Goal: Transaction & Acquisition: Subscribe to service/newsletter

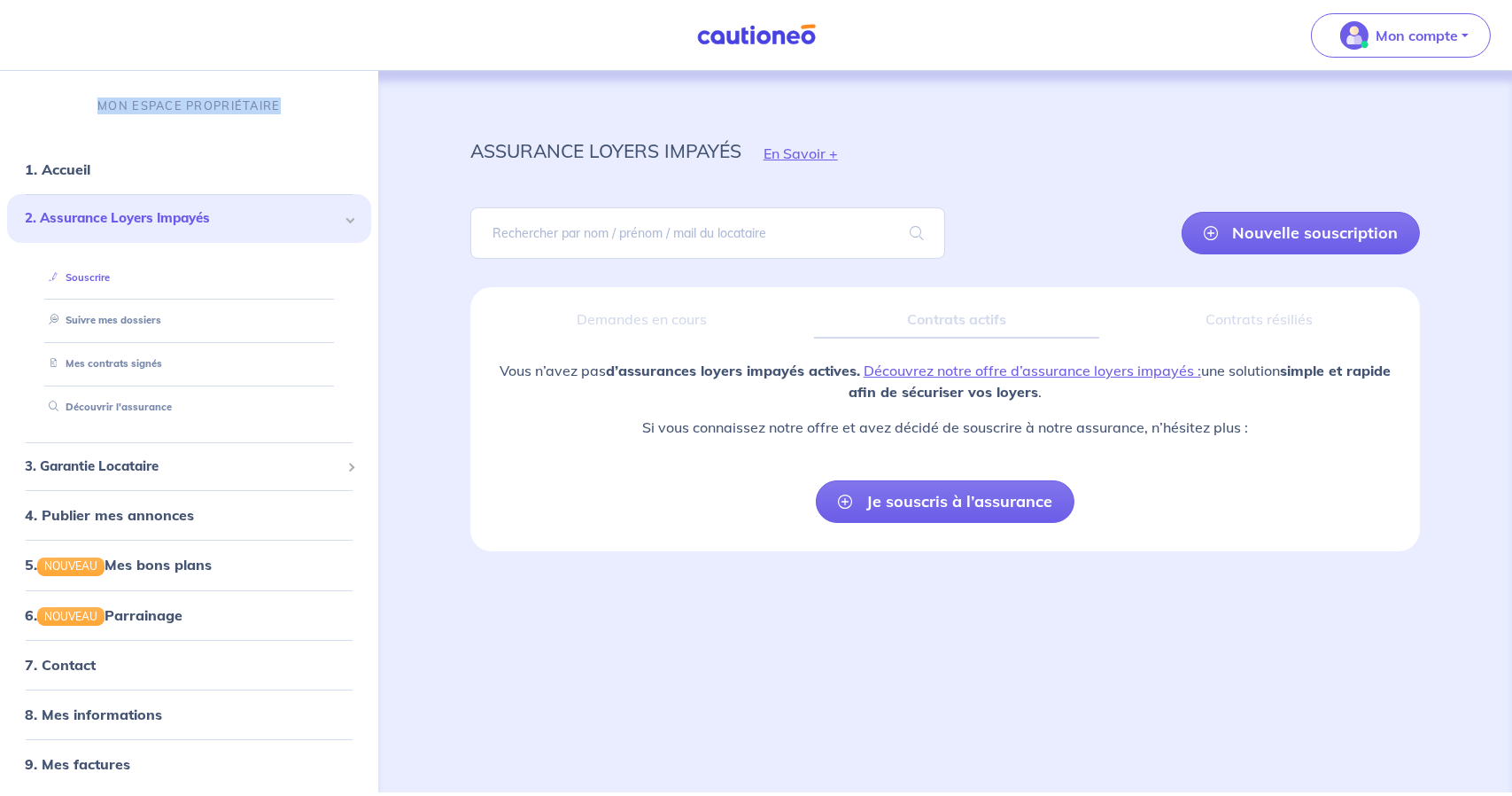
click at [93, 283] on link "Souscrire" at bounding box center [76, 277] width 68 height 13
click at [158, 410] on link "Découvrir l'assurance" at bounding box center [106, 406] width 128 height 13
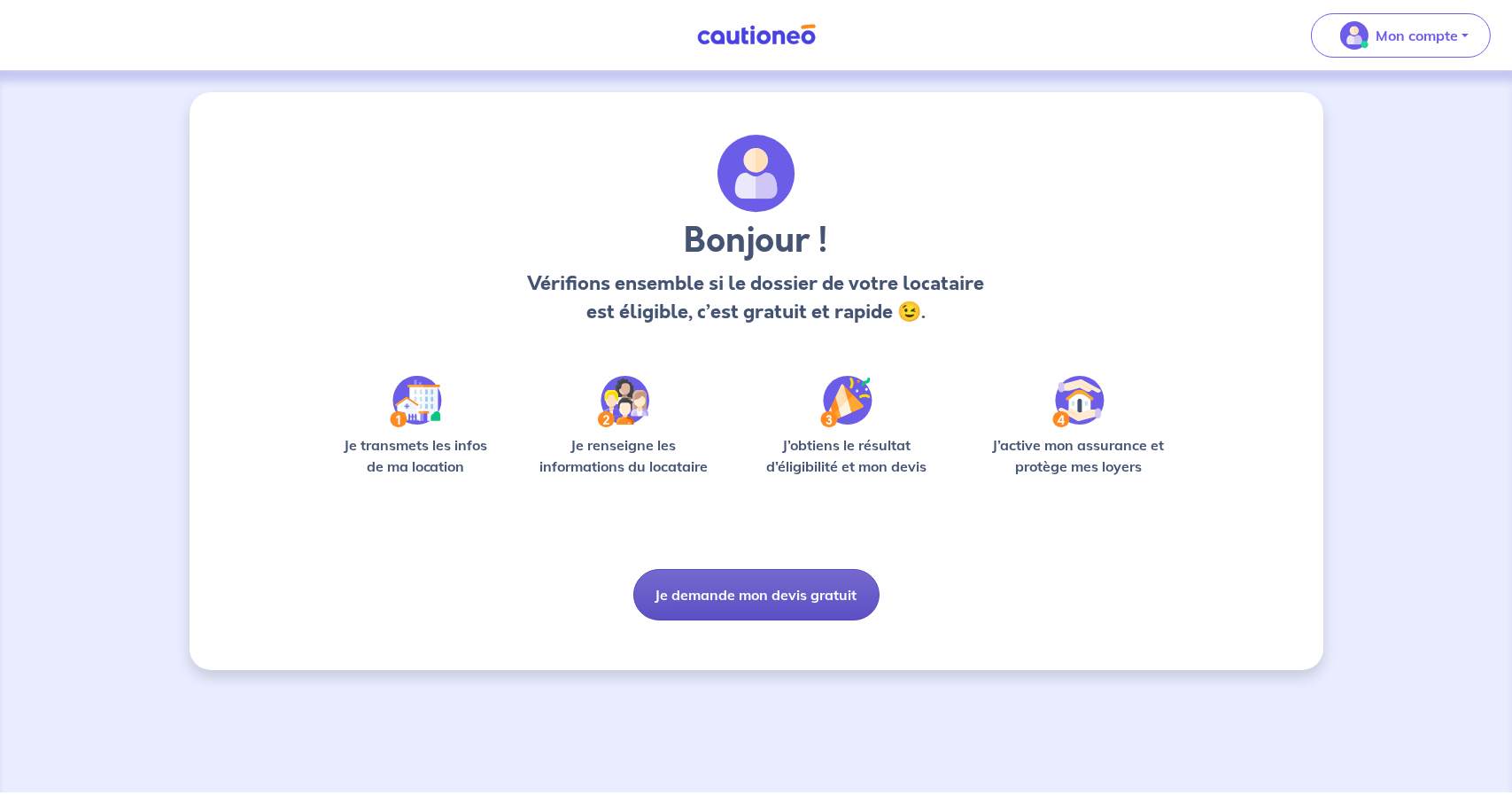
click at [730, 604] on button "Je demande mon devis gratuit" at bounding box center [756, 594] width 246 height 51
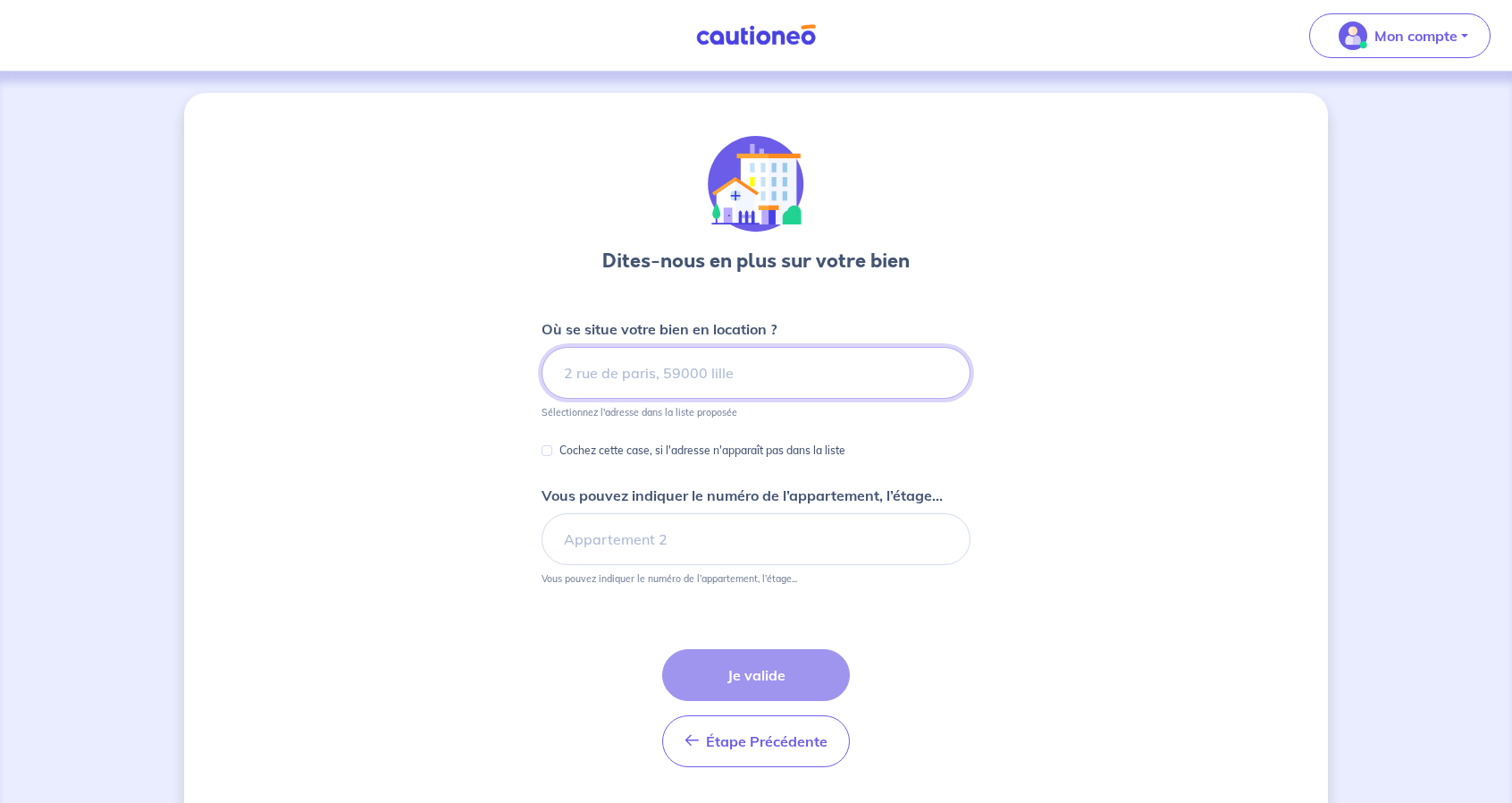
click at [762, 357] on input at bounding box center [756, 373] width 429 height 52
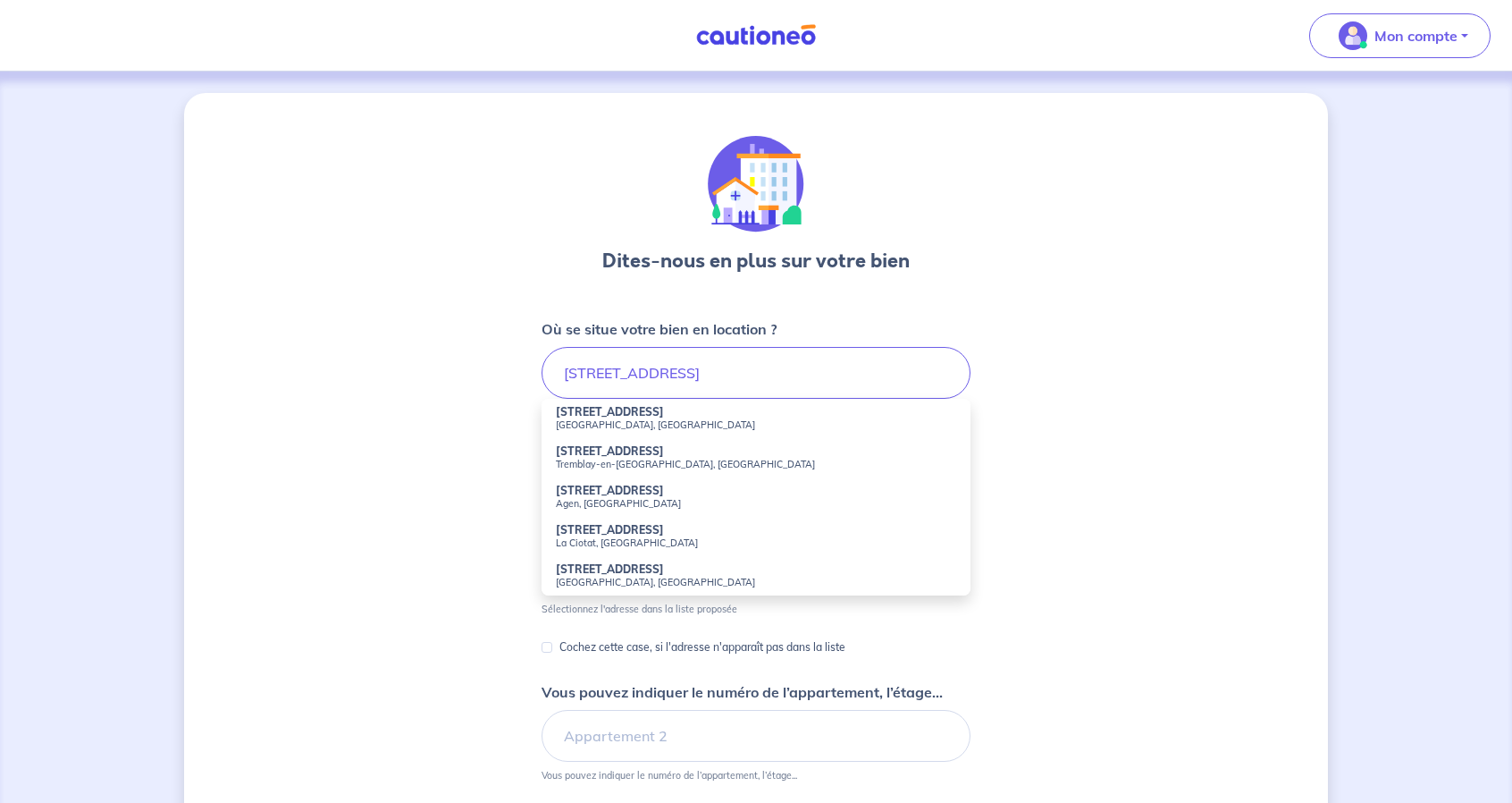
click at [657, 424] on small "Asnières-sur-Seine, France" at bounding box center [755, 424] width 400 height 13
type input "29 Avenue de la Paix, Asnières-sur-Seine, France"
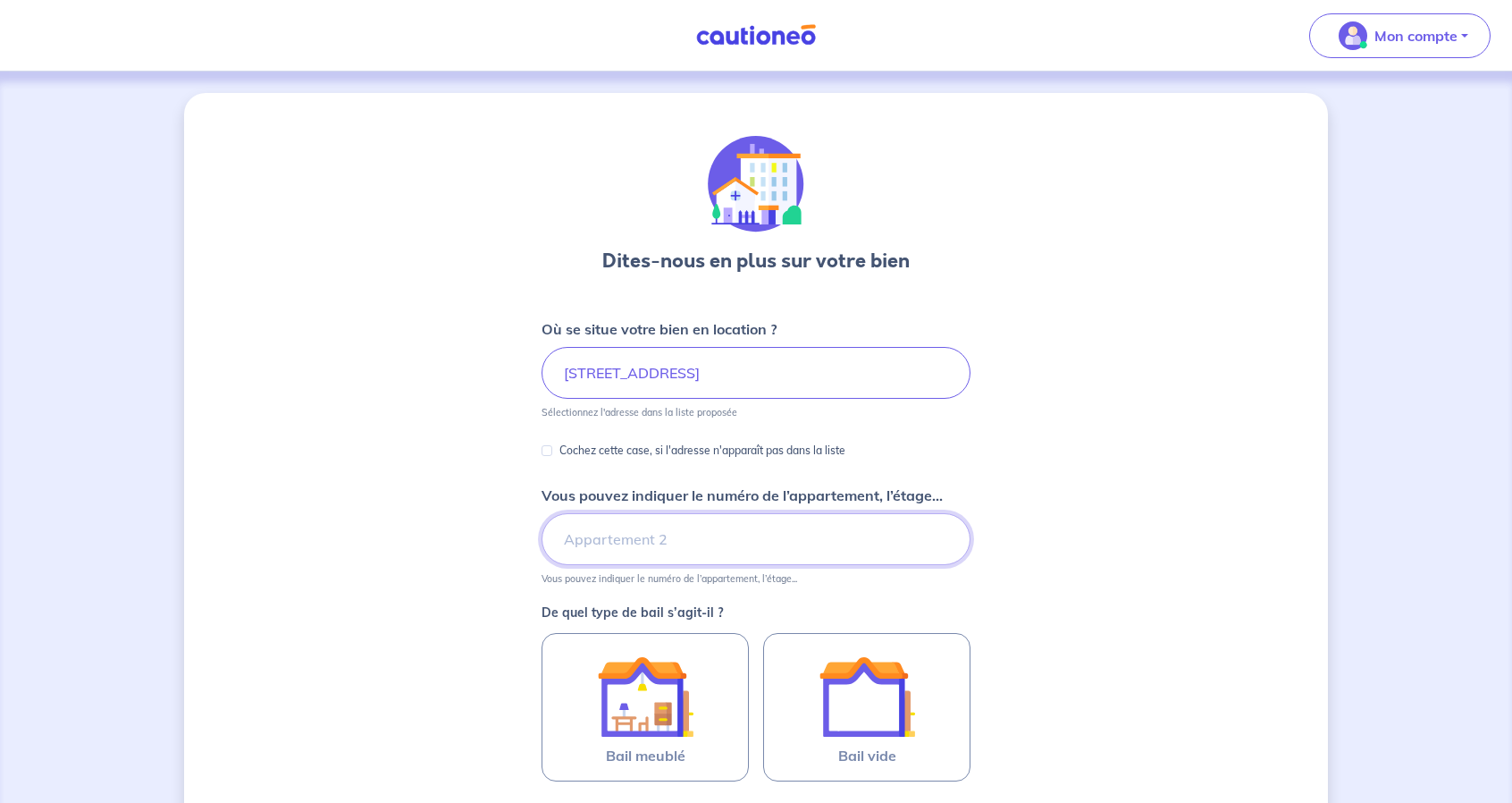
click at [661, 524] on input "Vous pouvez indiquer le numéro de l’appartement, l’étage..." at bounding box center [756, 539] width 429 height 52
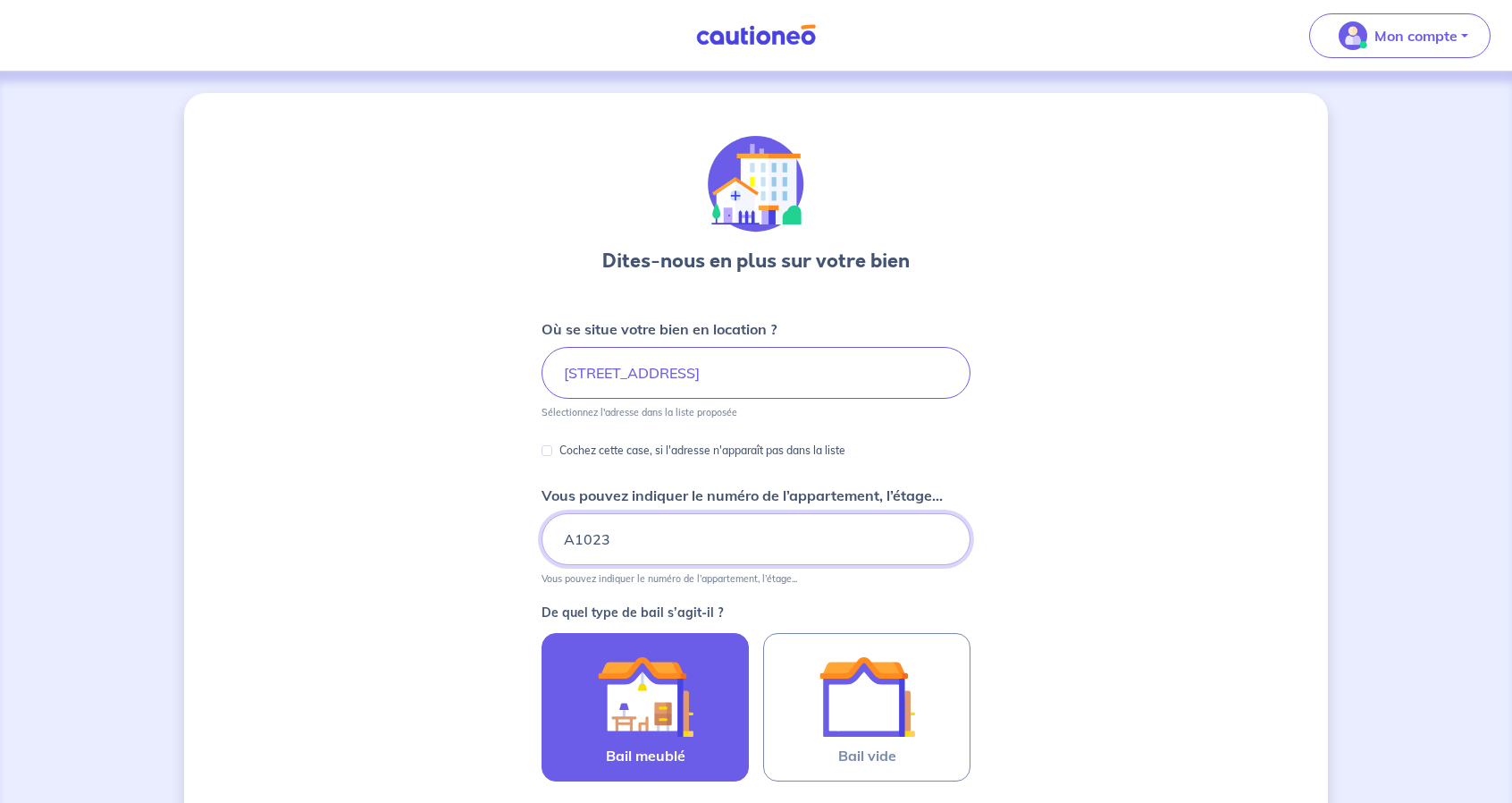
type input "A1023"
click at [732, 675] on label "Bail meublé" at bounding box center [645, 707] width 207 height 149
click at [0, 0] on input "Bail meublé" at bounding box center [0, 0] width 0 height 0
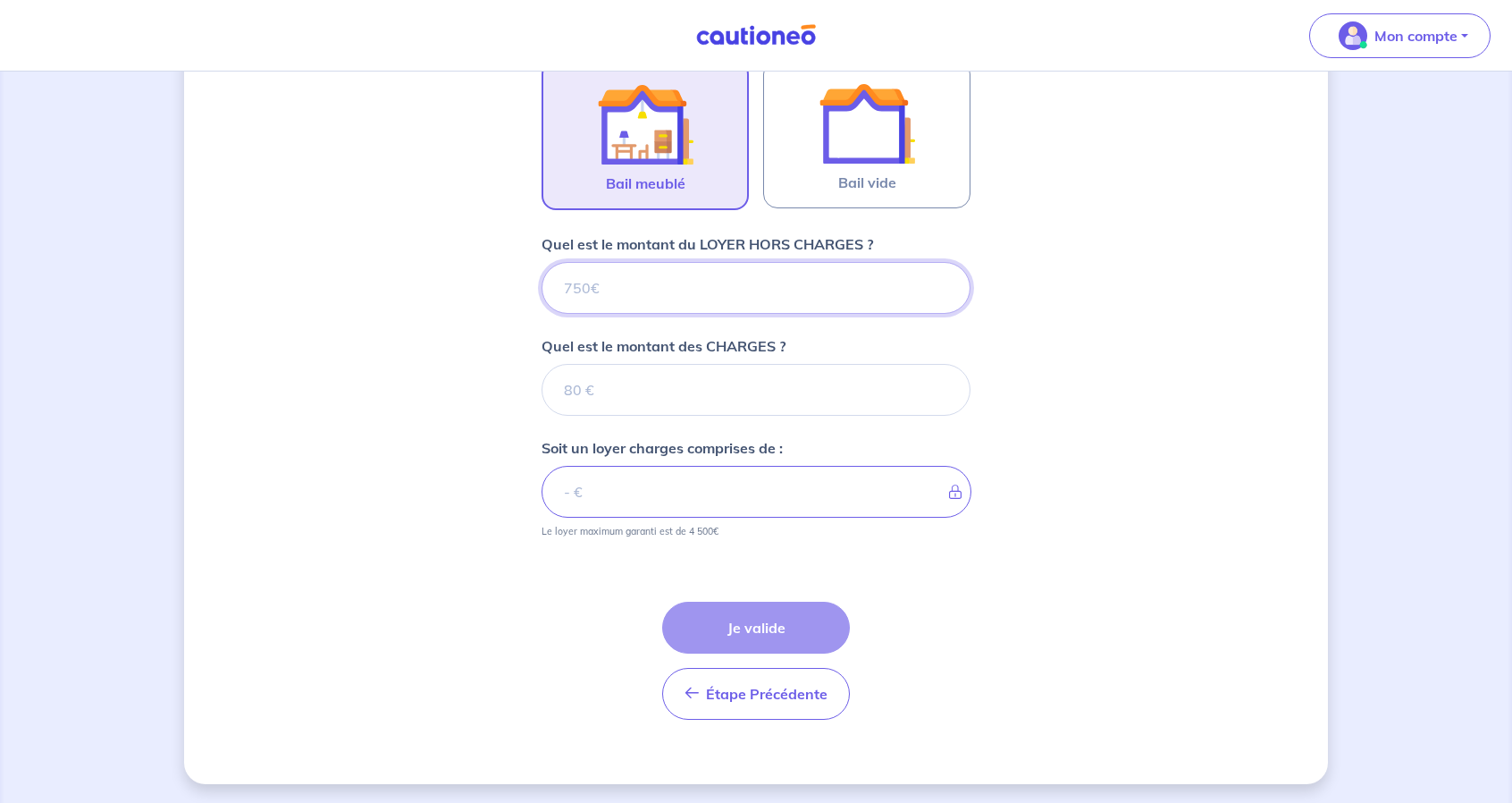
scroll to position [573, 0]
click at [637, 246] on p "Quel est le montant du LOYER HORS CHARGES ?" at bounding box center [707, 245] width 332 height 22
click at [637, 262] on input "Quel est le montant du LOYER HORS CHARGES ?" at bounding box center [756, 288] width 429 height 52
click at [644, 283] on input "Quel est le montant du LOYER HORS CHARGES ?" at bounding box center [756, 288] width 429 height 52
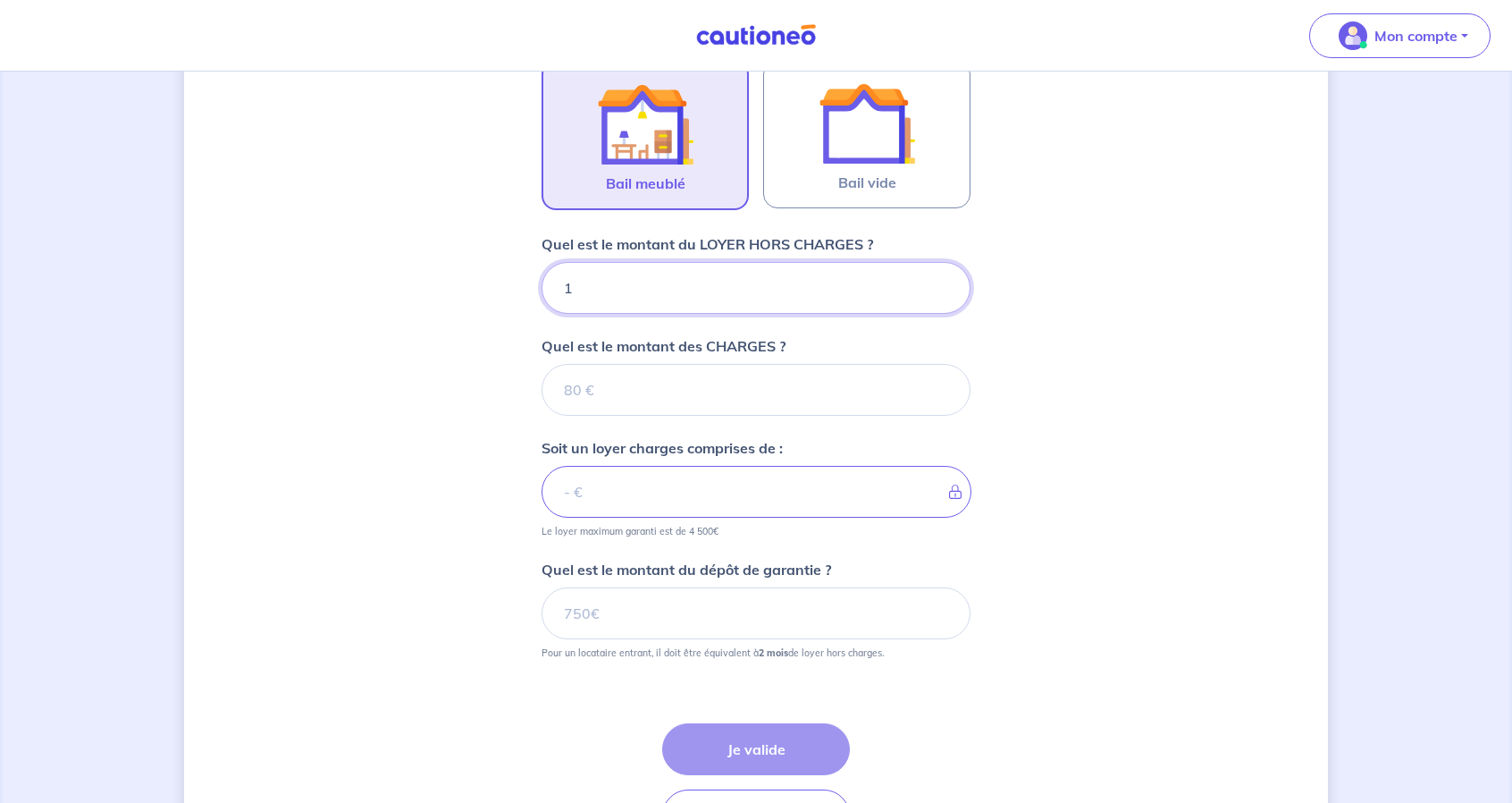
type input "12"
type input "11"
type input "1110"
type input "11"
type input "110"
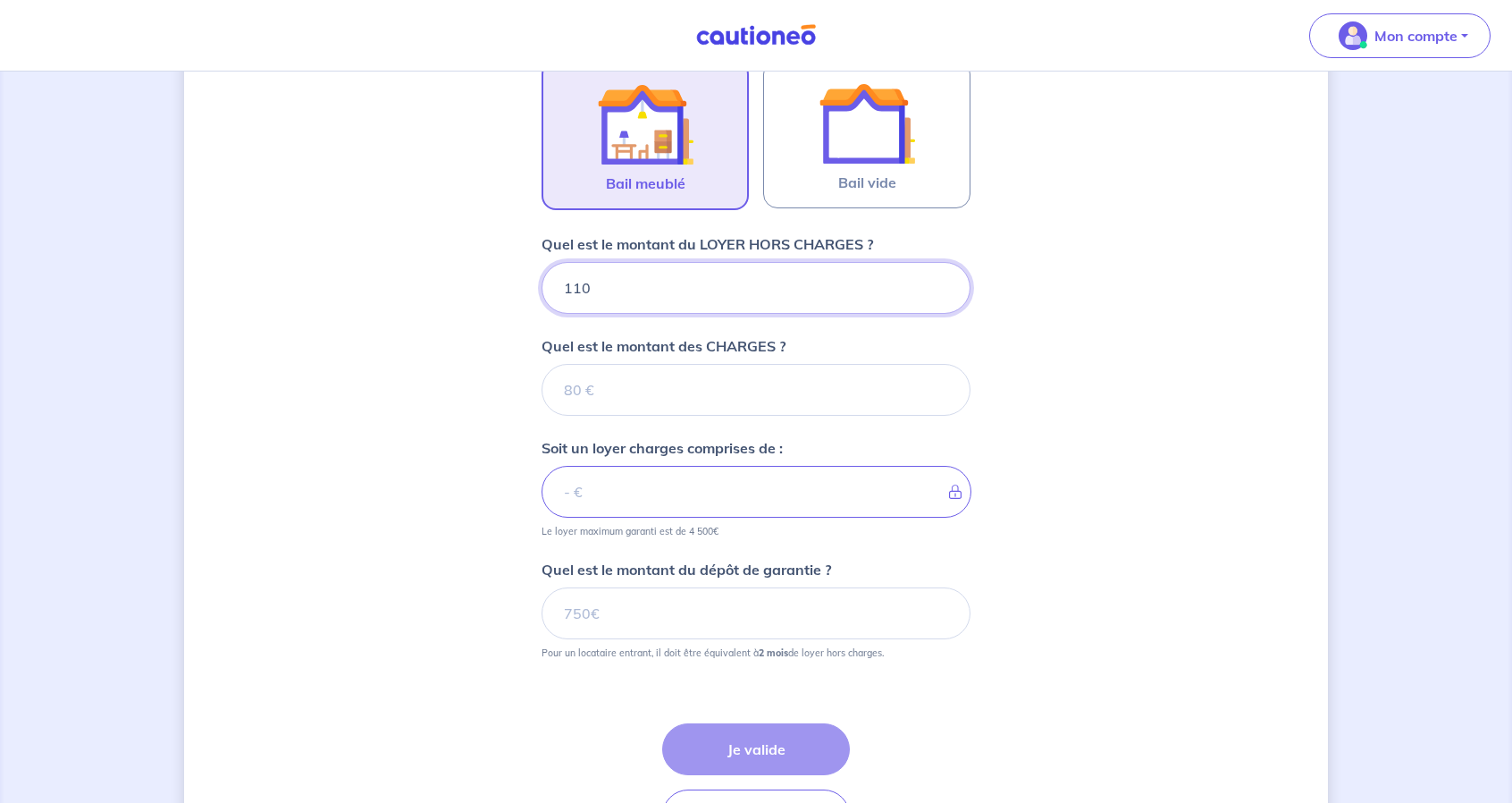
type input "1100"
click at [654, 390] on input "Quel est le montant des CHARGES ?" at bounding box center [756, 389] width 429 height 52
type input "150"
type input "1250"
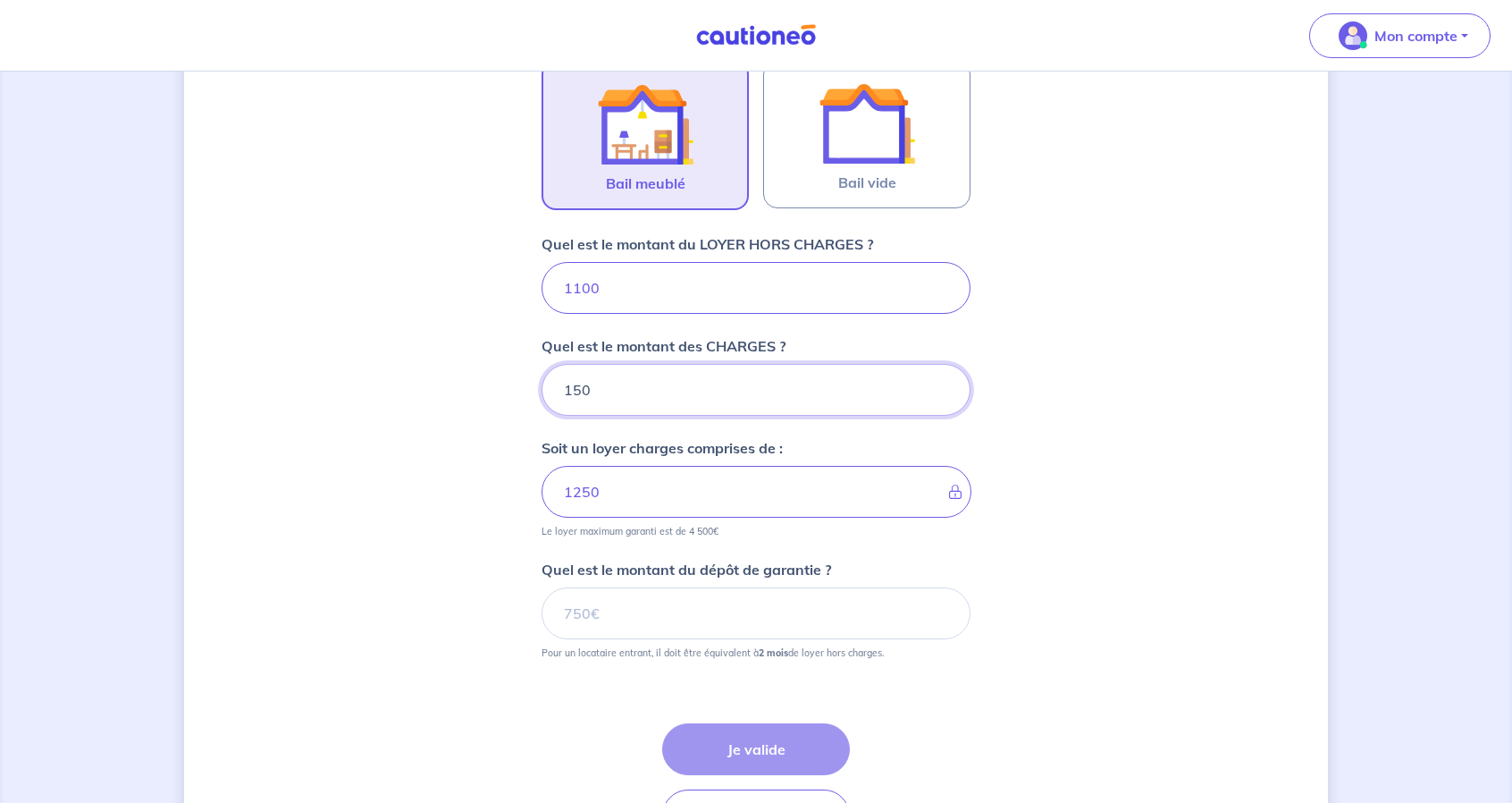
type input "150"
click at [659, 603] on input "Quel est le montant du dépôt de garantie ?" at bounding box center [756, 612] width 429 height 52
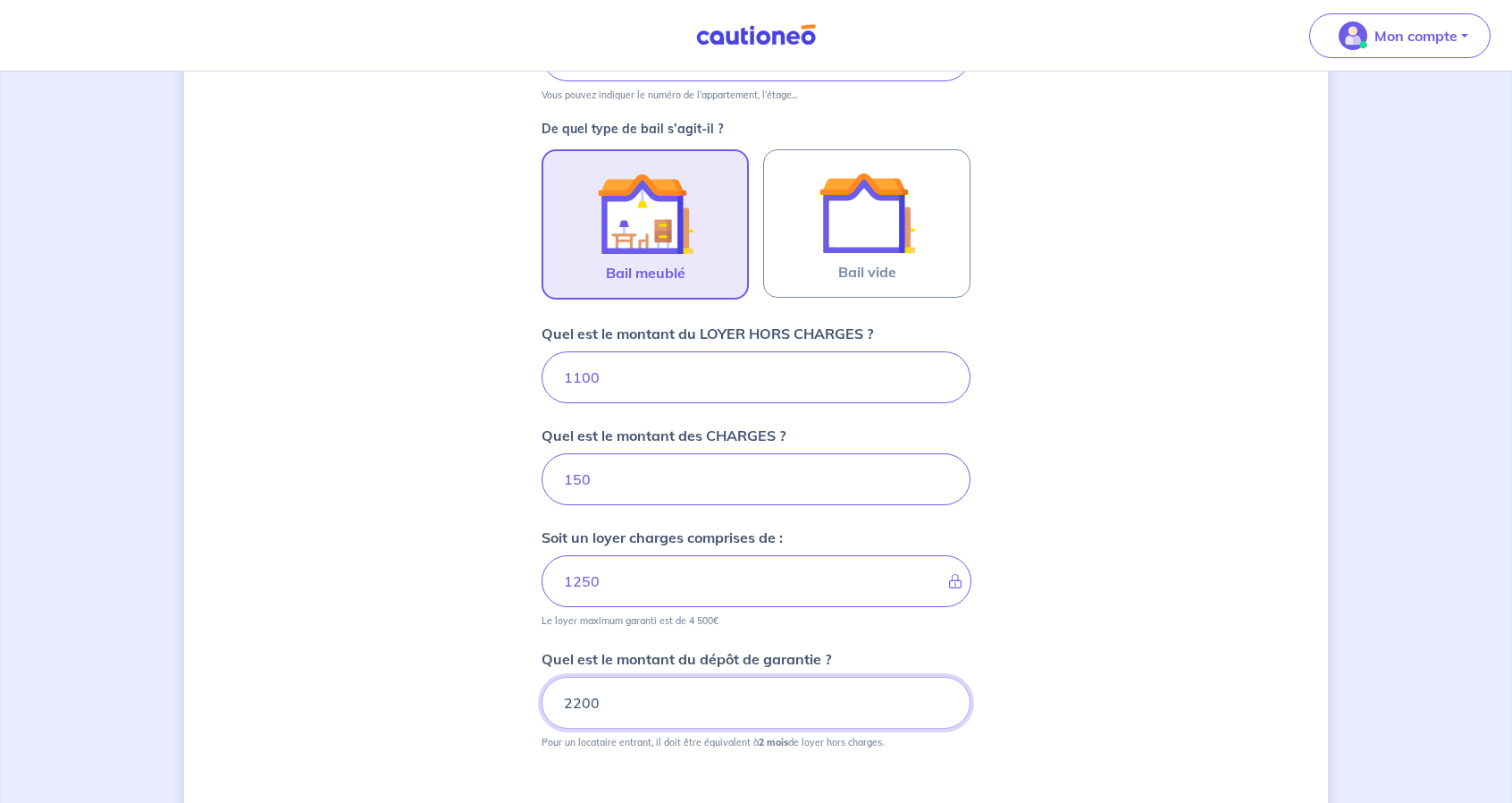
scroll to position [694, 0]
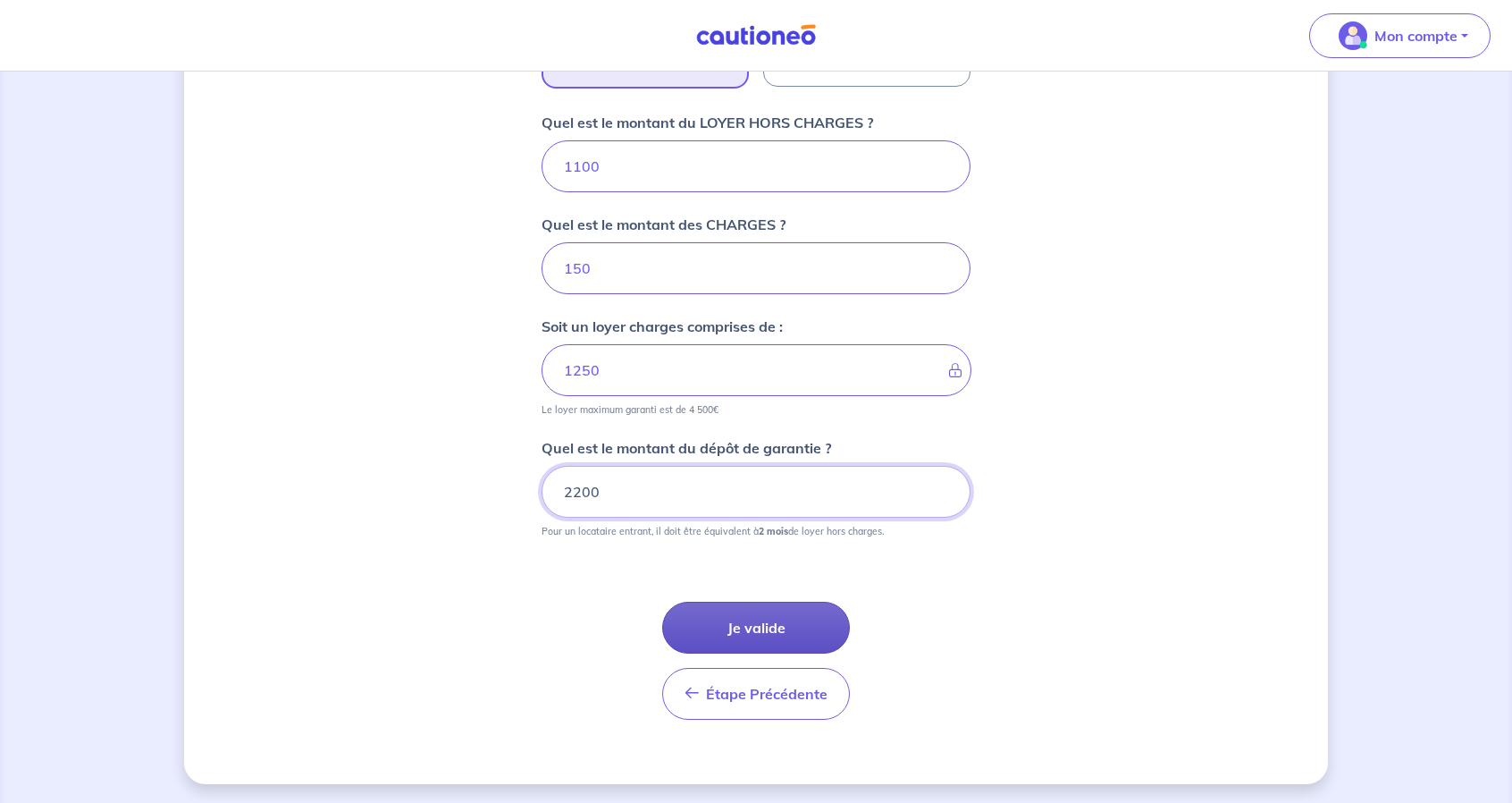
type input "2200"
click at [731, 611] on button "Je valide" at bounding box center [756, 627] width 188 height 52
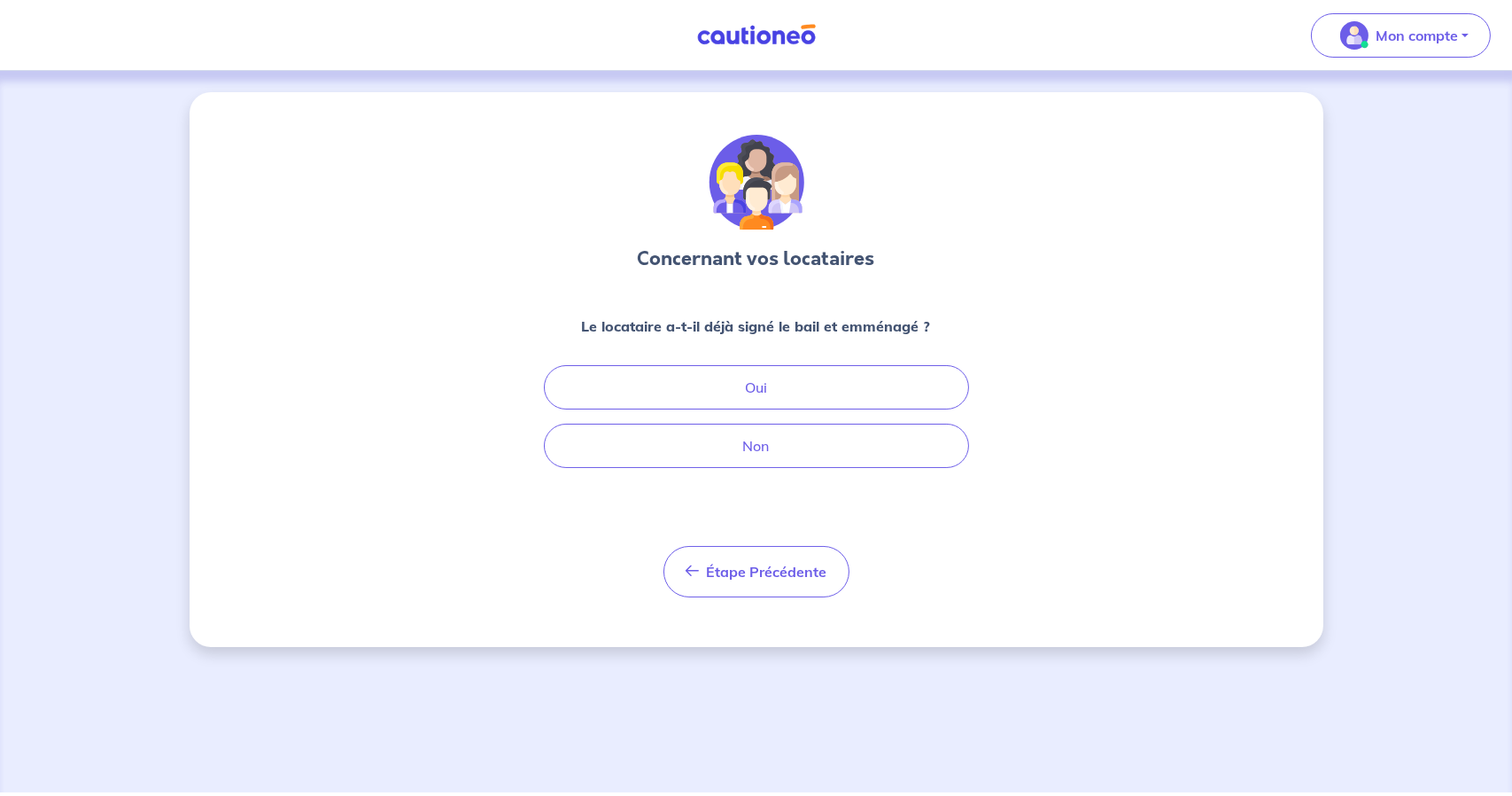
click at [815, 328] on strong "Le locataire a-t-il déjà signé le bail et emménagé ?" at bounding box center [756, 326] width 349 height 17
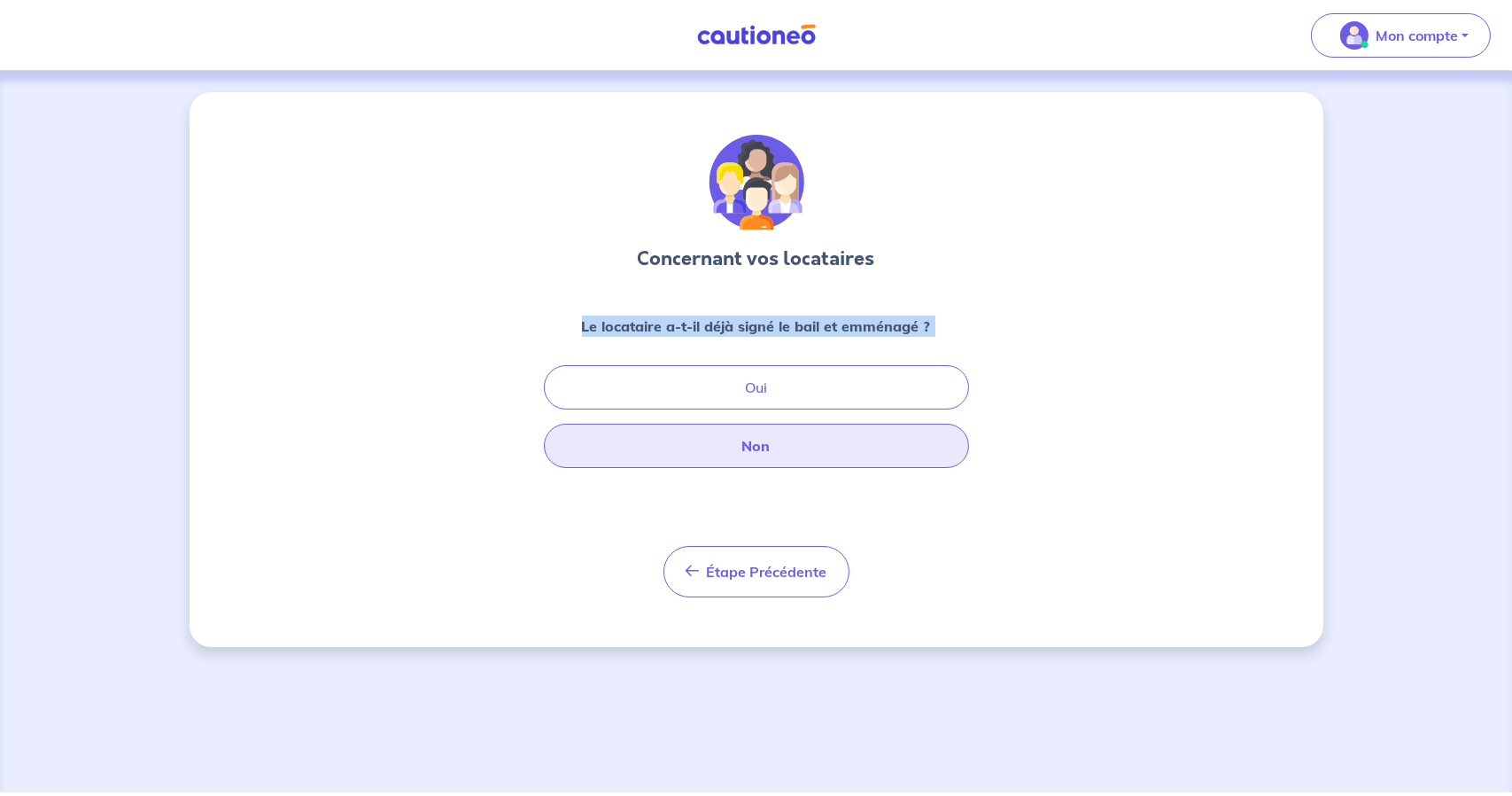
click at [774, 440] on button "Non" at bounding box center [756, 446] width 425 height 45
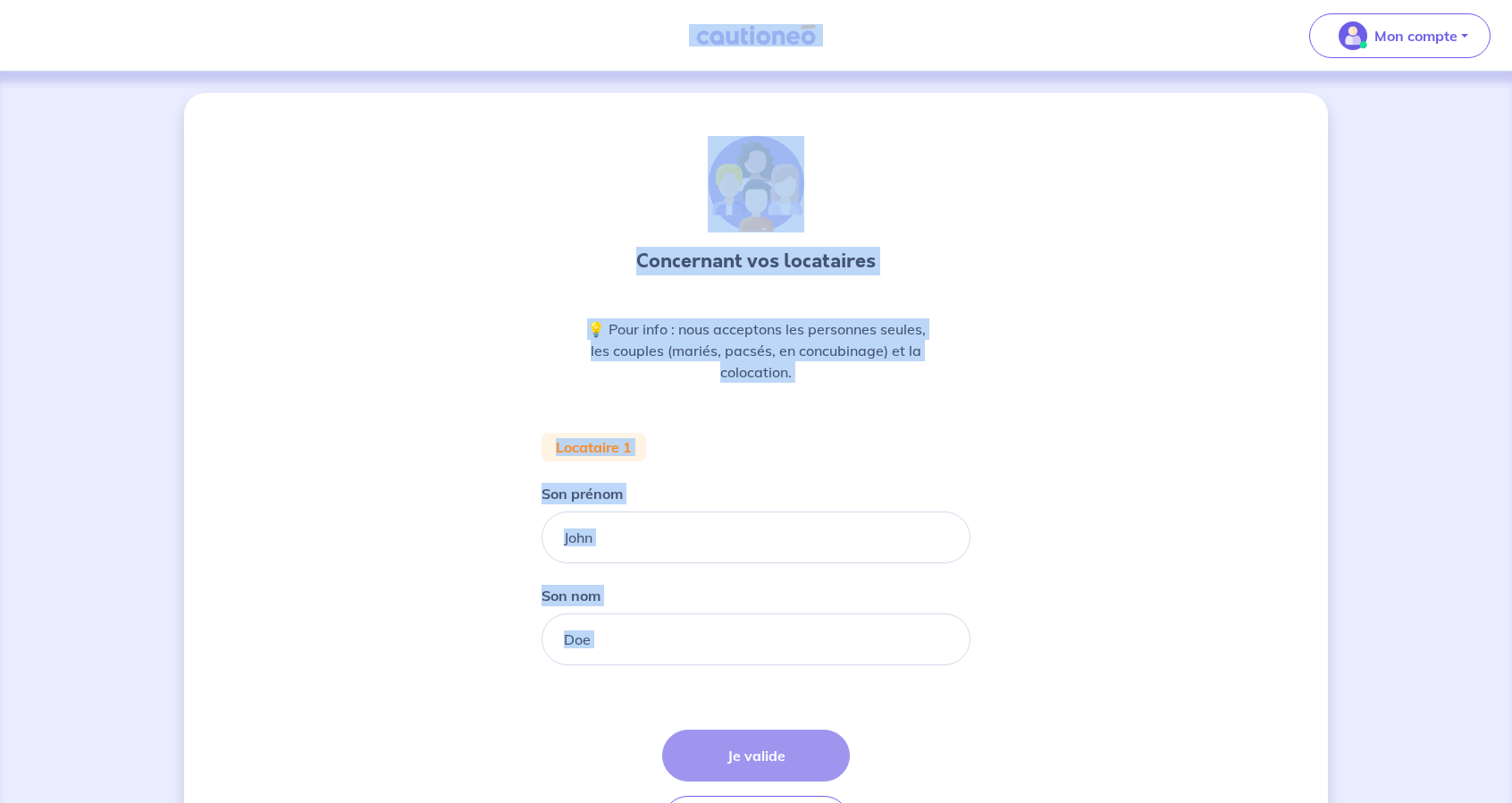
click at [647, 580] on form "Locataire 1 Son prénom Son nom Étape Précédente Précédent Je valide Je valide" at bounding box center [756, 647] width 429 height 429
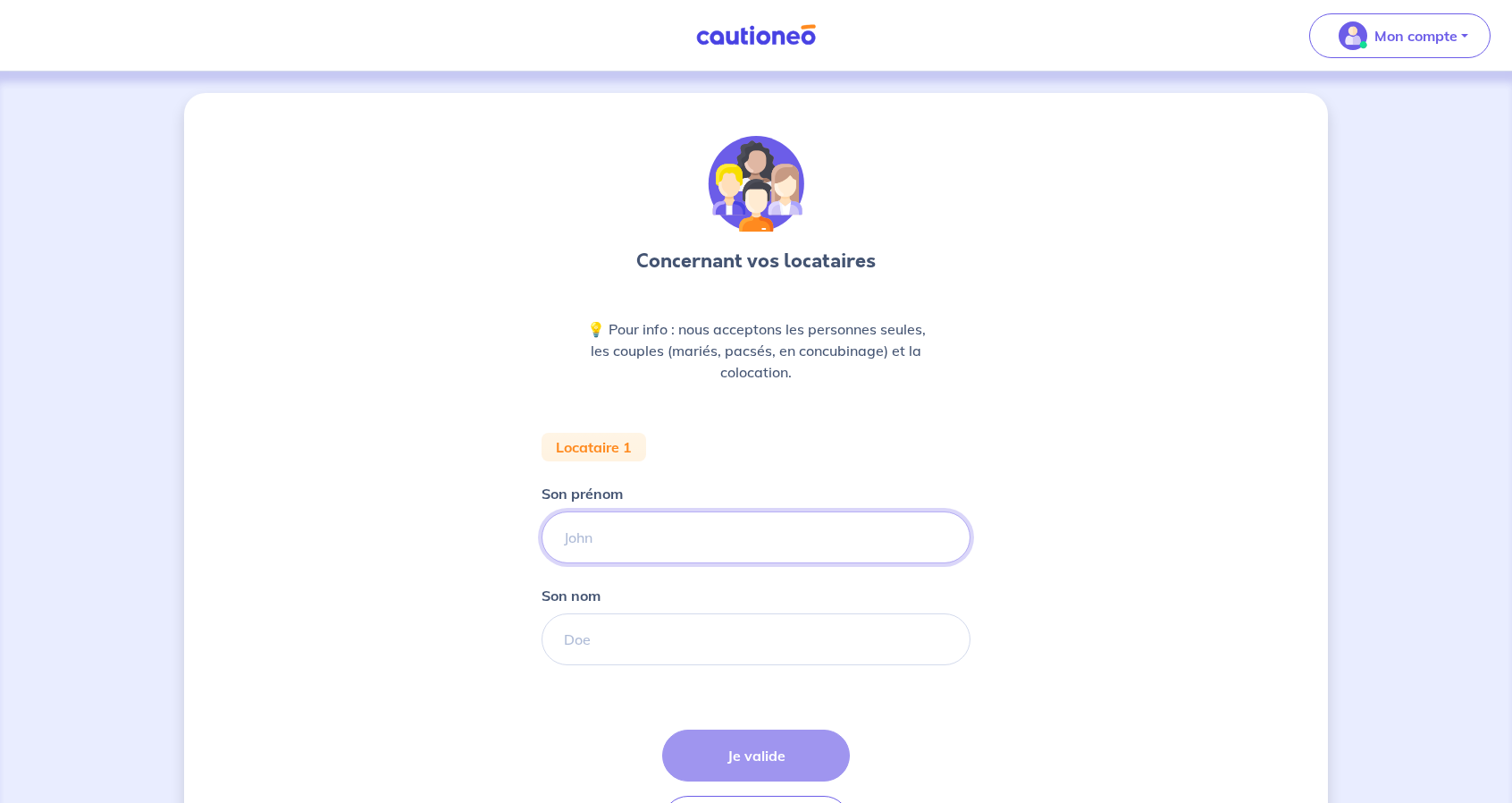
click at [661, 539] on input "Son prénom" at bounding box center [756, 537] width 429 height 52
type input "Said"
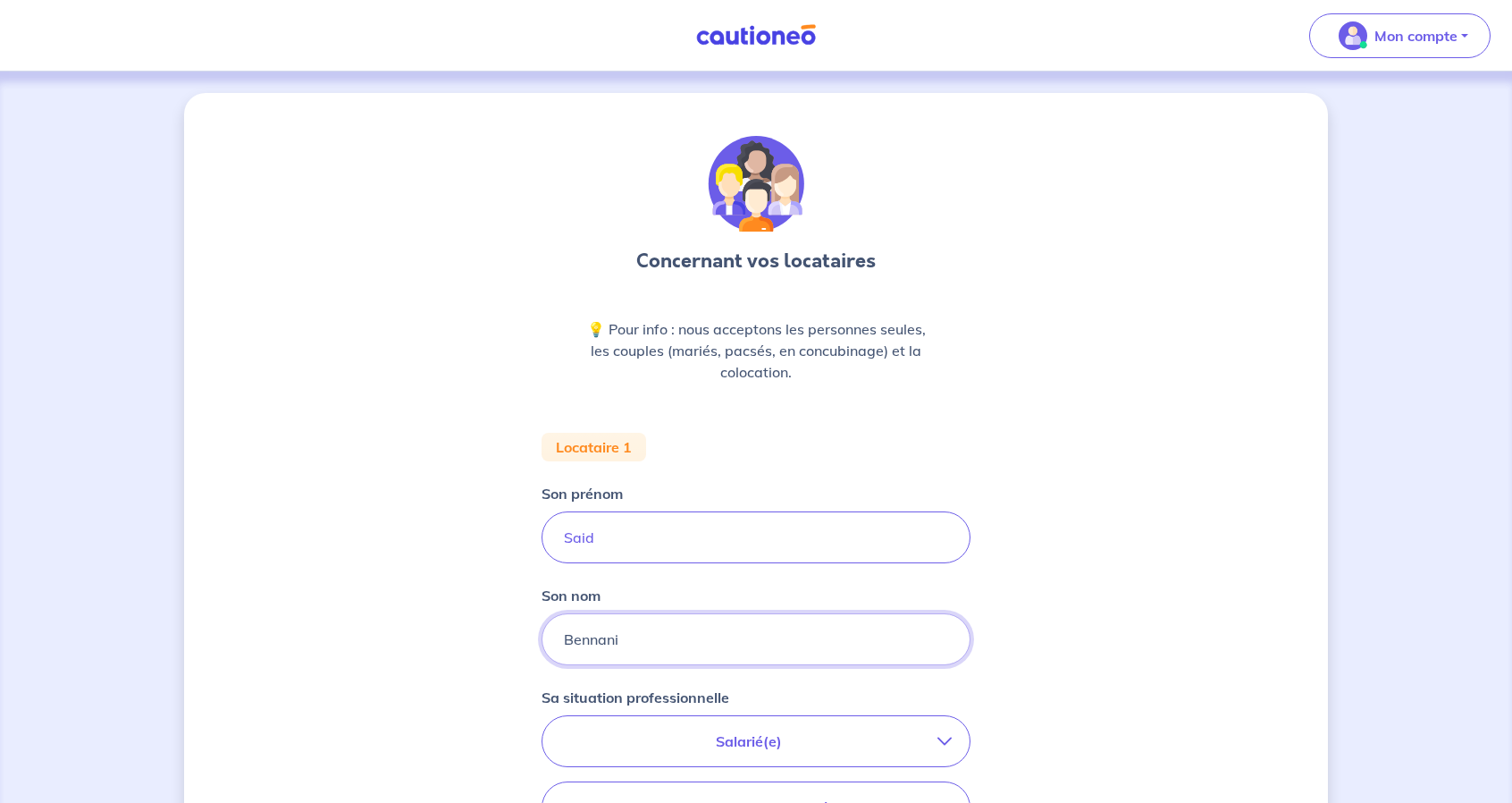
type input "Bennani"
click at [839, 742] on p "Salarié(e)" at bounding box center [749, 741] width 378 height 22
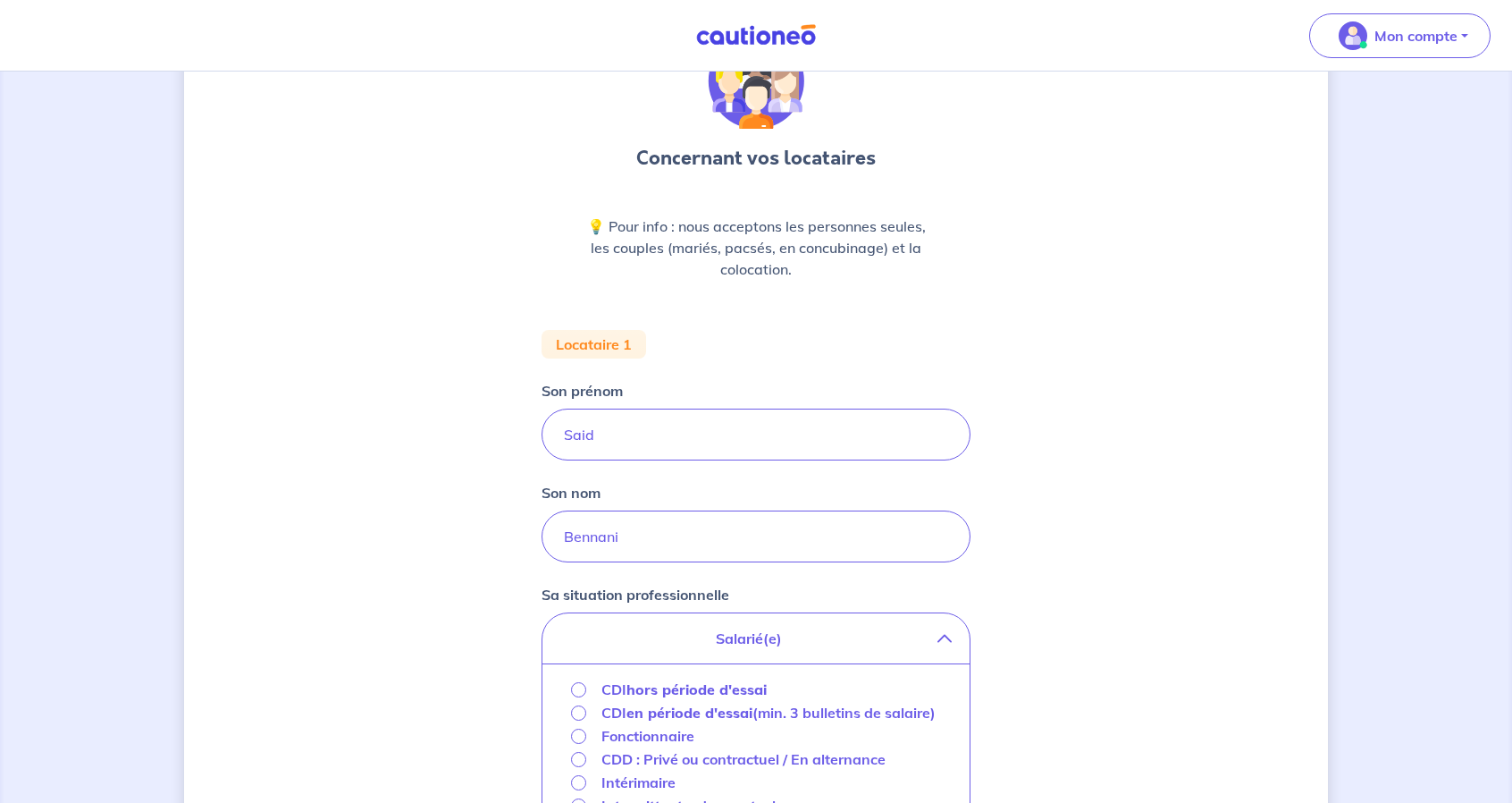
scroll to position [268, 0]
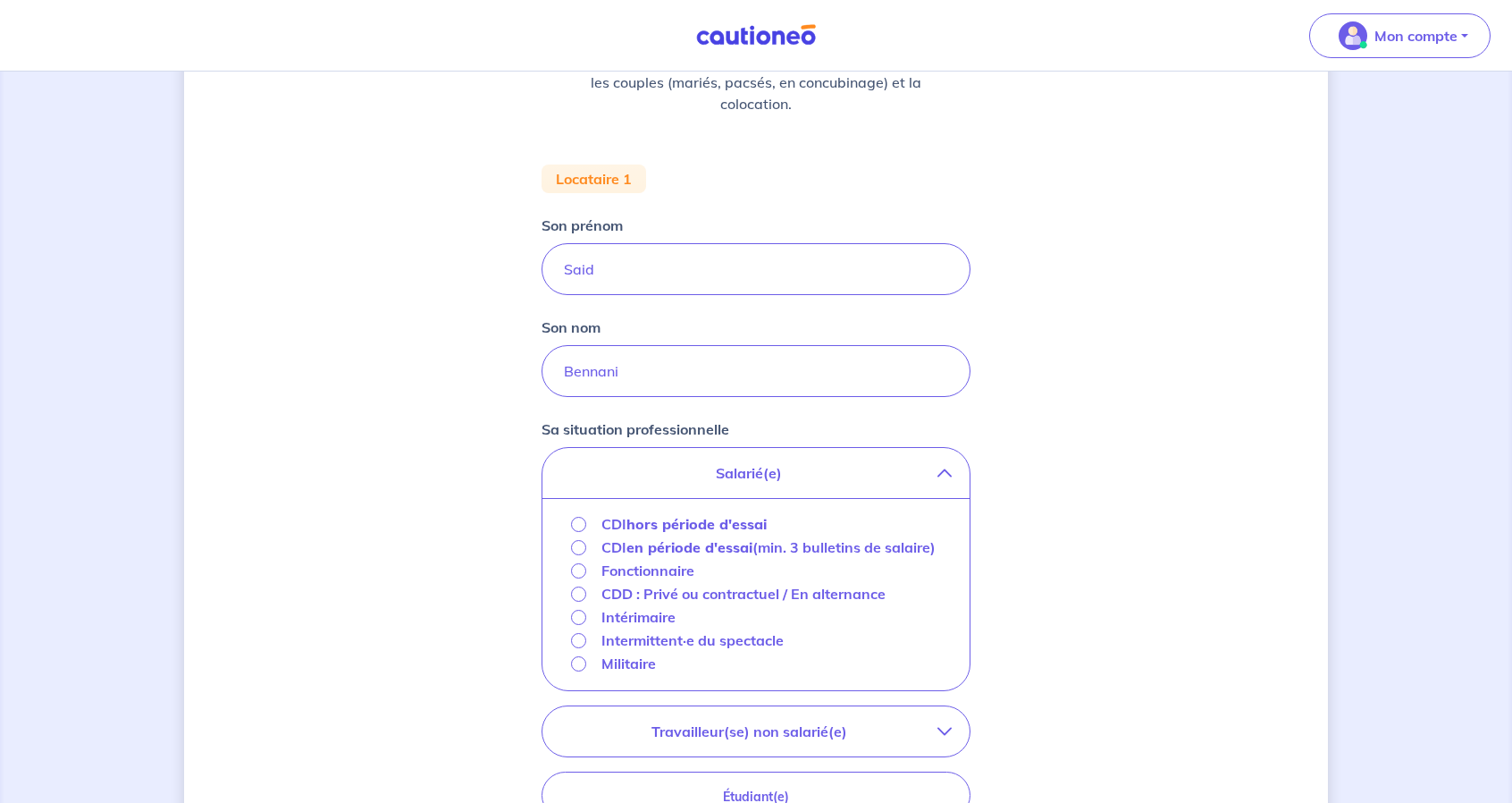
click at [684, 524] on strong "hors période d'essai" at bounding box center [696, 523] width 140 height 18
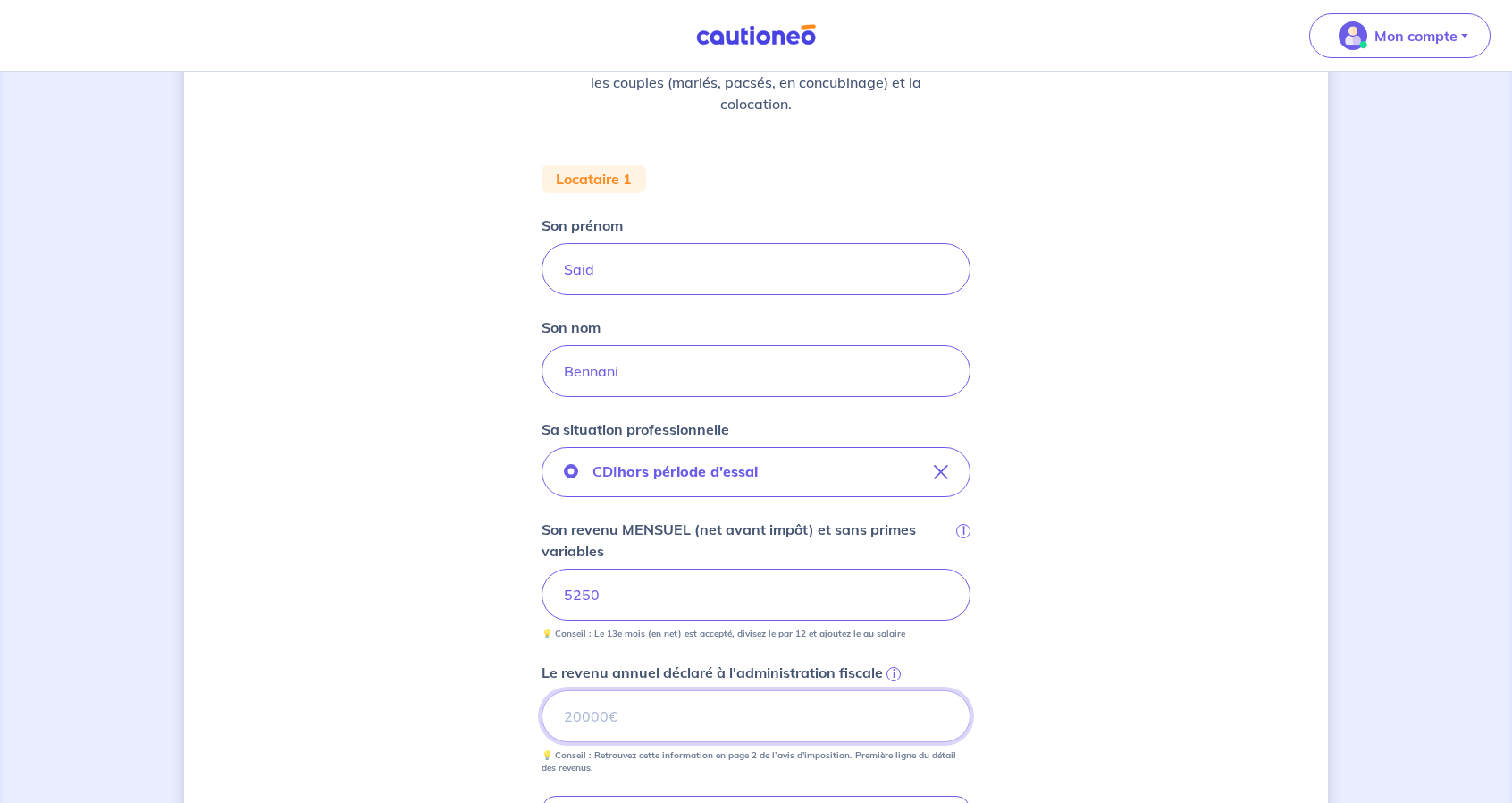
click at [764, 700] on input "Le revenu annuel déclaré à l'administration fiscale i" at bounding box center [756, 715] width 429 height 52
type input "19627"
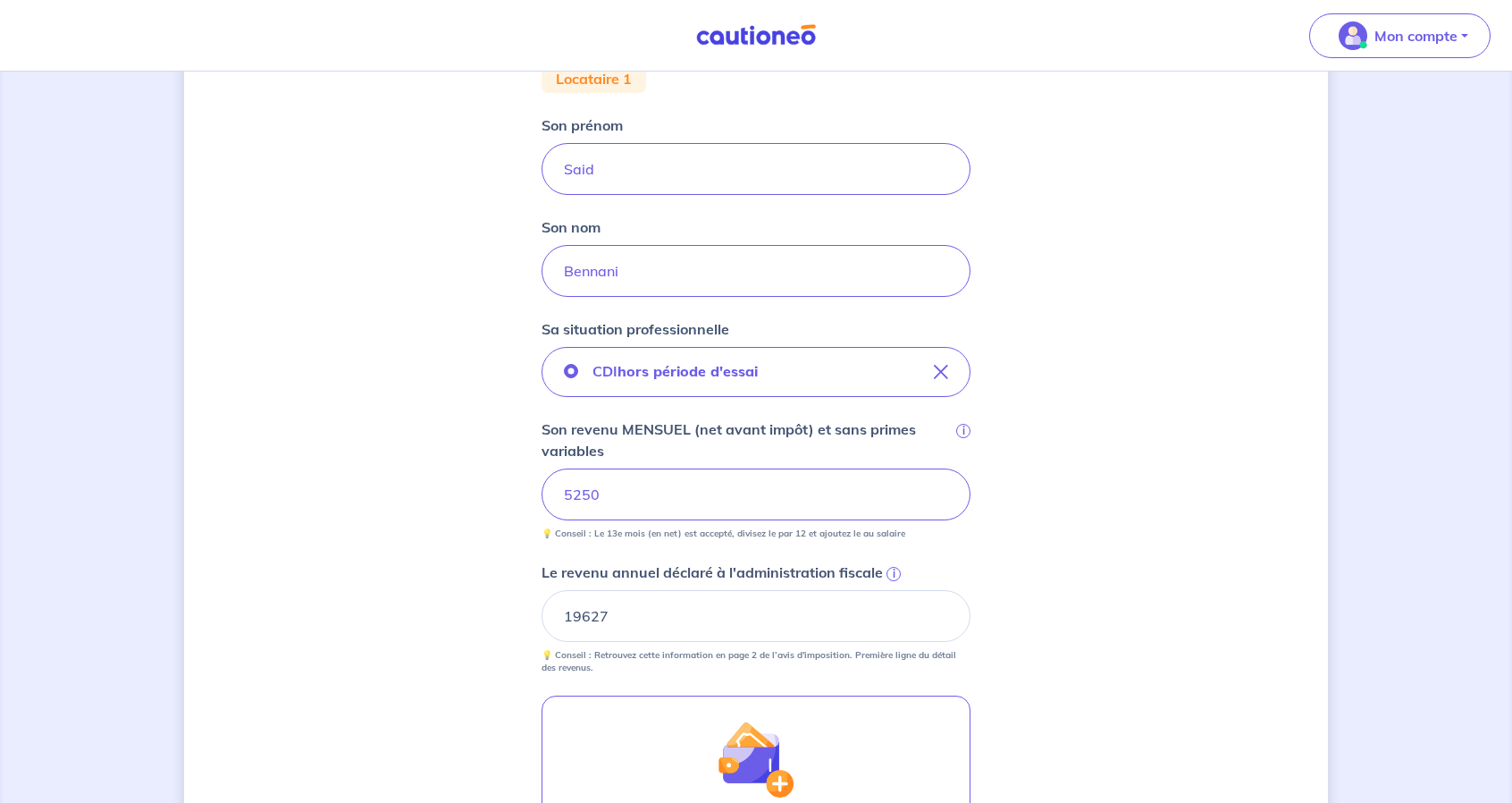
scroll to position [536, 0]
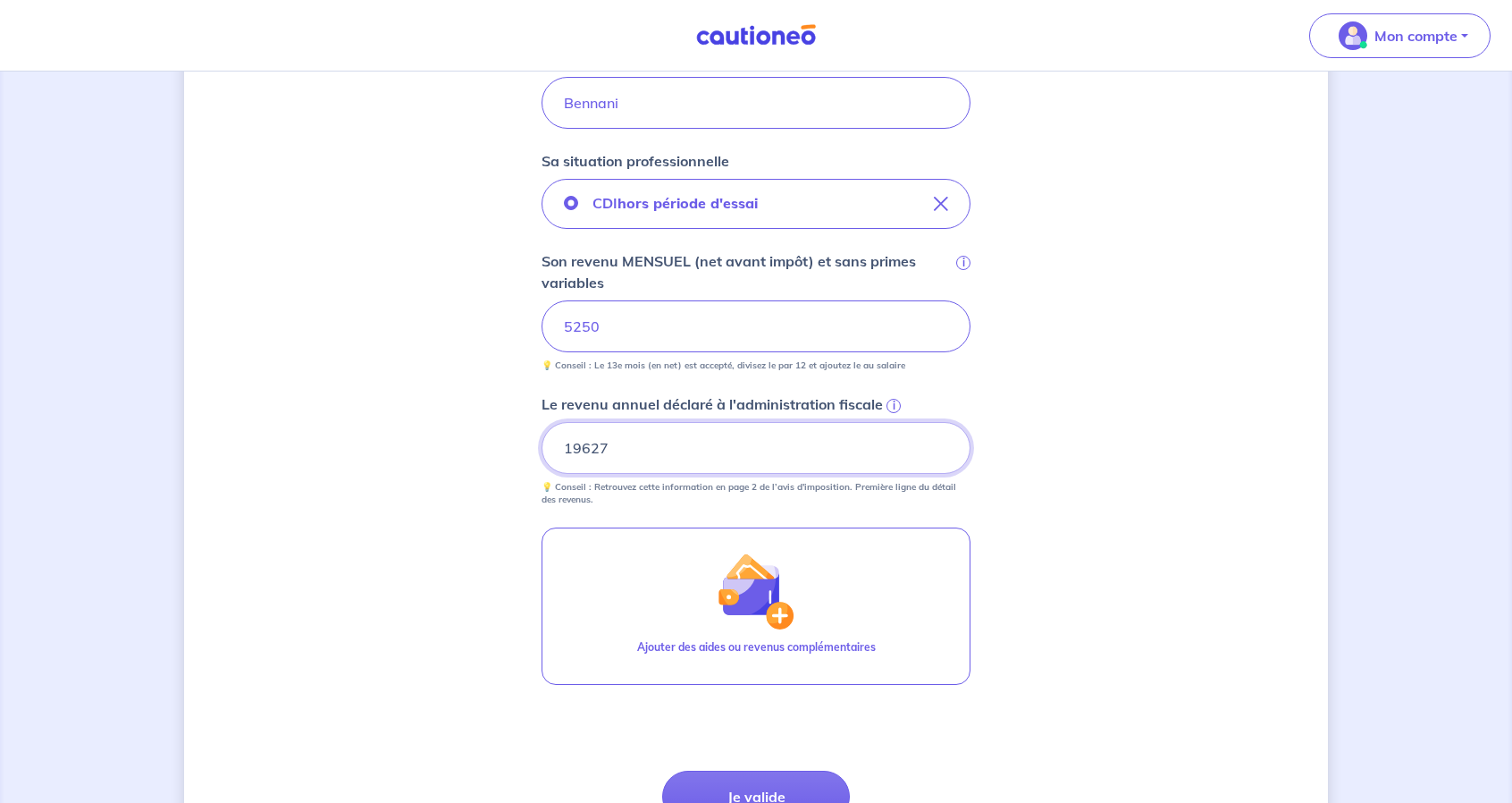
click at [701, 454] on input "19627" at bounding box center [756, 447] width 429 height 52
click at [731, 509] on form "Locataire 1 Son prénom Said Son nom Bennani Sa situation professionnelle CDI ho…" at bounding box center [756, 399] width 429 height 1006
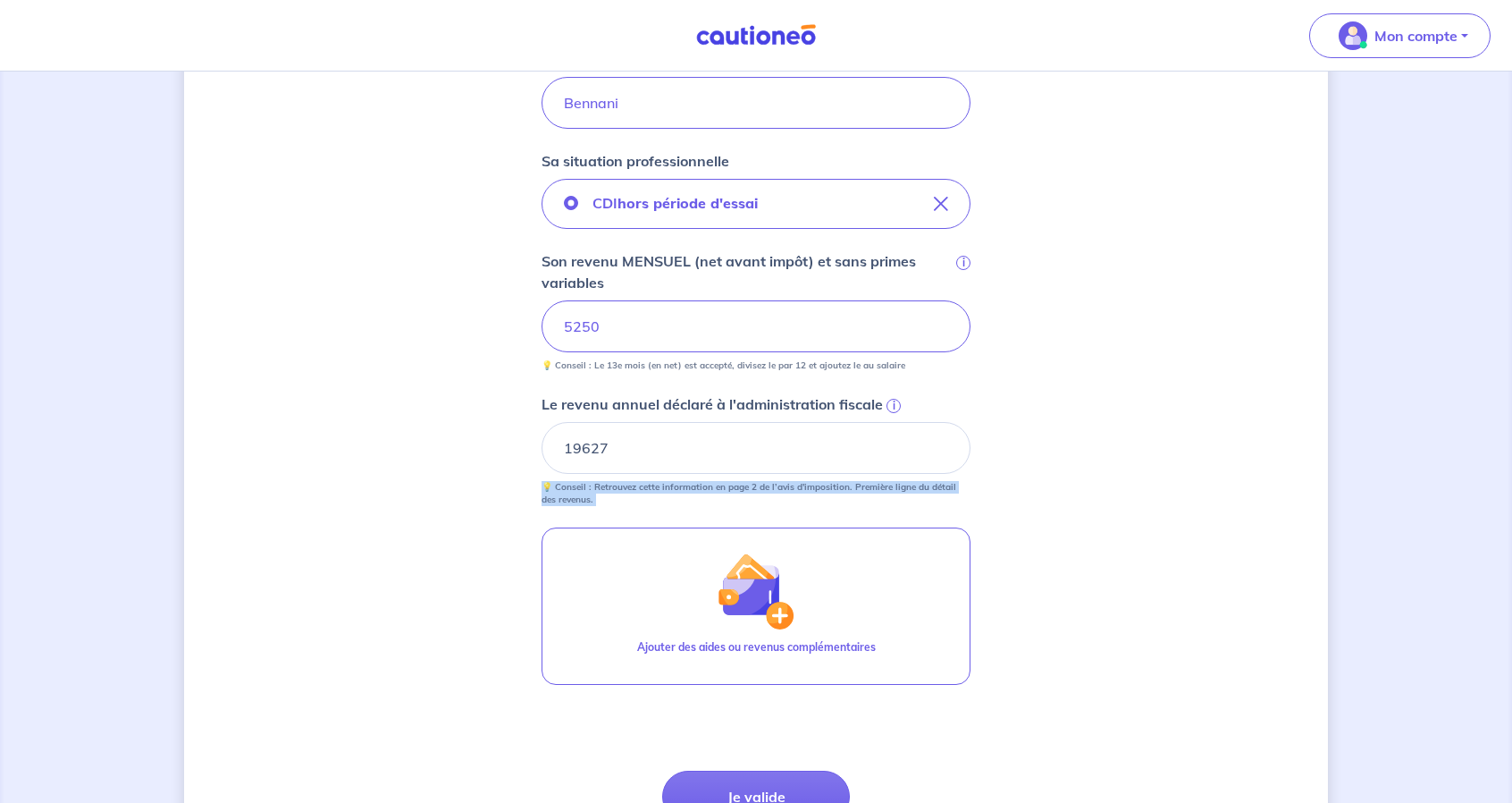
click at [731, 509] on form "Locataire 1 Son prénom Said Son nom Bennani Sa situation professionnelle CDI ho…" at bounding box center [756, 399] width 429 height 1006
click at [792, 783] on button "Je valide" at bounding box center [756, 796] width 188 height 52
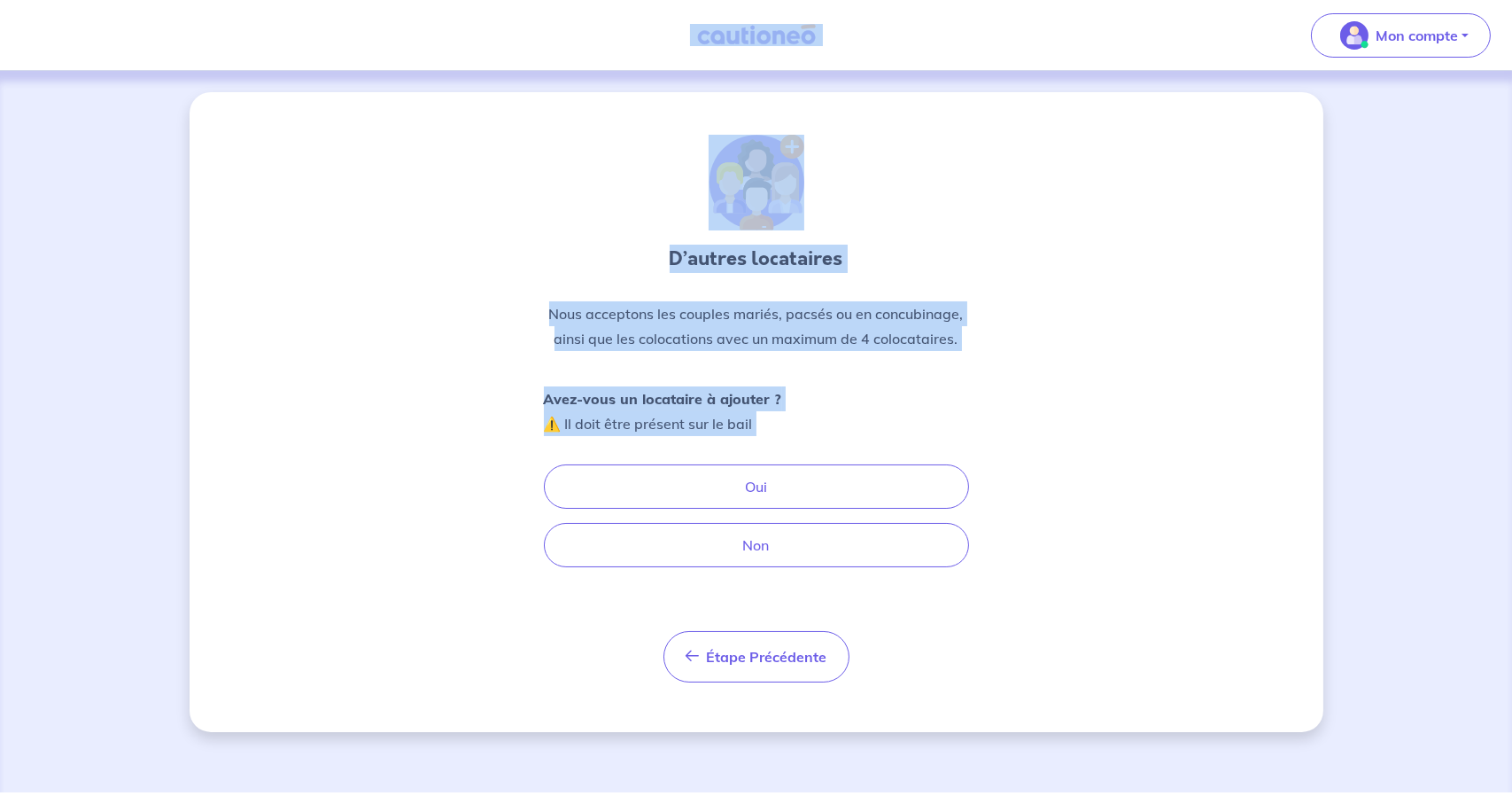
click at [789, 371] on div "D’autres locataires Nous acceptons les couples mariés, pacsés ou en concubinage…" at bounding box center [756, 408] width 425 height 548
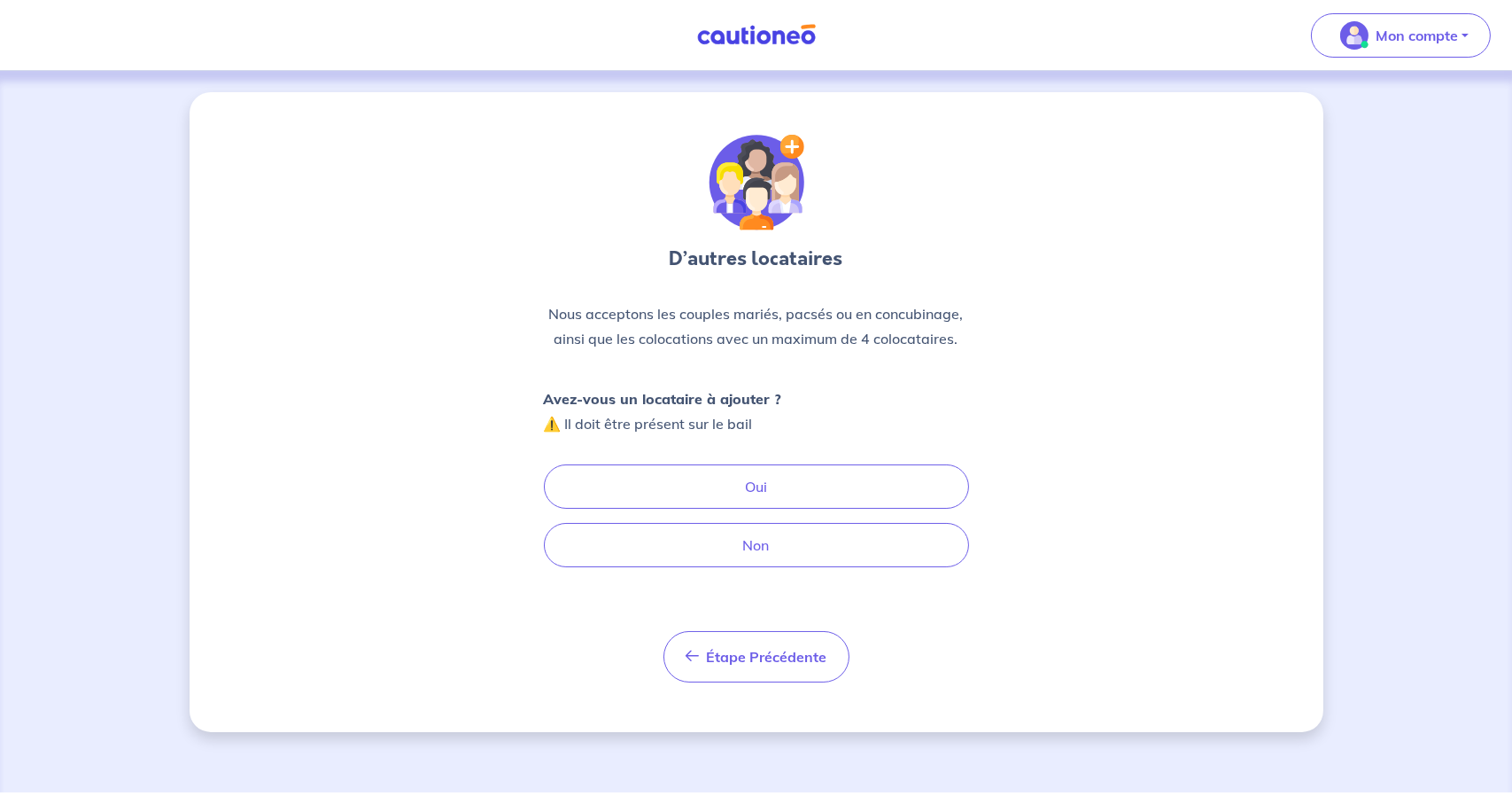
click at [772, 312] on p "Nous acceptons les couples mariés, pacsés ou en concubinage, ainsi que les colo…" at bounding box center [756, 326] width 425 height 49
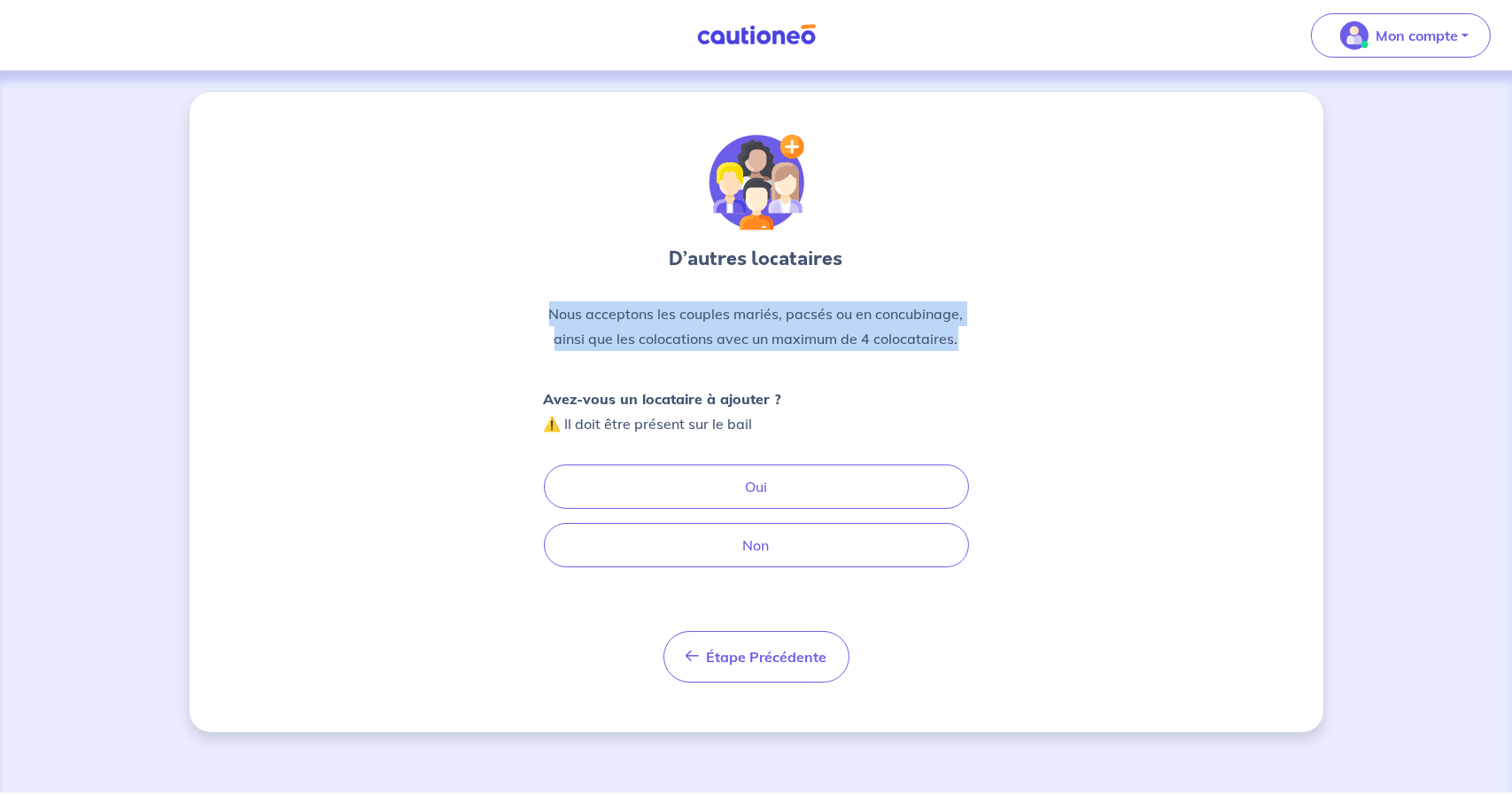
click at [772, 312] on p "Nous acceptons les couples mariés, pacsés ou en concubinage, ainsi que les colo…" at bounding box center [756, 326] width 425 height 49
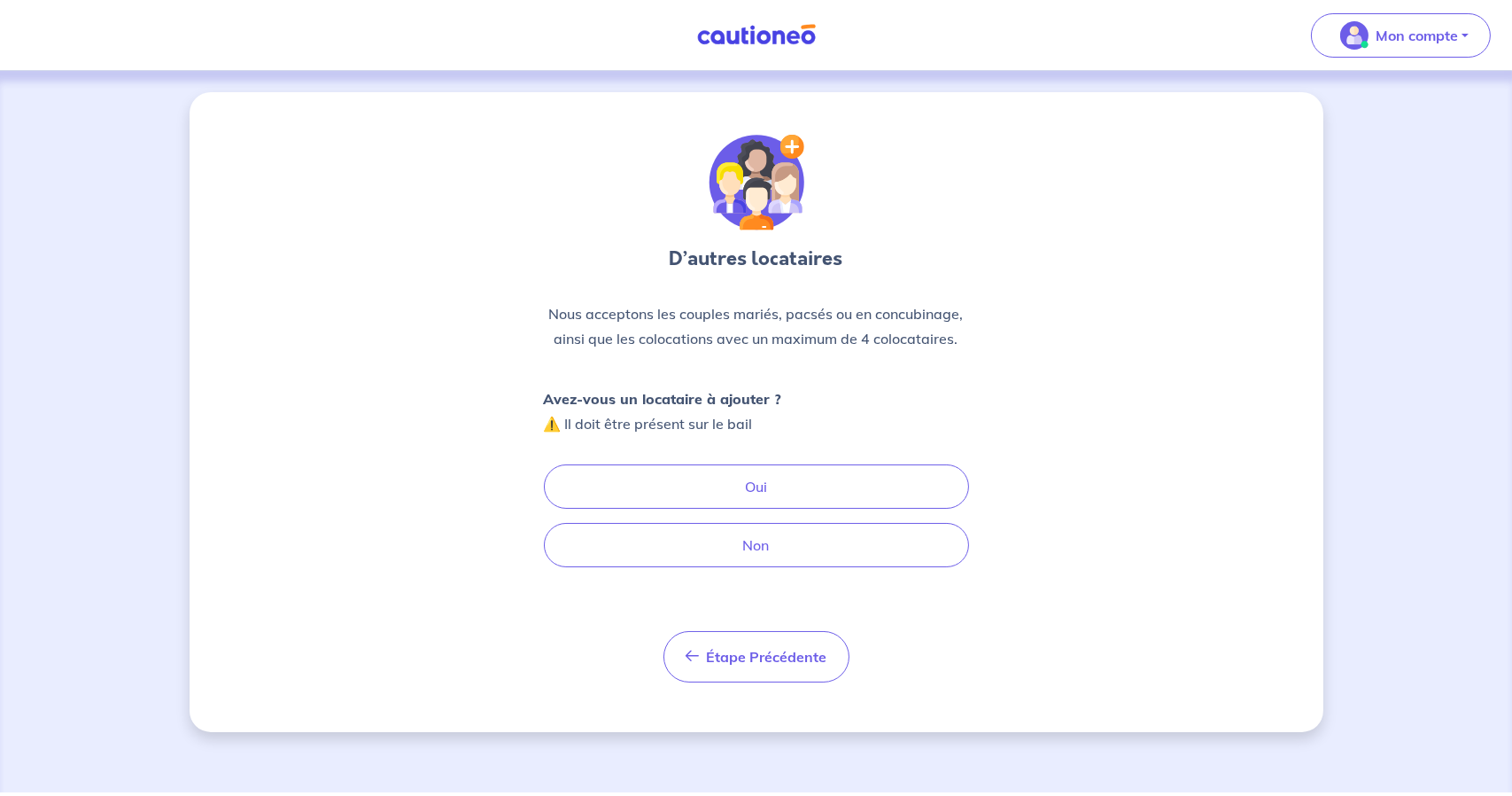
click at [733, 427] on p "Avez-vous un locataire à ajouter ? ⚠️ Il doit être présent sur le bail" at bounding box center [663, 410] width 238 height 49
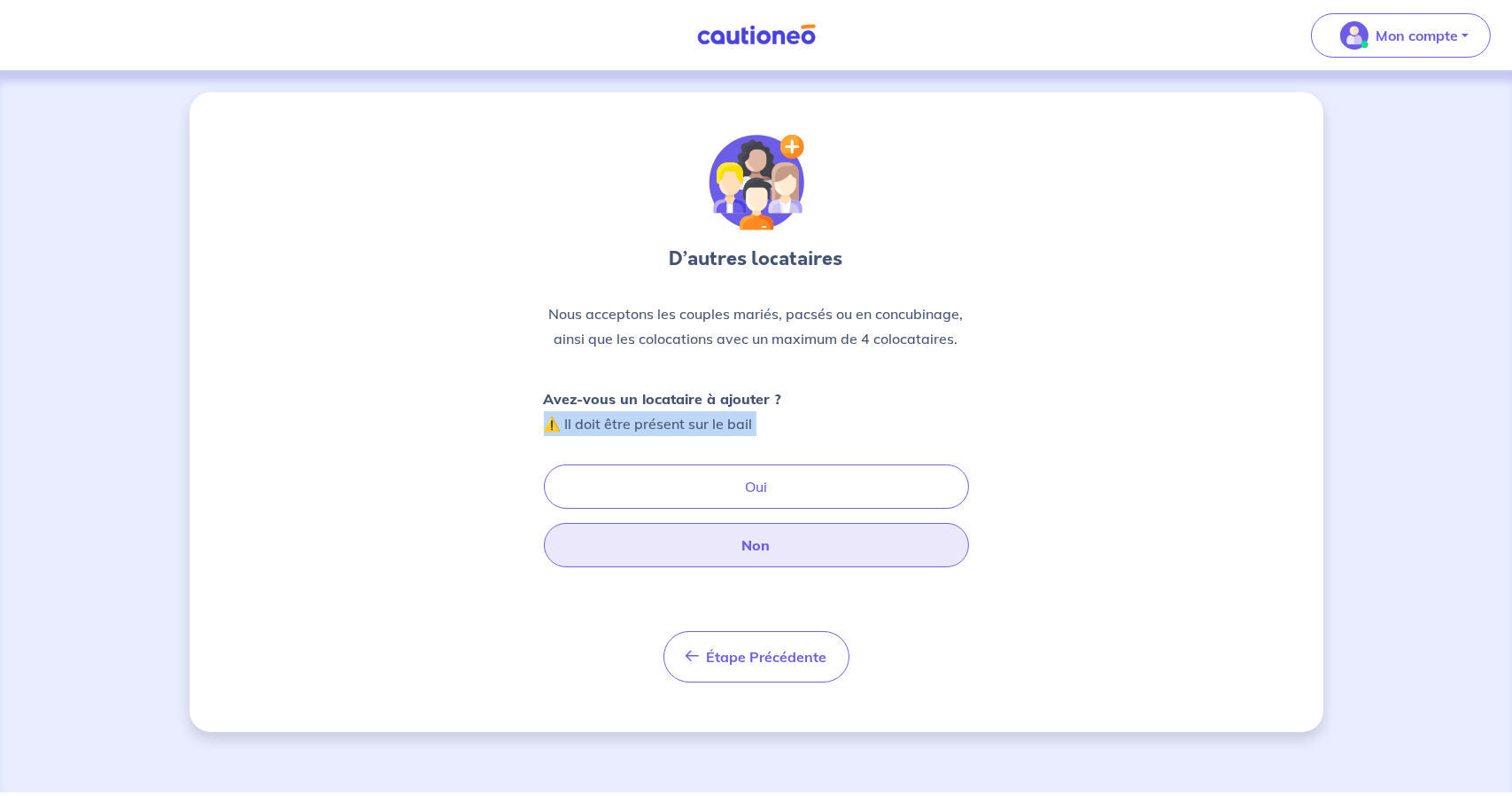
click at [775, 551] on button "Non" at bounding box center [756, 545] width 425 height 45
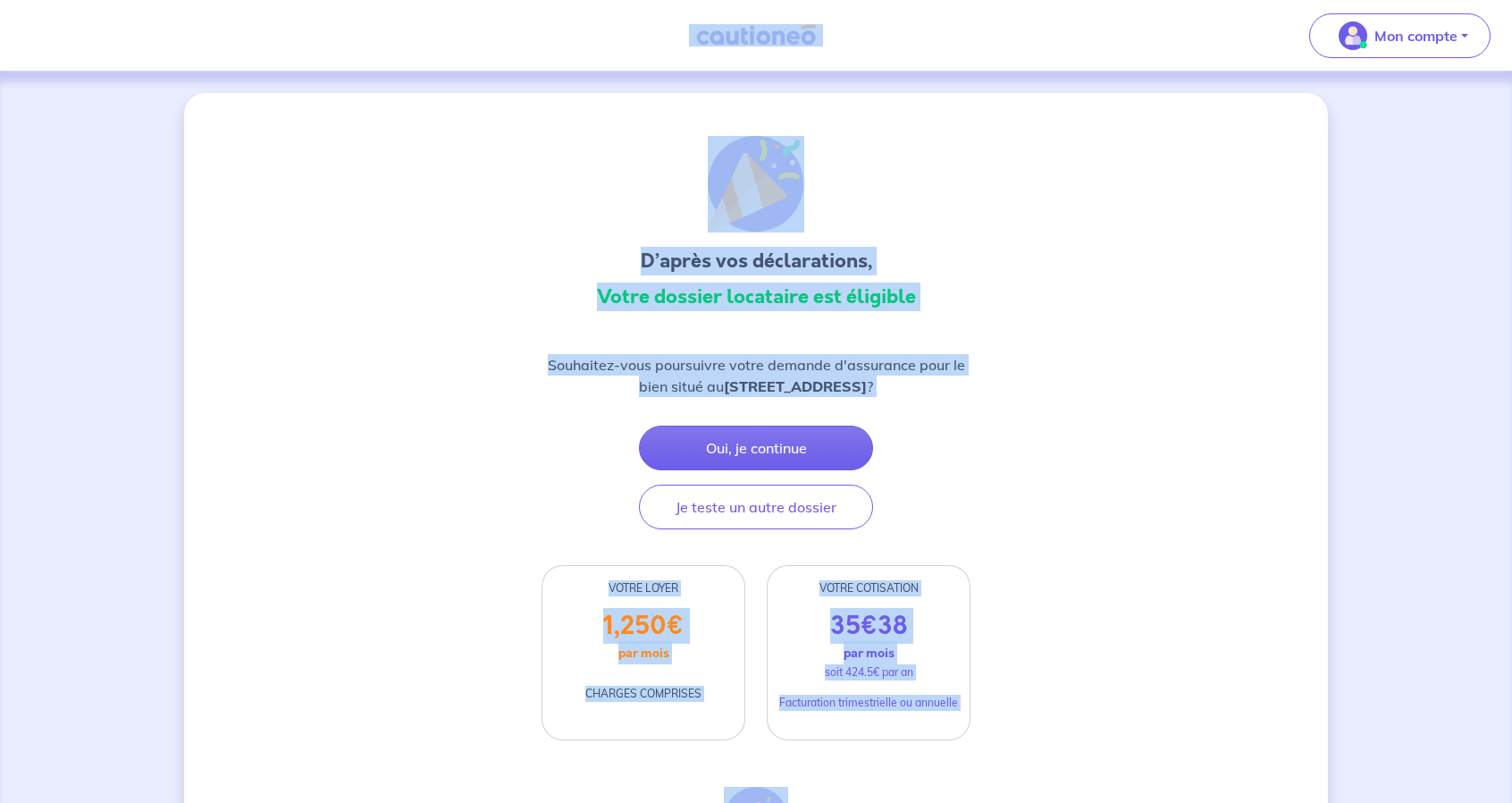
click at [823, 363] on p "Souhaitez-vous poursuivre votre demande d'assurance pour le bien situé au 29 Av…" at bounding box center [756, 376] width 429 height 43
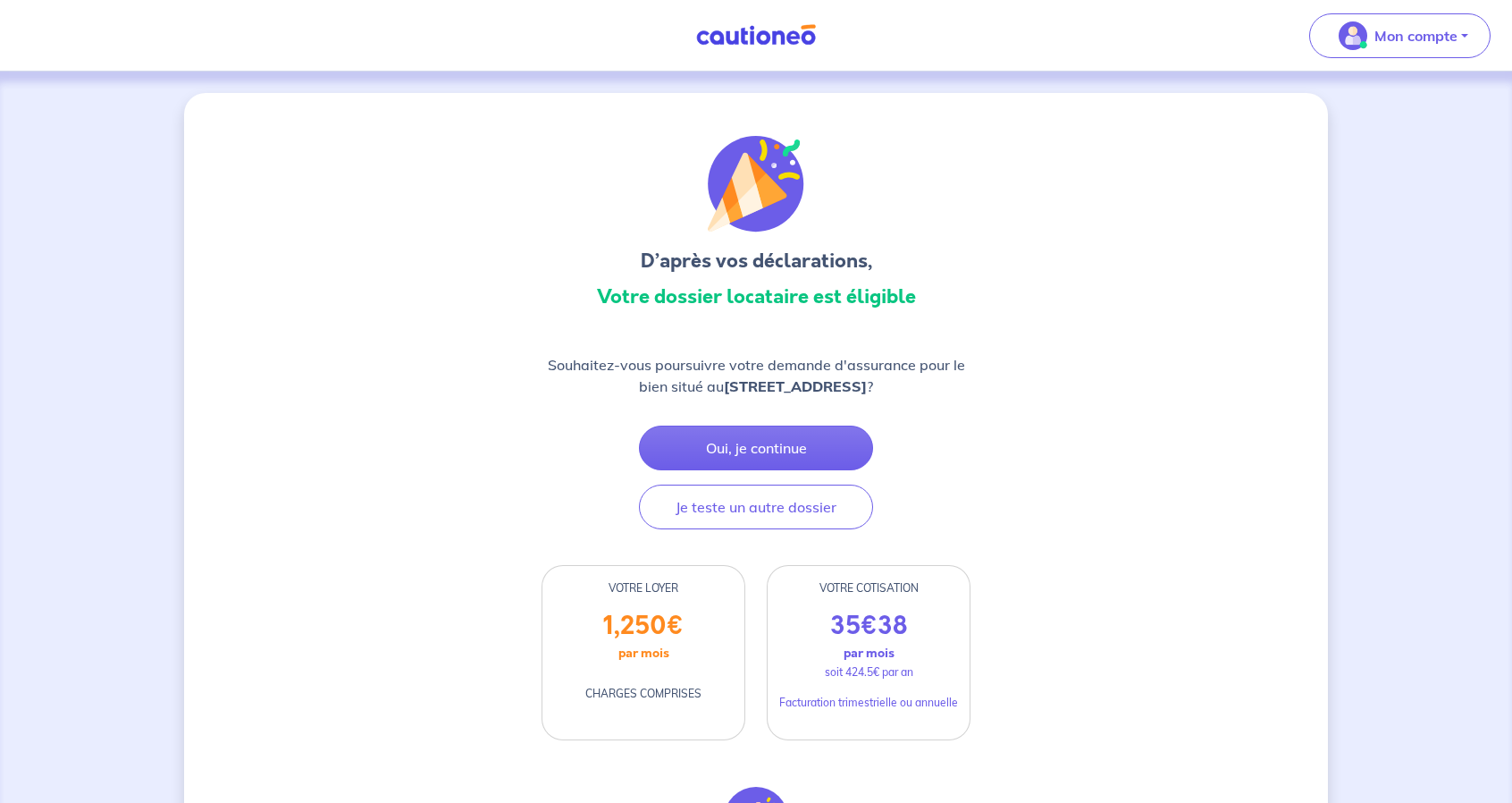
click at [823, 363] on p "Souhaitez-vous poursuivre votre demande d'assurance pour le bien situé au 29 Av…" at bounding box center [756, 376] width 429 height 43
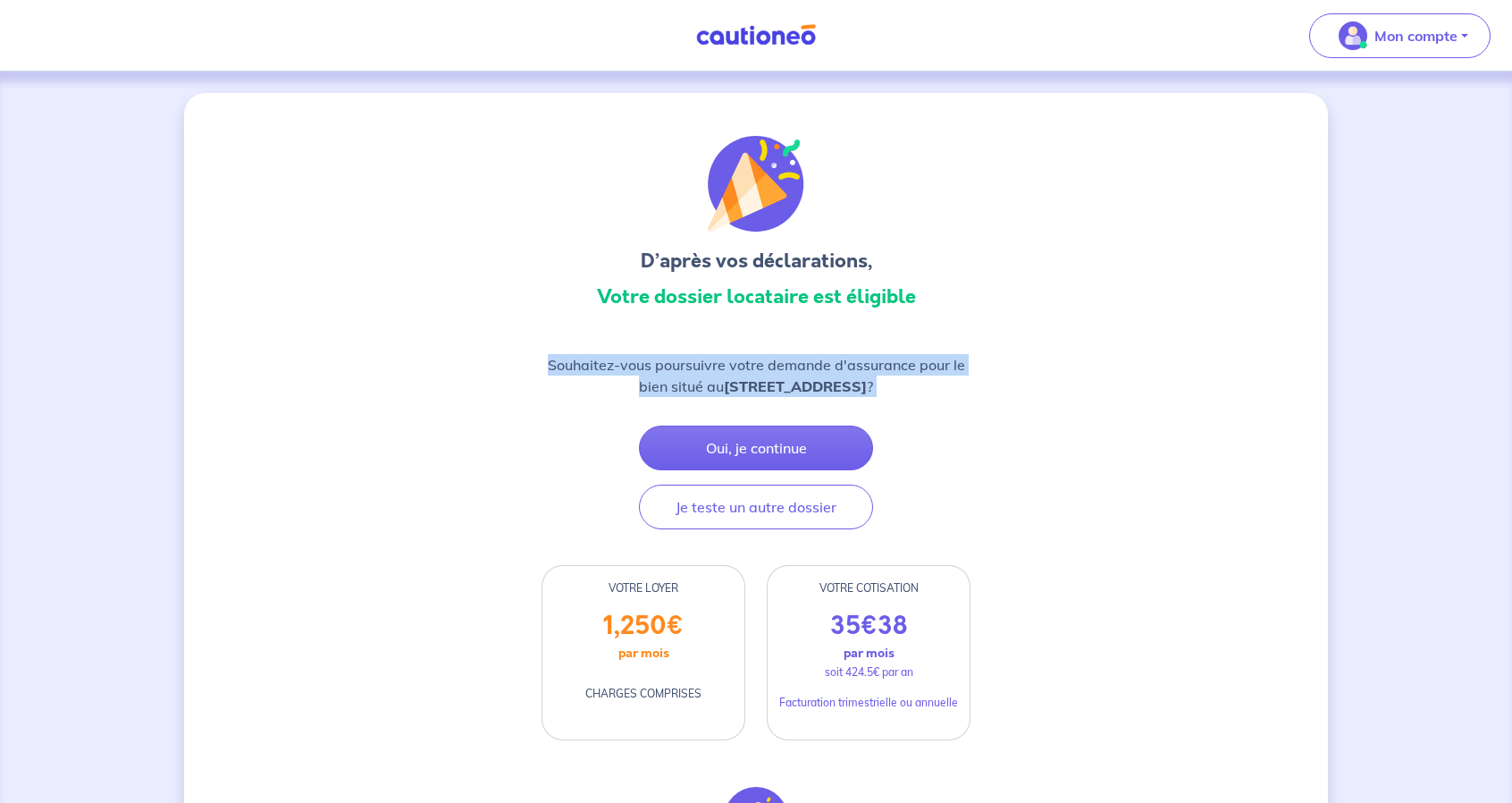
click at [823, 363] on p "Souhaitez-vous poursuivre votre demande d'assurance pour le bien situé au 29 Av…" at bounding box center [756, 376] width 429 height 43
click at [900, 354] on p "Souhaitez-vous poursuivre votre demande d'assurance pour le bien situé au 29 Av…" at bounding box center [756, 376] width 429 height 43
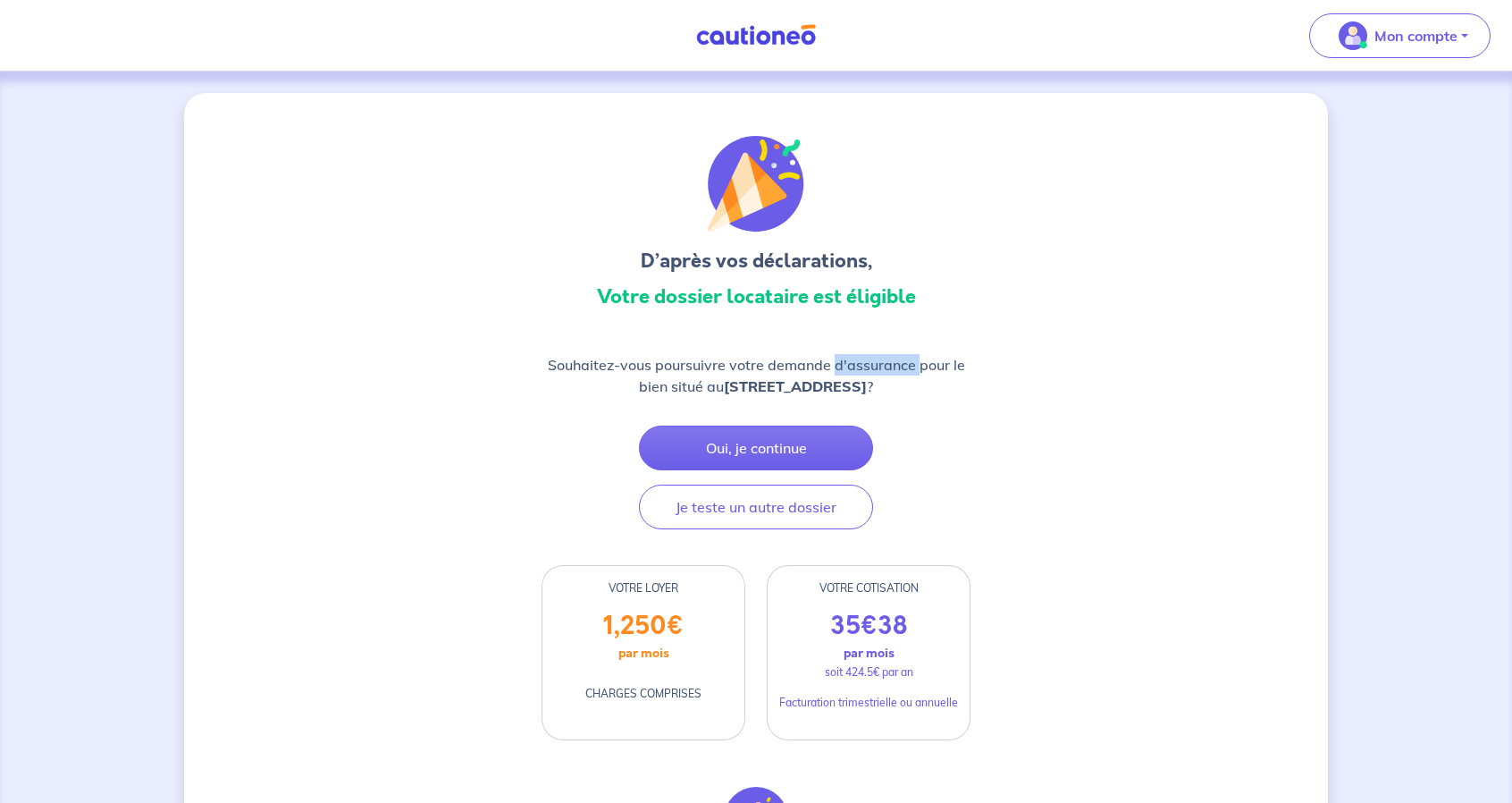
click at [900, 354] on p "Souhaitez-vous poursuivre votre demande d'assurance pour le bien situé au 29 Av…" at bounding box center [756, 376] width 429 height 43
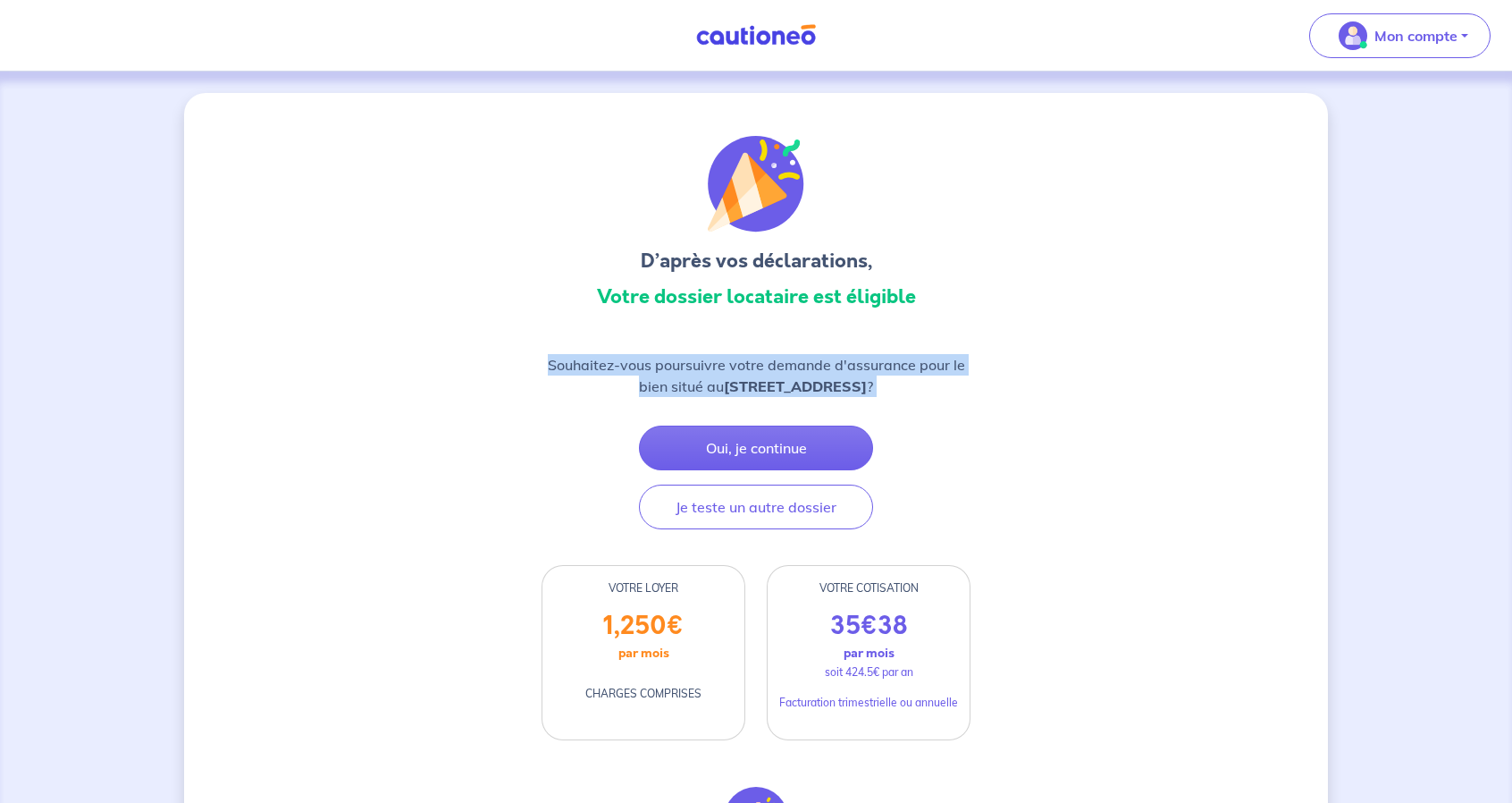
click at [900, 354] on p "Souhaitez-vous poursuivre votre demande d'assurance pour le bien situé au 29 Av…" at bounding box center [756, 376] width 429 height 43
click at [867, 392] on strong "29 Avenue de la Paix, 92600 Asnières-sur-Seine" at bounding box center [795, 386] width 143 height 18
click at [867, 393] on strong "29 Avenue de la Paix, 92600 Asnières-sur-Seine" at bounding box center [795, 386] width 143 height 18
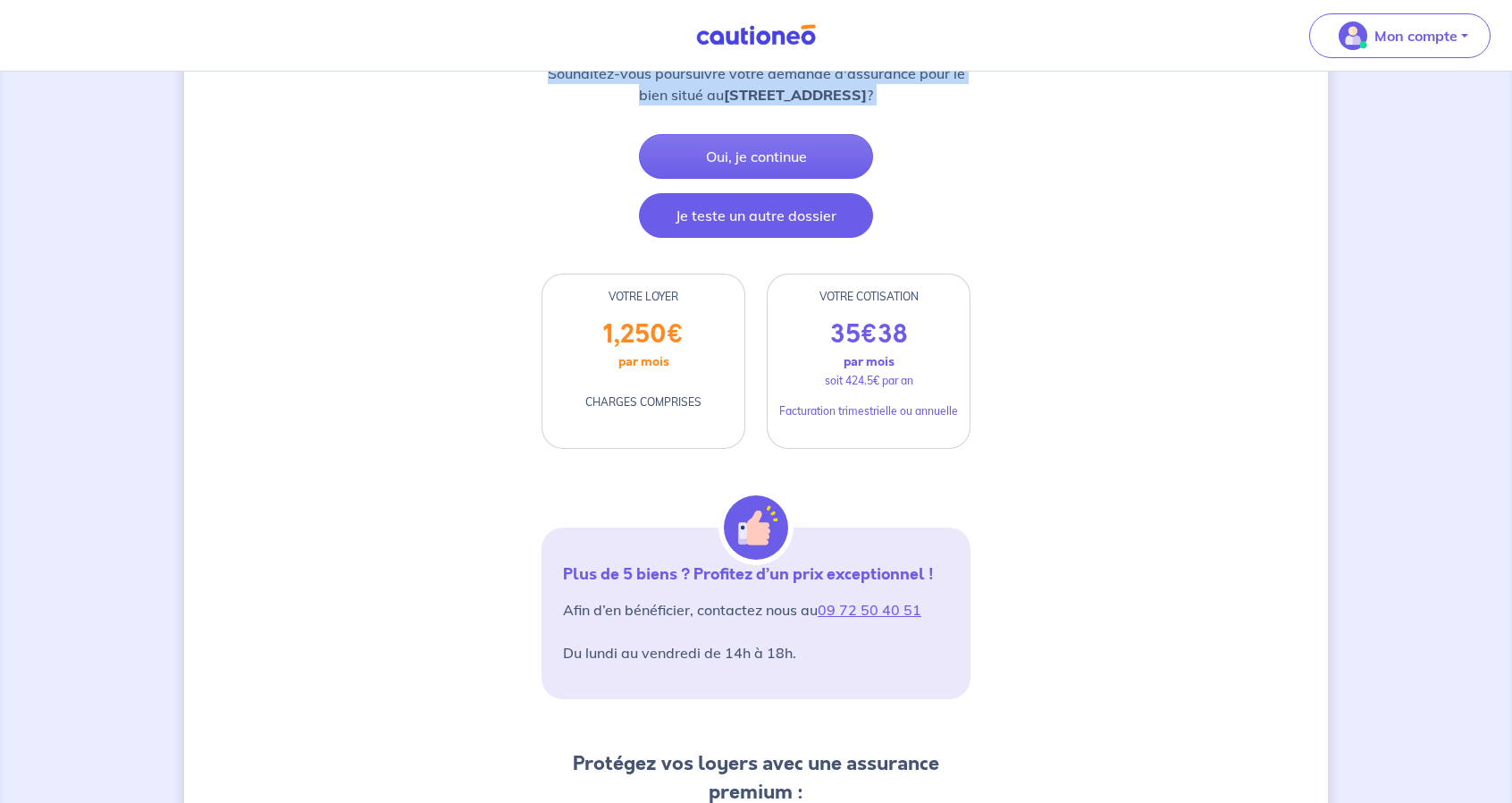
scroll to position [196, 0]
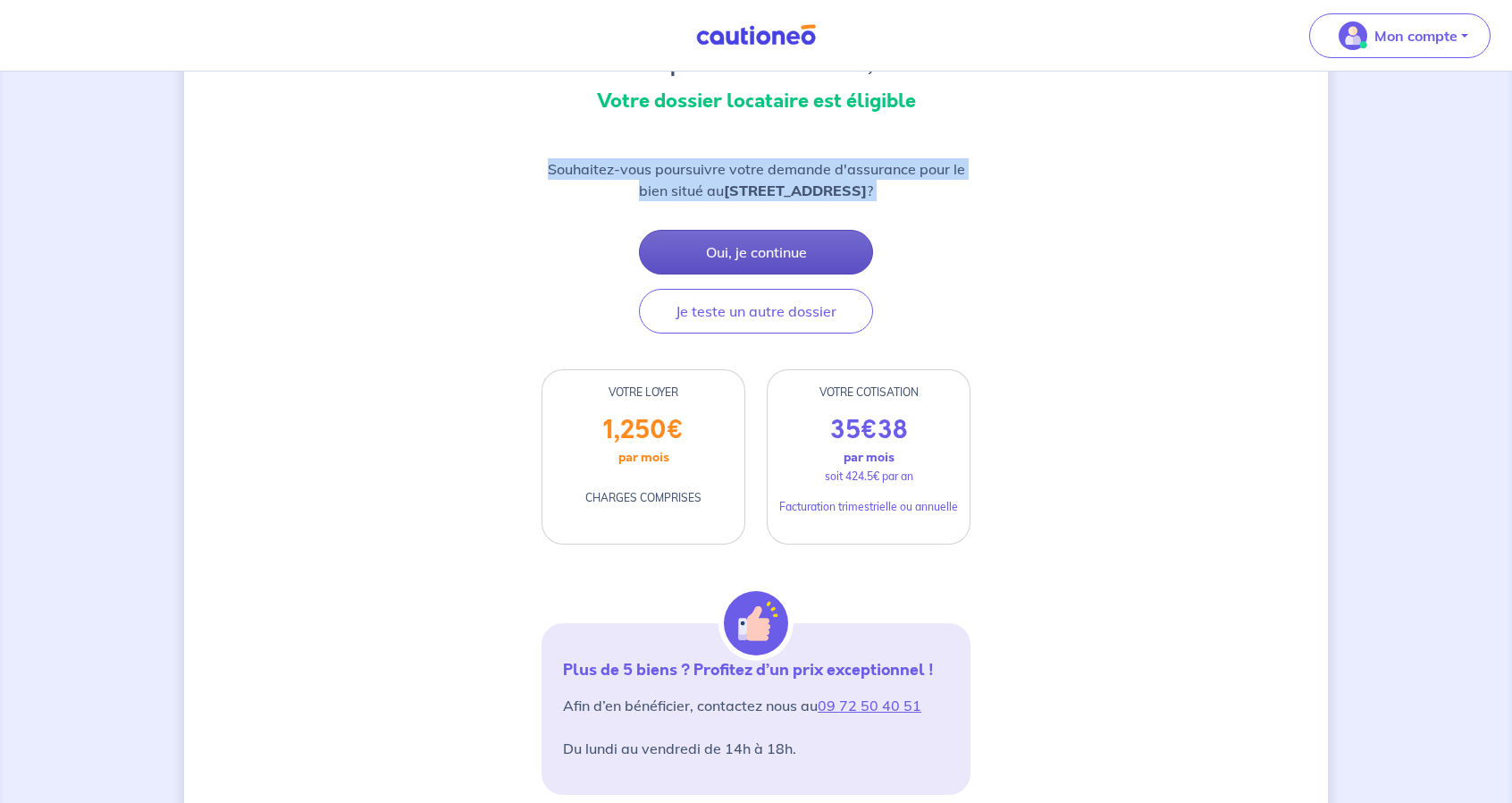
click at [781, 261] on button "Oui, je continue" at bounding box center [755, 252] width 234 height 45
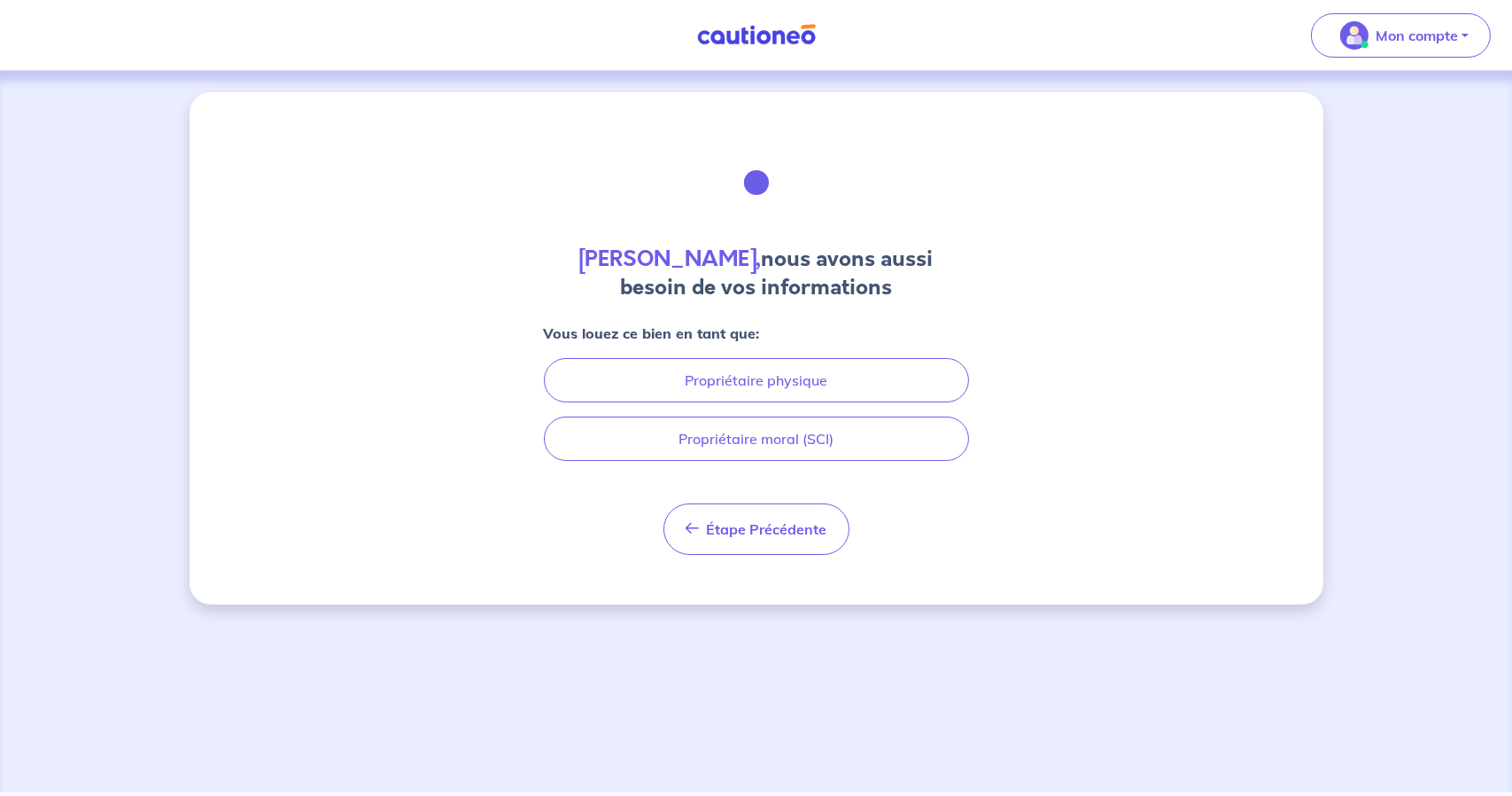
click at [687, 337] on strong "Vous louez ce bien en tant que:" at bounding box center [651, 333] width 216 height 17
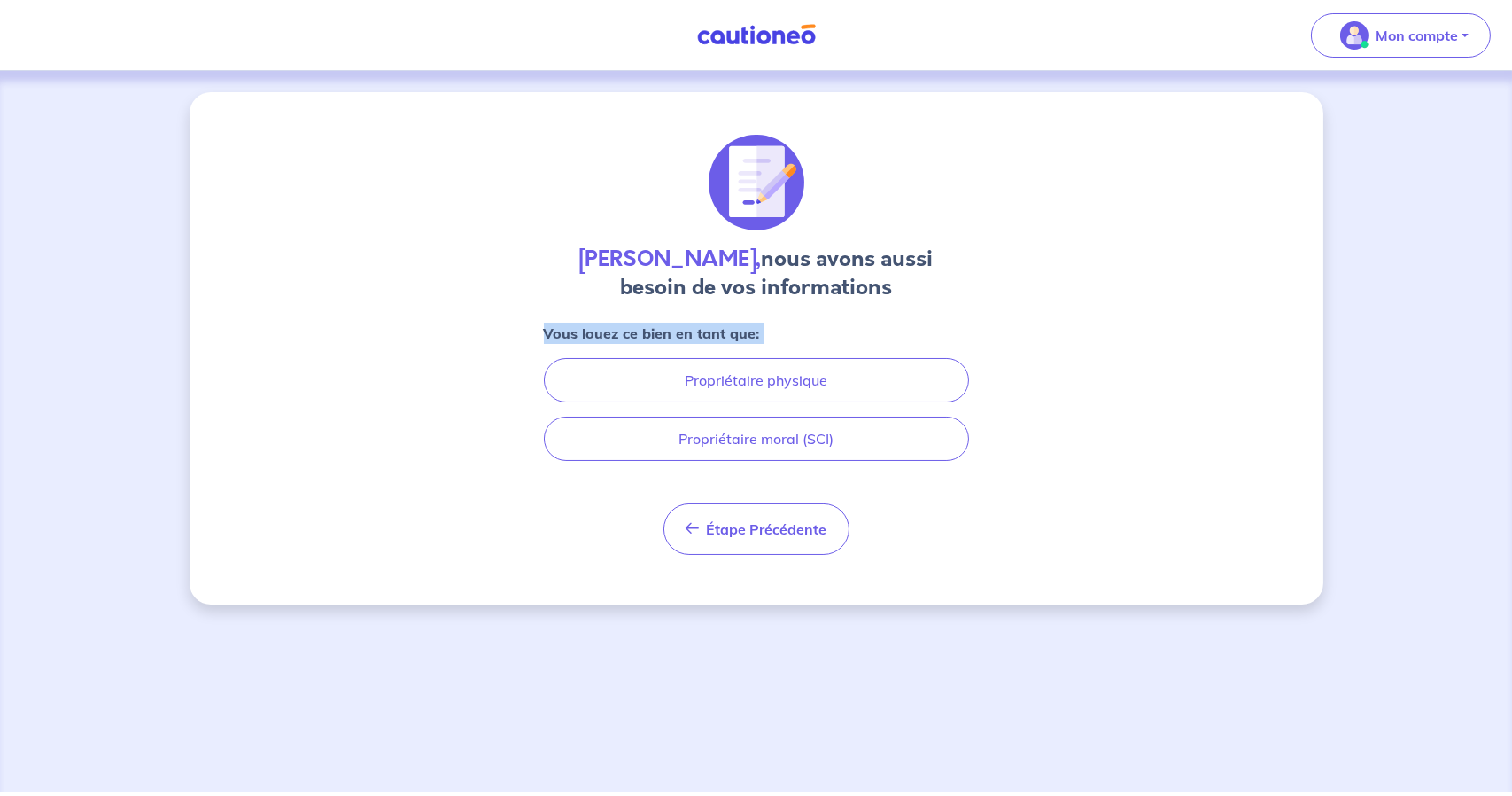
click at [687, 337] on strong "Vous louez ce bien en tant que:" at bounding box center [651, 333] width 216 height 17
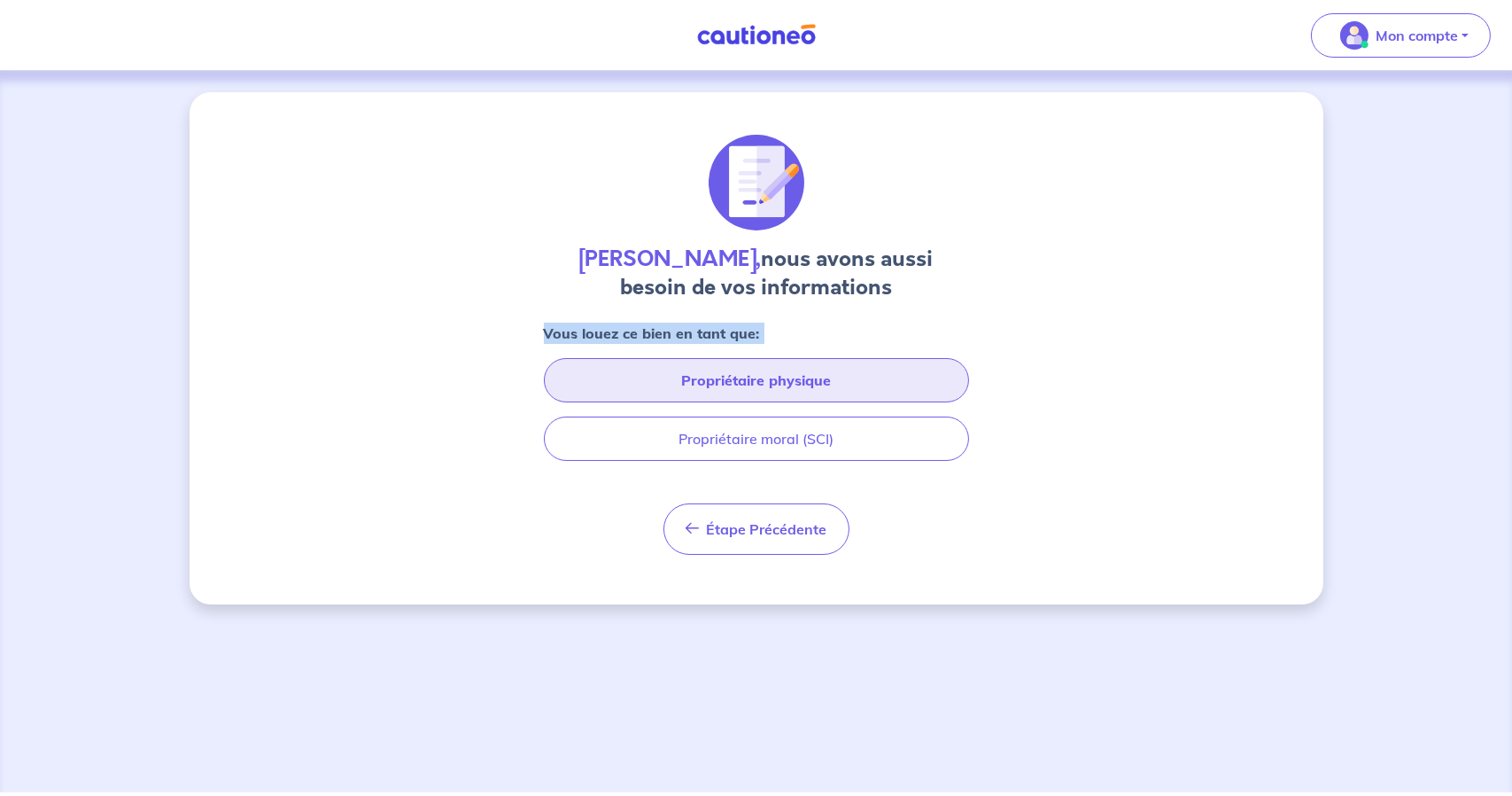
click at [705, 371] on button "Propriétaire physique" at bounding box center [756, 380] width 425 height 45
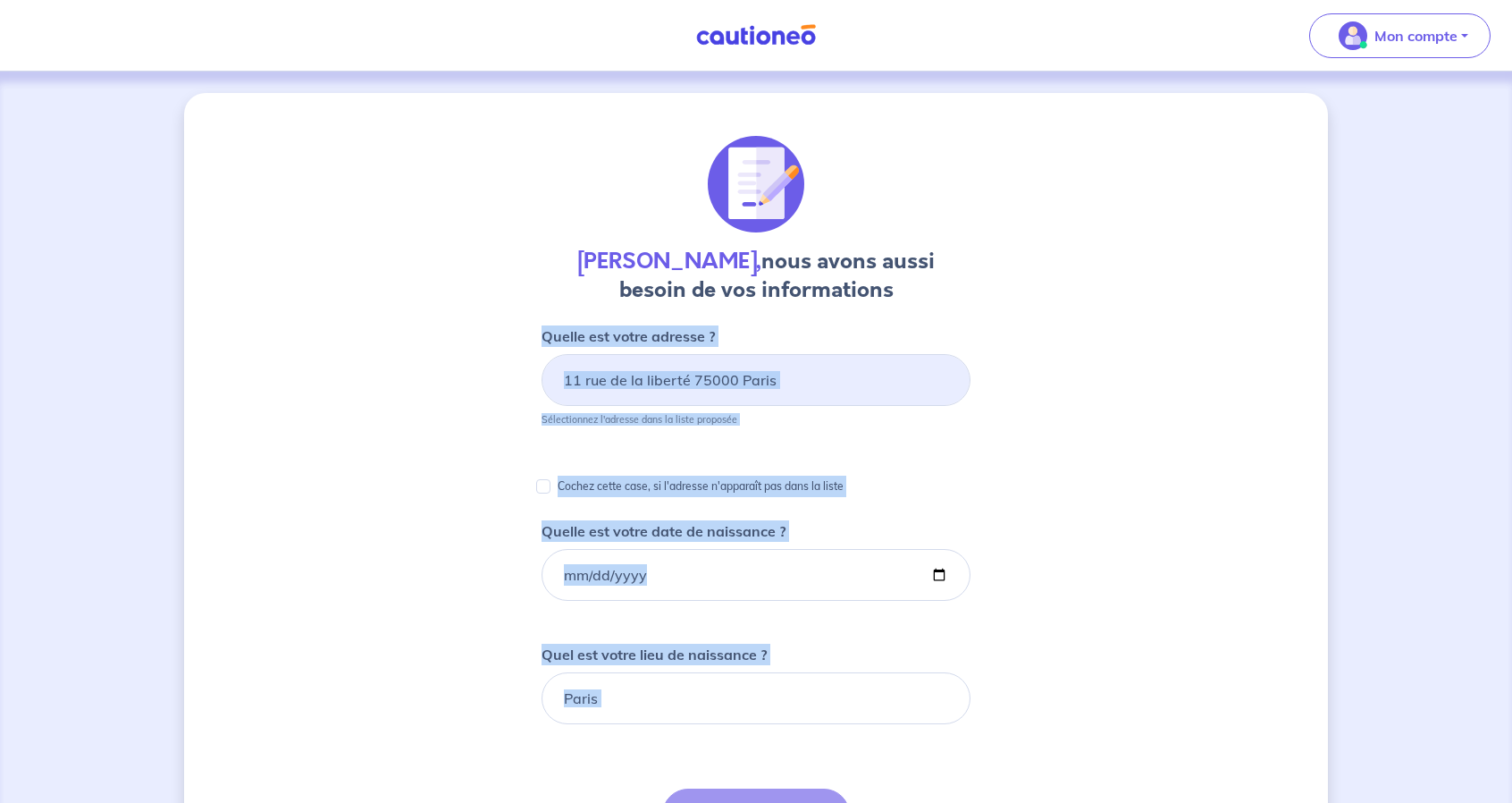
select select "FR"
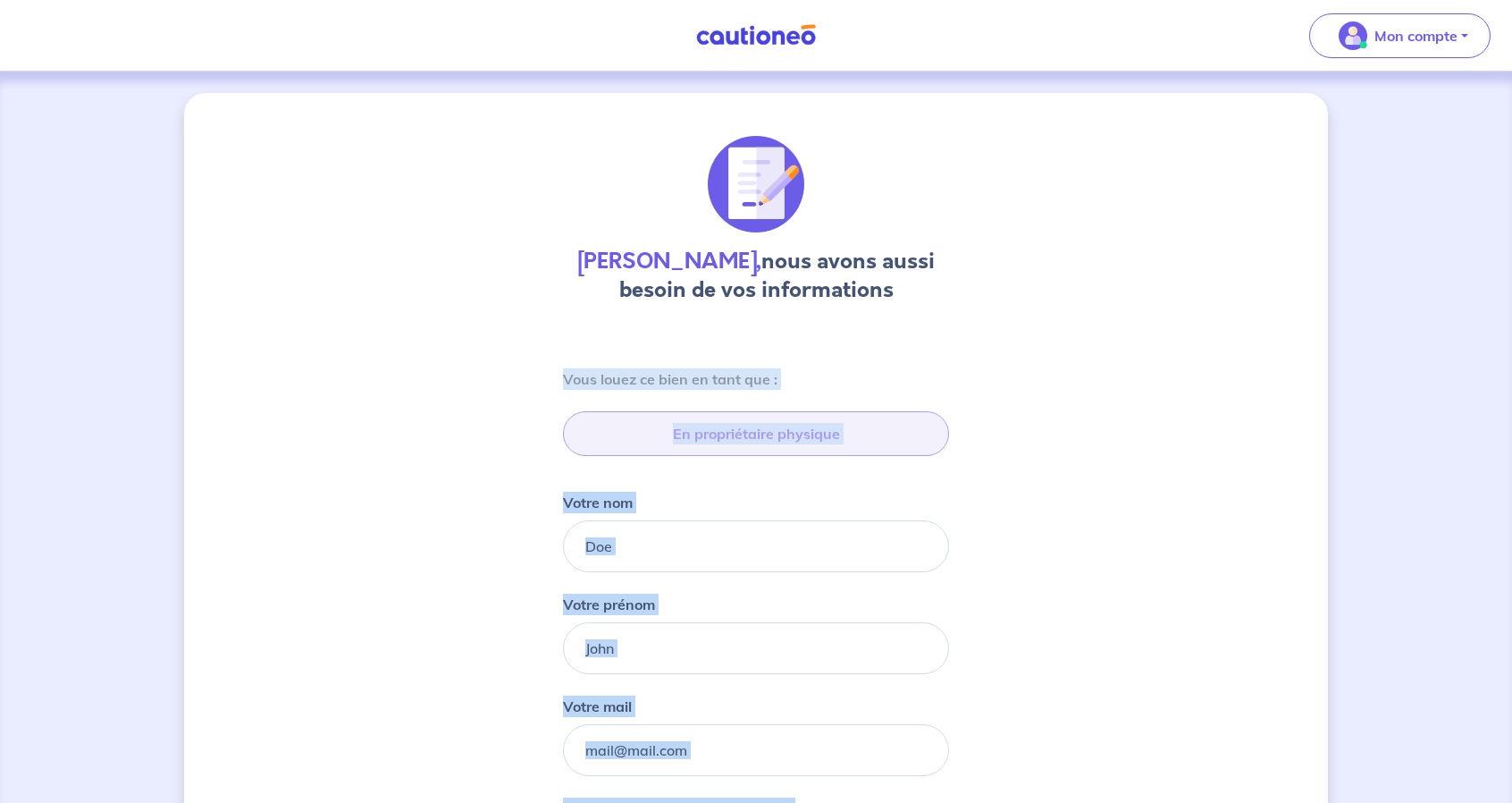
type input "06 48 53 76 40"
type input "55 Rue de la Sablière, 92400 Courbevoie"
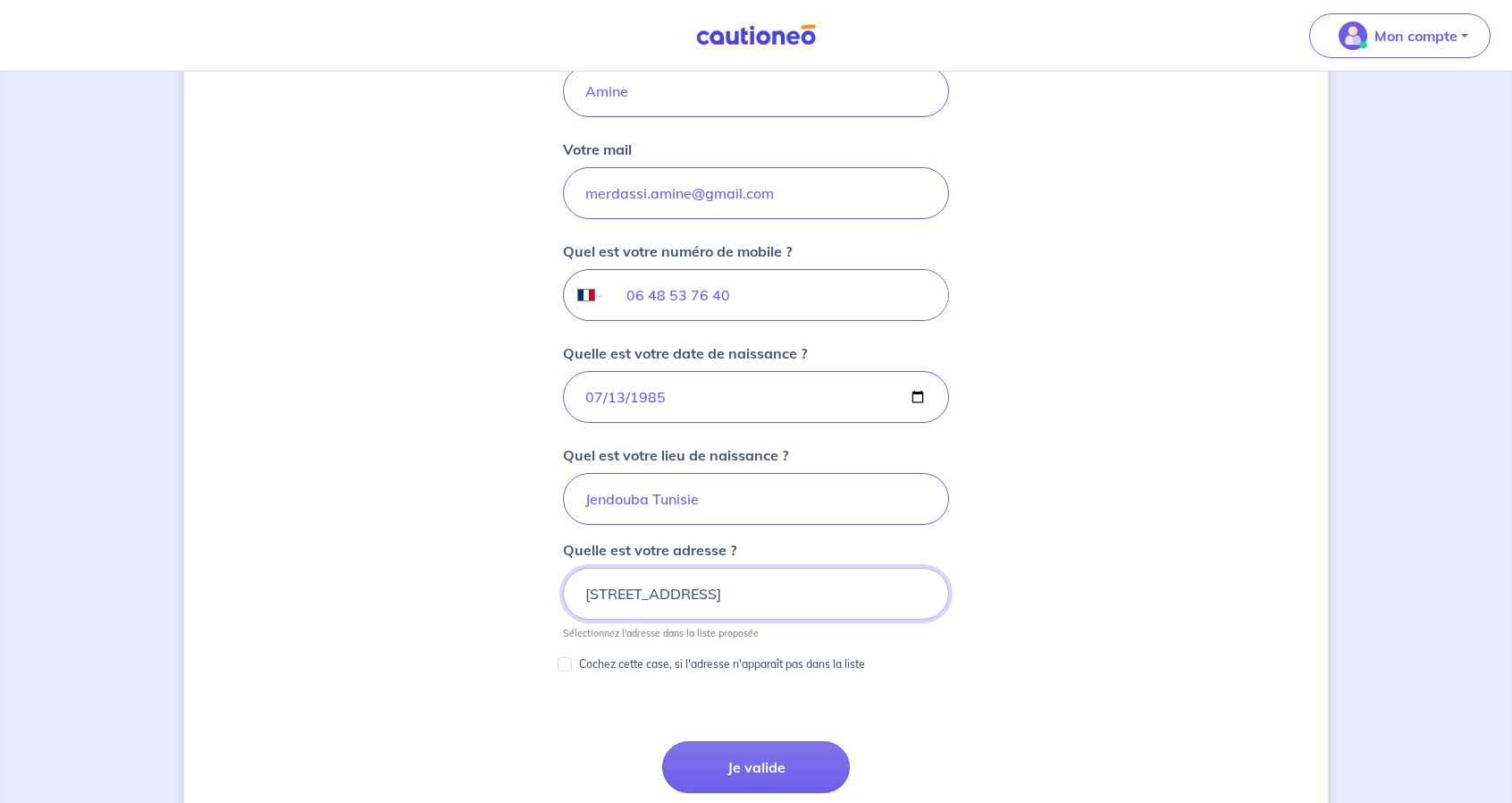
scroll to position [389, 0]
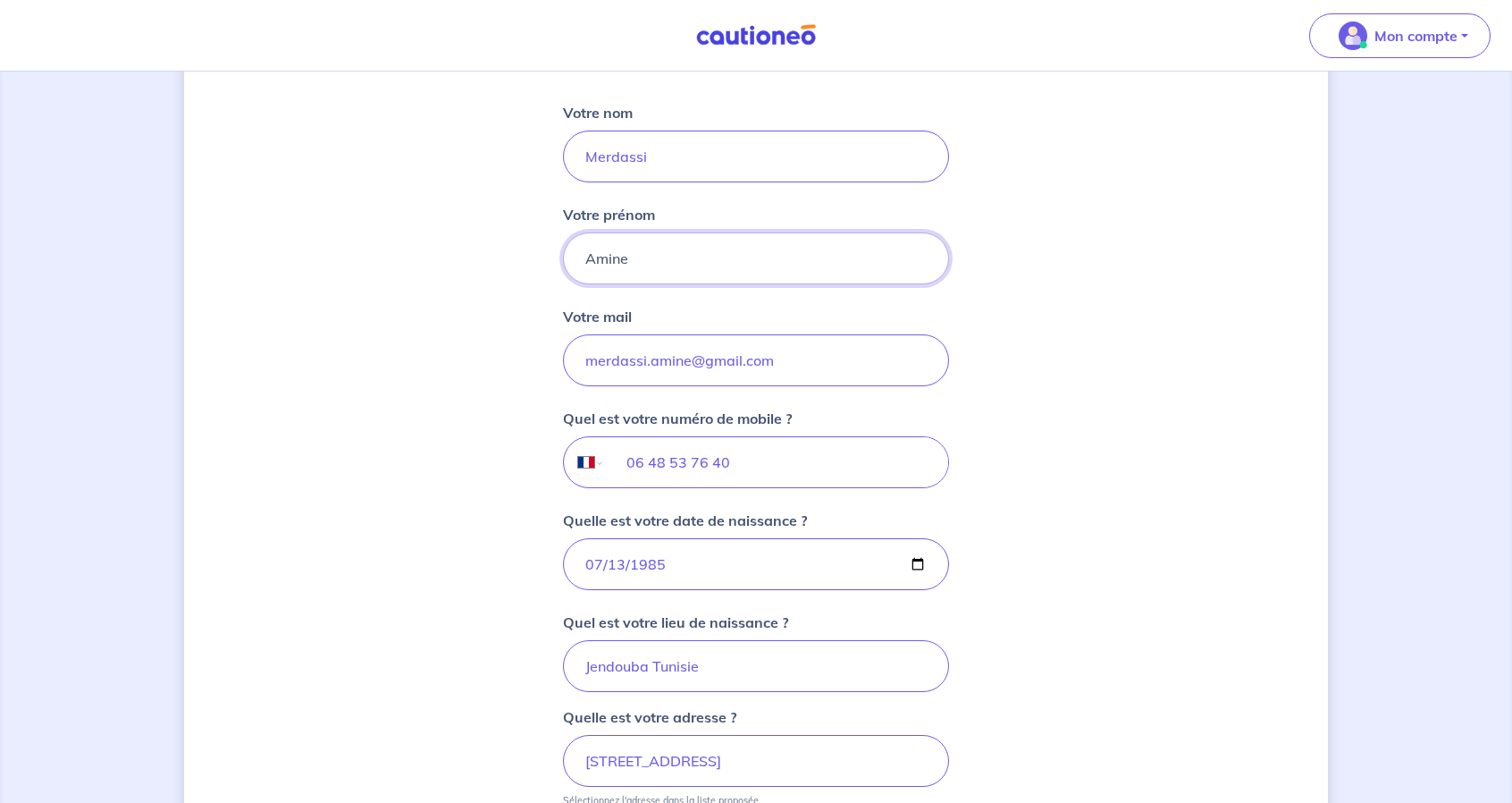
click at [597, 256] on input "Votre prénom" at bounding box center [756, 258] width 386 height 52
click at [588, 259] on input "Votre prénom" at bounding box center [756, 258] width 386 height 52
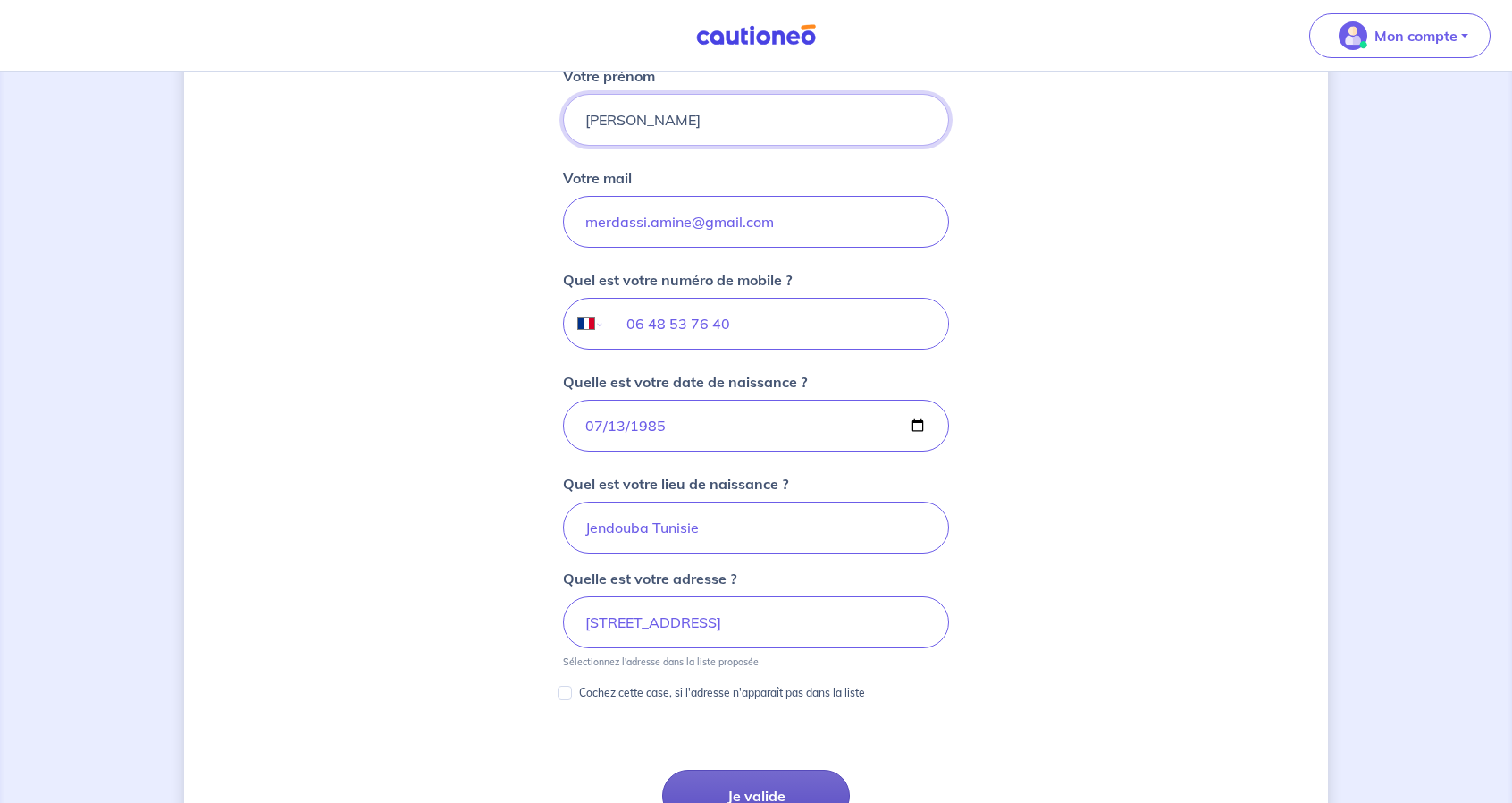
scroll to position [658, 0]
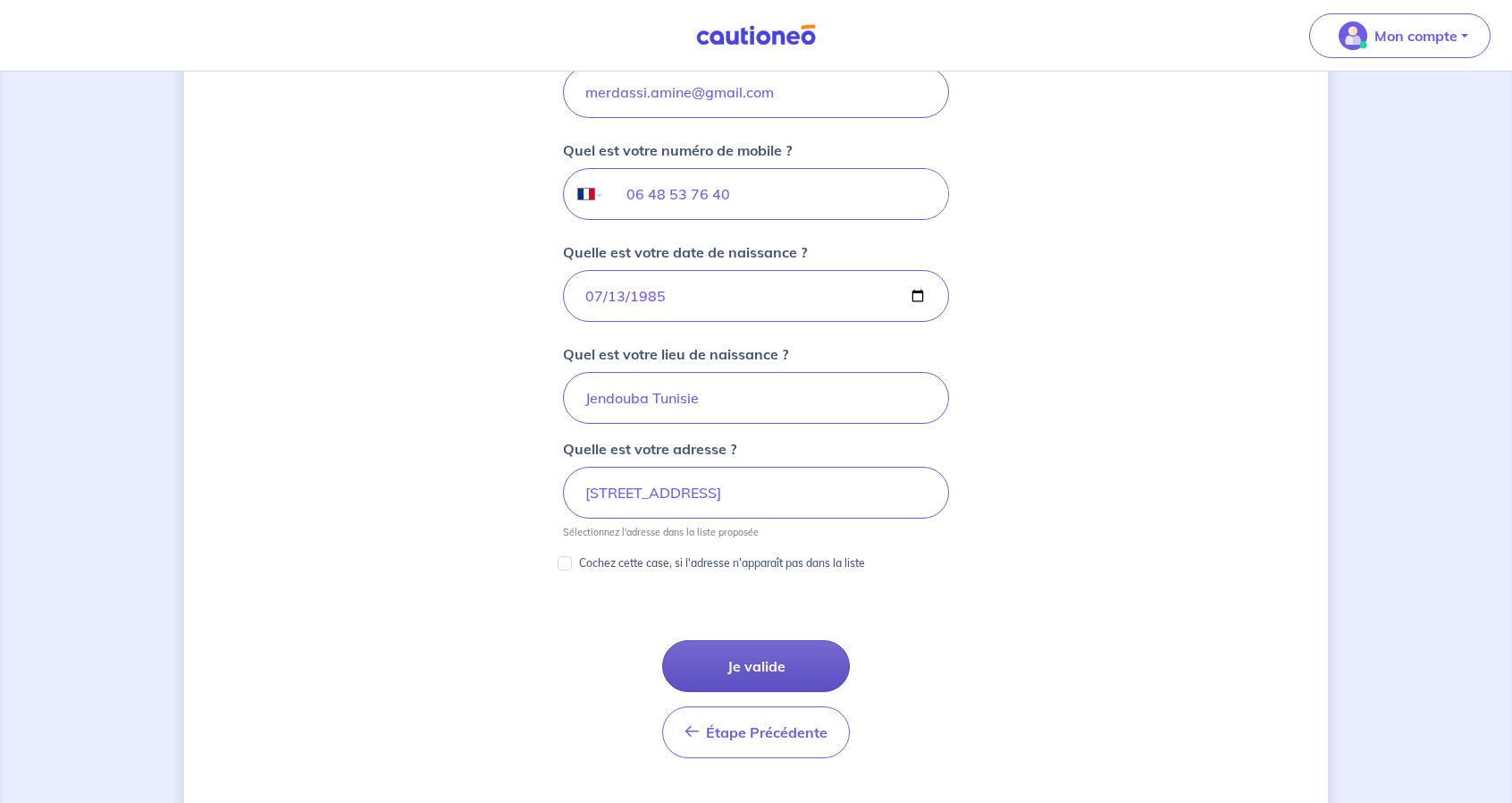
type input "Mohamed Amine"
click at [752, 658] on button "Je valide" at bounding box center [756, 665] width 188 height 52
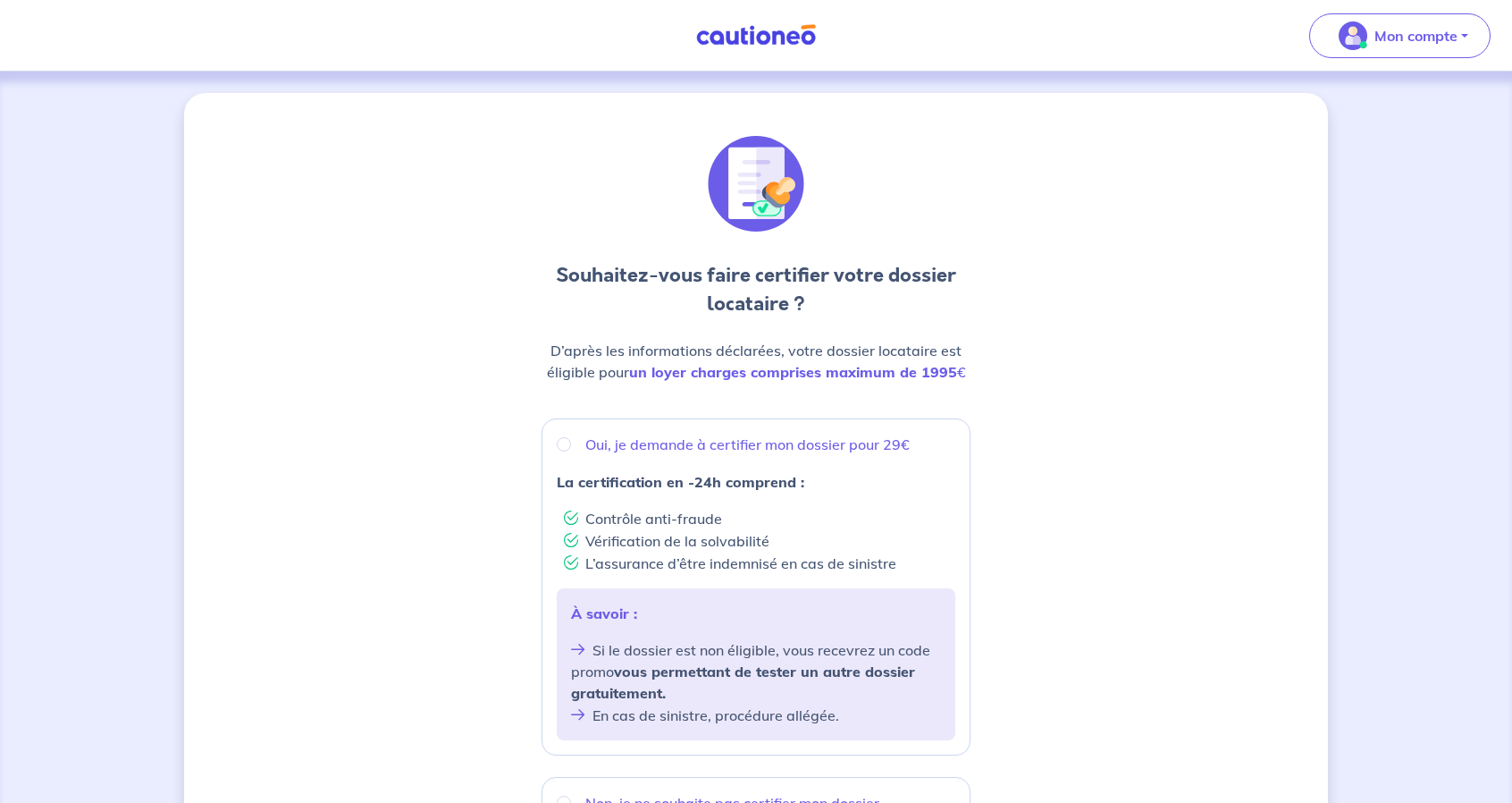
click at [813, 271] on h3 "Souhaitez-vous faire certifier votre dossier locataire ?" at bounding box center [756, 290] width 429 height 57
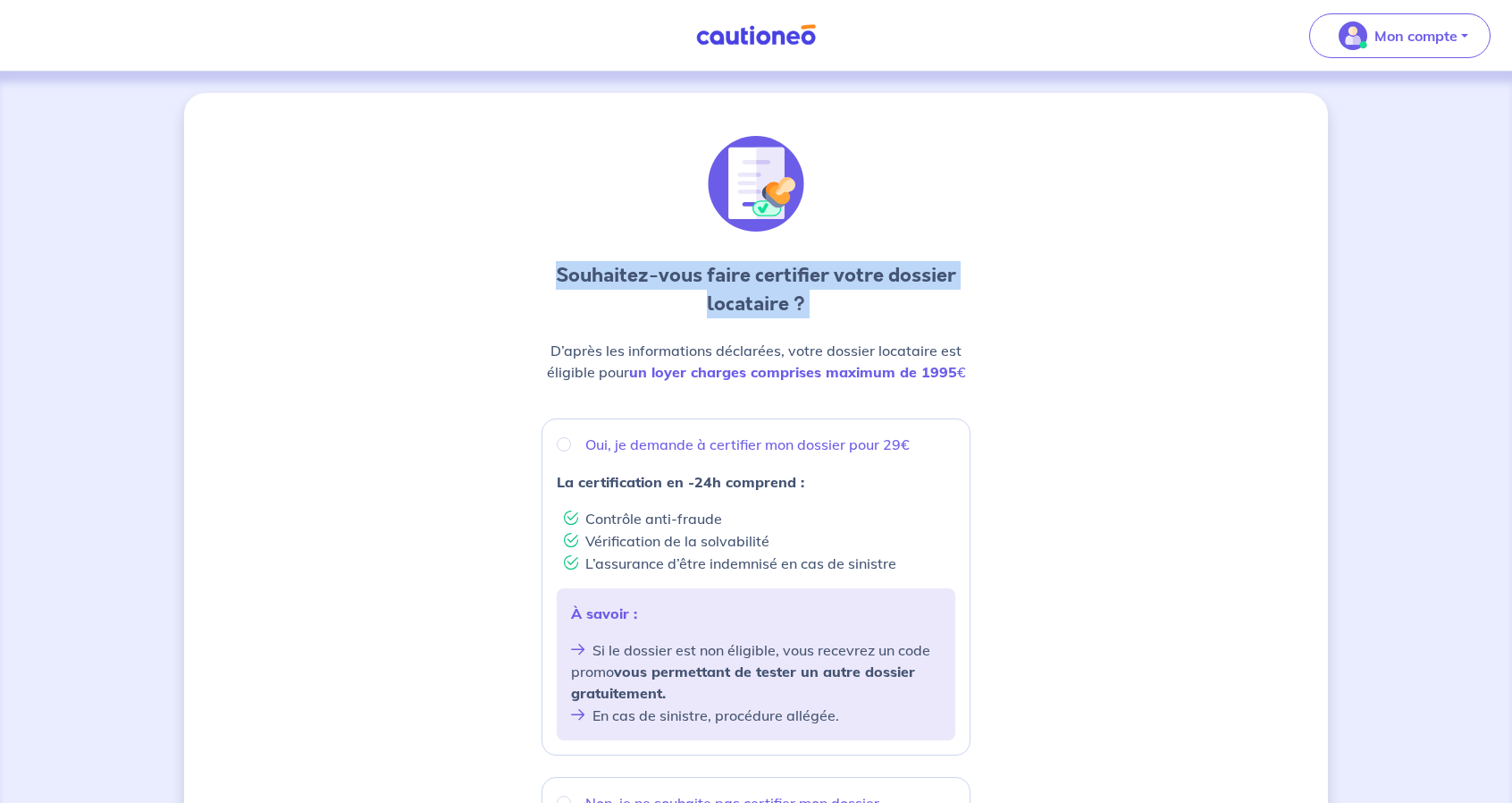
click at [813, 271] on h3 "Souhaitez-vous faire certifier votre dossier locataire ?" at bounding box center [756, 290] width 429 height 57
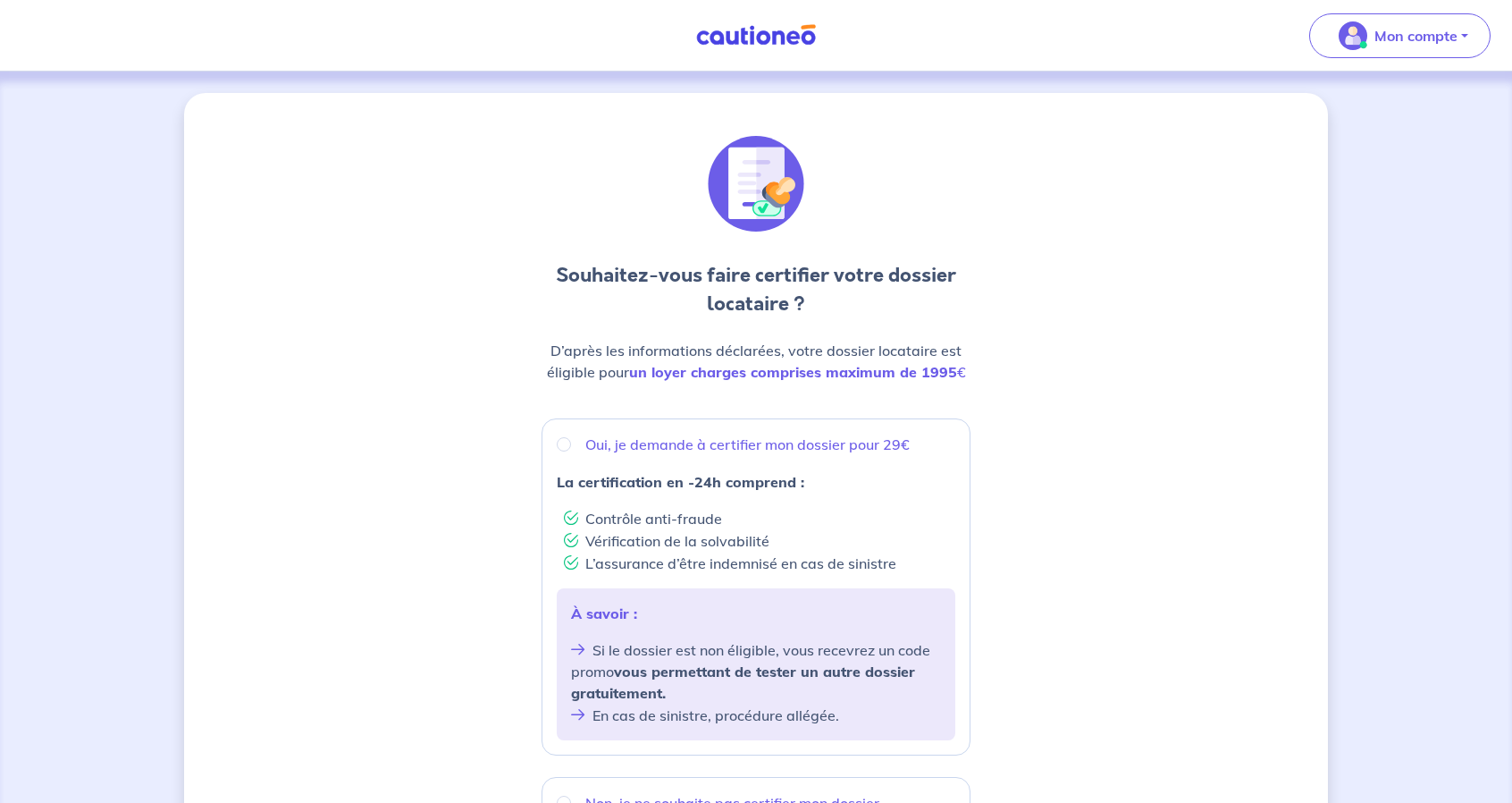
click at [669, 444] on p "Oui, je demande à certifier mon dossier pour 29€" at bounding box center [748, 444] width 325 height 22
click at [571, 444] on input "Oui, je demande à certifier mon dossier pour 29€" at bounding box center [563, 444] width 15 height 15
radio input "true"
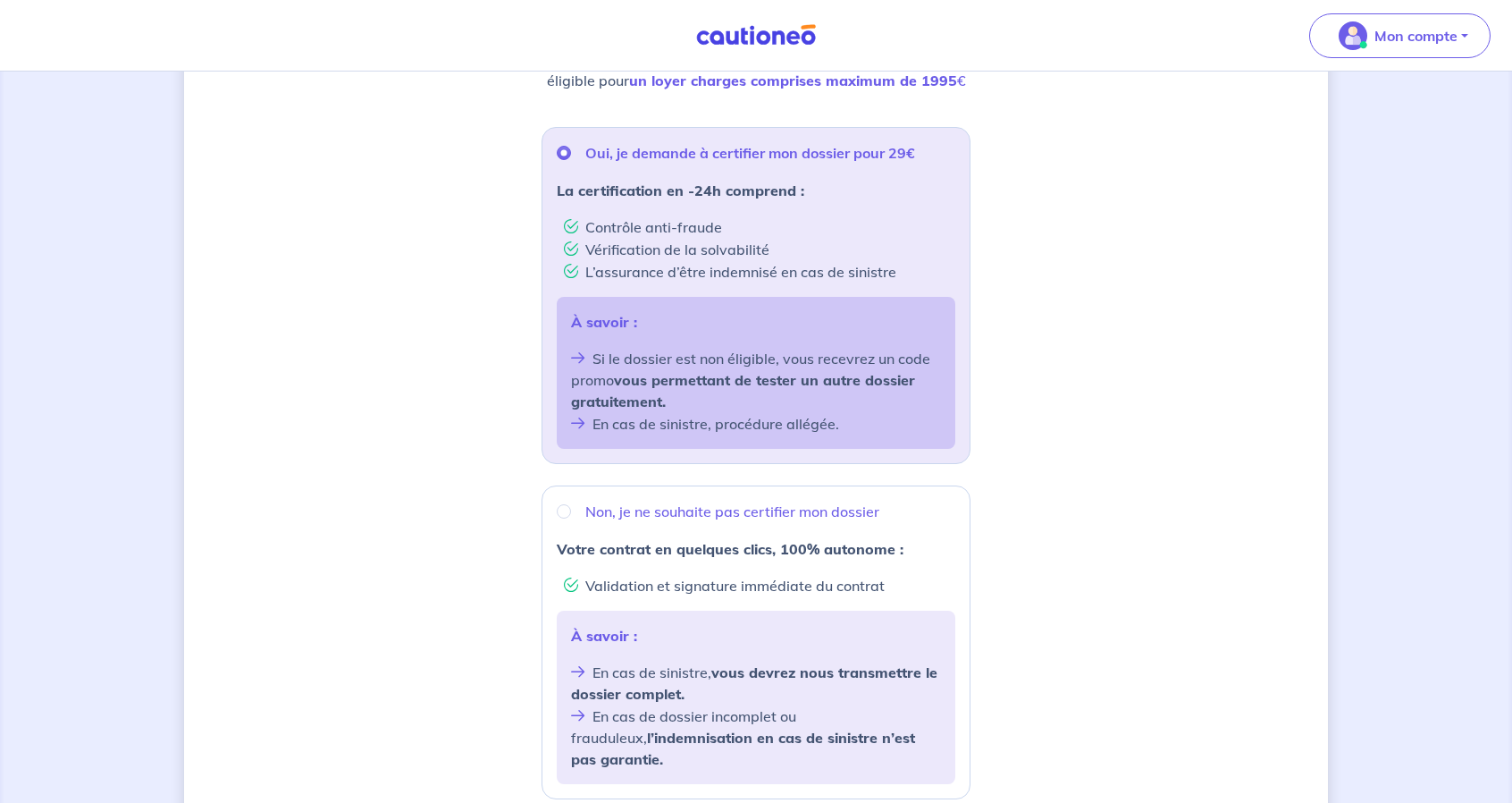
scroll to position [535, 0]
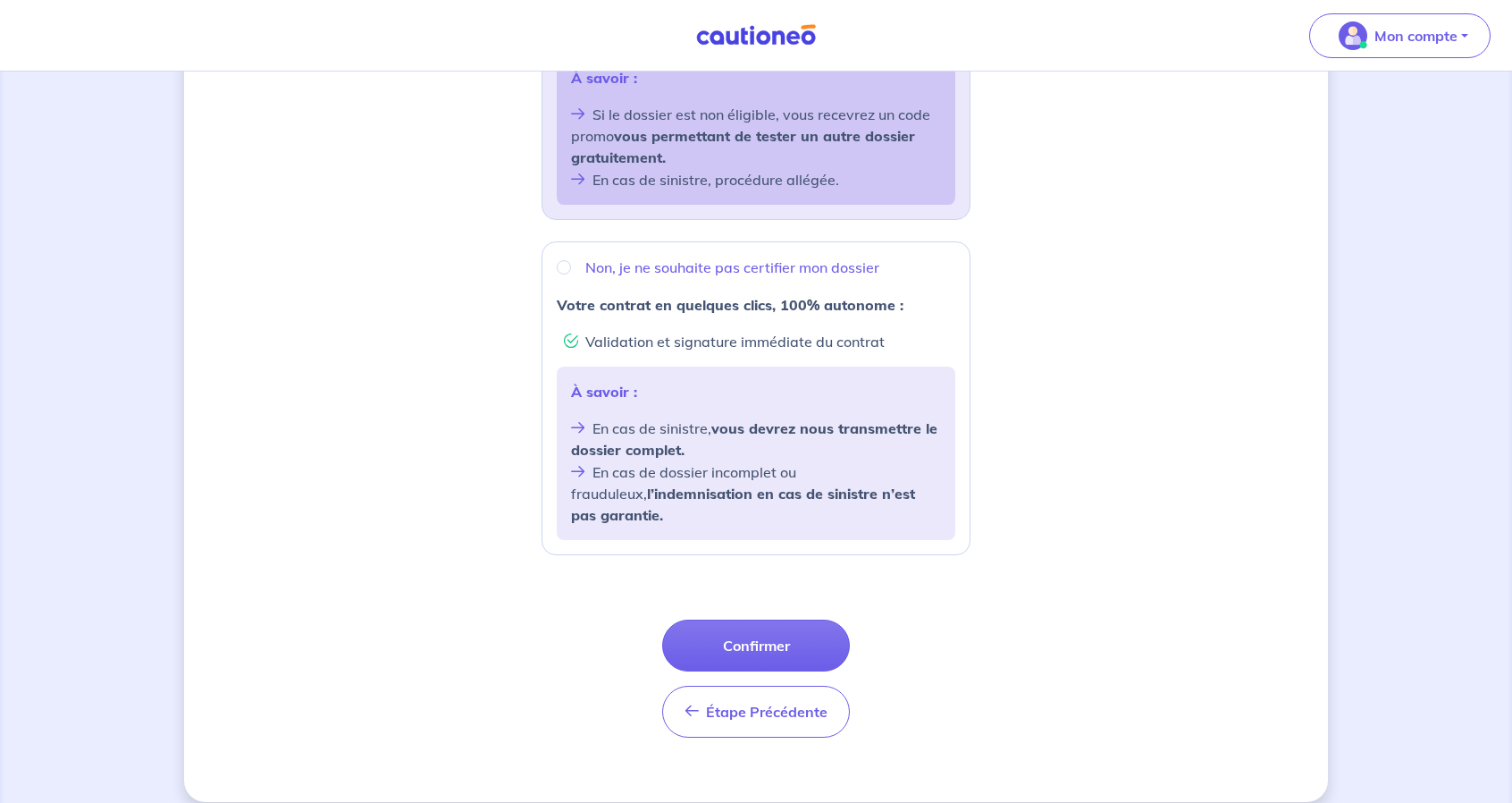
click at [760, 430] on strong "vous devrez nous transmettre le dossier complet." at bounding box center [754, 439] width 367 height 39
radio input "true"
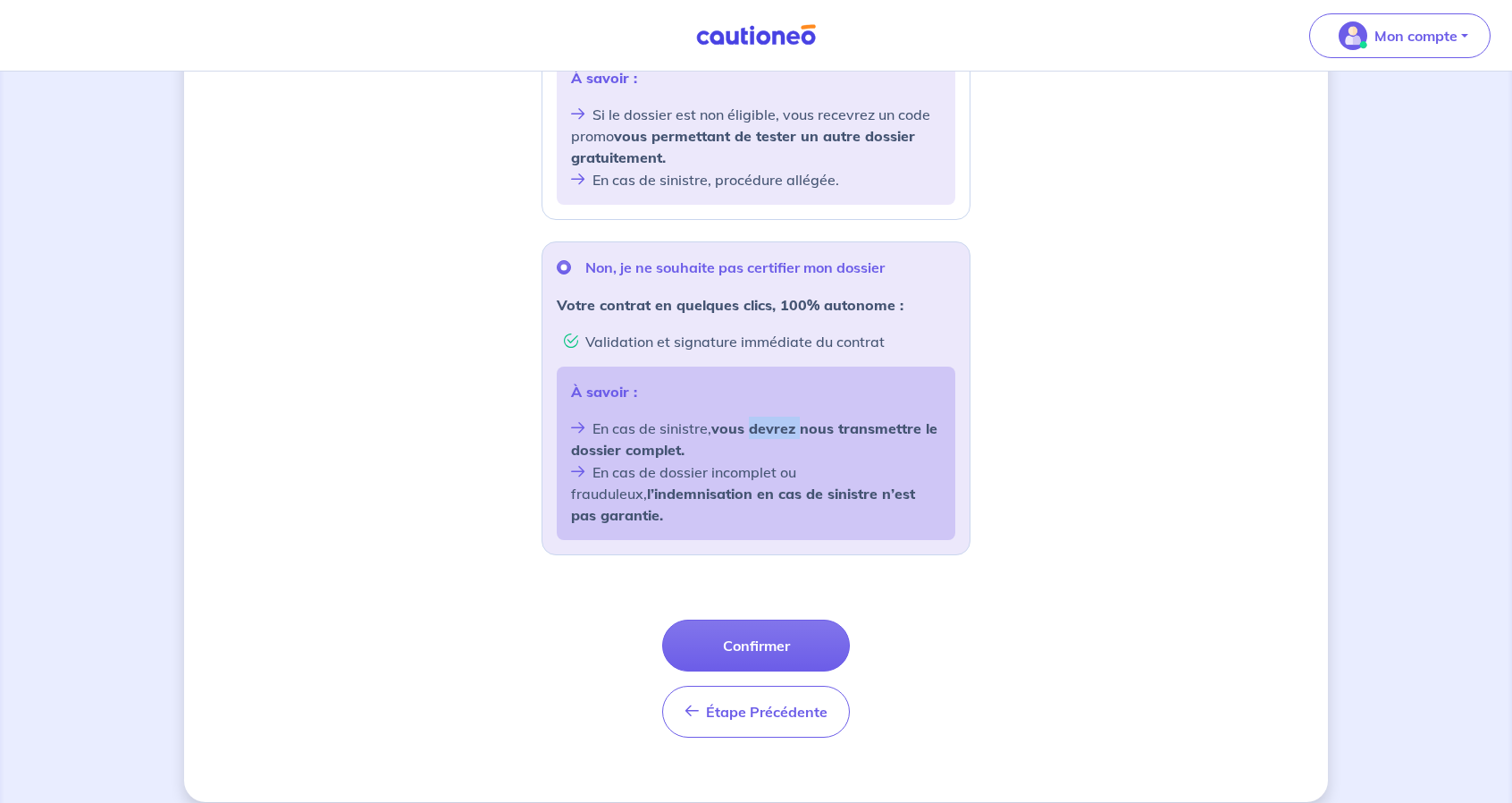
click at [760, 430] on strong "vous devrez nous transmettre le dossier complet." at bounding box center [754, 439] width 367 height 39
click at [750, 470] on li "En cas de dossier incomplet ou frauduleux, l’indemnisation en cas de sinistre n…" at bounding box center [756, 493] width 370 height 66
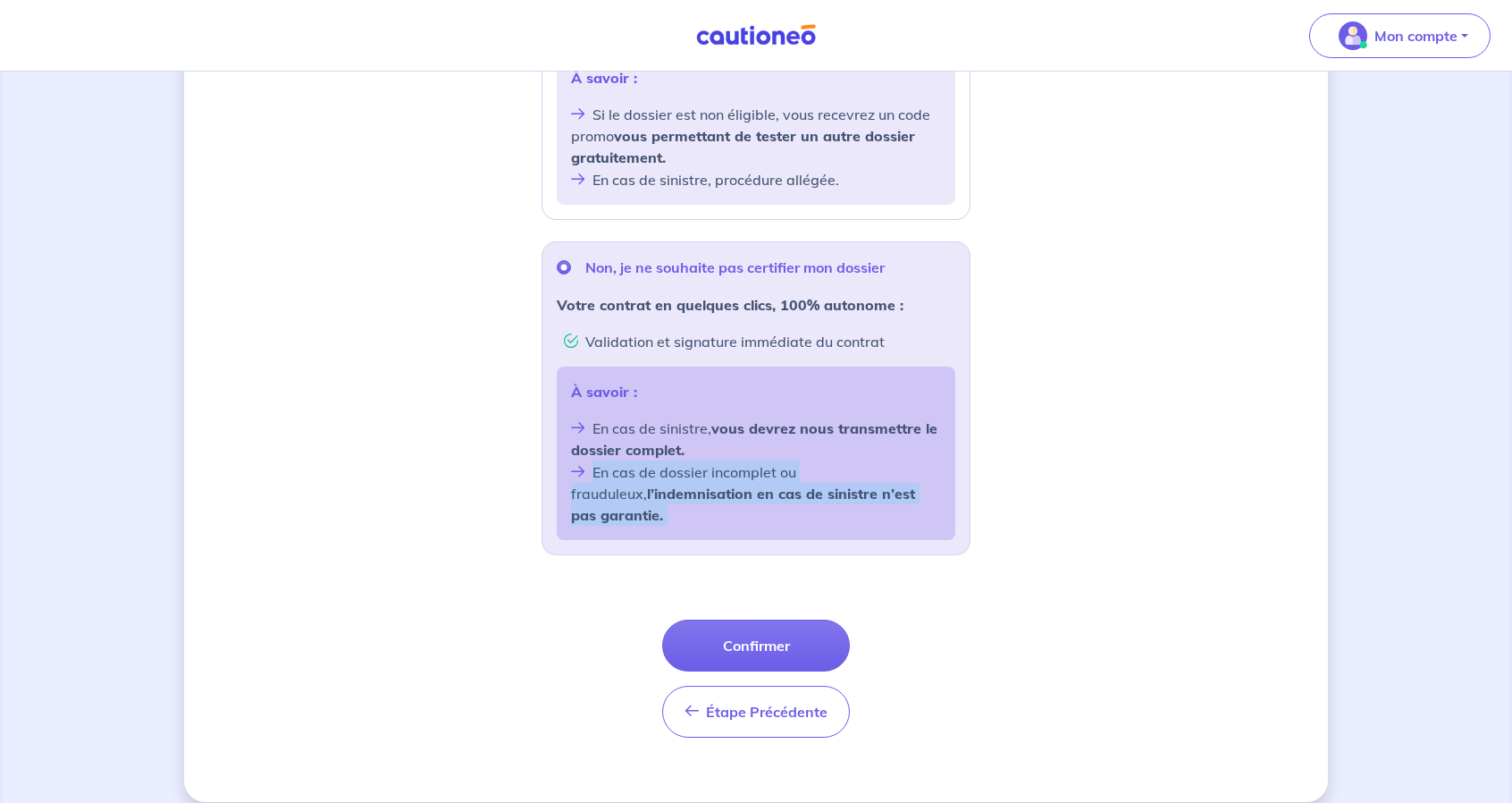
click at [750, 470] on li "En cas de dossier incomplet ou frauduleux, l’indemnisation en cas de sinistre n…" at bounding box center [756, 493] width 370 height 66
click at [768, 415] on div "À savoir : En cas de sinistre, vous devrez nous transmettre le dossier complet.…" at bounding box center [756, 453] width 399 height 173
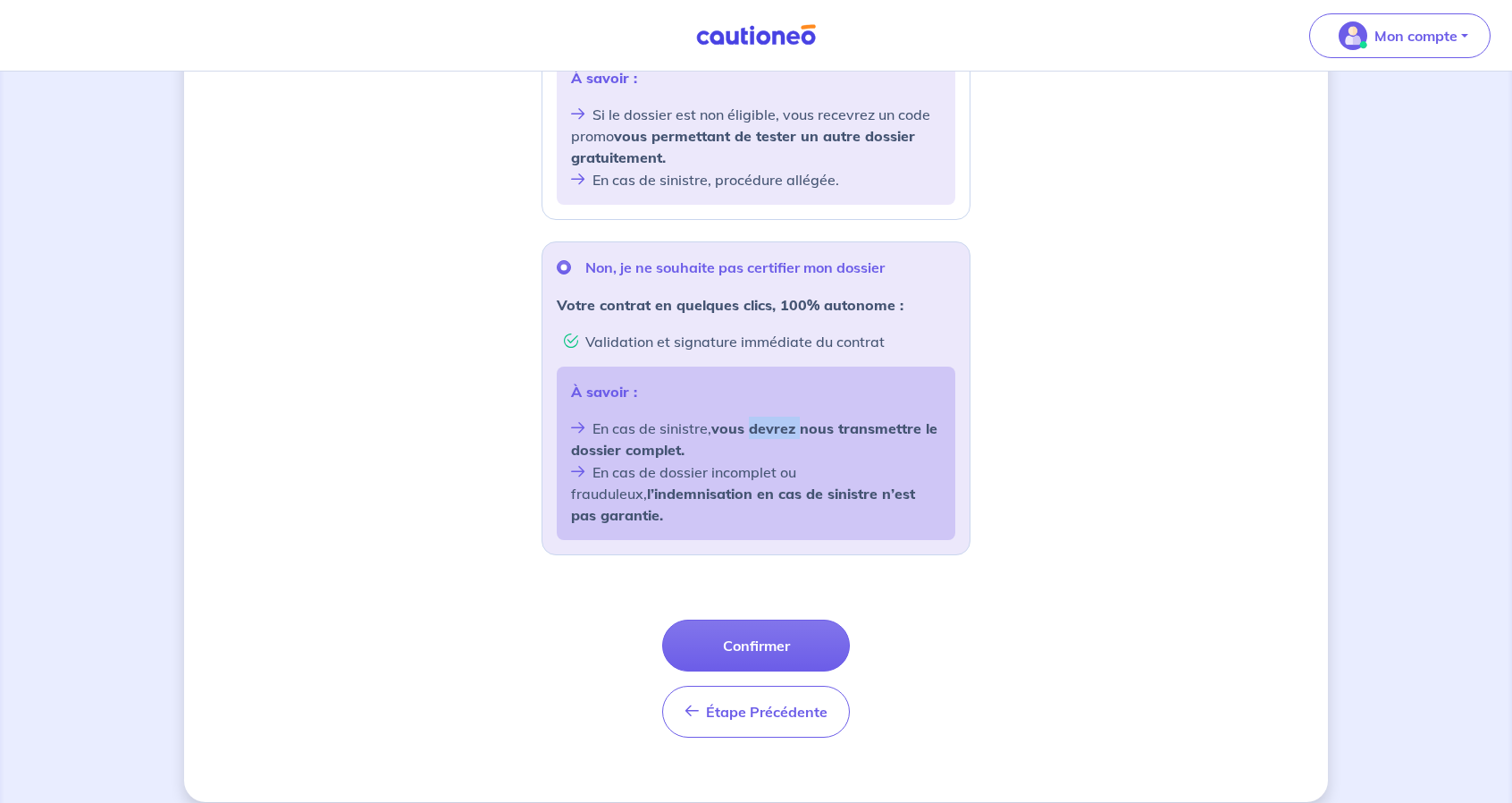
click at [768, 415] on div "À savoir : En cas de sinistre, vous devrez nous transmettre le dossier complet.…" at bounding box center [756, 453] width 399 height 173
click at [779, 507] on div "À savoir : En cas de sinistre, vous devrez nous transmettre le dossier complet.…" at bounding box center [756, 453] width 399 height 173
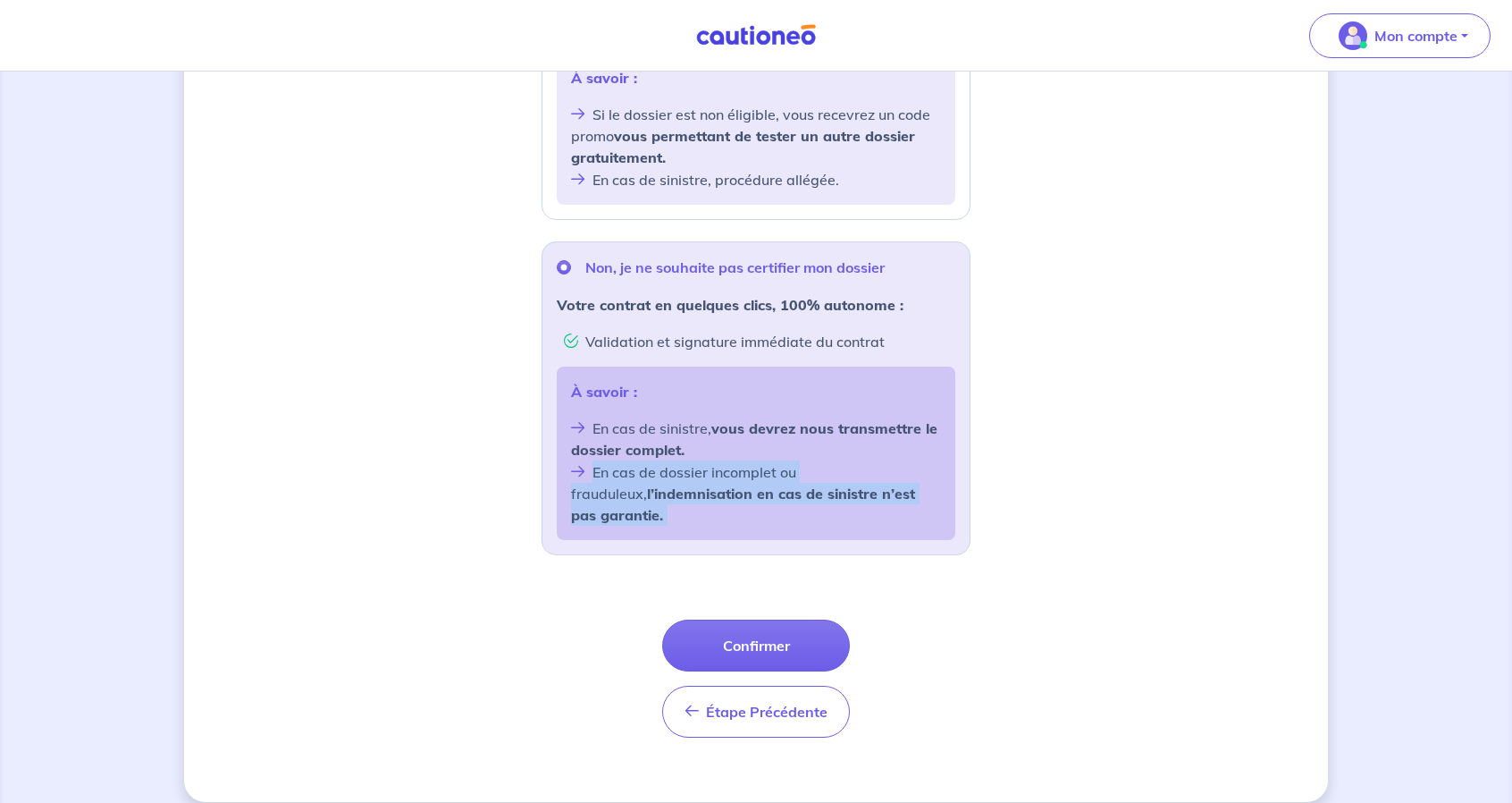
click at [779, 507] on div "À savoir : En cas de sinistre, vous devrez nous transmettre le dossier complet.…" at bounding box center [756, 453] width 399 height 173
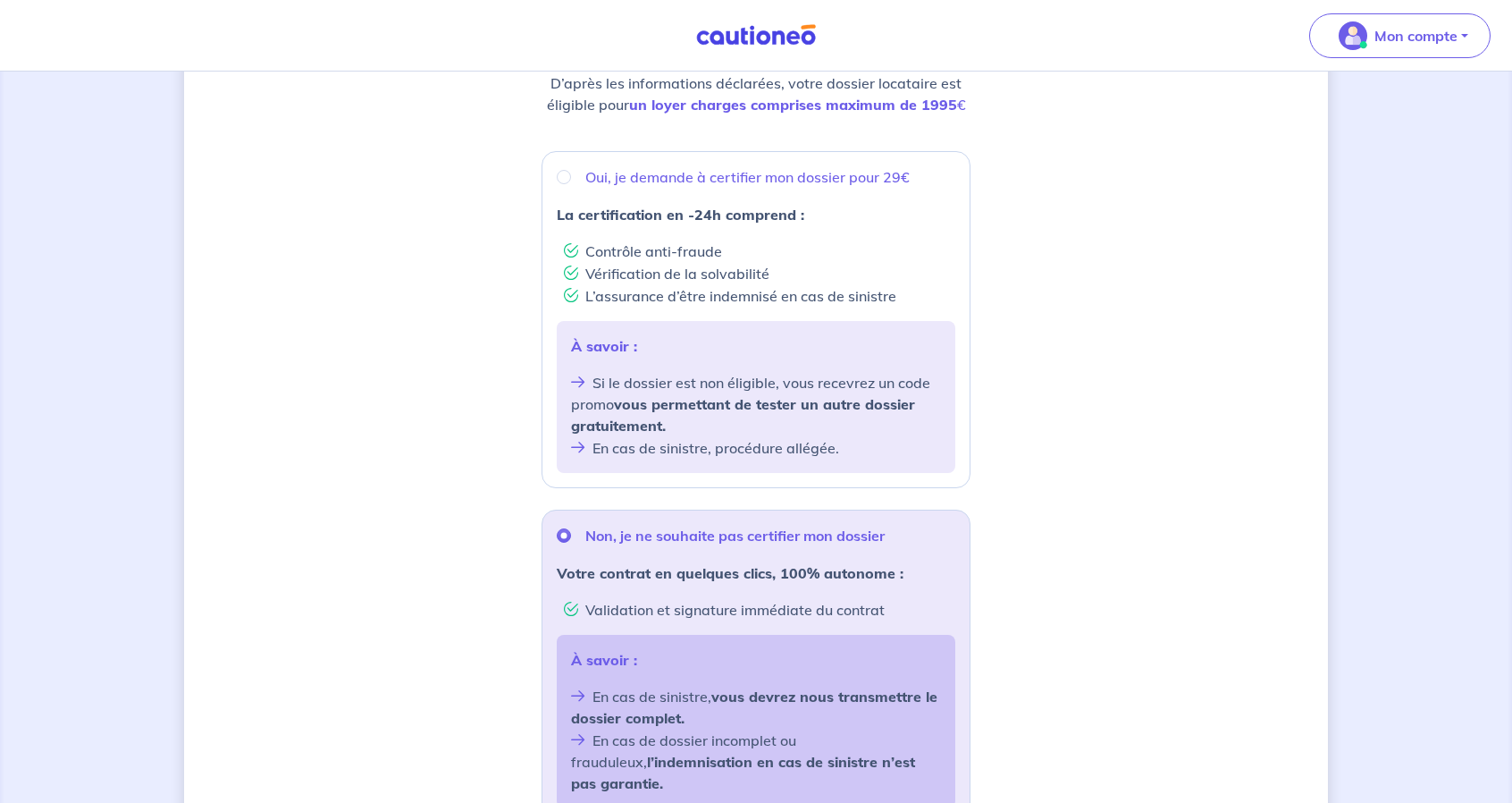
click at [791, 405] on strong "vous permettant de tester un autre dossier gratuitement." at bounding box center [743, 415] width 344 height 39
radio input "true"
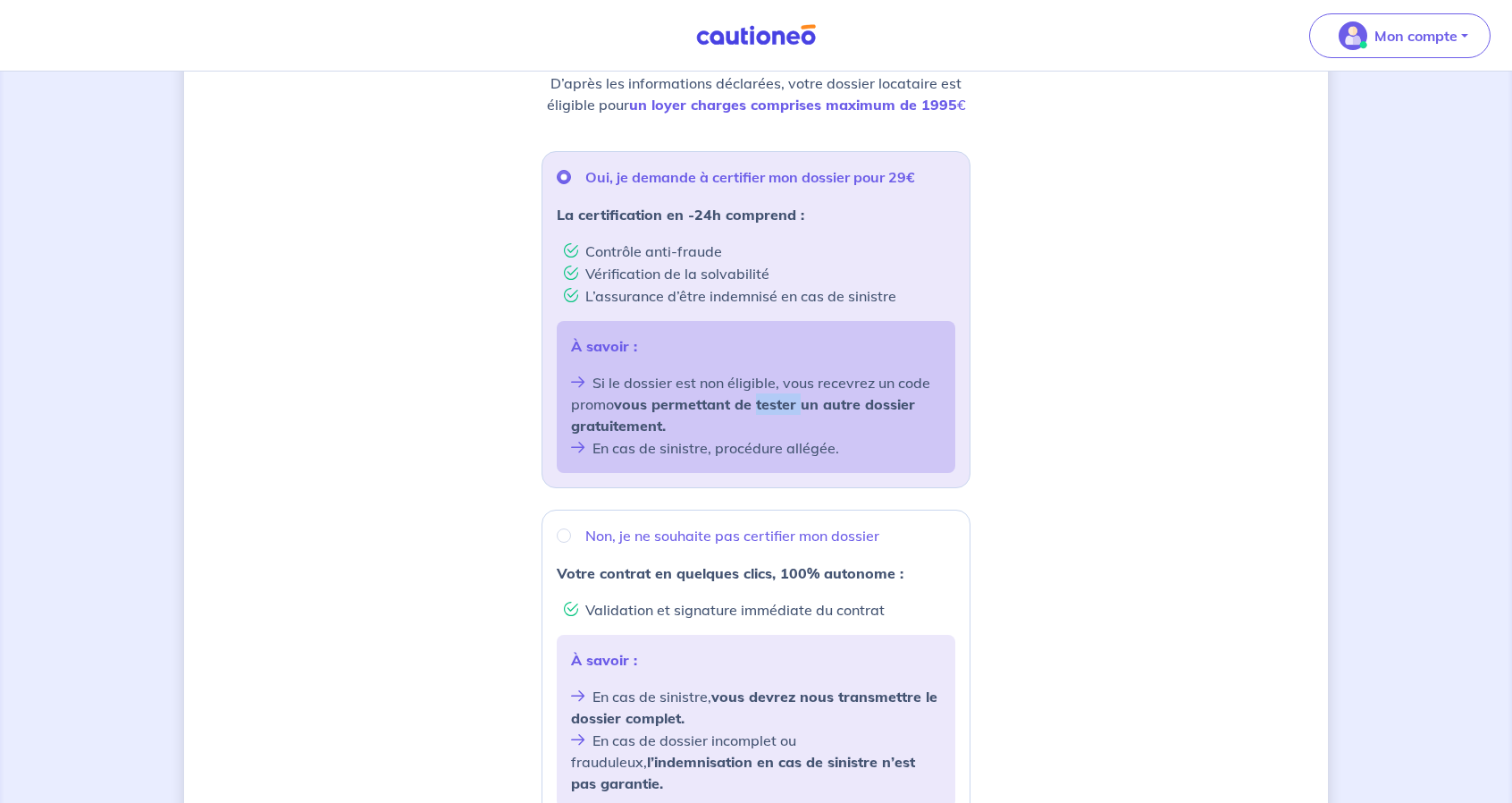
click at [791, 405] on strong "vous permettant de tester un autre dossier gratuitement." at bounding box center [743, 415] width 344 height 39
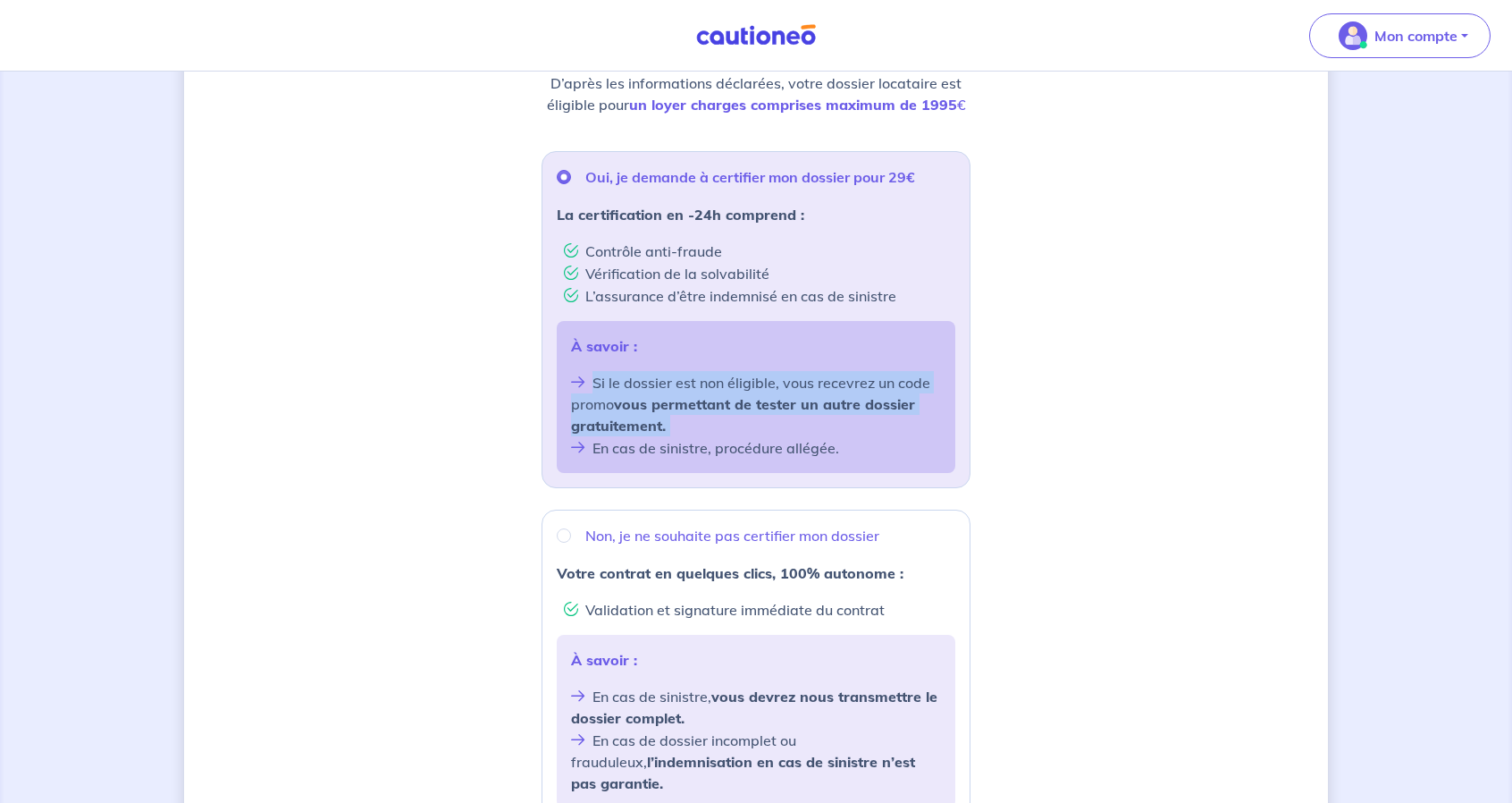
click at [791, 405] on strong "vous permettant de tester un autre dossier gratuitement." at bounding box center [743, 415] width 344 height 39
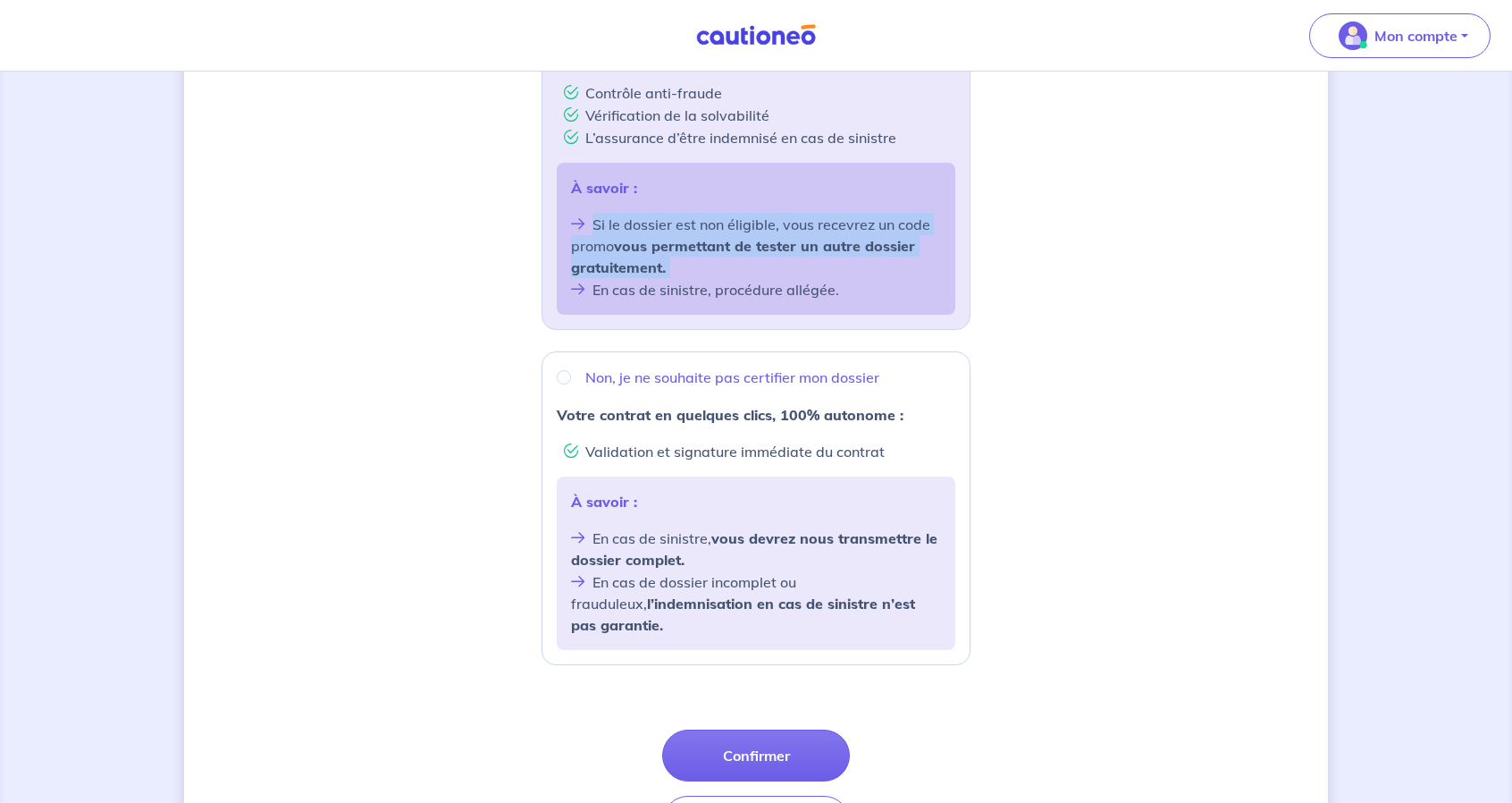
scroll to position [535, 0]
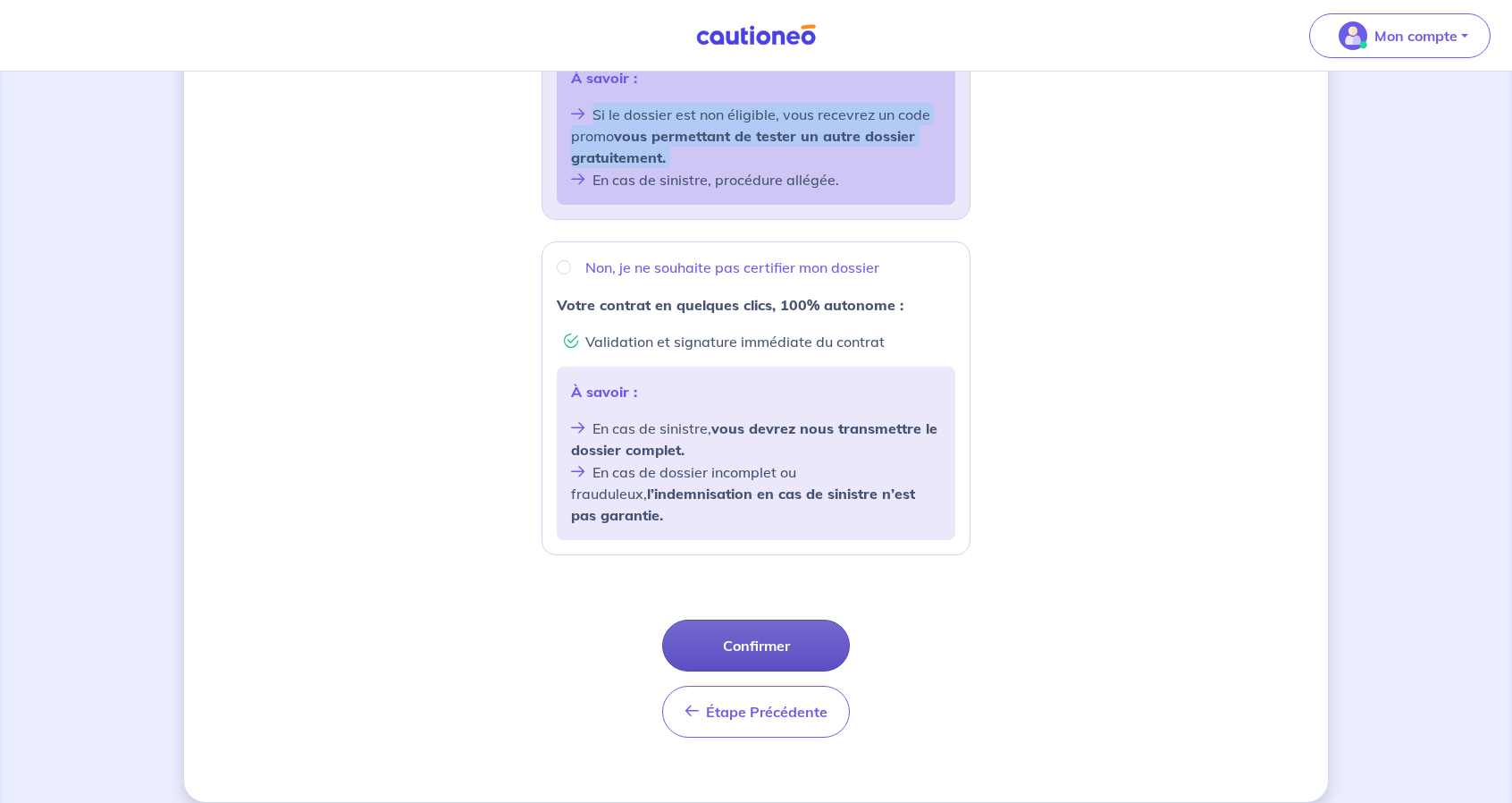
click at [764, 619] on button "Confirmer" at bounding box center [756, 645] width 188 height 52
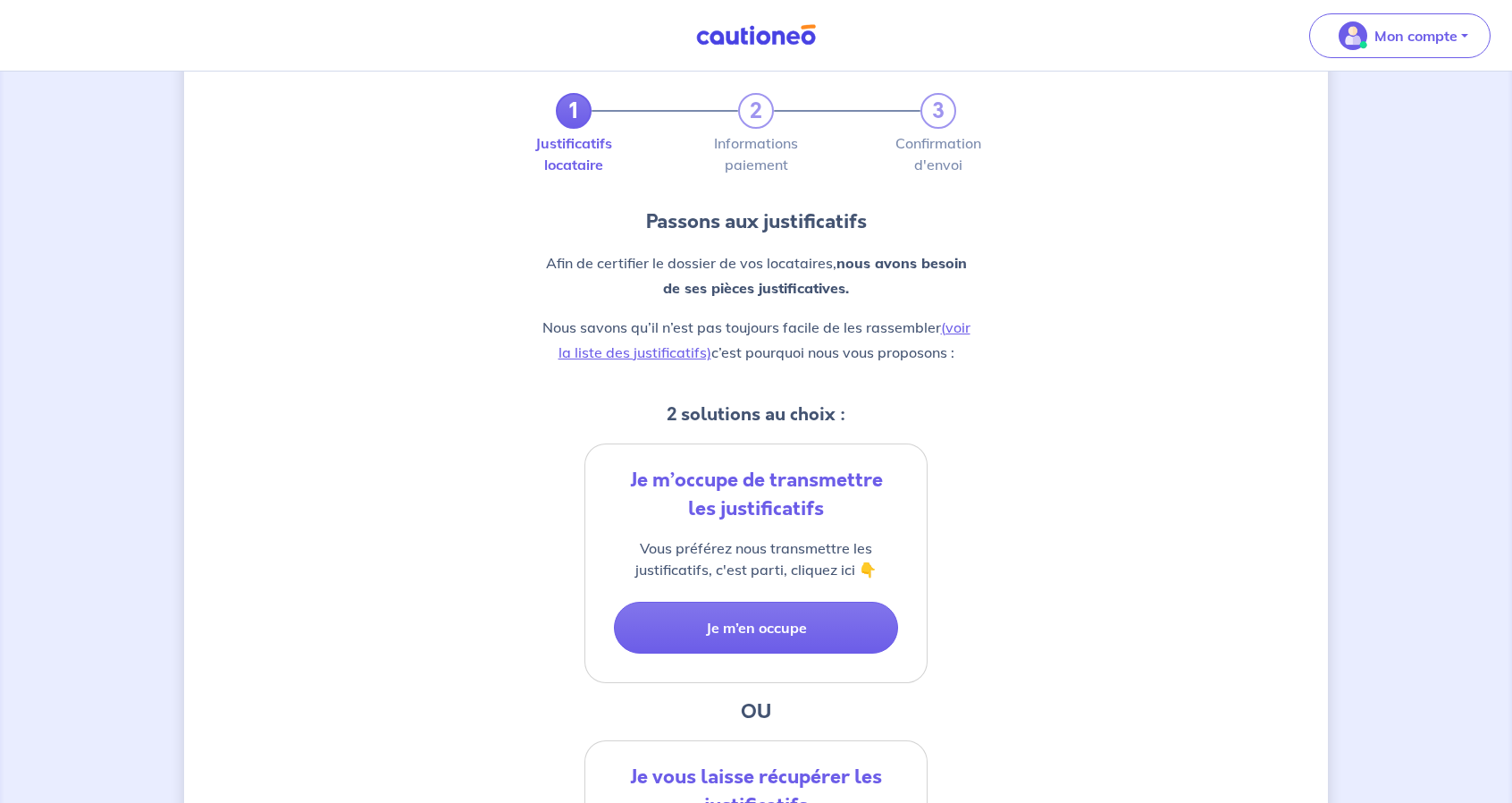
scroll to position [89, 0]
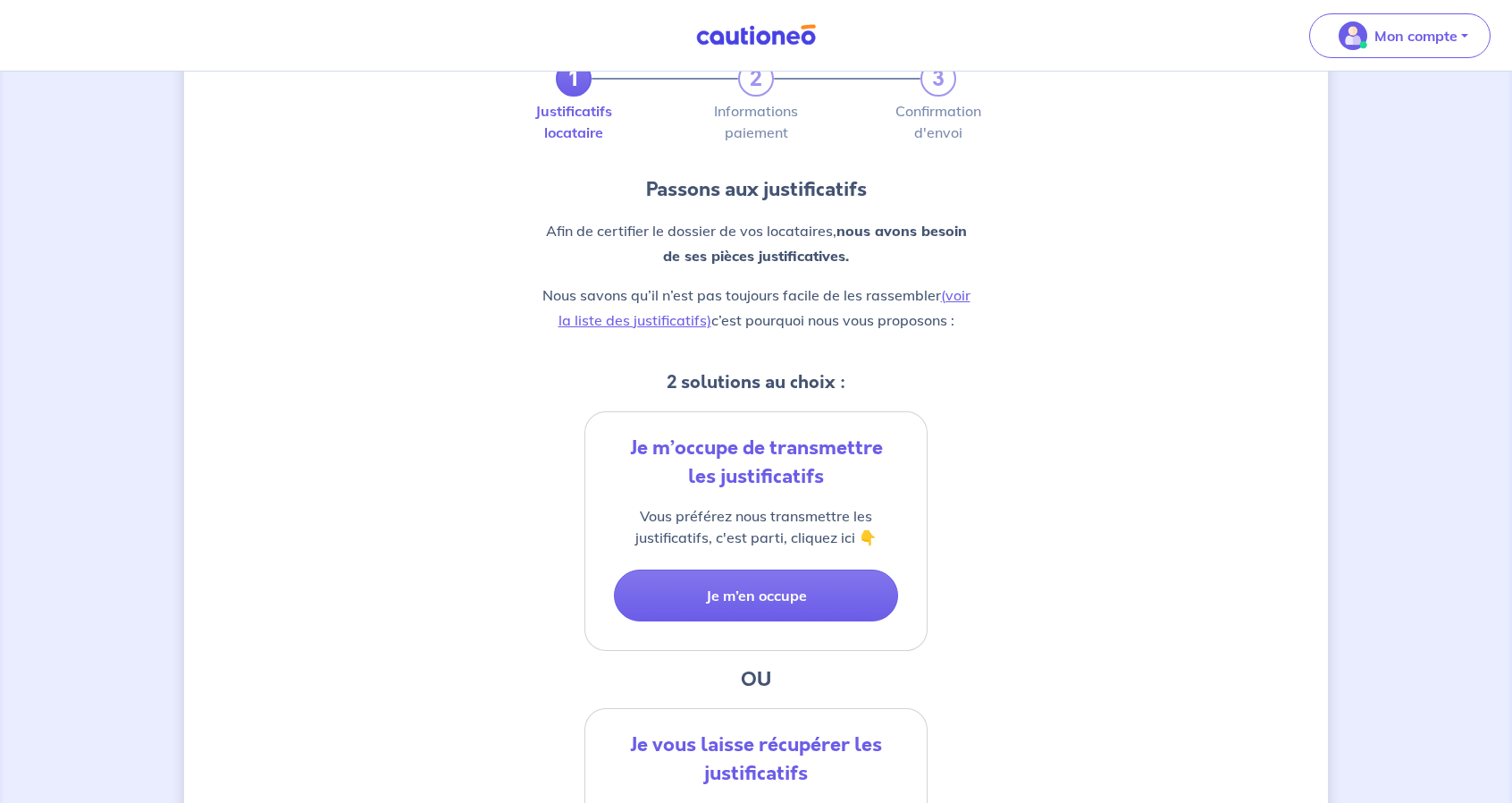
click at [789, 440] on div "Je m’occupe de transmettre les justificatifs" at bounding box center [756, 462] width 285 height 57
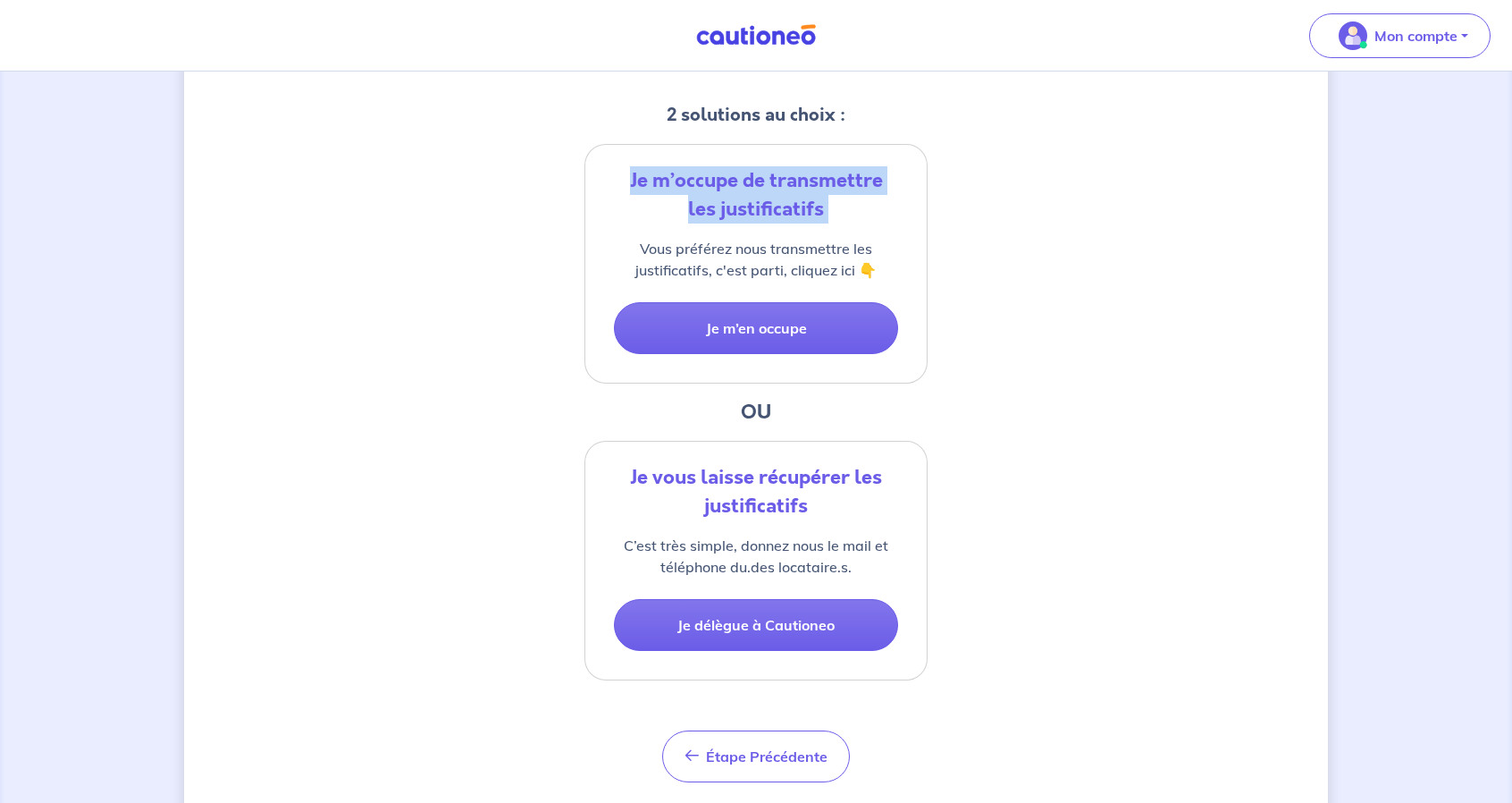
scroll to position [358, 0]
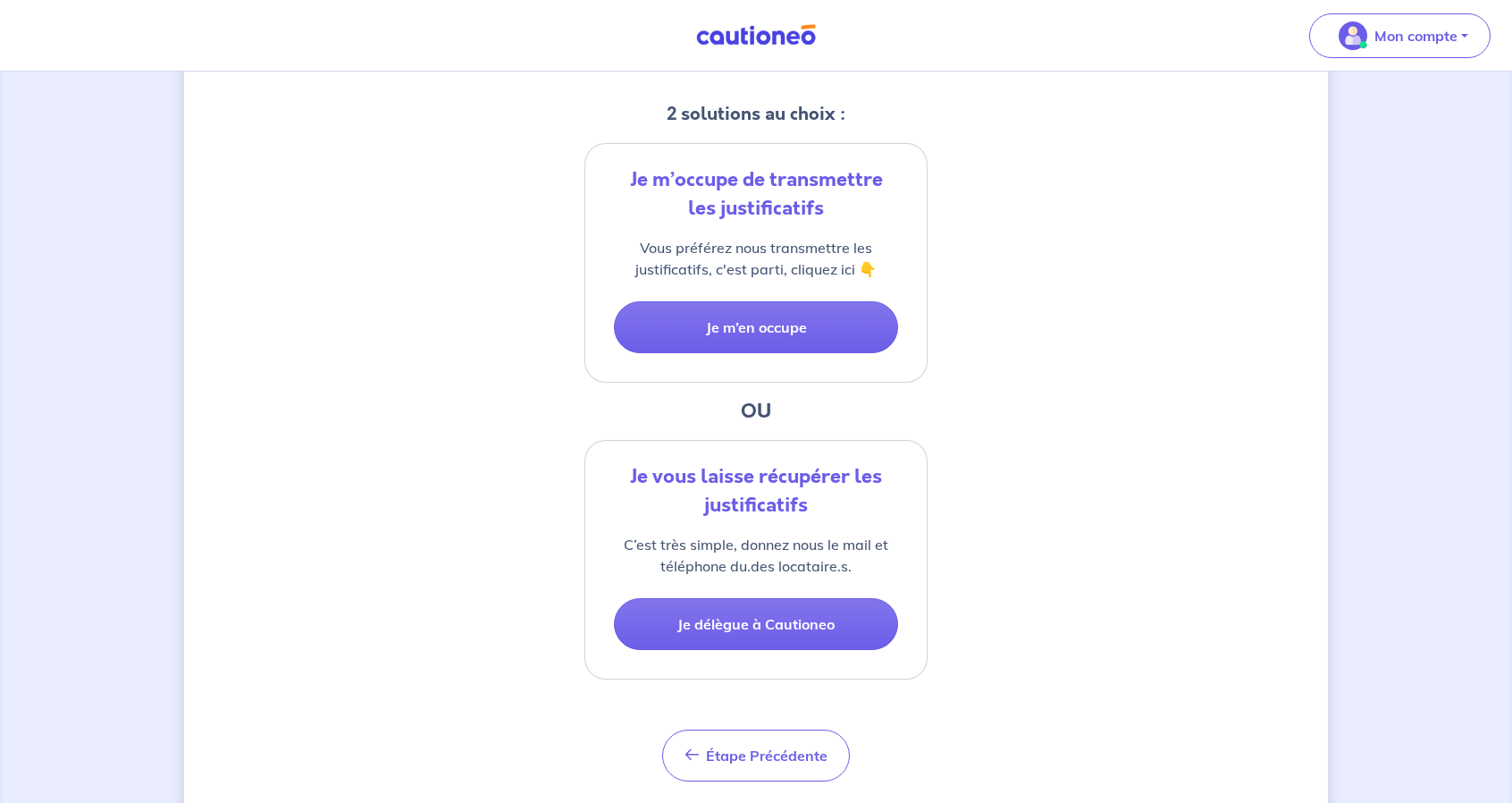
click at [781, 545] on p "C’est très simple, donnez nous le mail et téléphone du.des locataire.s." at bounding box center [756, 556] width 285 height 43
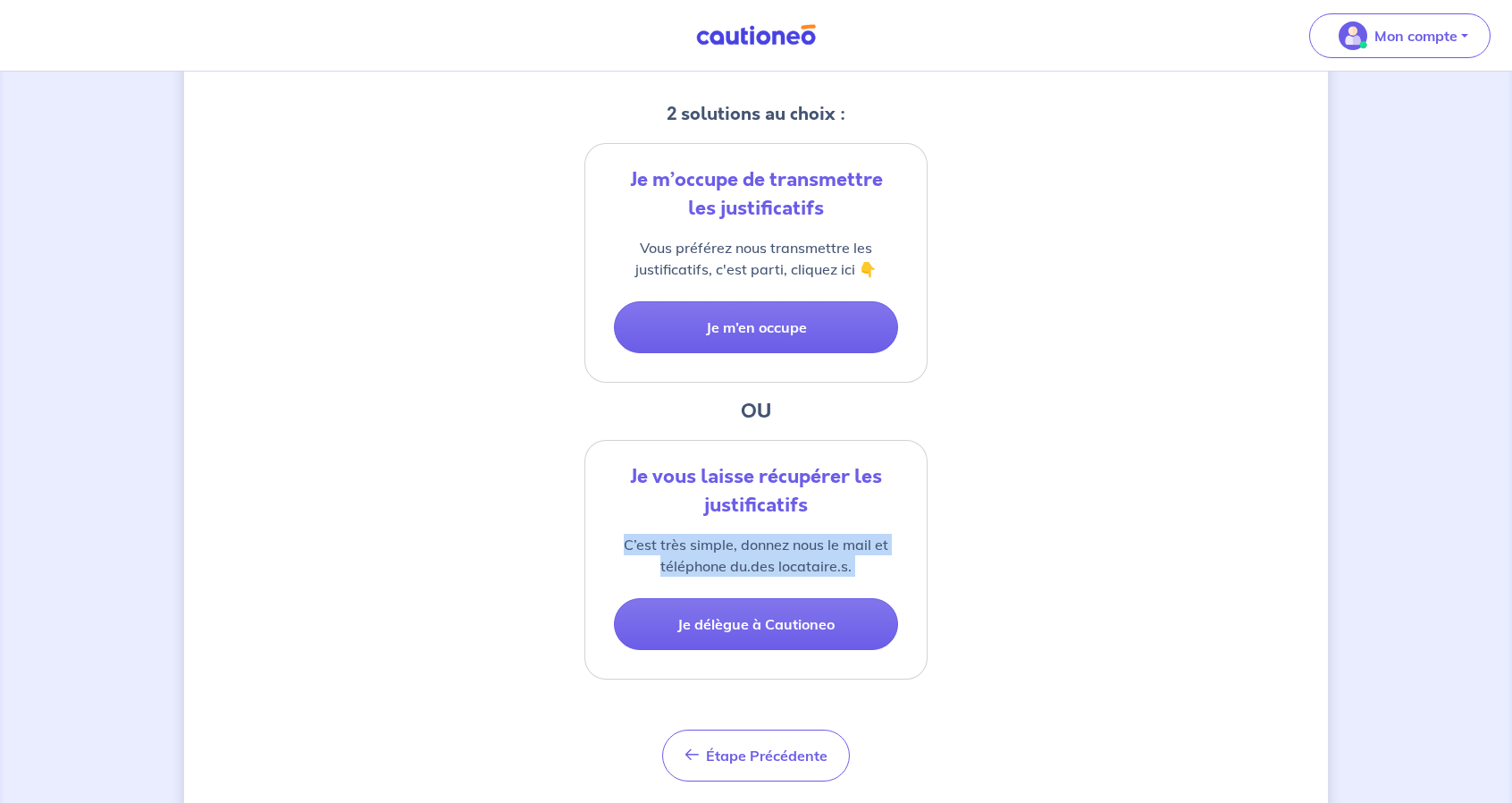
click at [781, 545] on p "C’est très simple, donnez nous le mail et téléphone du.des locataire.s." at bounding box center [756, 556] width 285 height 43
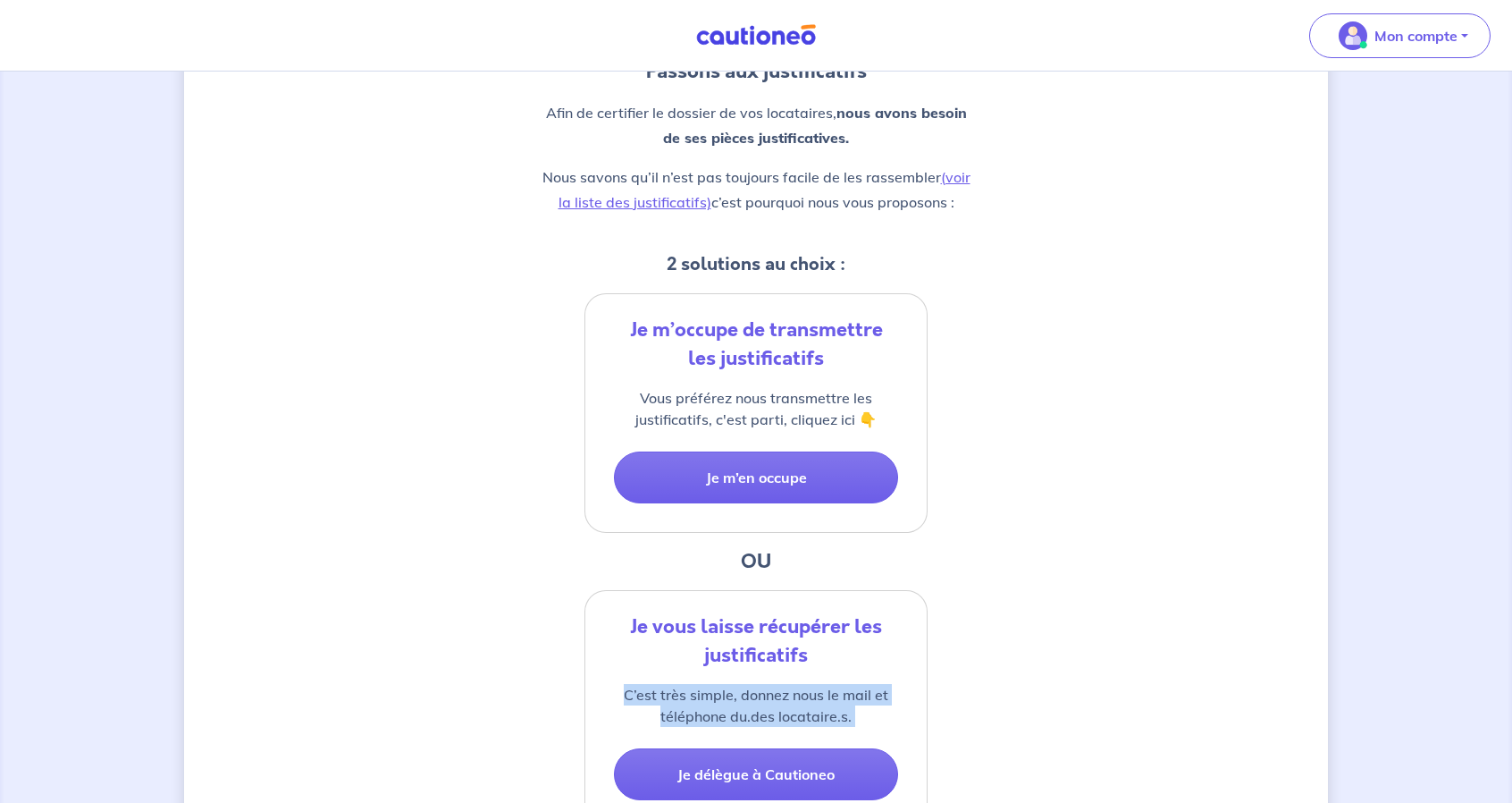
scroll to position [179, 0]
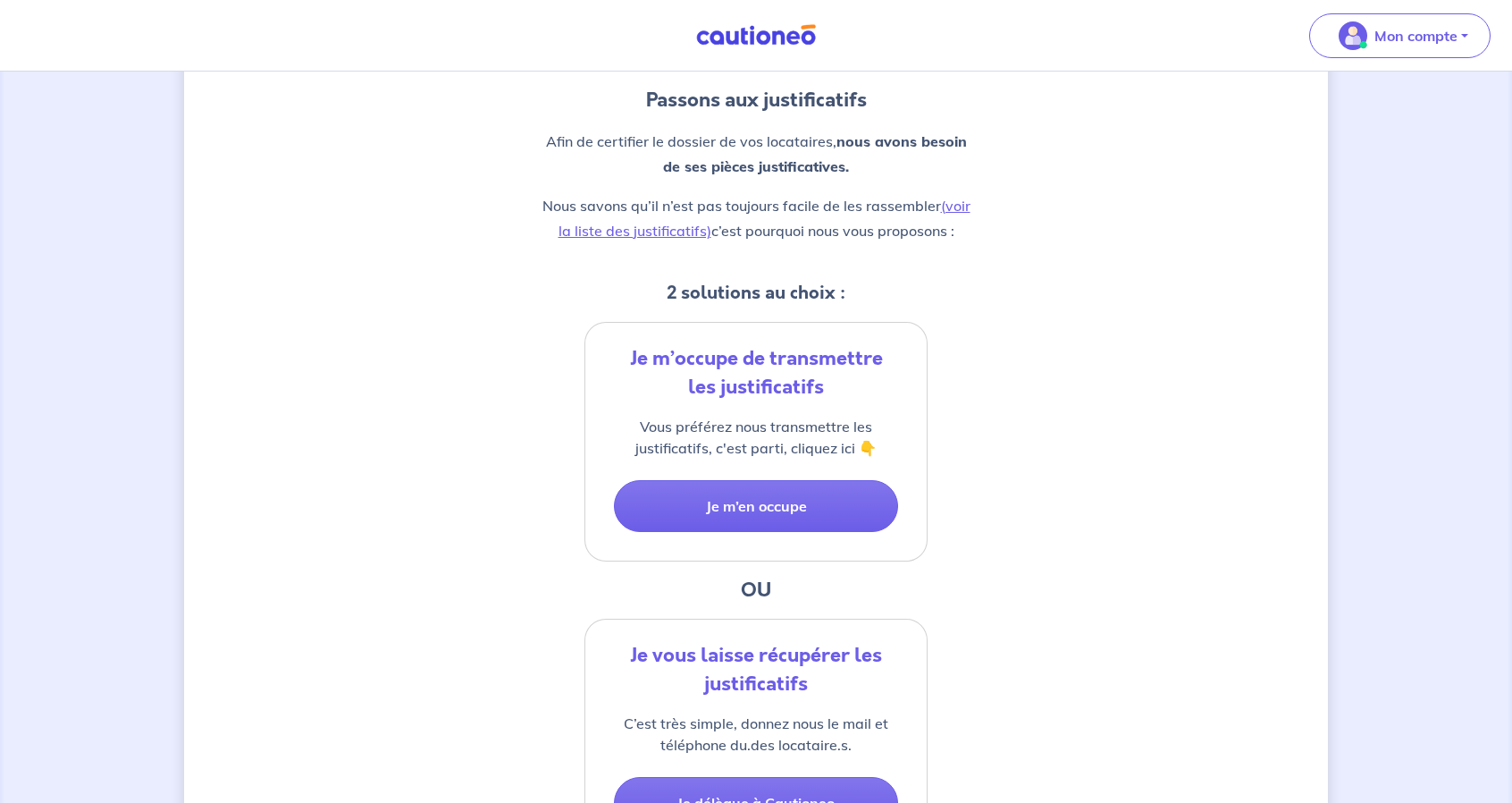
click at [763, 441] on p "Vous préférez nous transmettre les justificatifs, c'est parti, cliquez ici 👇" at bounding box center [756, 437] width 285 height 43
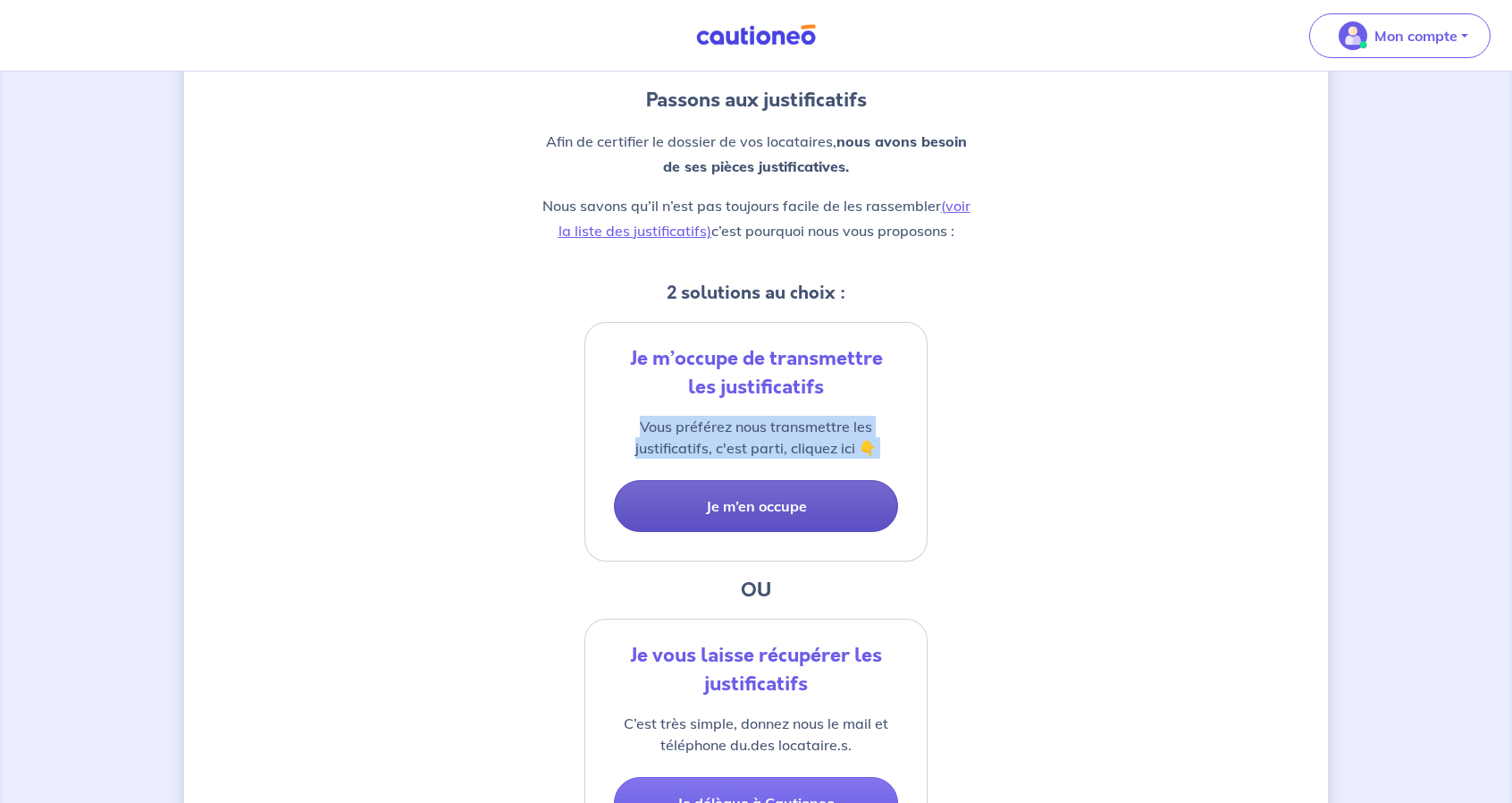
click at [764, 513] on button "Je m’en occupe" at bounding box center [756, 506] width 285 height 52
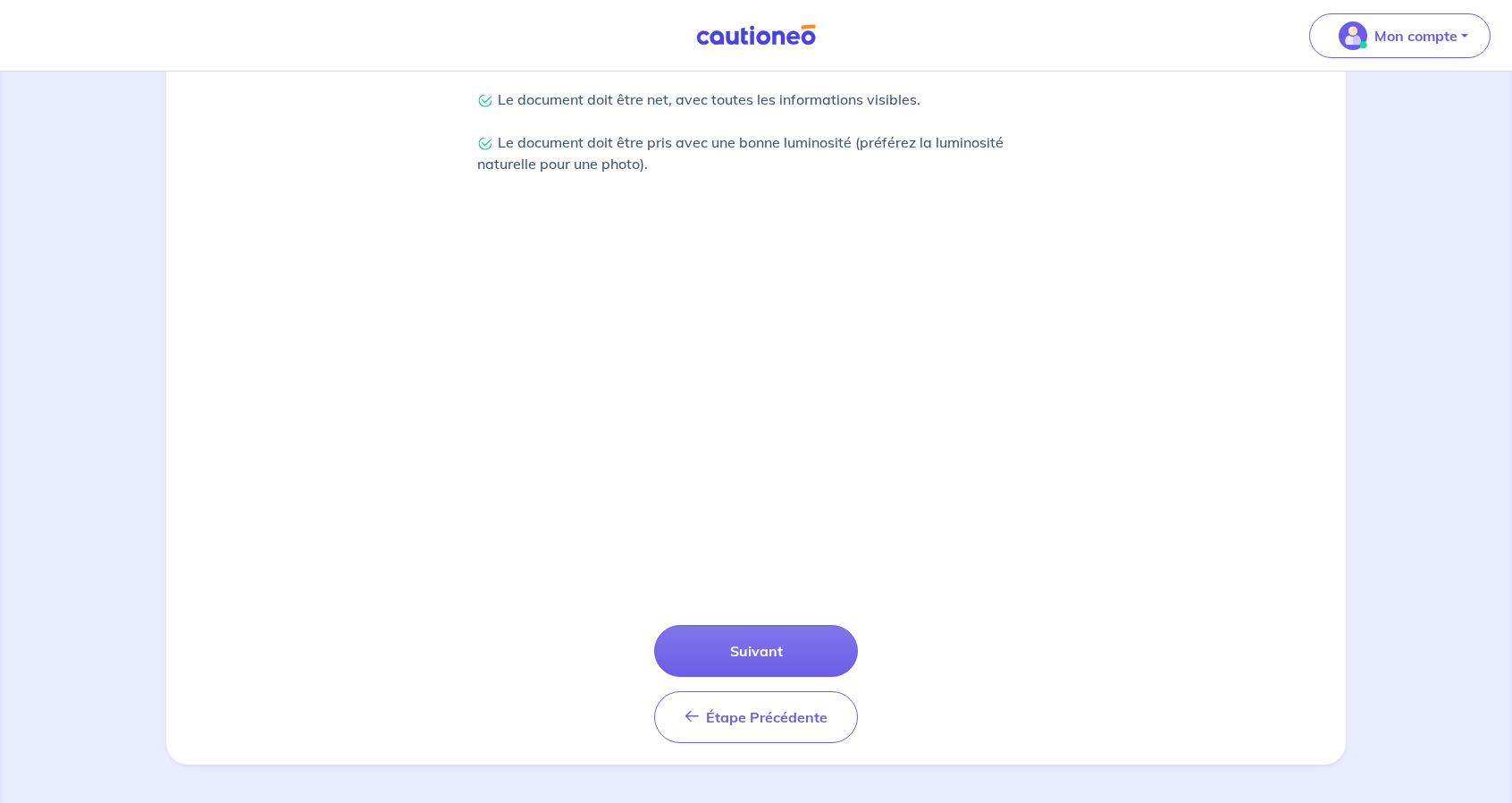
scroll to position [476, 0]
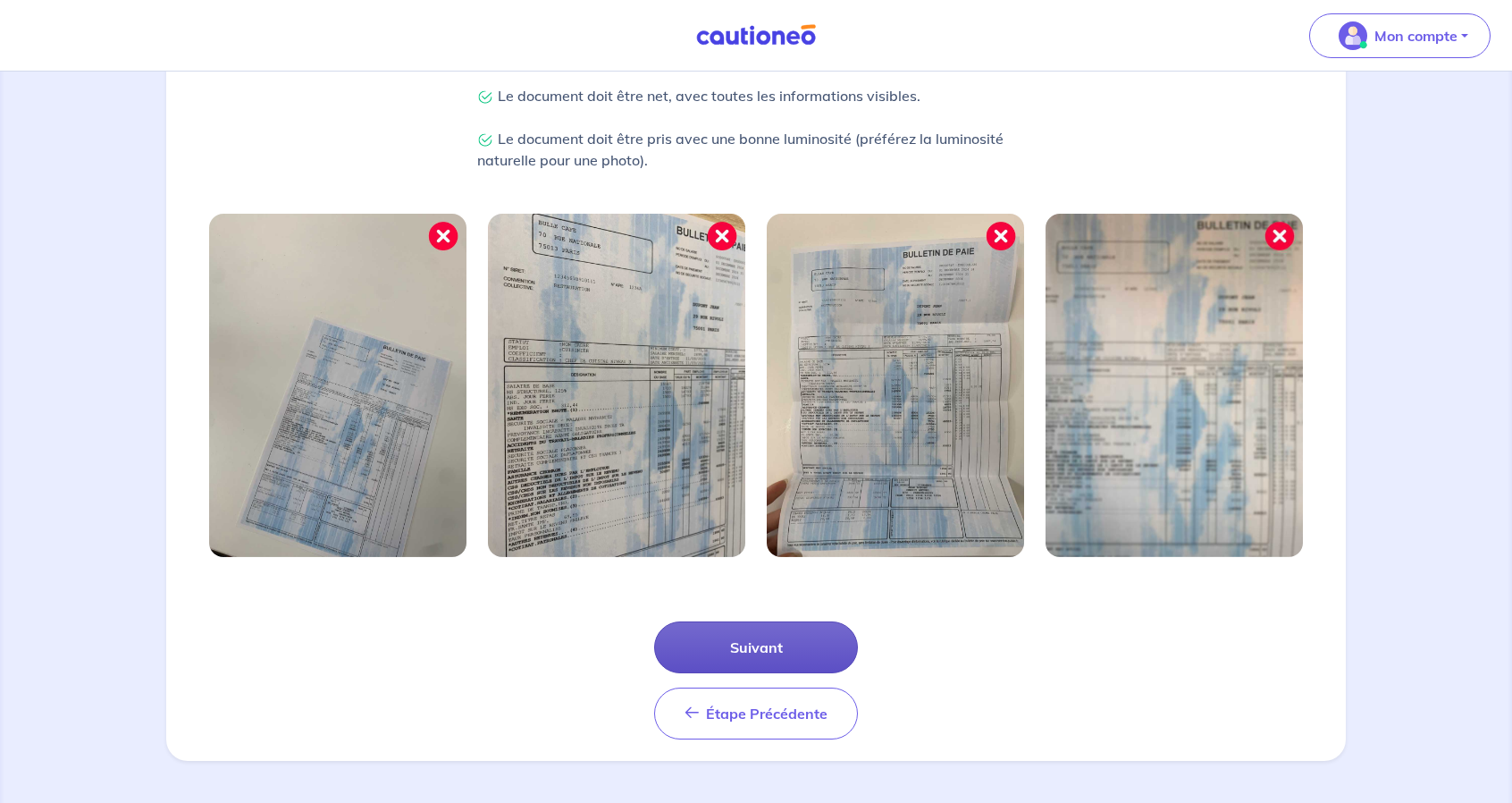
click at [741, 657] on button "Suivant" at bounding box center [756, 647] width 203 height 52
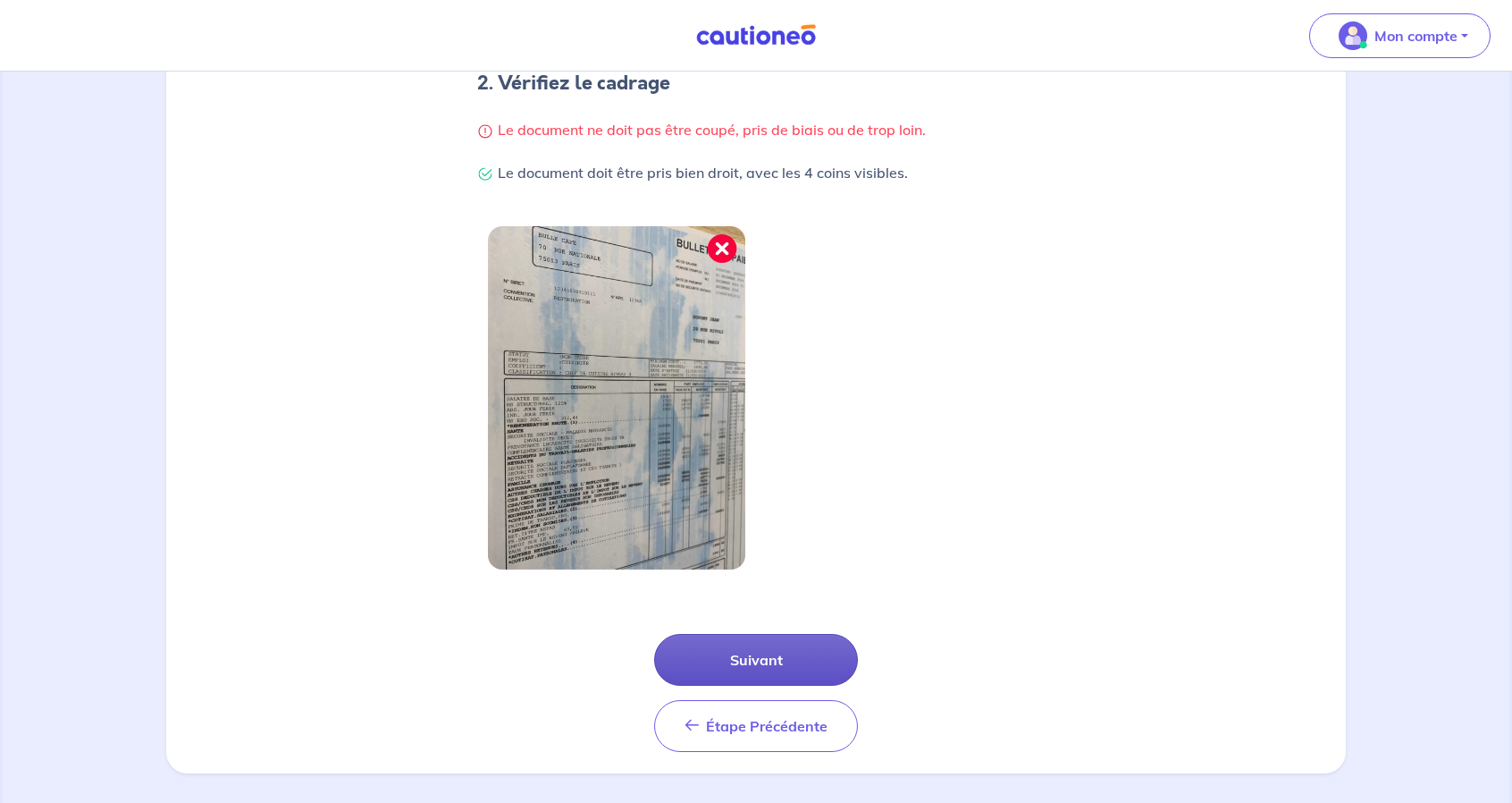
scroll to position [390, 0]
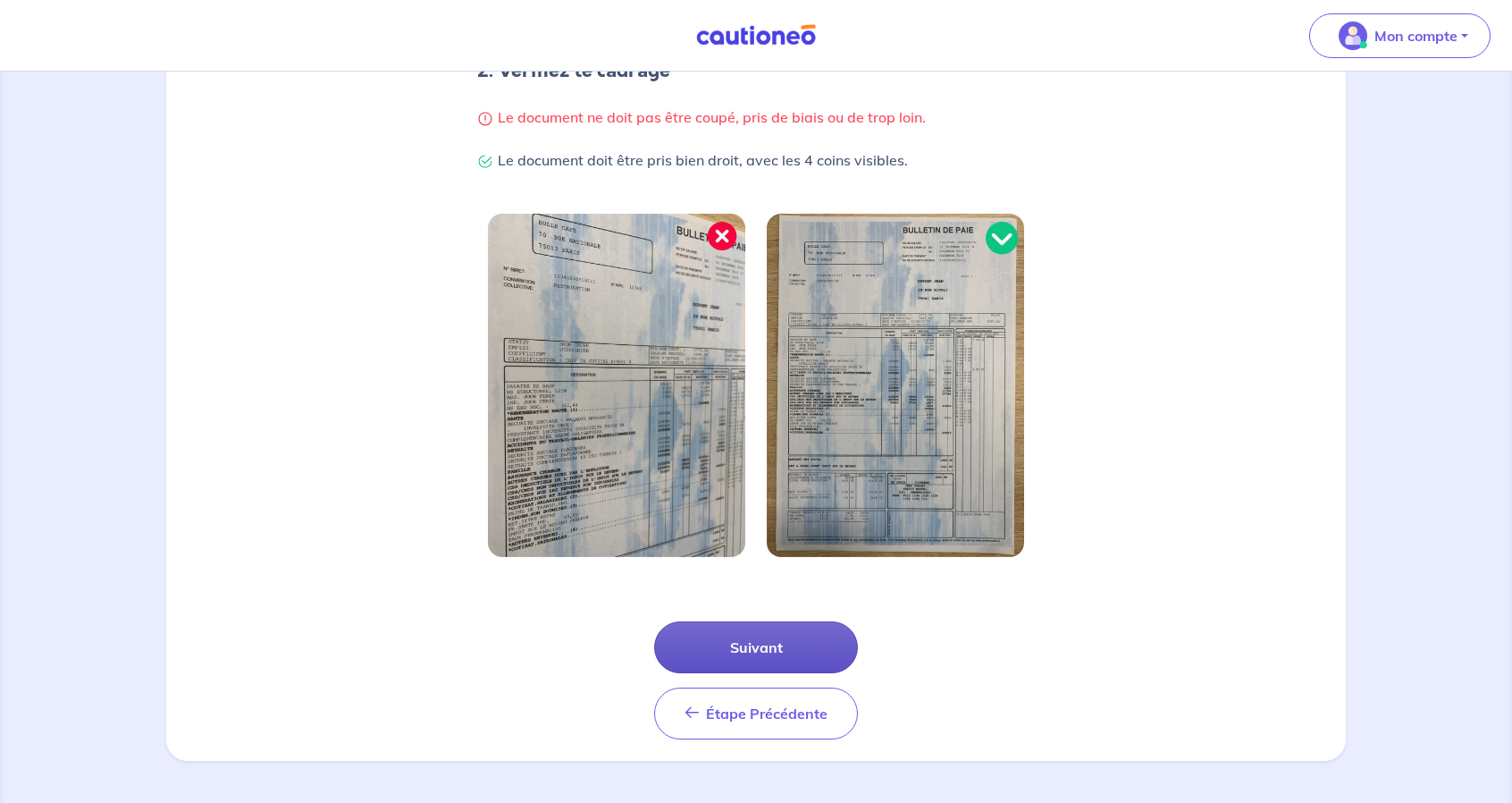
click at [763, 656] on button "Suivant" at bounding box center [756, 647] width 203 height 52
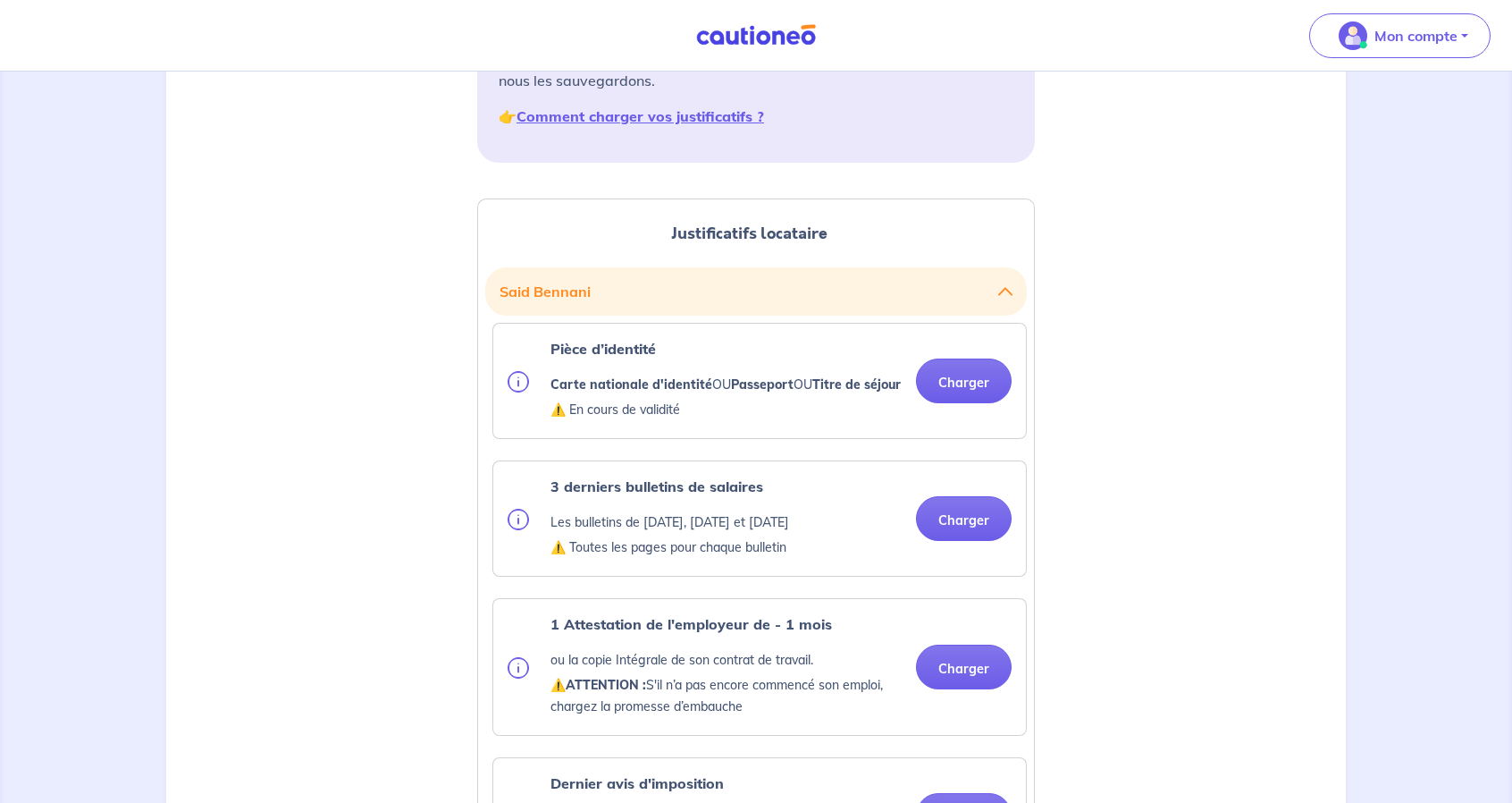
scroll to position [358, 0]
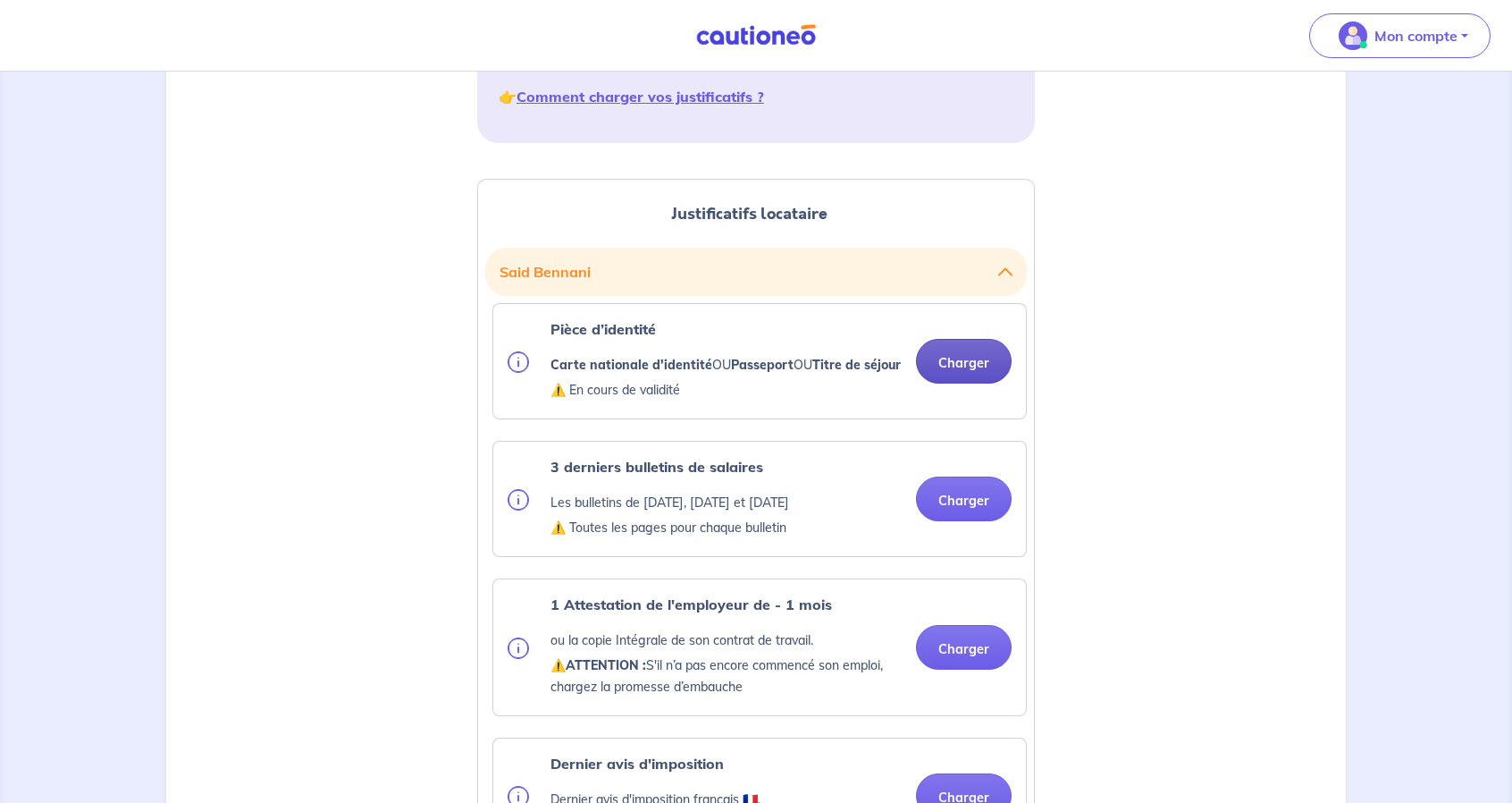
click at [940, 368] on button "Charger" at bounding box center [964, 361] width 96 height 45
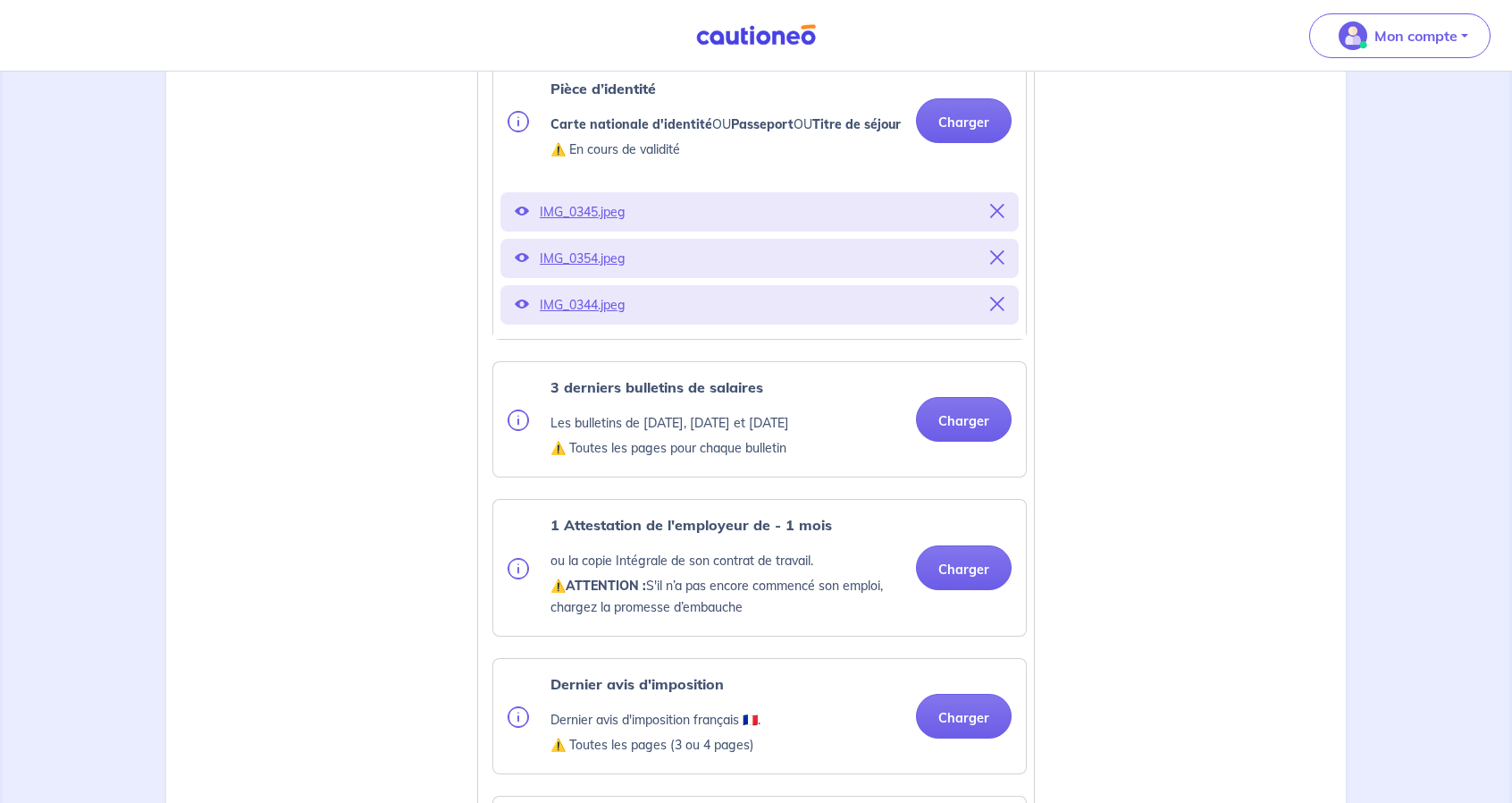
scroll to position [626, 0]
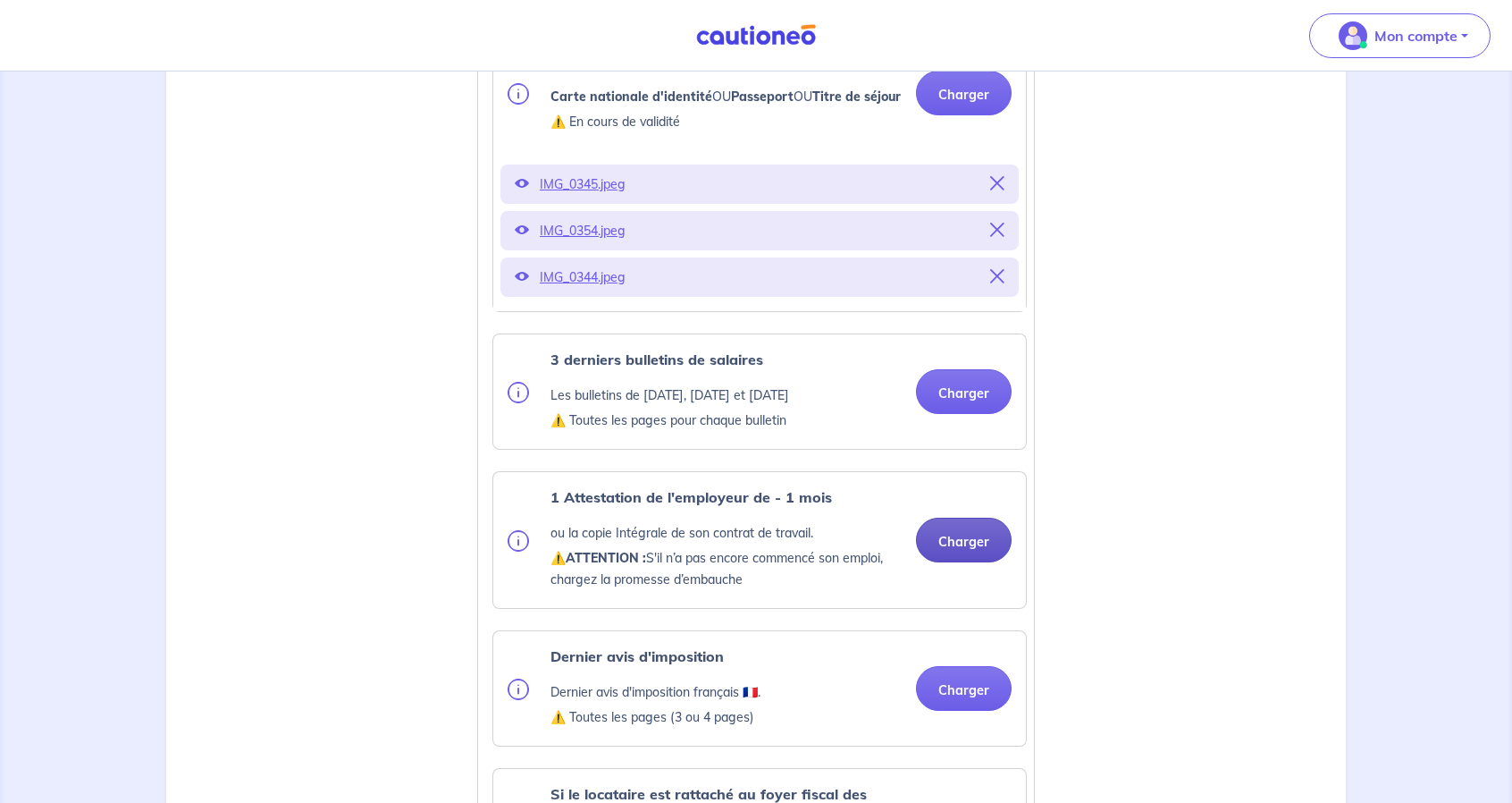
click at [975, 556] on button "Charger" at bounding box center [964, 540] width 96 height 45
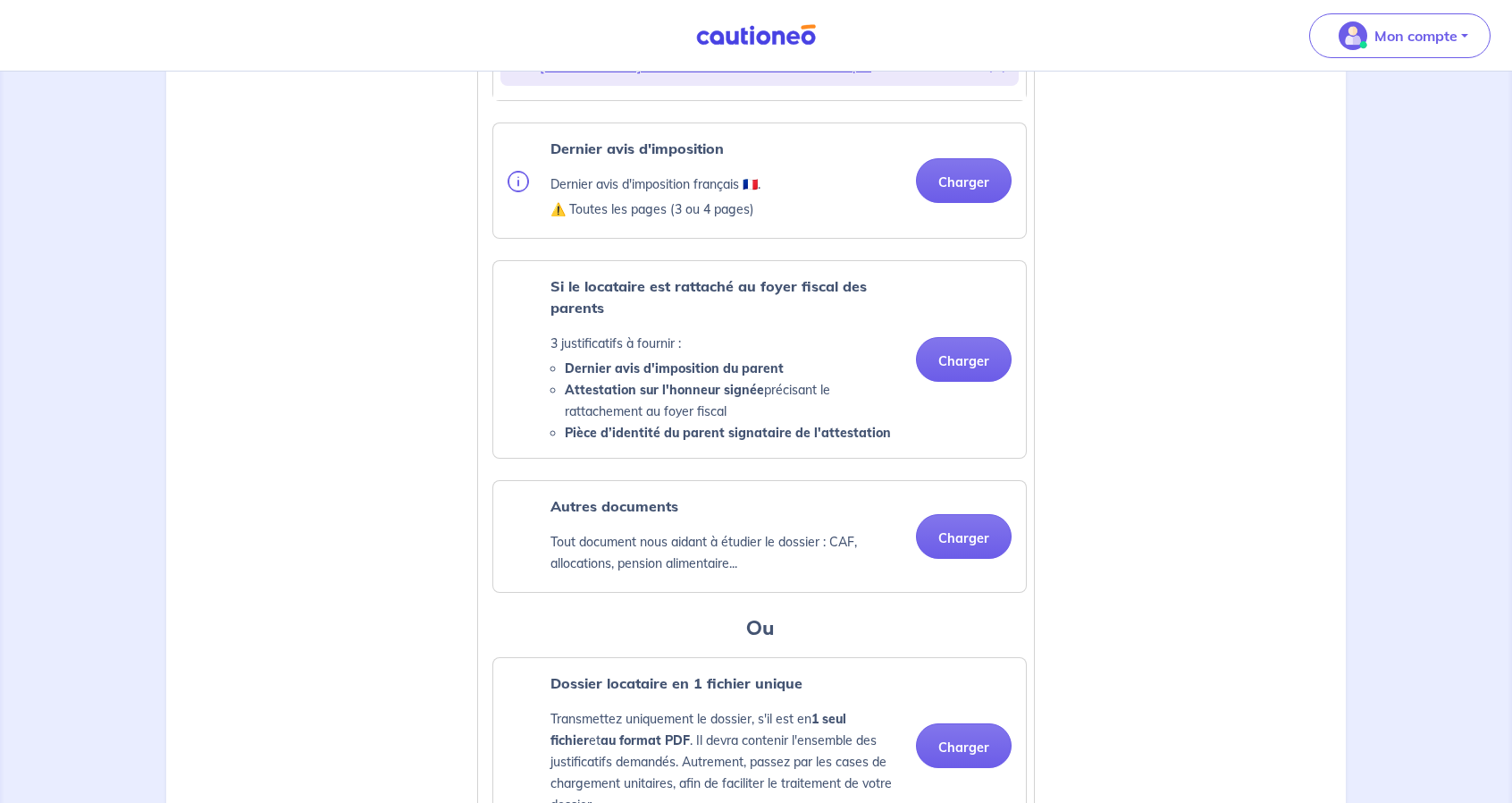
scroll to position [1341, 0]
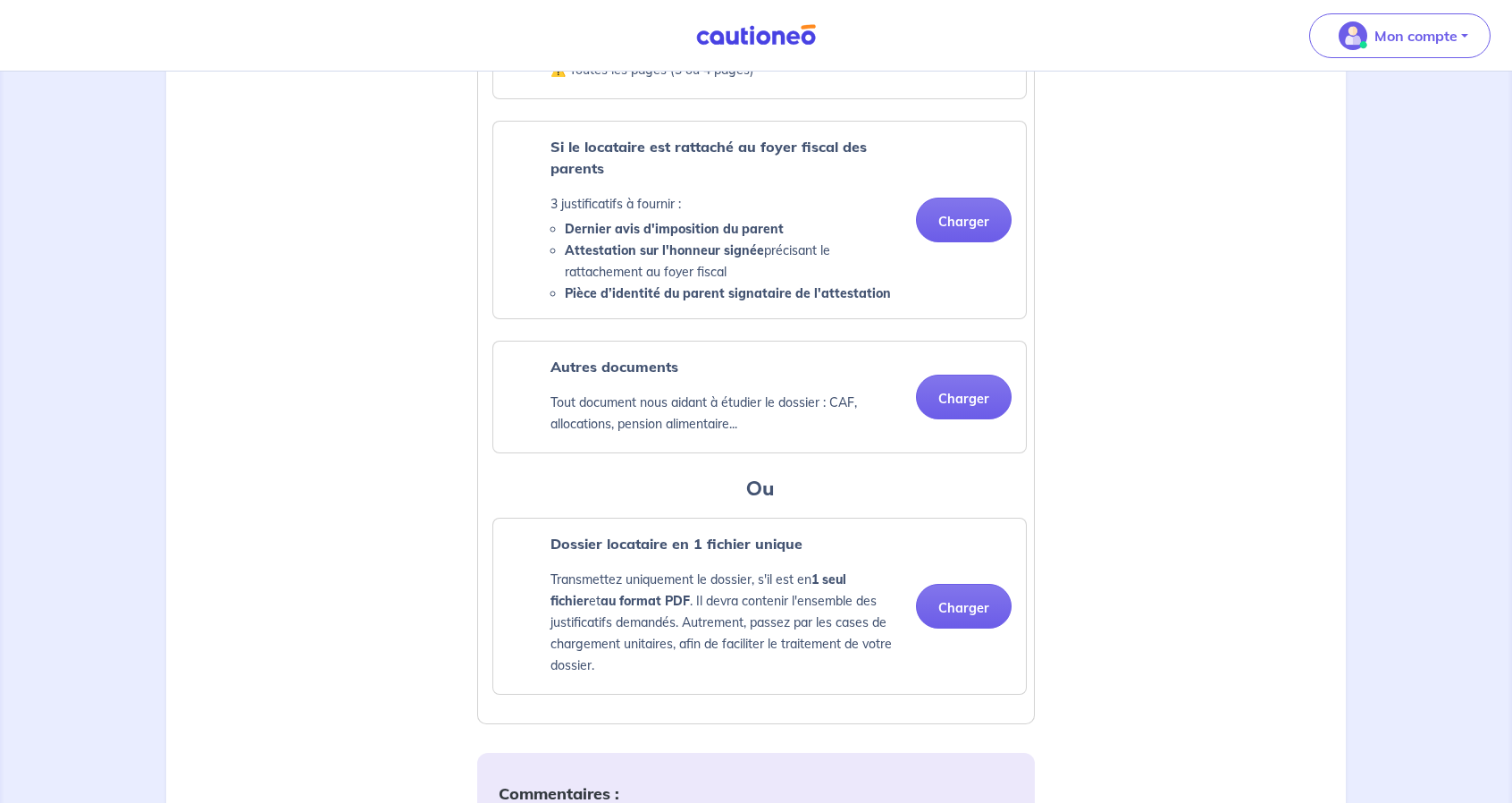
click at [788, 427] on p "Tout document nous aidant à étudier le dossier : CAF, allocations, pension alim…" at bounding box center [726, 413] width 351 height 43
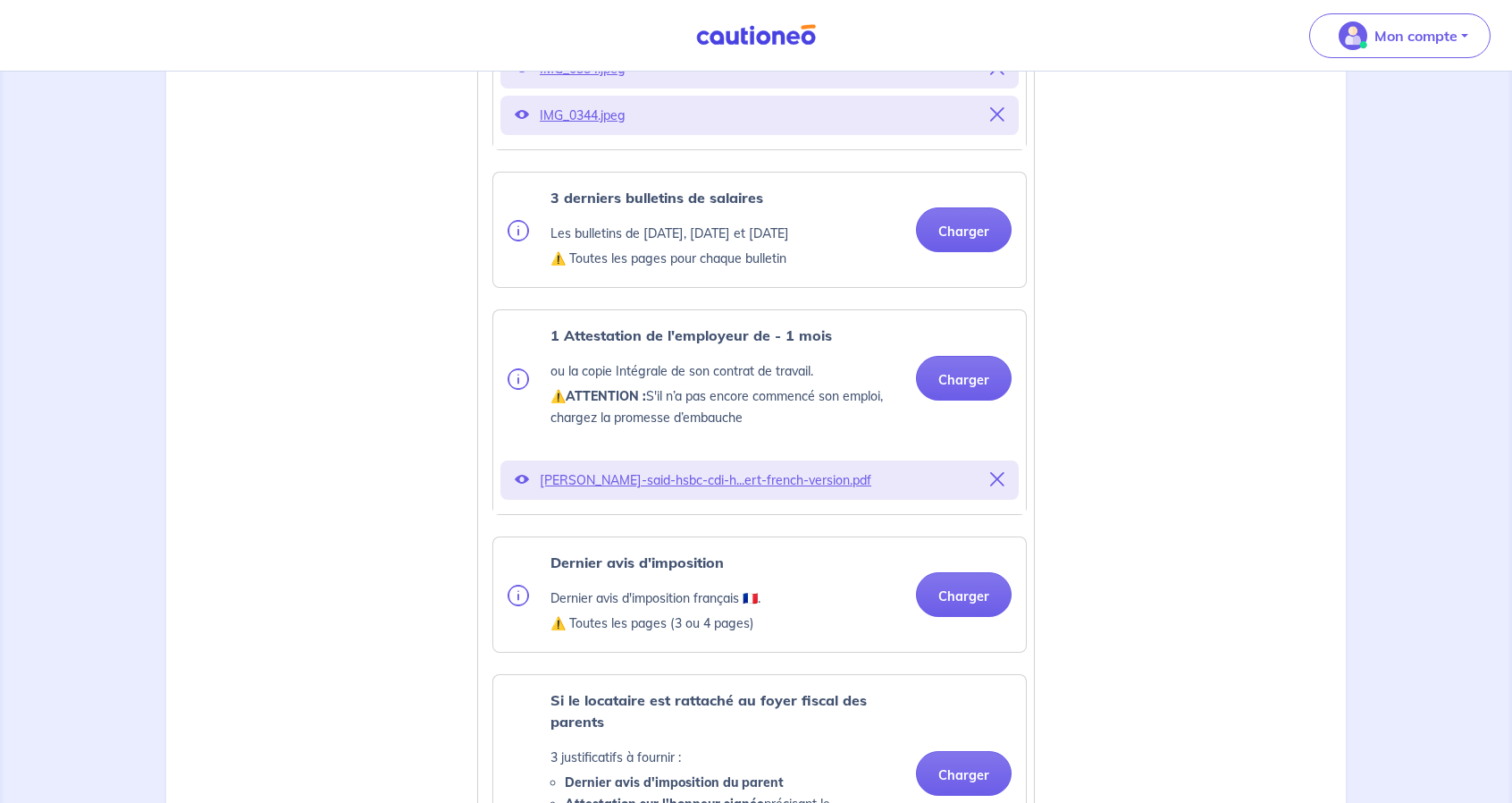
scroll to position [749, 0]
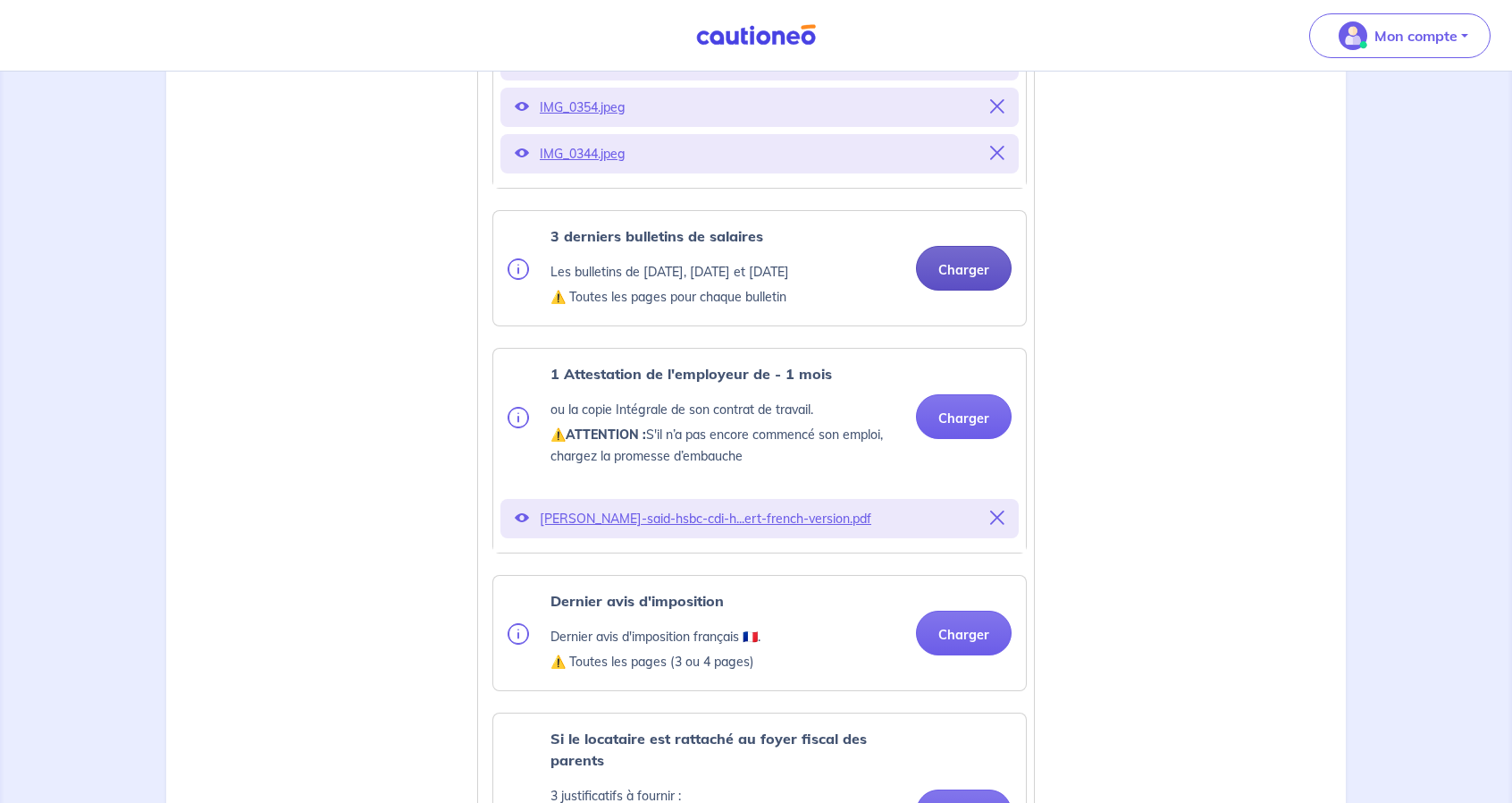
click at [971, 286] on button "Charger" at bounding box center [964, 268] width 96 height 45
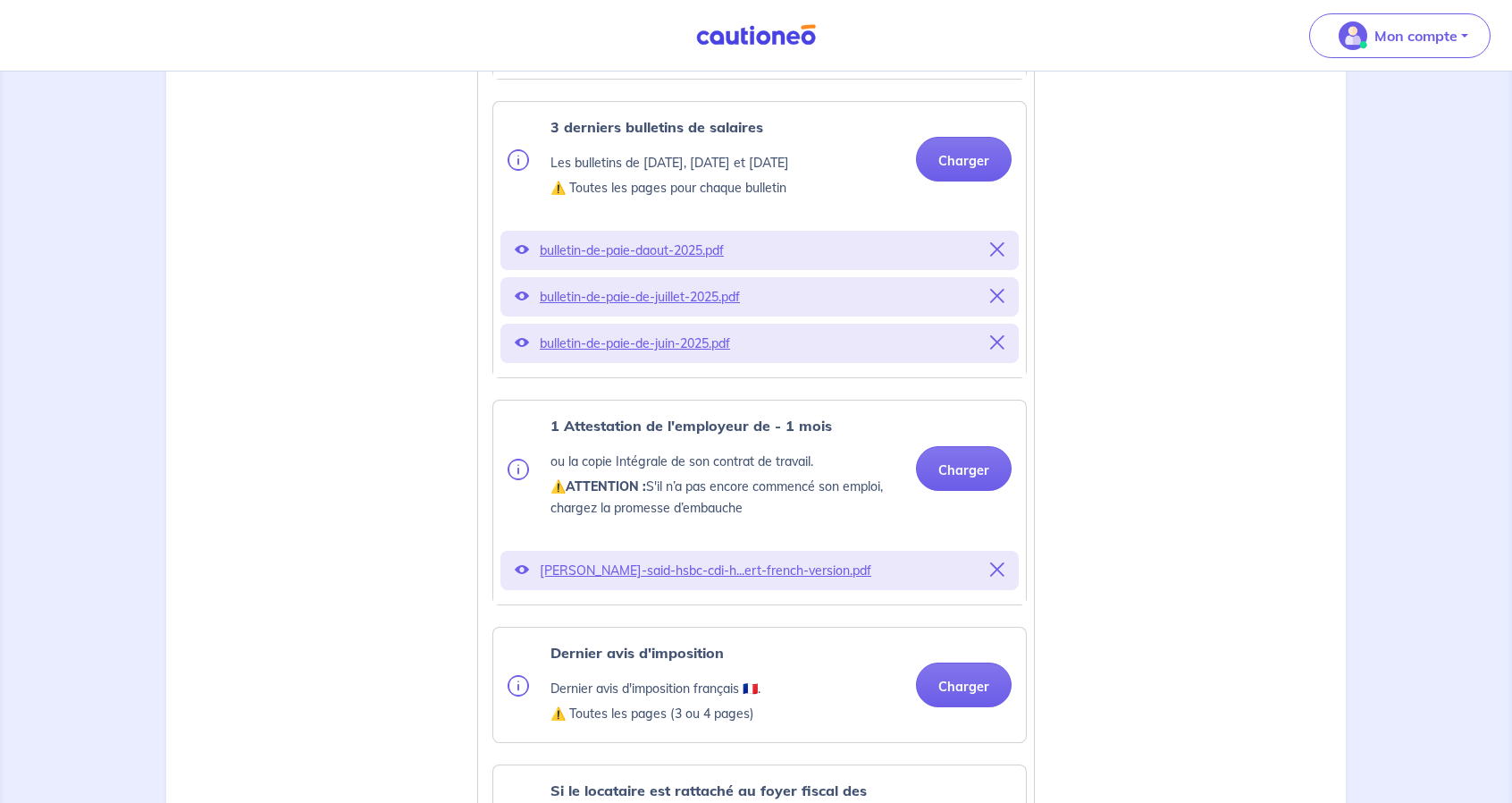
scroll to position [1017, 0]
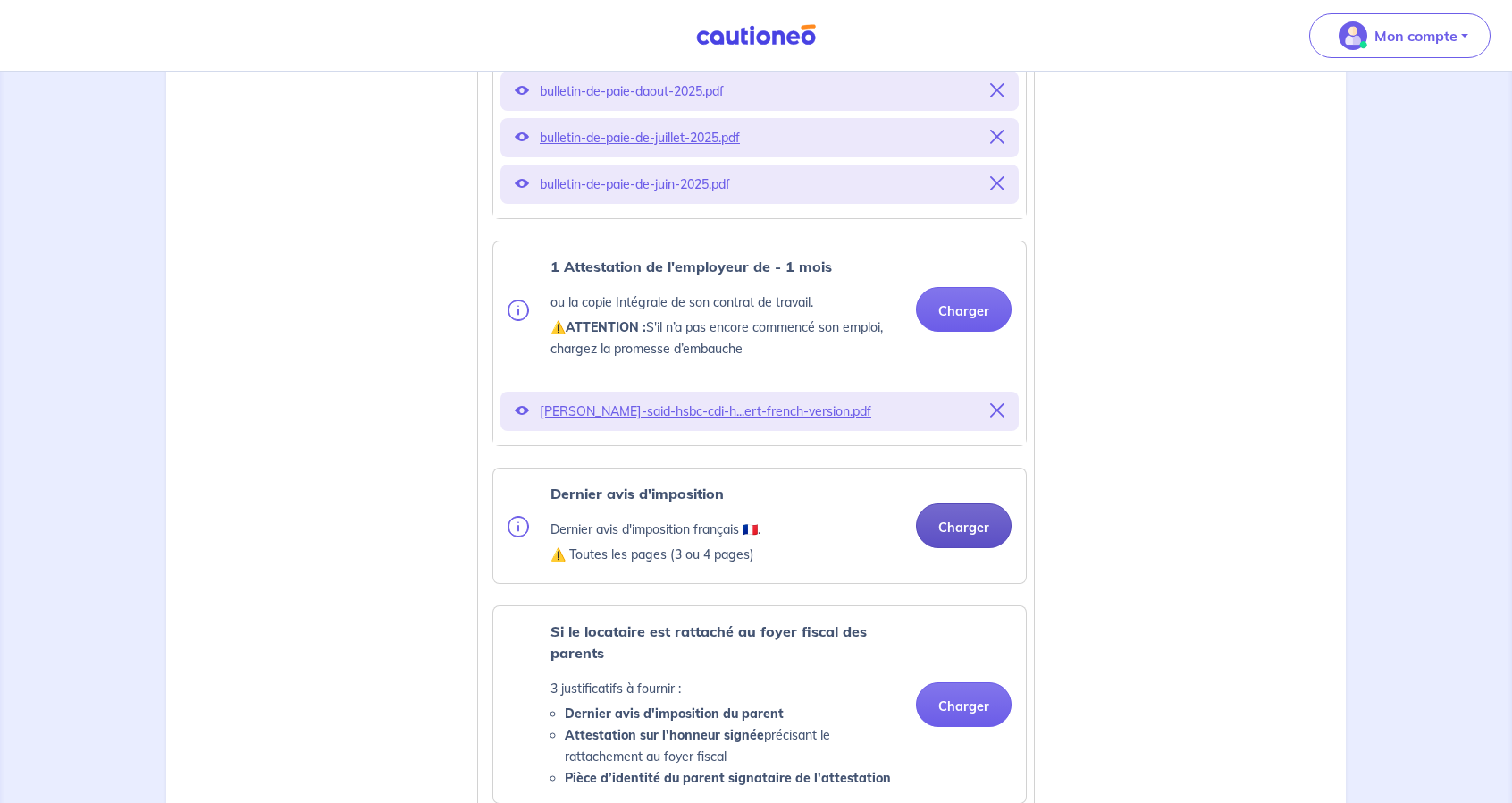
click at [937, 548] on button "Charger" at bounding box center [964, 525] width 96 height 45
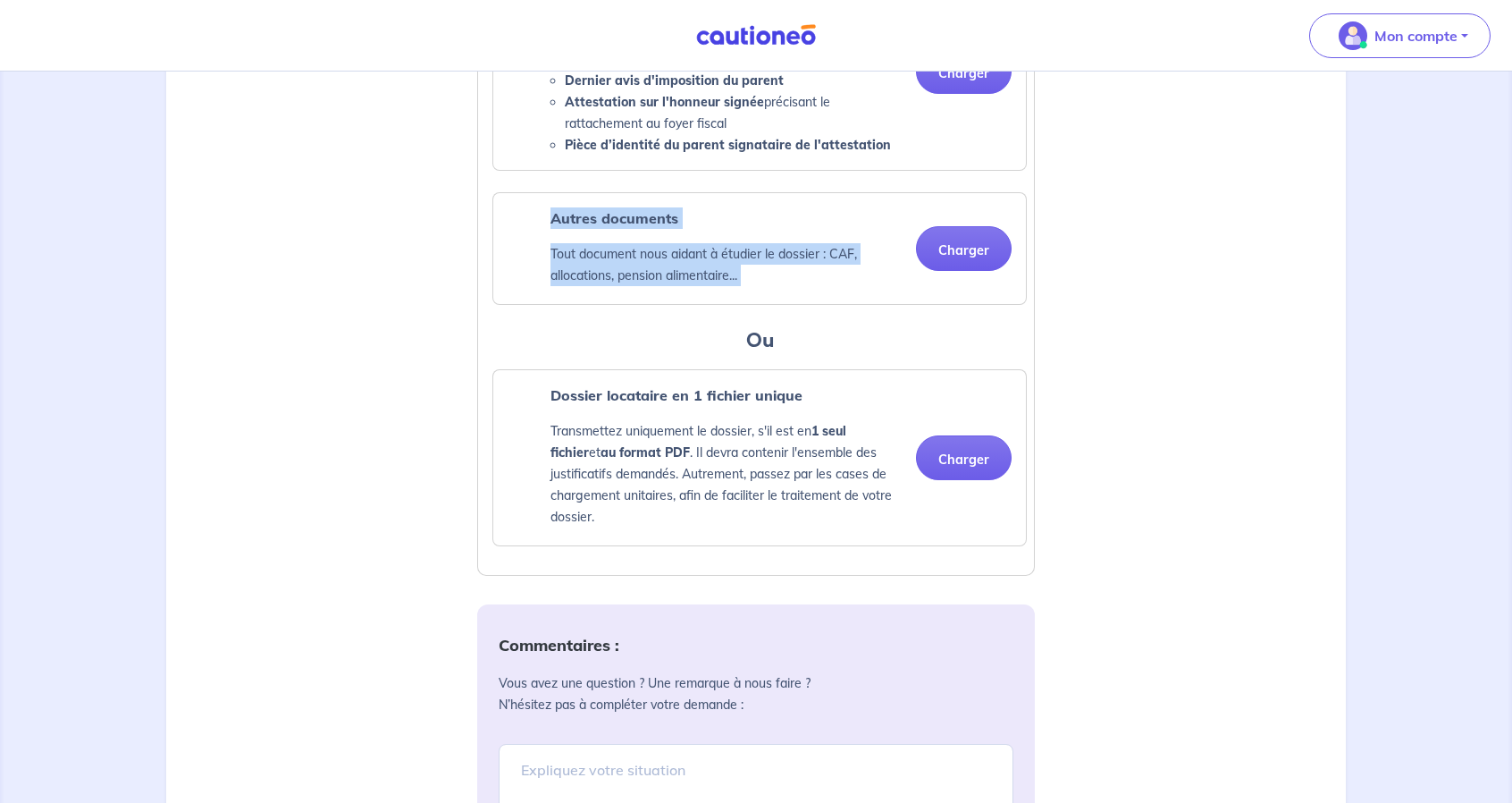
scroll to position [1821, 0]
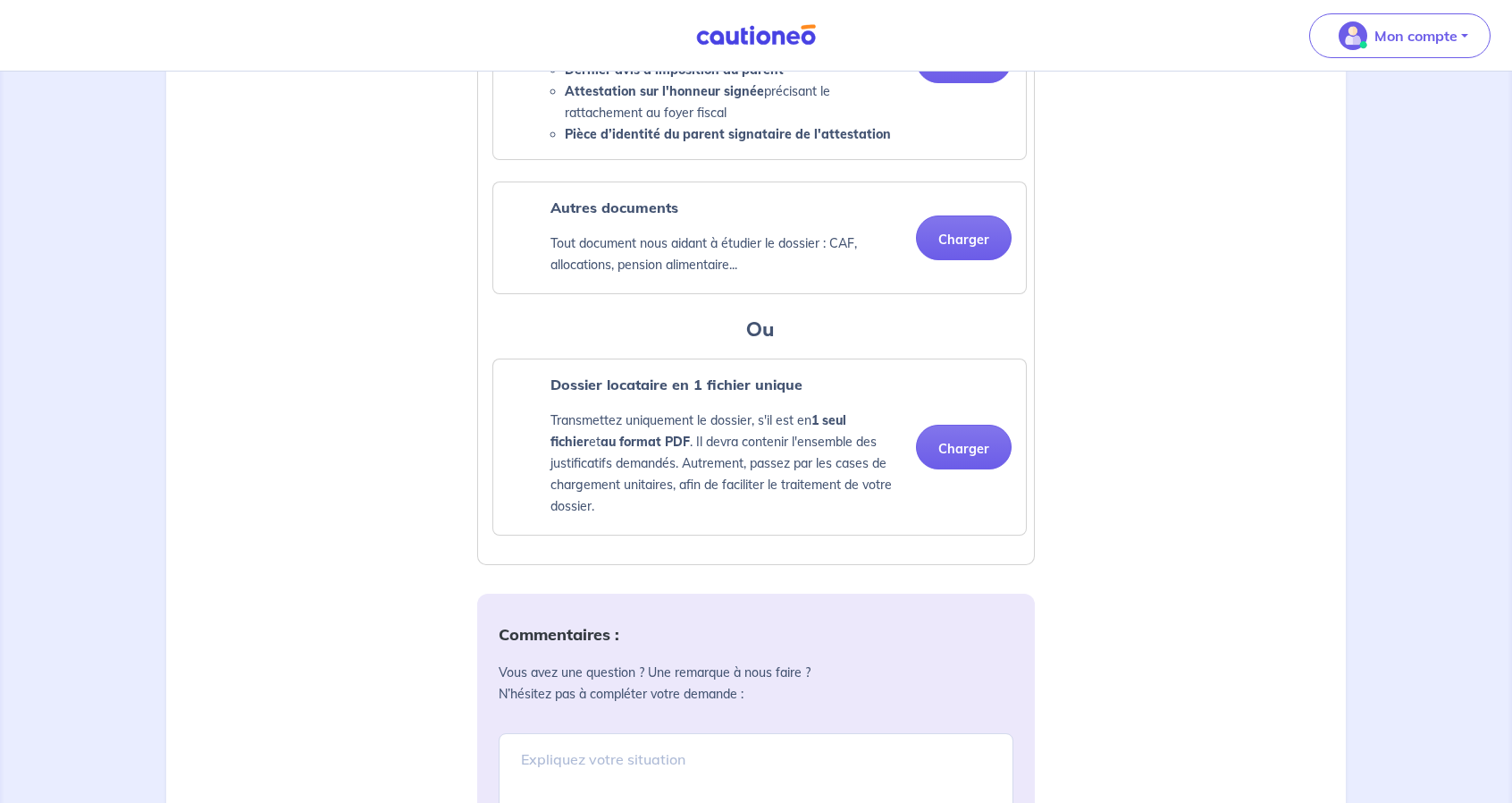
click at [741, 471] on p "Transmettez uniquement le dossier, s'il est en 1 seul fichier et au format PDF …" at bounding box center [726, 464] width 351 height 108
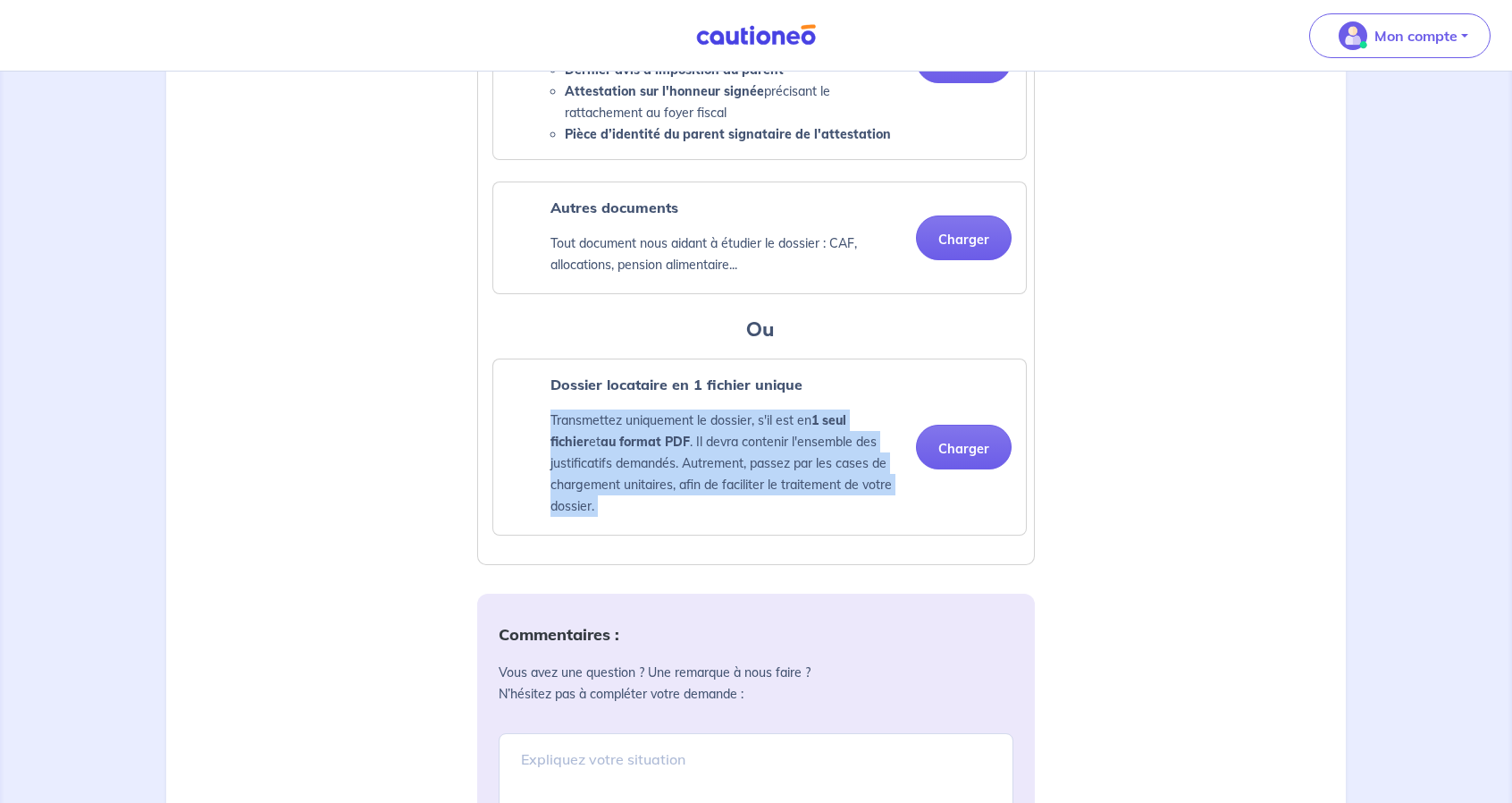
click at [741, 471] on p "Transmettez uniquement le dossier, s'il est en 1 seul fichier et au format PDF …" at bounding box center [726, 464] width 351 height 108
click at [745, 466] on p "Transmettez uniquement le dossier, s'il est en 1 seul fichier et au format PDF …" at bounding box center [726, 464] width 351 height 108
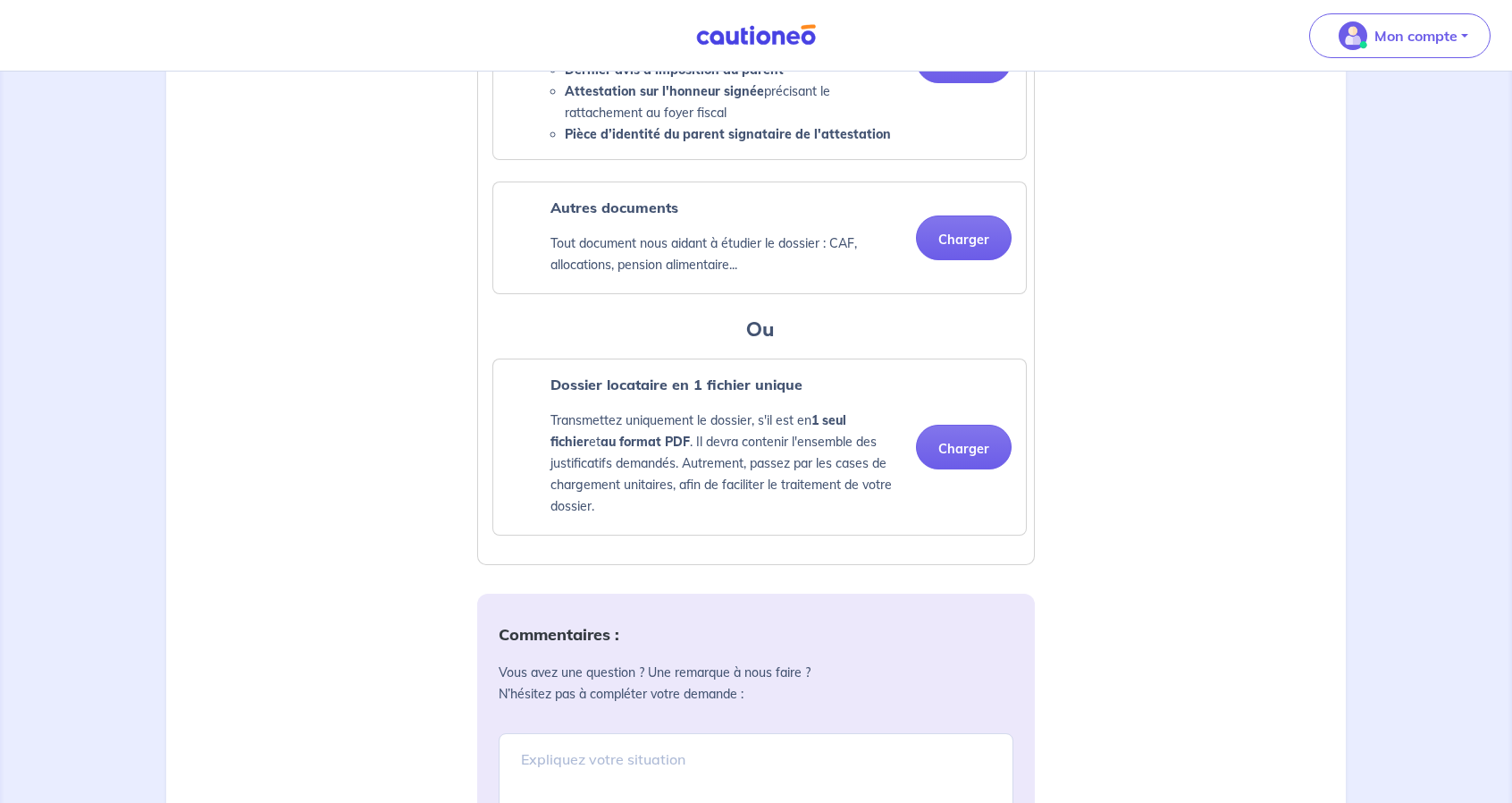
click at [741, 441] on p "Transmettez uniquement le dossier, s'il est en 1 seul fichier et au format PDF …" at bounding box center [726, 464] width 351 height 108
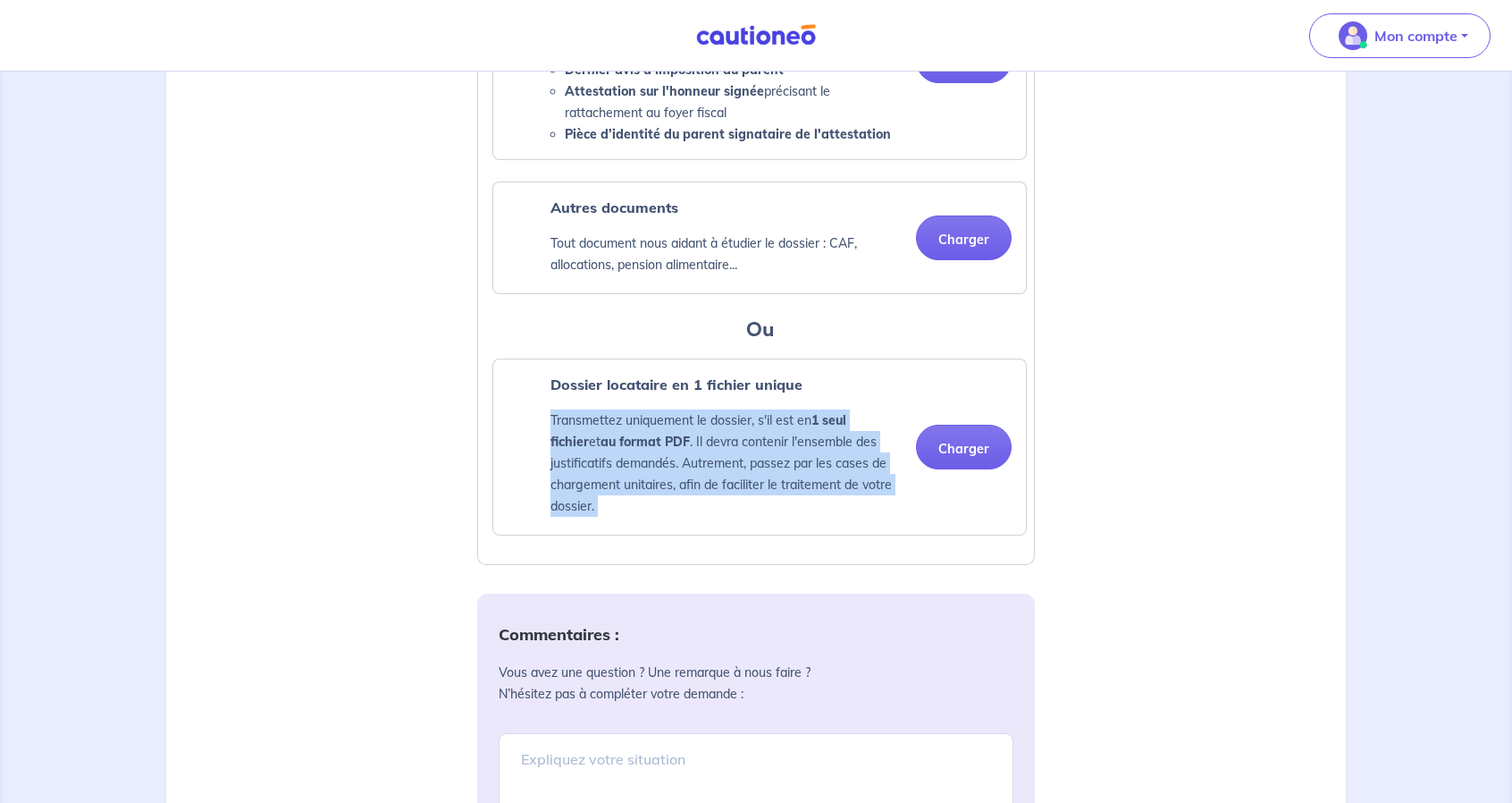
click at [741, 441] on p "Transmettez uniquement le dossier, s'il est en 1 seul fichier et au format PDF …" at bounding box center [726, 464] width 351 height 108
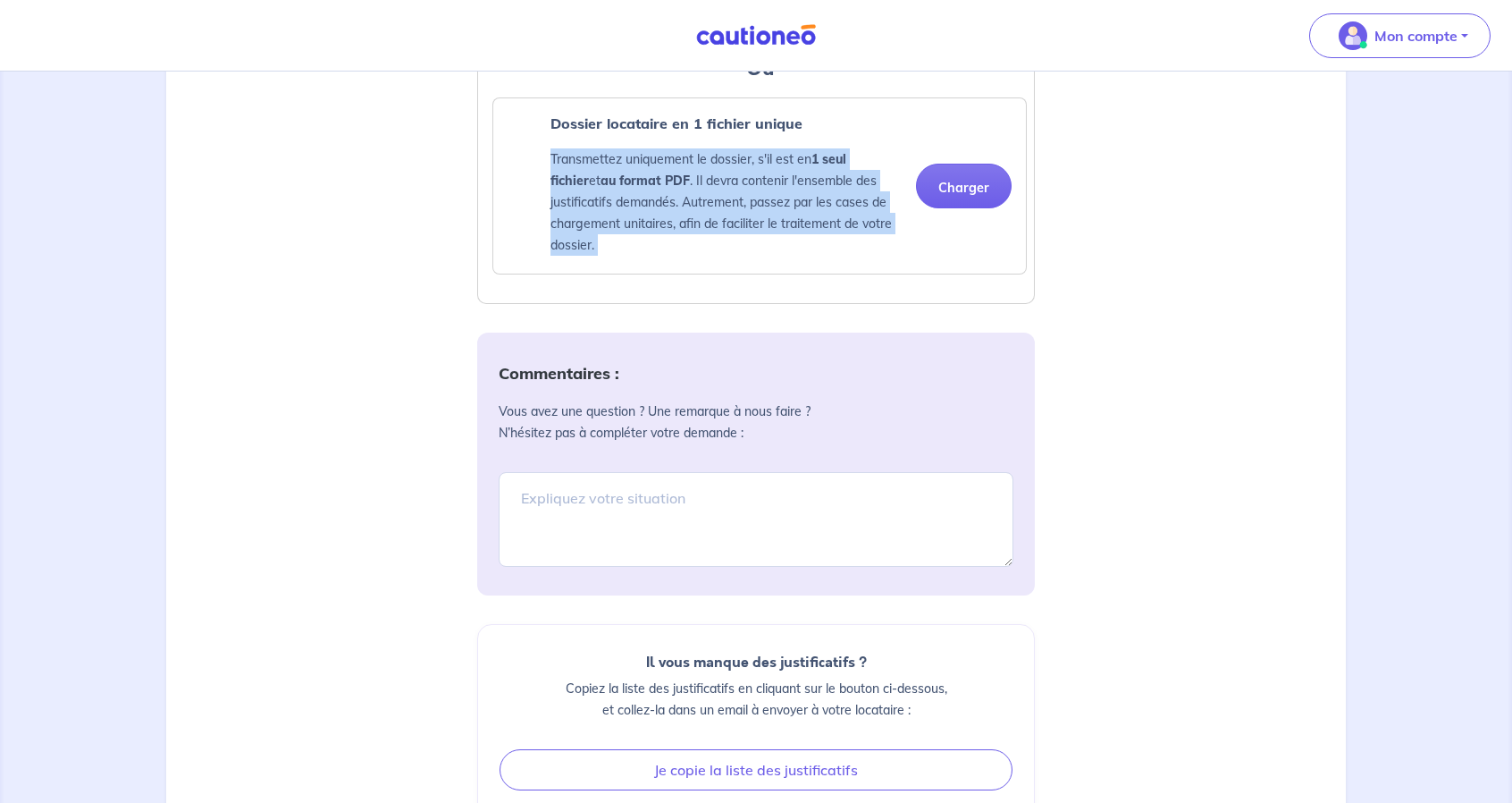
scroll to position [2054, 0]
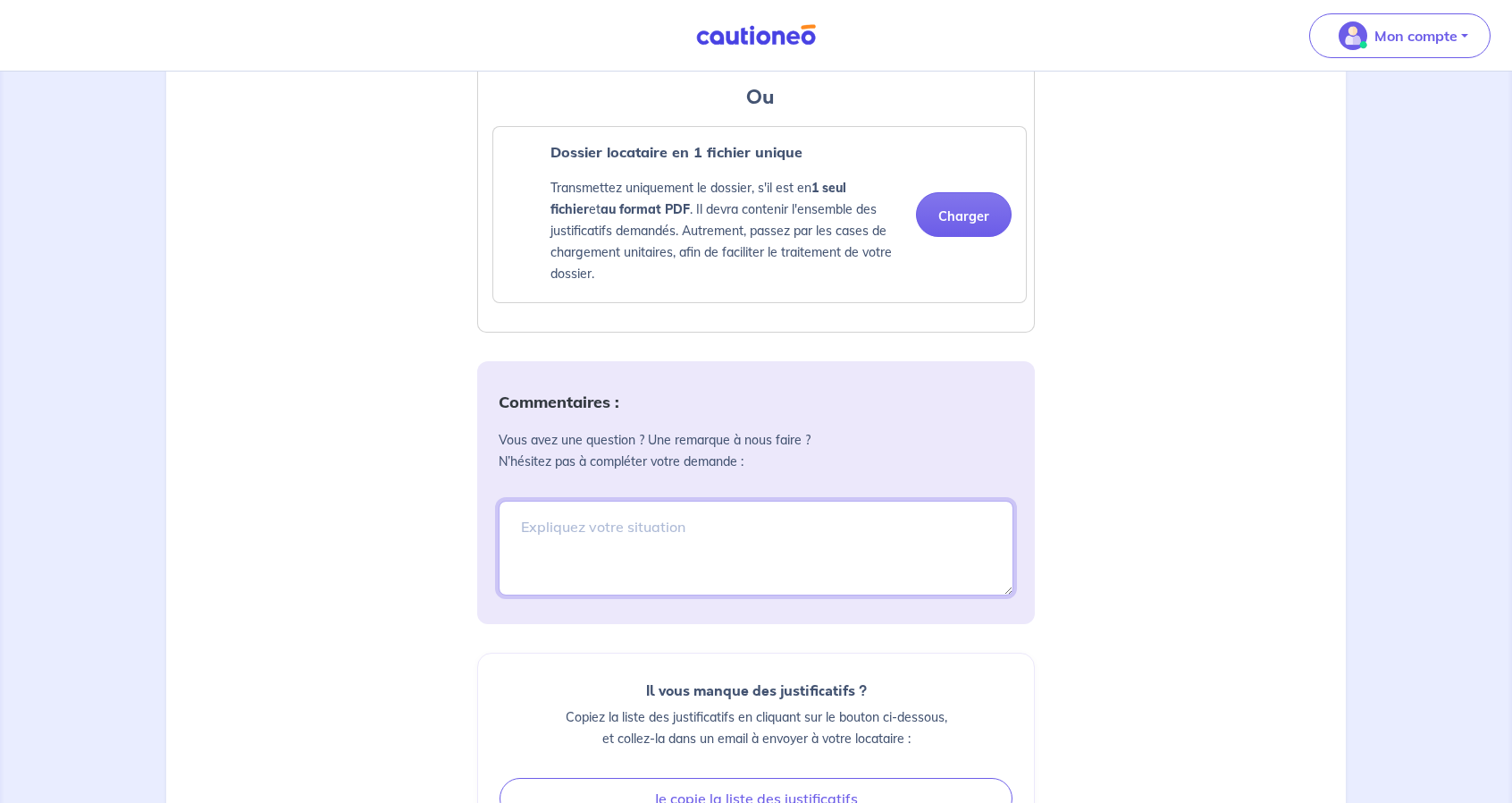
click at [750, 536] on textarea at bounding box center [756, 548] width 514 height 95
click at [756, 459] on p "Vous avez une question ? Une remarque à nous faire ? N’hésitez pas à compléter …" at bounding box center [756, 451] width 514 height 43
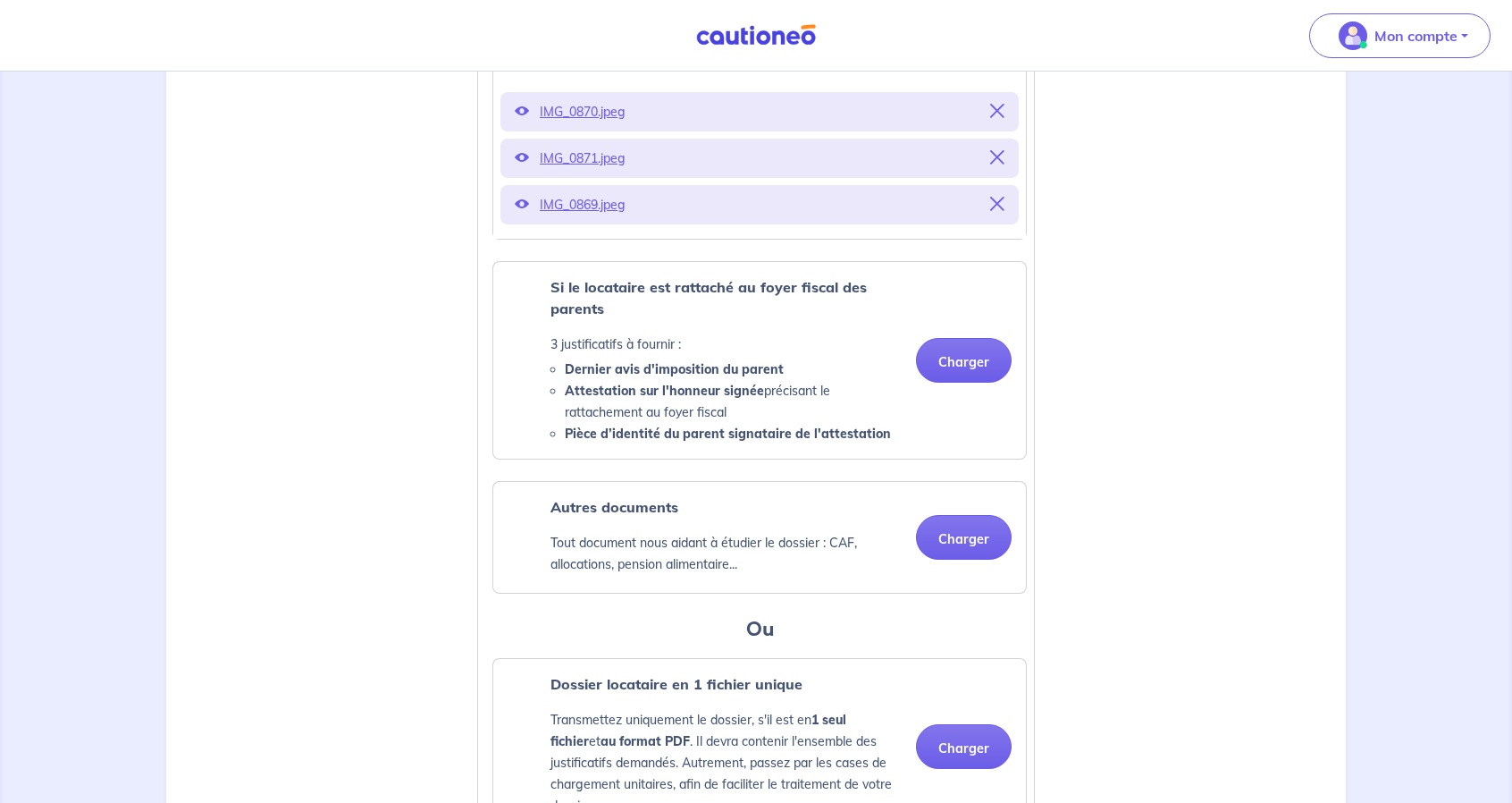
scroll to position [1518, 0]
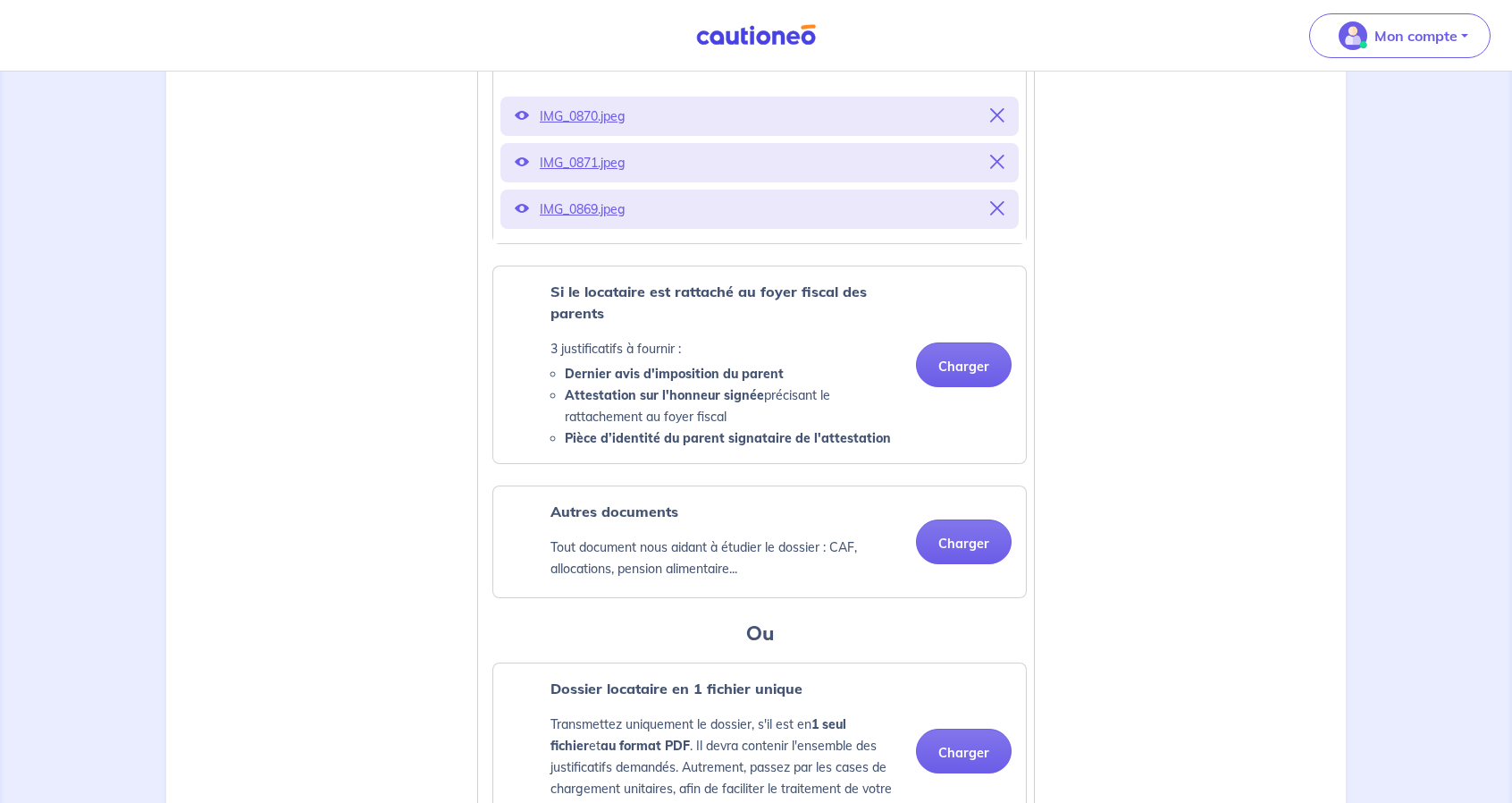
click at [638, 359] on p "3 justificatifs à fournir :" at bounding box center [726, 348] width 351 height 22
click at [661, 381] on strong "Dernier avis d'imposition du parent" at bounding box center [675, 374] width 219 height 16
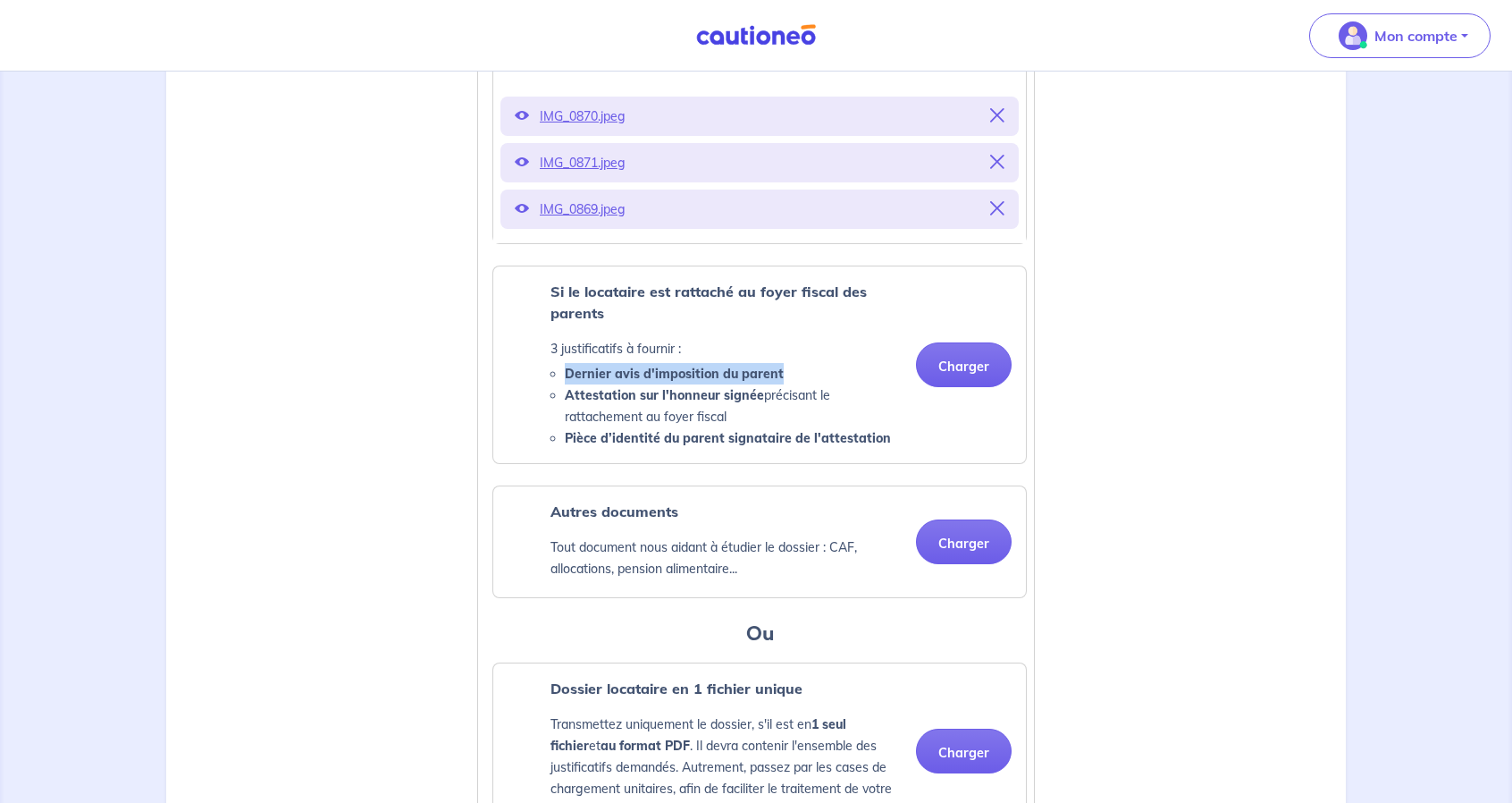
click at [661, 381] on strong "Dernier avis d'imposition du parent" at bounding box center [675, 374] width 219 height 16
click at [658, 359] on p "3 justificatifs à fournir :" at bounding box center [726, 348] width 351 height 22
click at [729, 317] on strong "Si le locataire est rattaché au foyer fiscal des parents" at bounding box center [708, 302] width 316 height 39
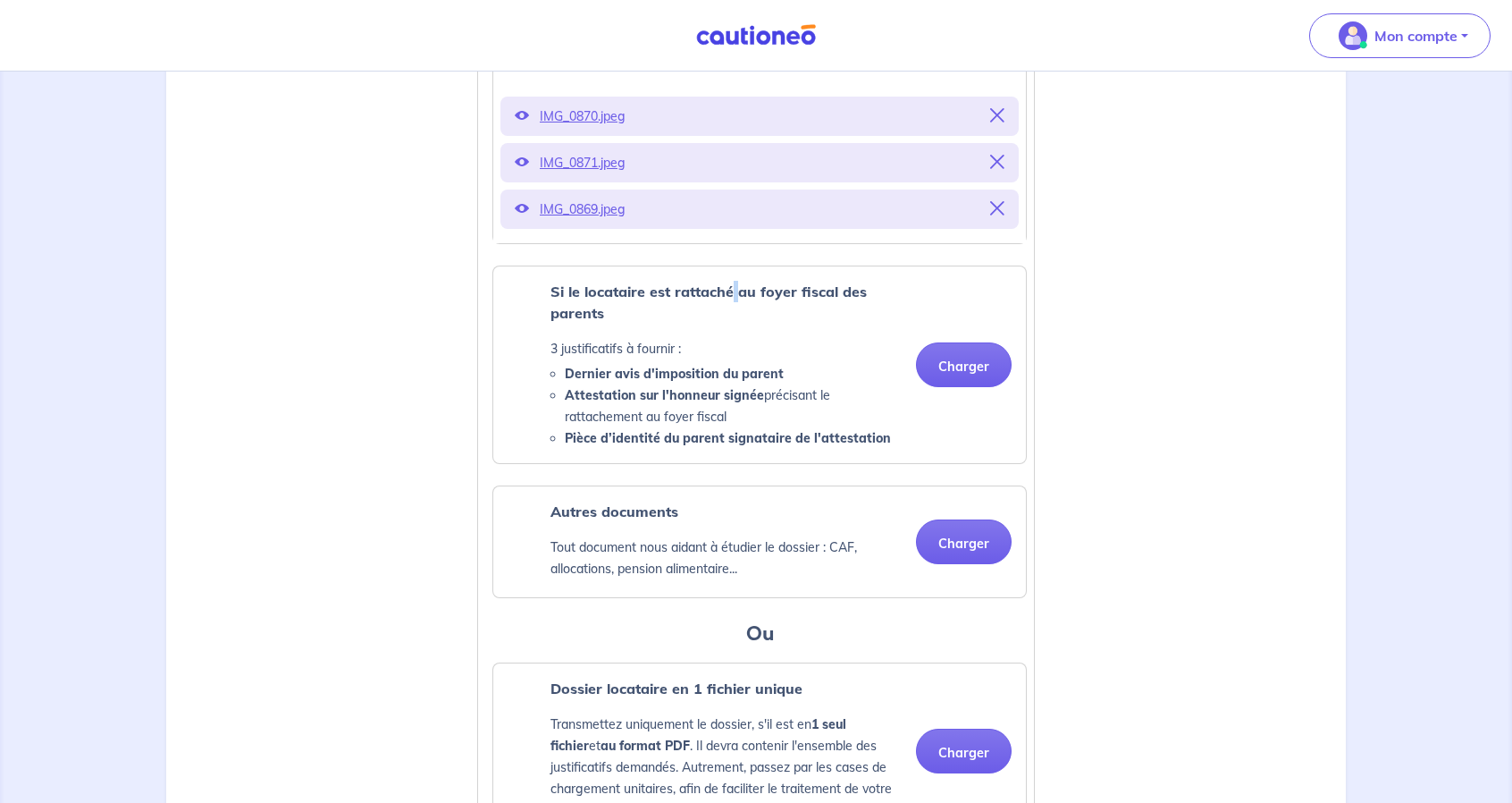
click at [729, 317] on strong "Si le locataire est rattaché au foyer fiscal des parents" at bounding box center [708, 302] width 316 height 39
click at [740, 427] on li "Attestation sur l'honneur signée précisant le rattachement au foyer fiscal" at bounding box center [734, 406] width 337 height 43
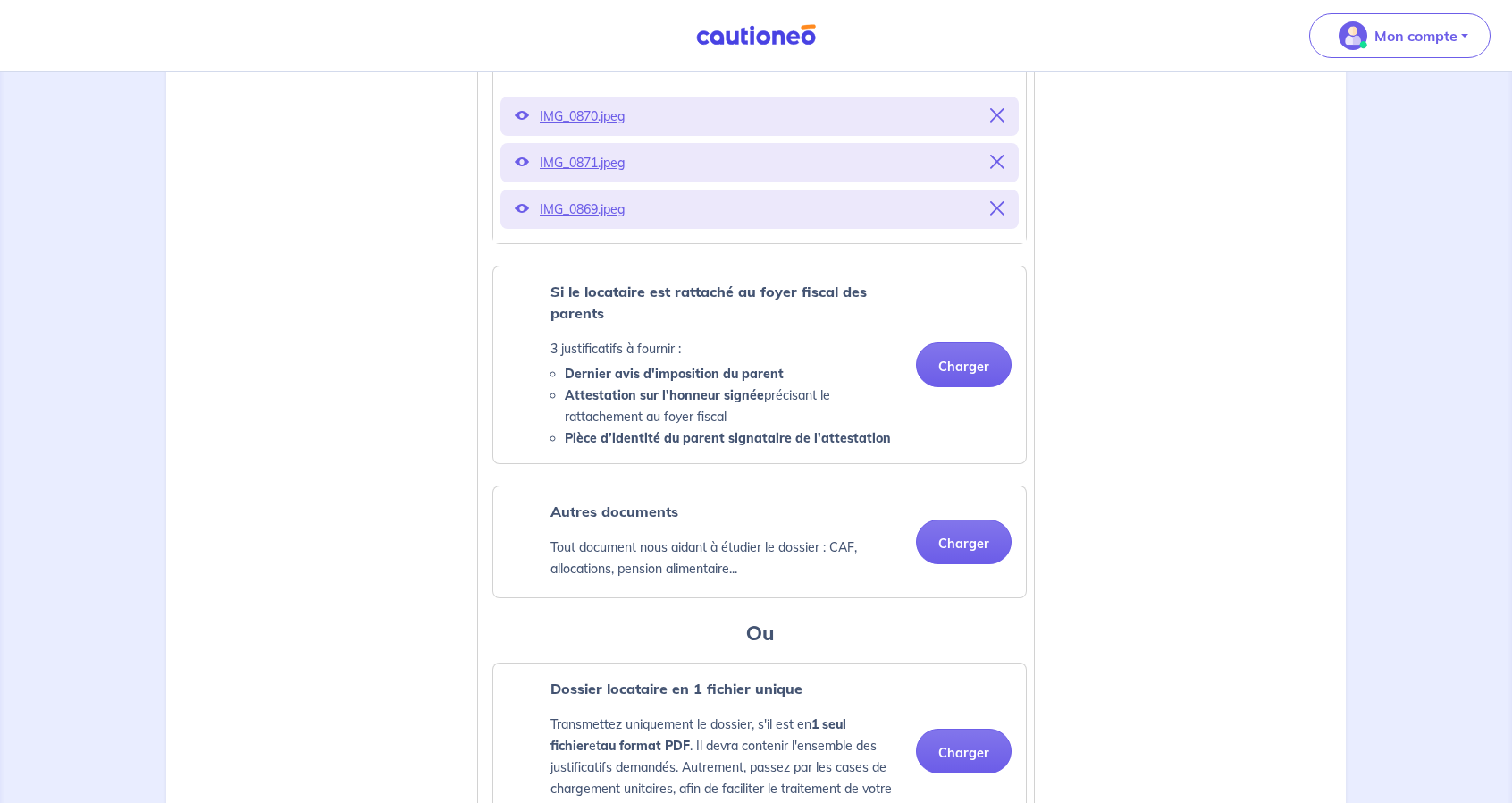
click at [714, 579] on p "Tout document nous aidant à étudier le dossier : CAF, allocations, pension alim…" at bounding box center [726, 558] width 351 height 43
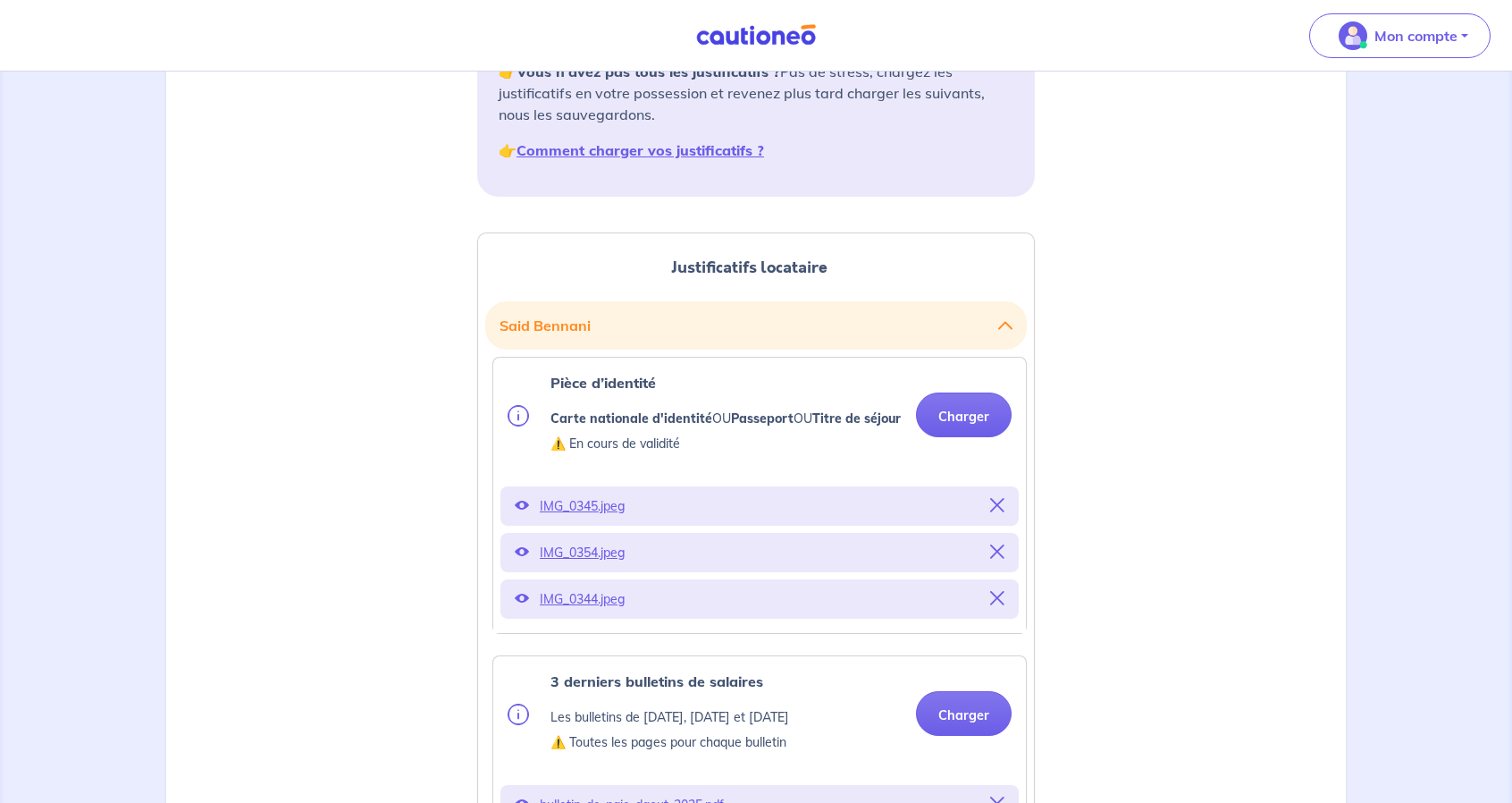
scroll to position [266, 0]
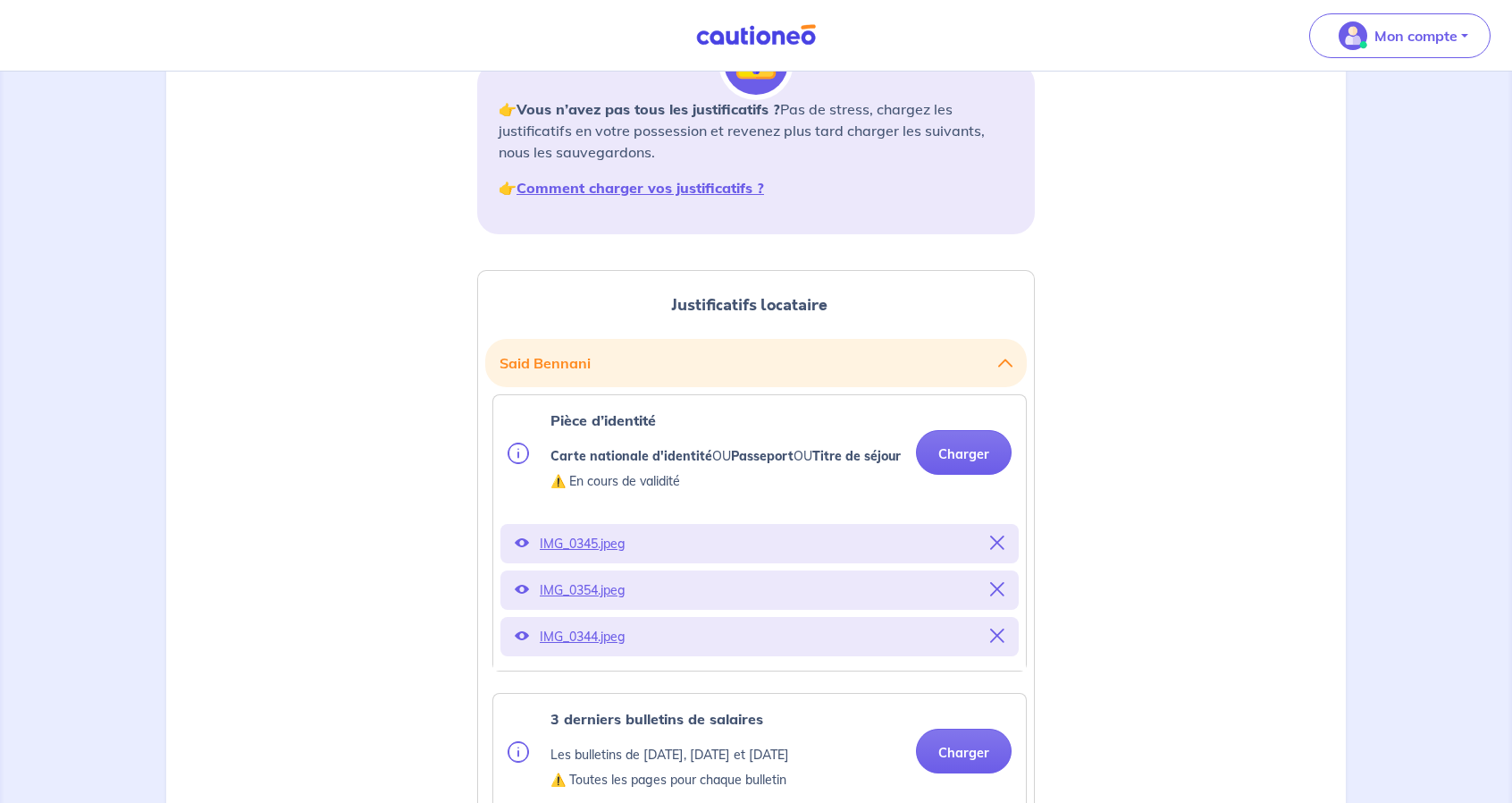
click at [631, 492] on p "⚠️ En cours de validité" at bounding box center [726, 481] width 350 height 22
click at [521, 550] on icon at bounding box center [521, 542] width 15 height 15
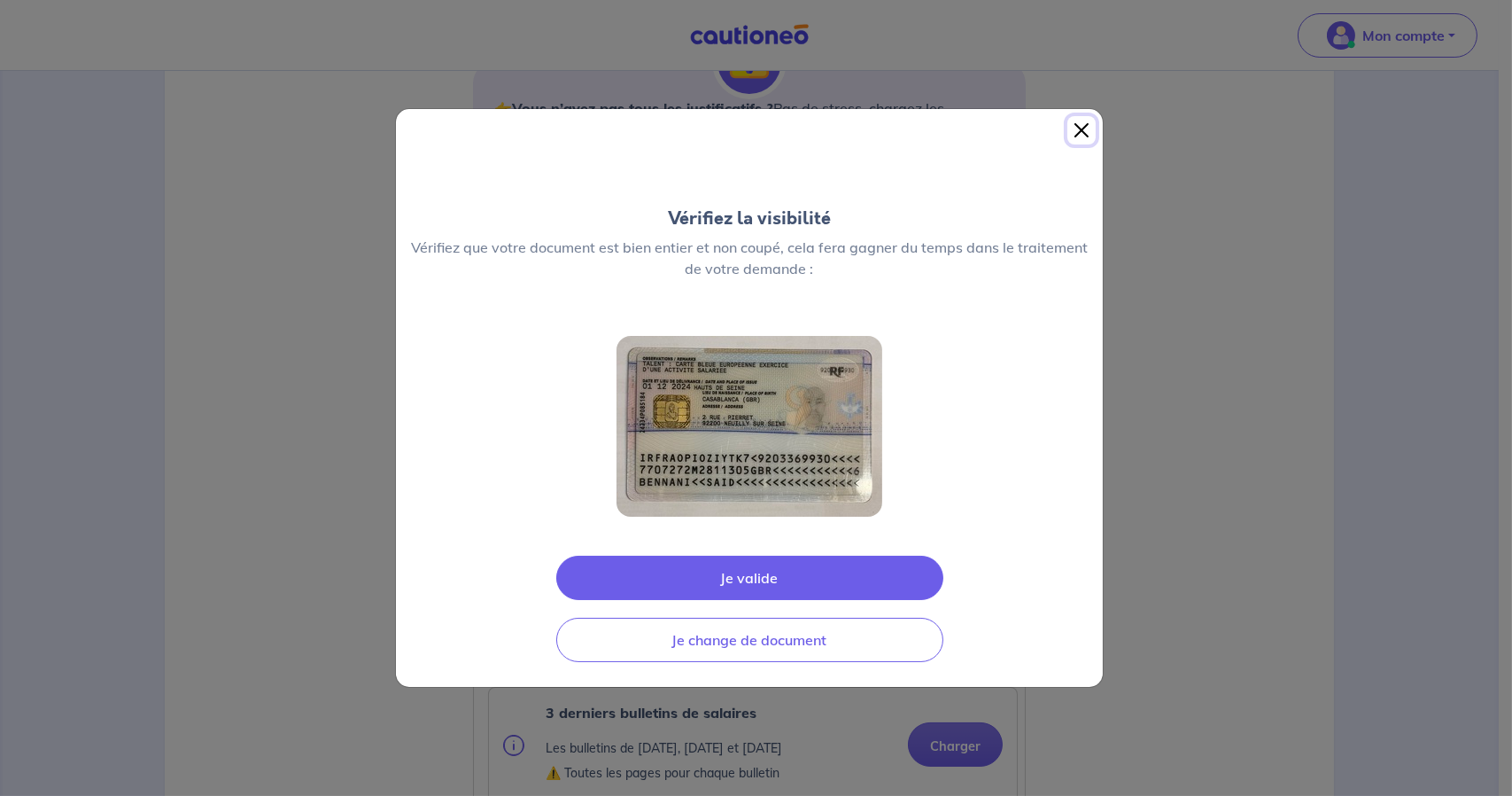
click at [1082, 137] on button "Close" at bounding box center [1081, 130] width 28 height 28
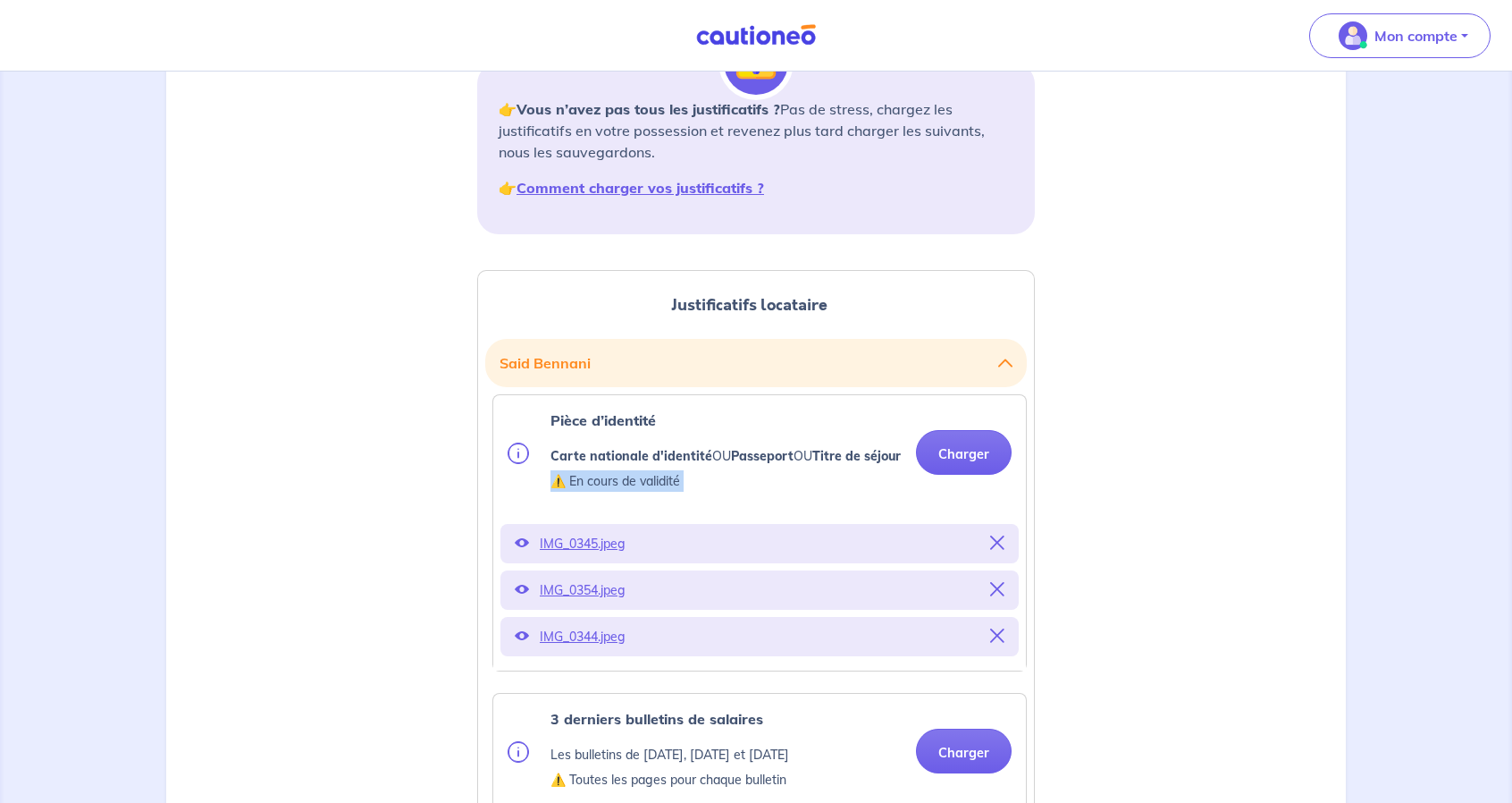
click at [524, 597] on icon at bounding box center [521, 589] width 15 height 15
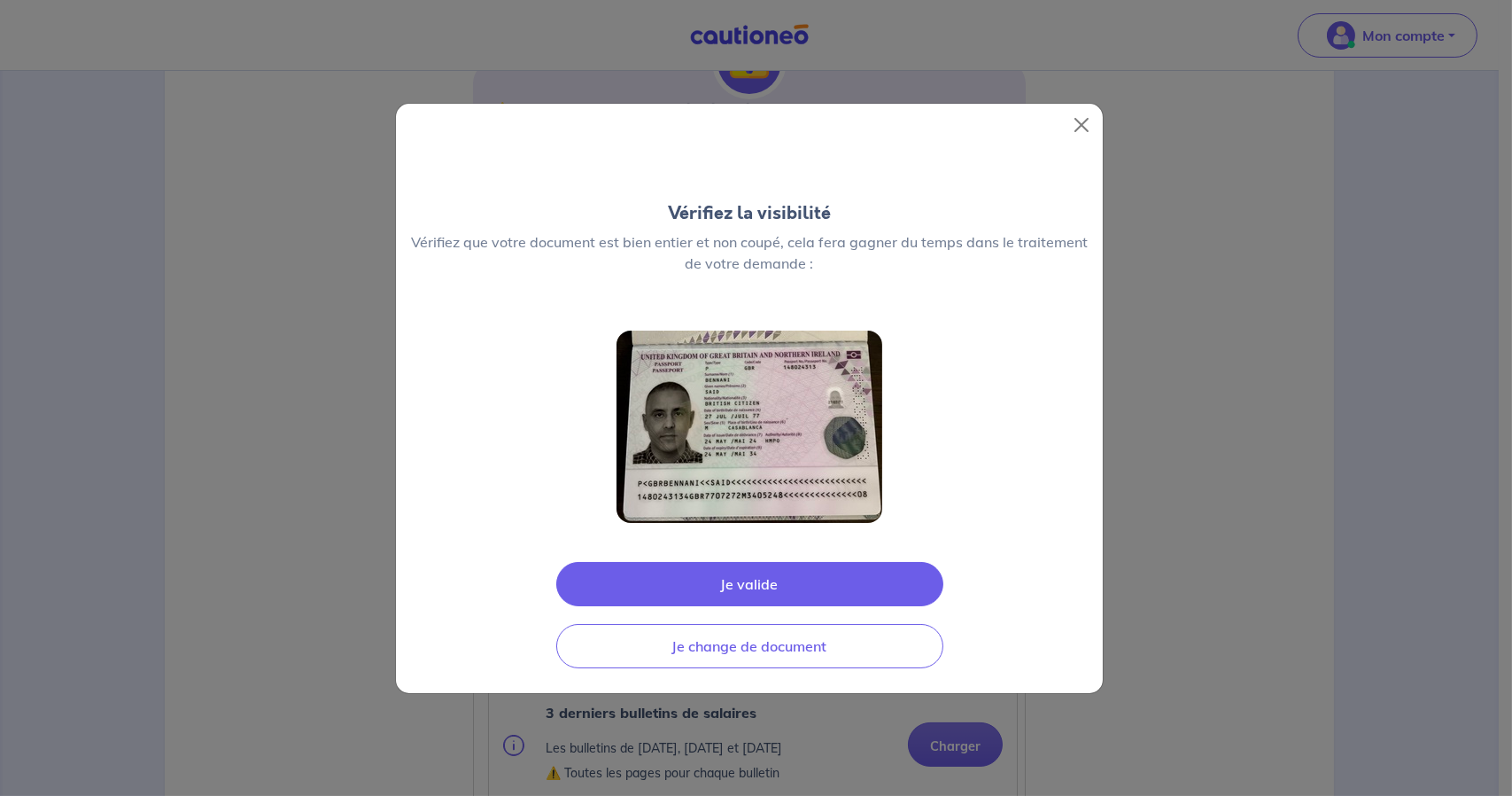
click at [323, 494] on div "Vérifiez la visibilité Vérifiez que votre document est bien entier et non coupé…" at bounding box center [756, 398] width 1512 height 796
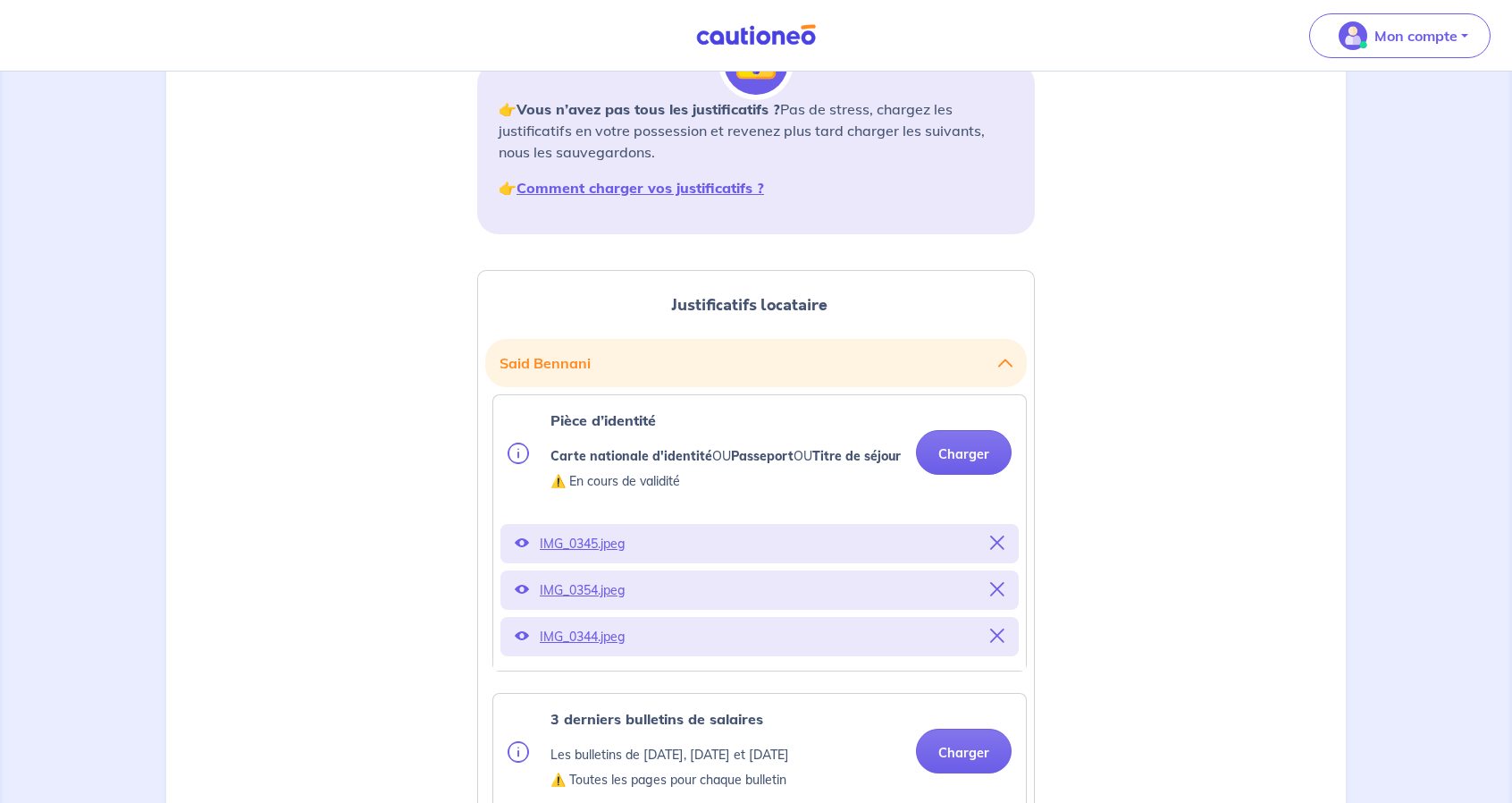
click at [526, 643] on icon at bounding box center [521, 635] width 15 height 15
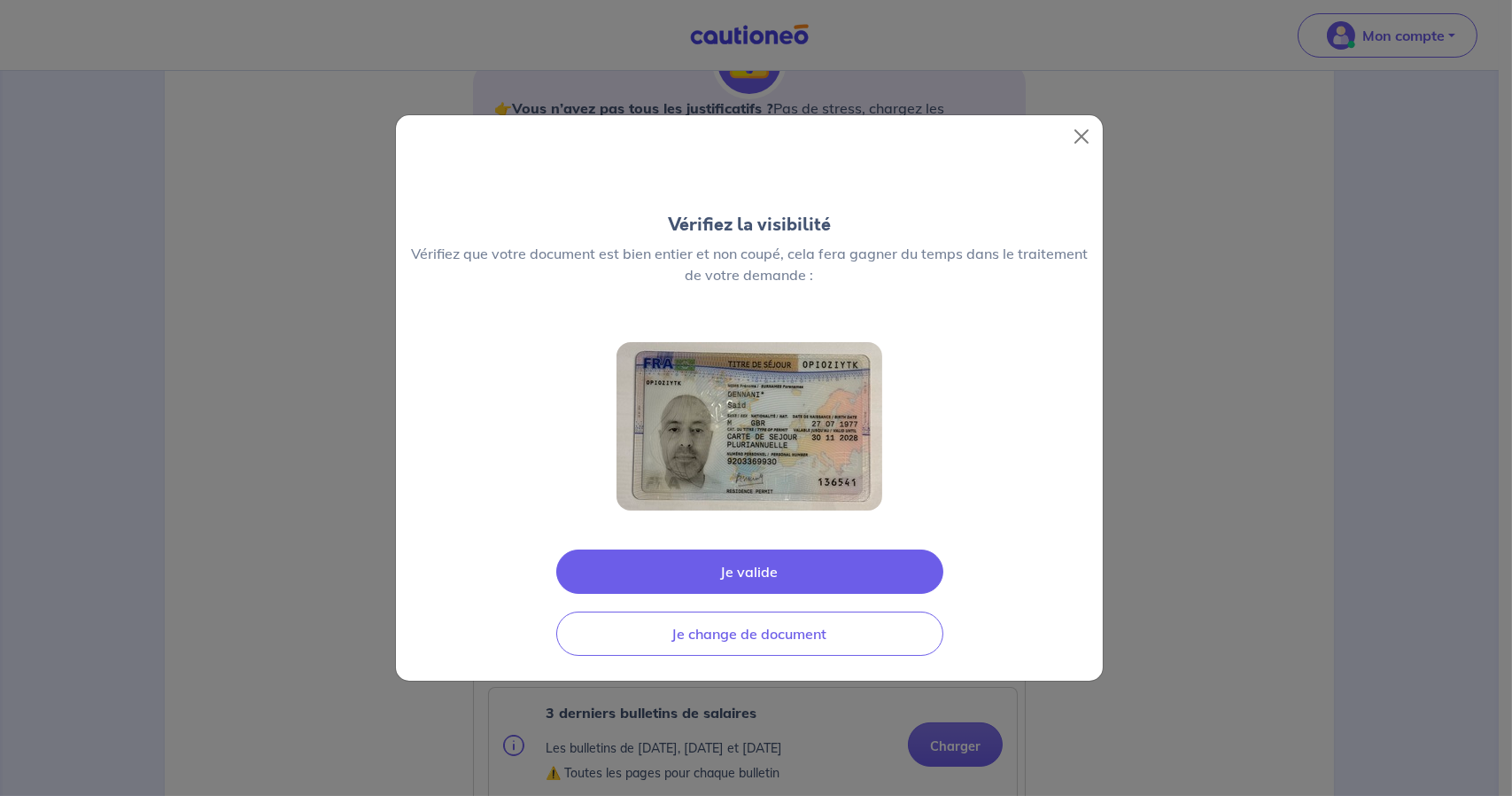
click at [349, 431] on div "Vérifiez la visibilité Vérifiez que votre document est bien entier et non coupé…" at bounding box center [756, 398] width 1512 height 796
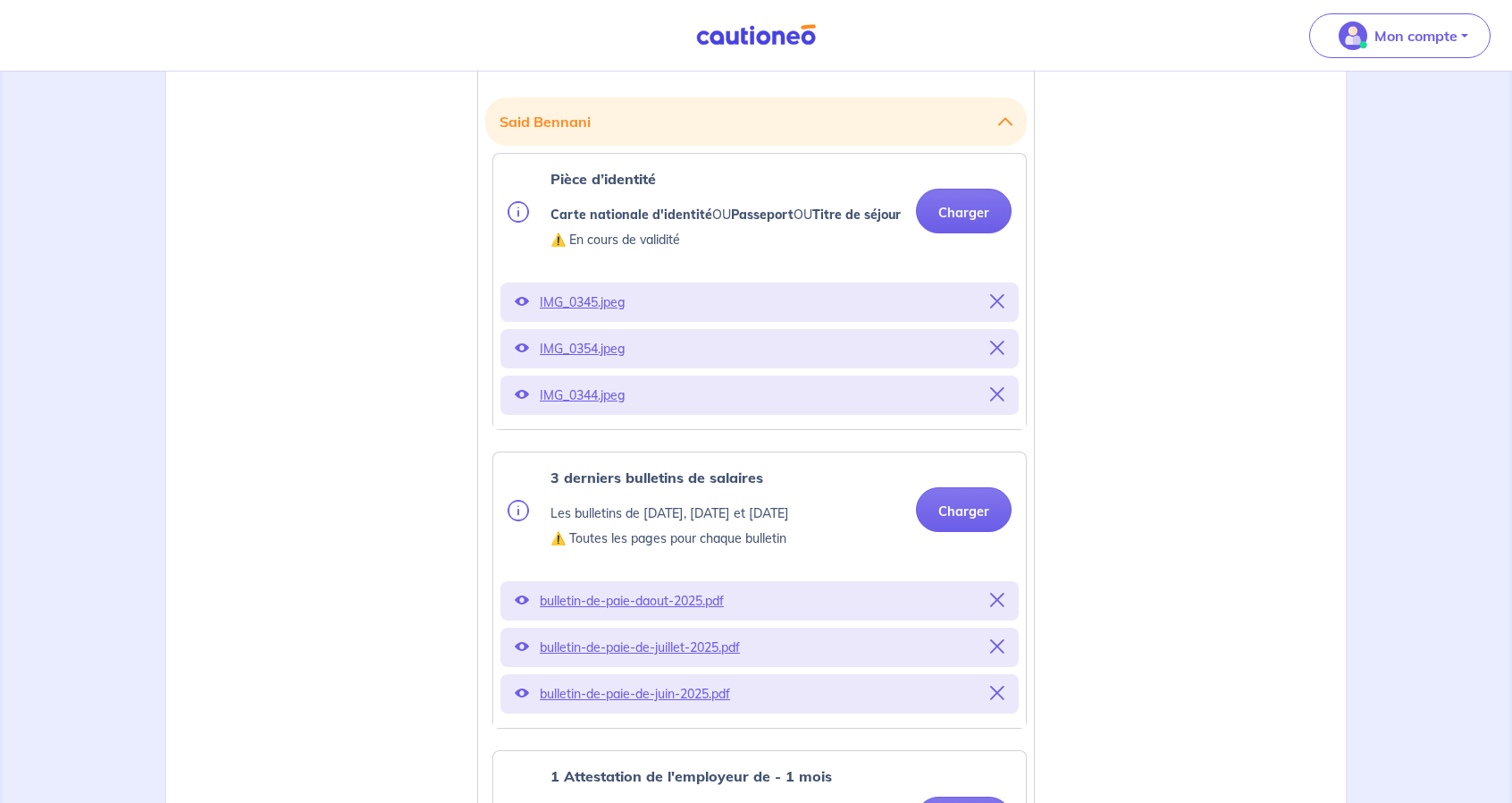
scroll to position [534, 0]
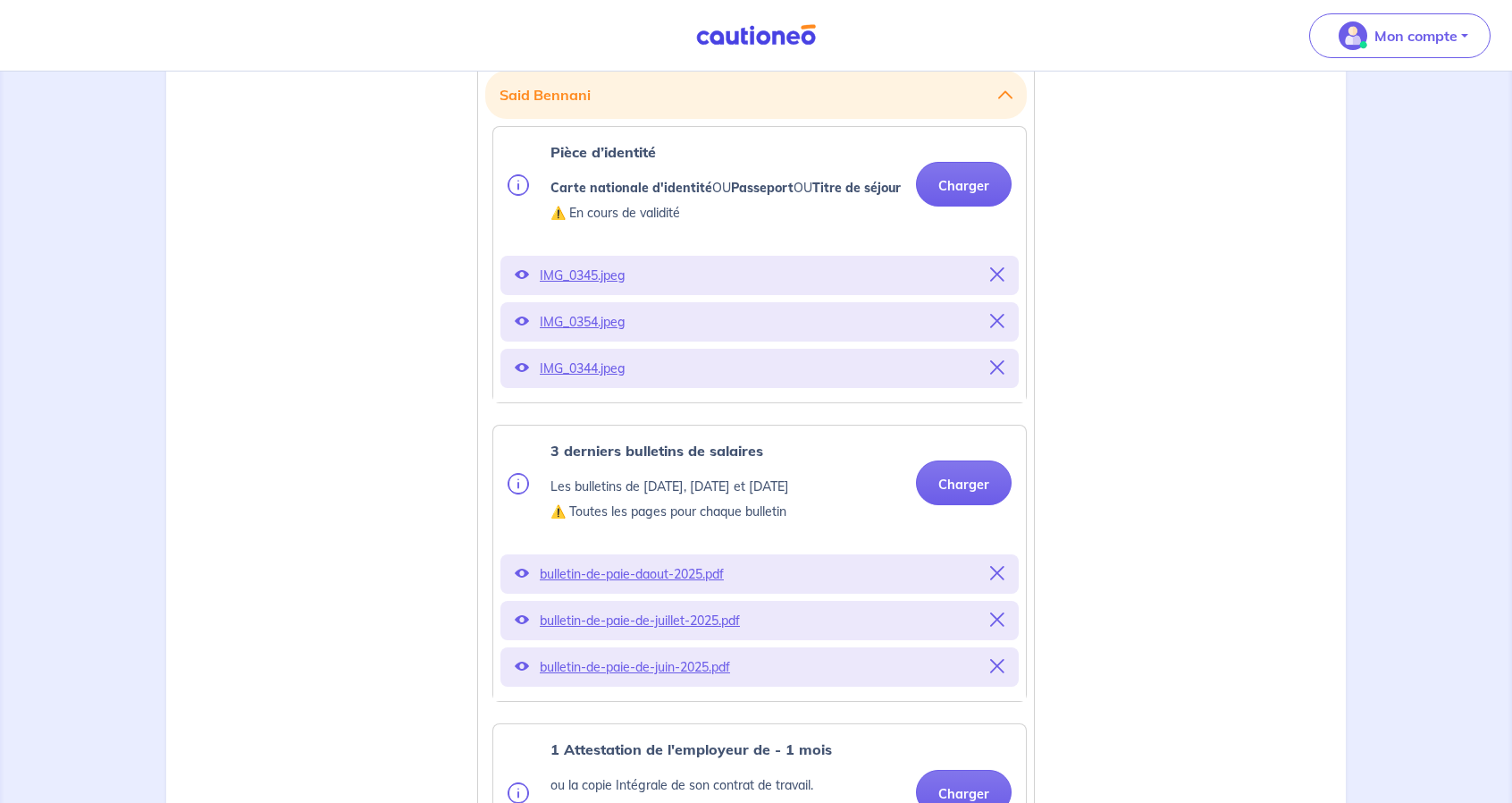
click at [516, 580] on icon at bounding box center [521, 572] width 15 height 15
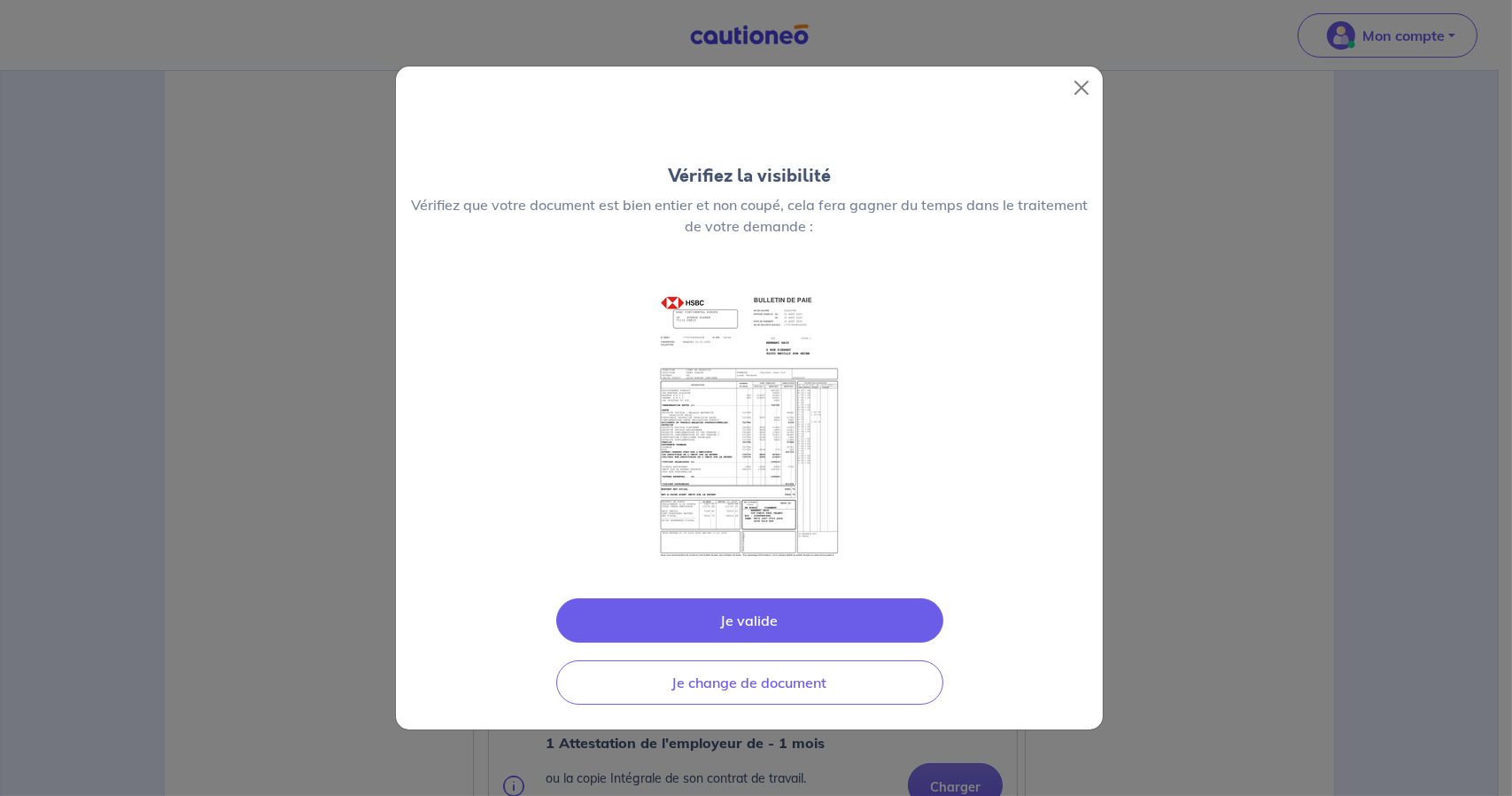
click at [306, 481] on div "Vérifiez la visibilité Vérifiez que votre document est bien entier et non coupé…" at bounding box center [756, 398] width 1512 height 796
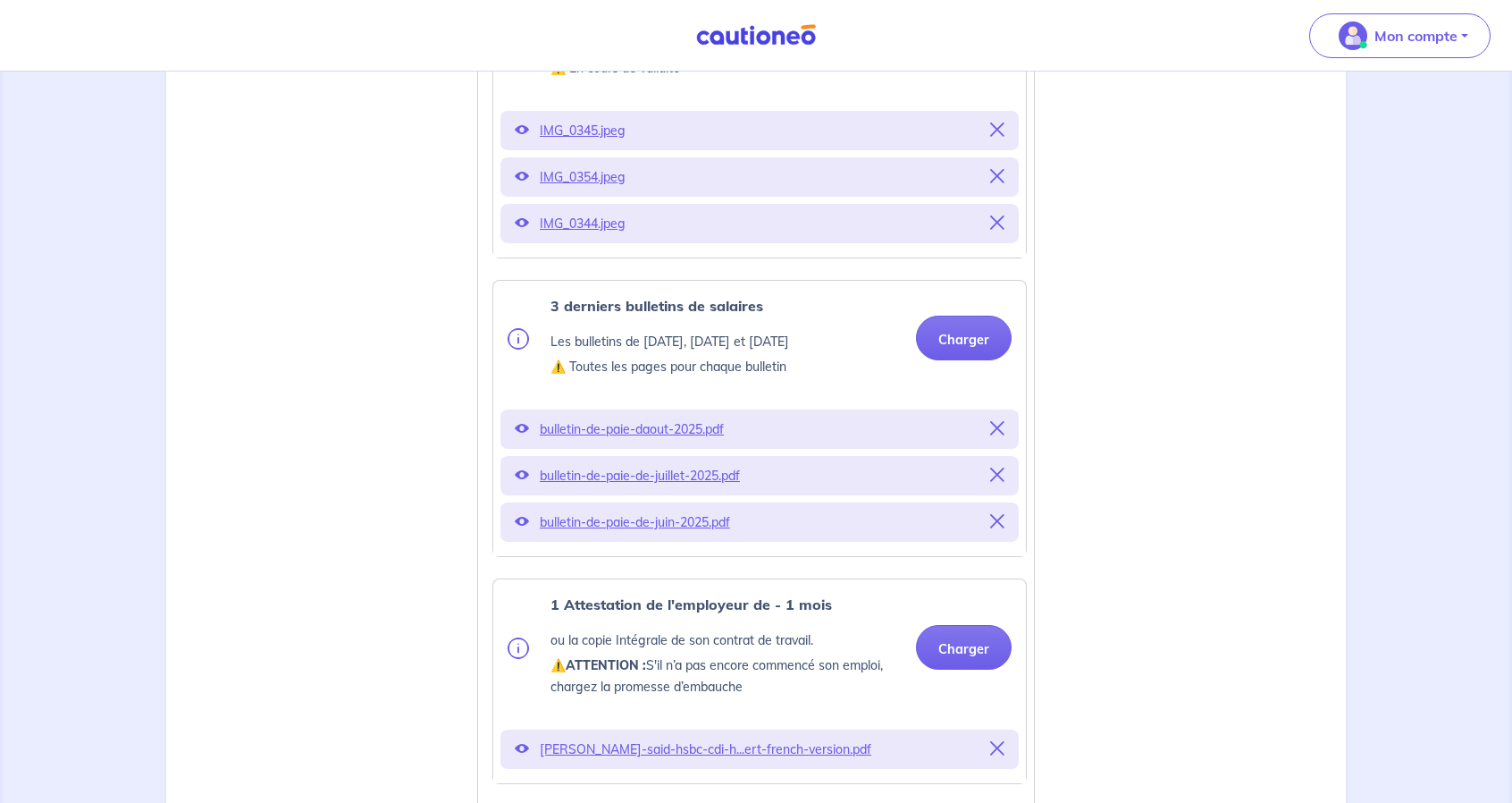
scroll to position [892, 0]
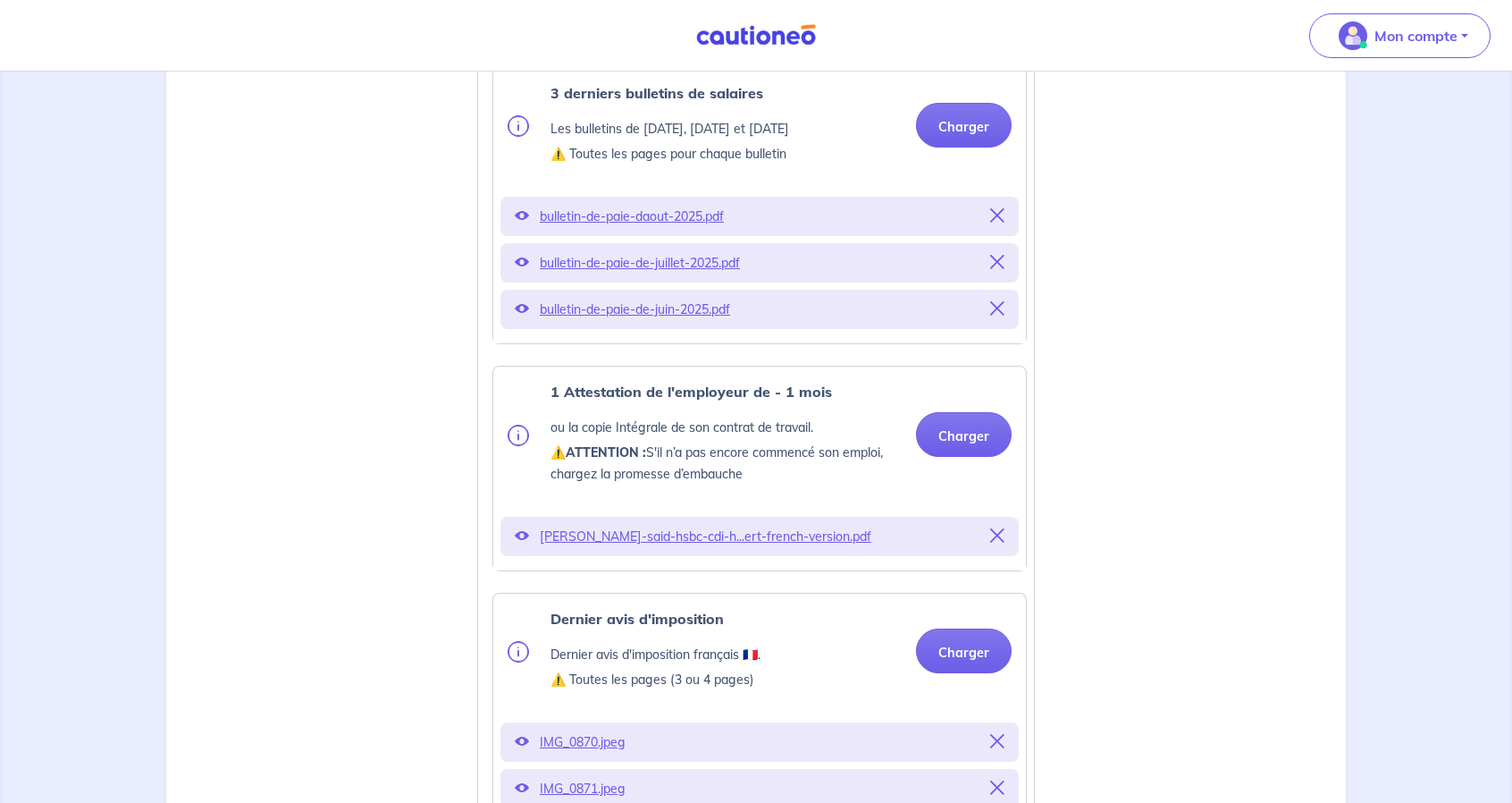
click at [522, 748] on icon at bounding box center [521, 740] width 15 height 15
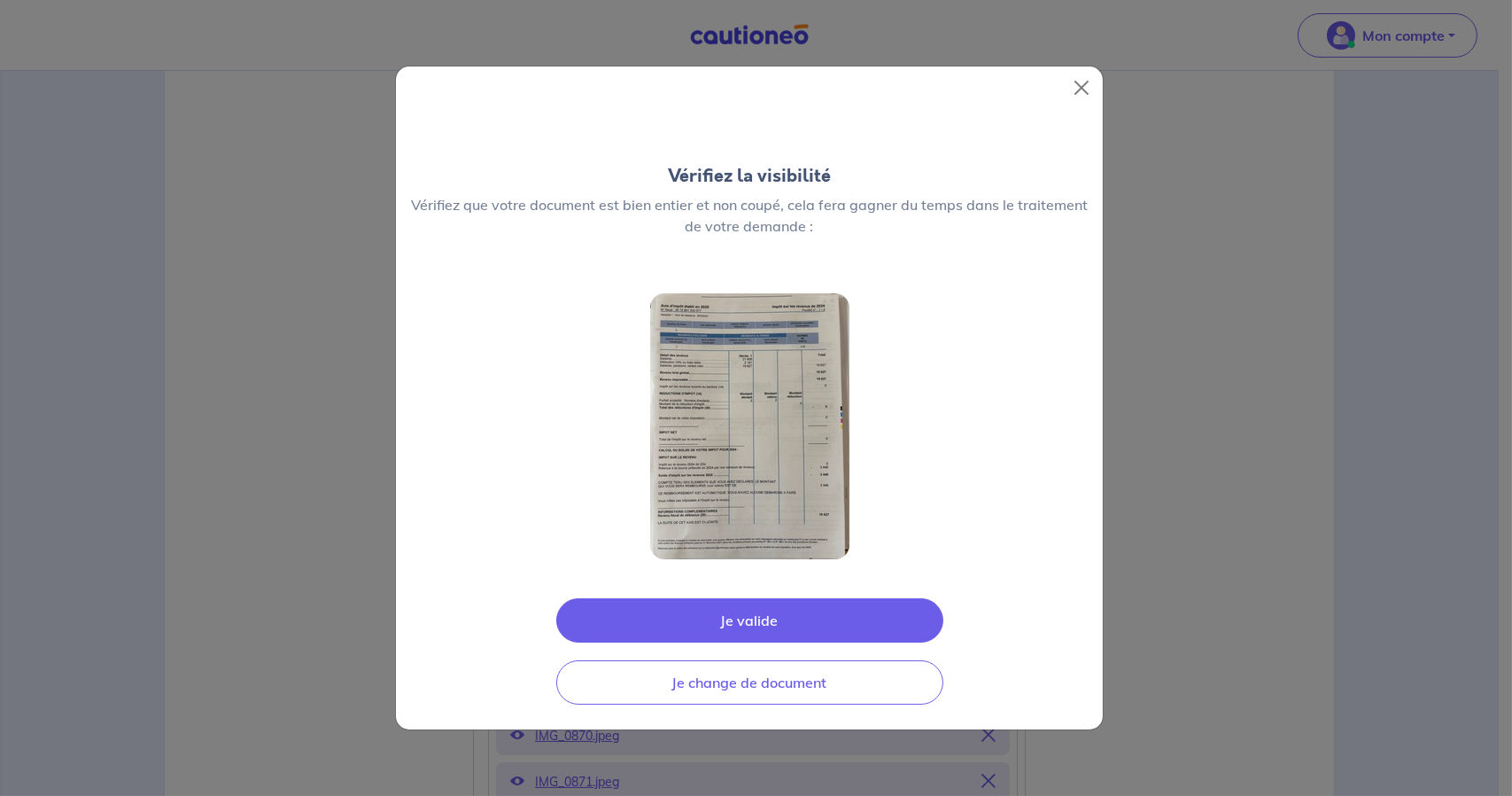
click at [331, 466] on div "Vérifiez la visibilité Vérifiez que votre document est bien entier et non coupé…" at bounding box center [756, 398] width 1512 height 796
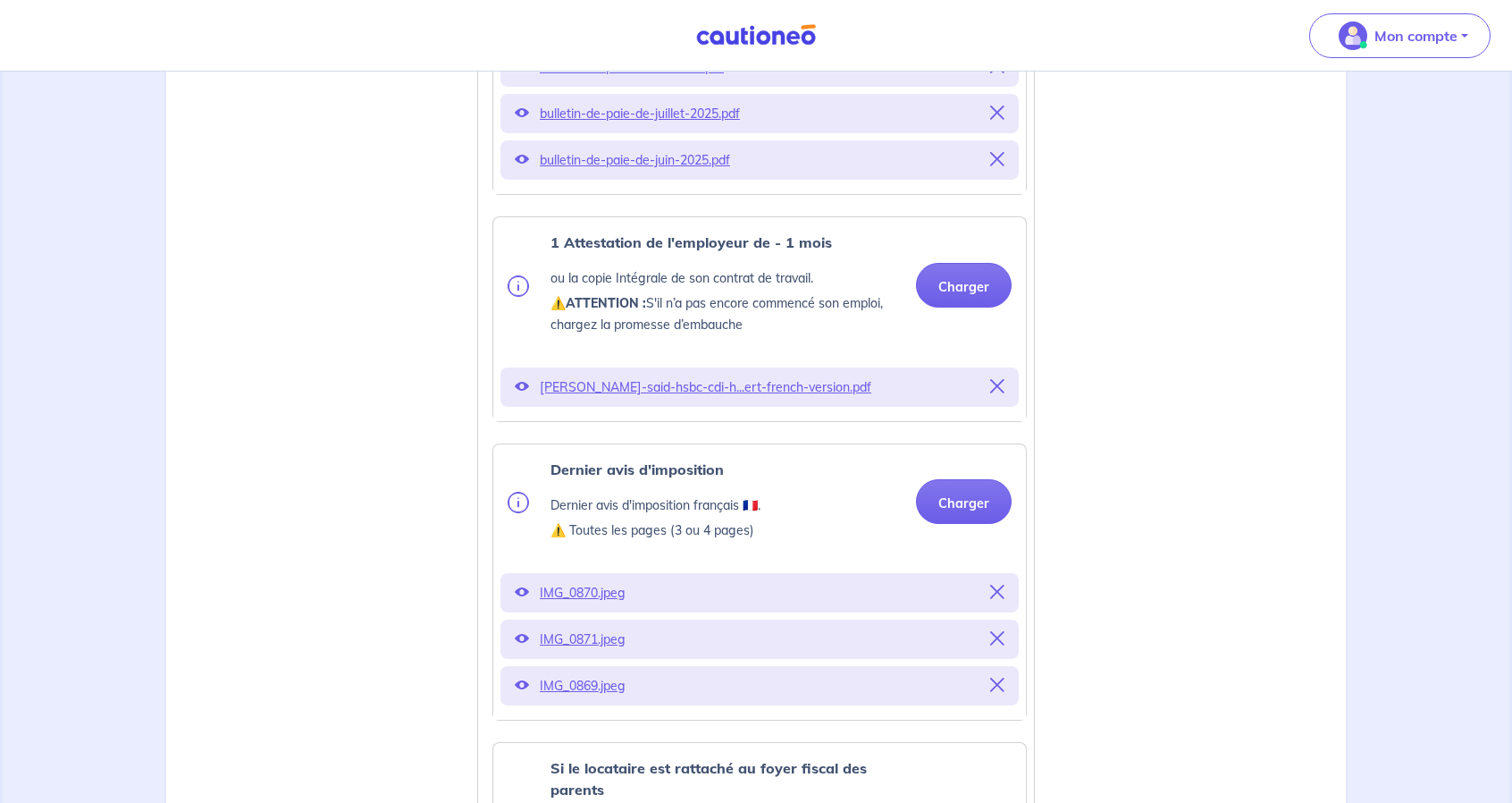
scroll to position [1160, 0]
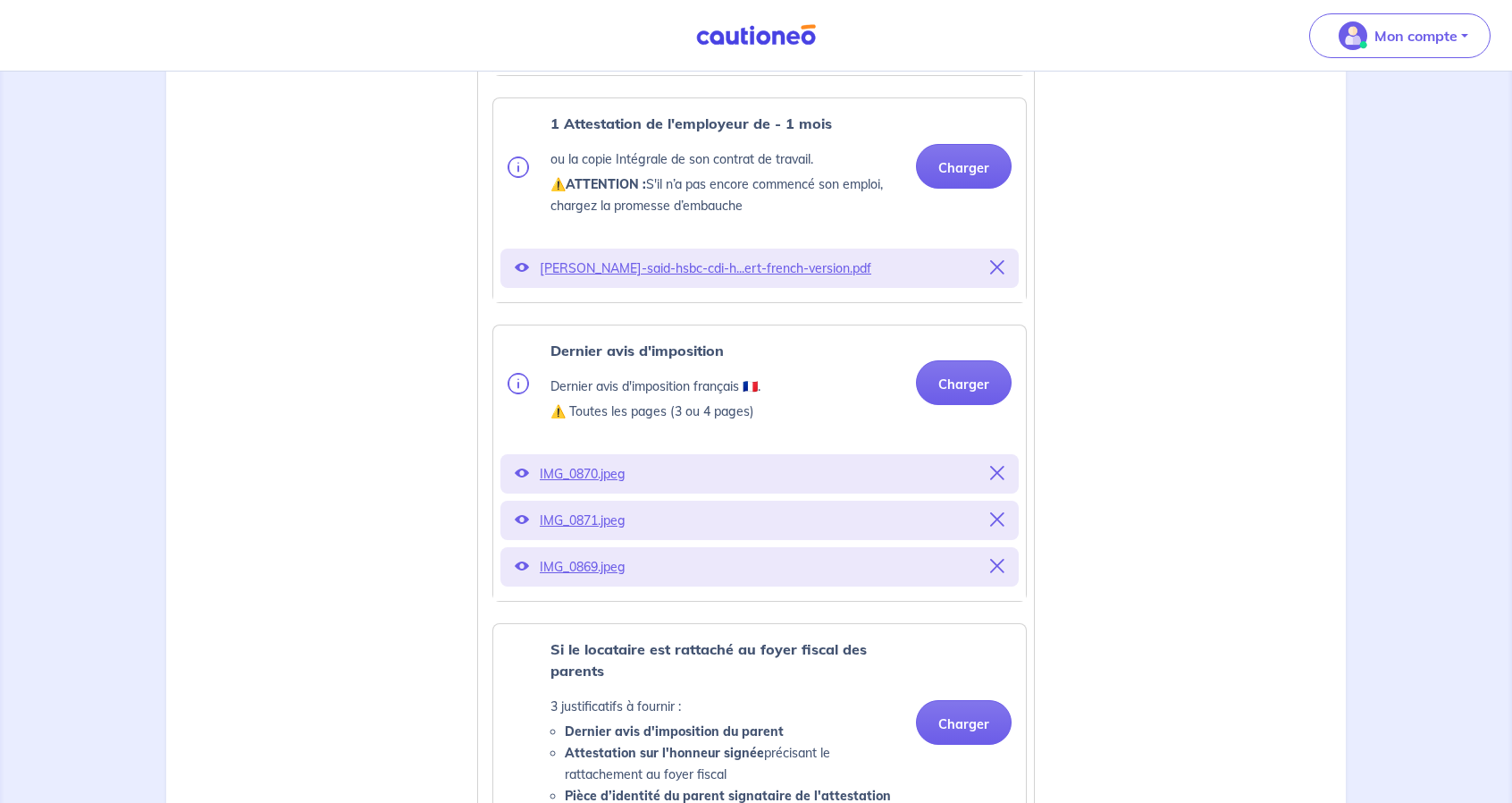
click at [516, 526] on icon at bounding box center [521, 519] width 15 height 15
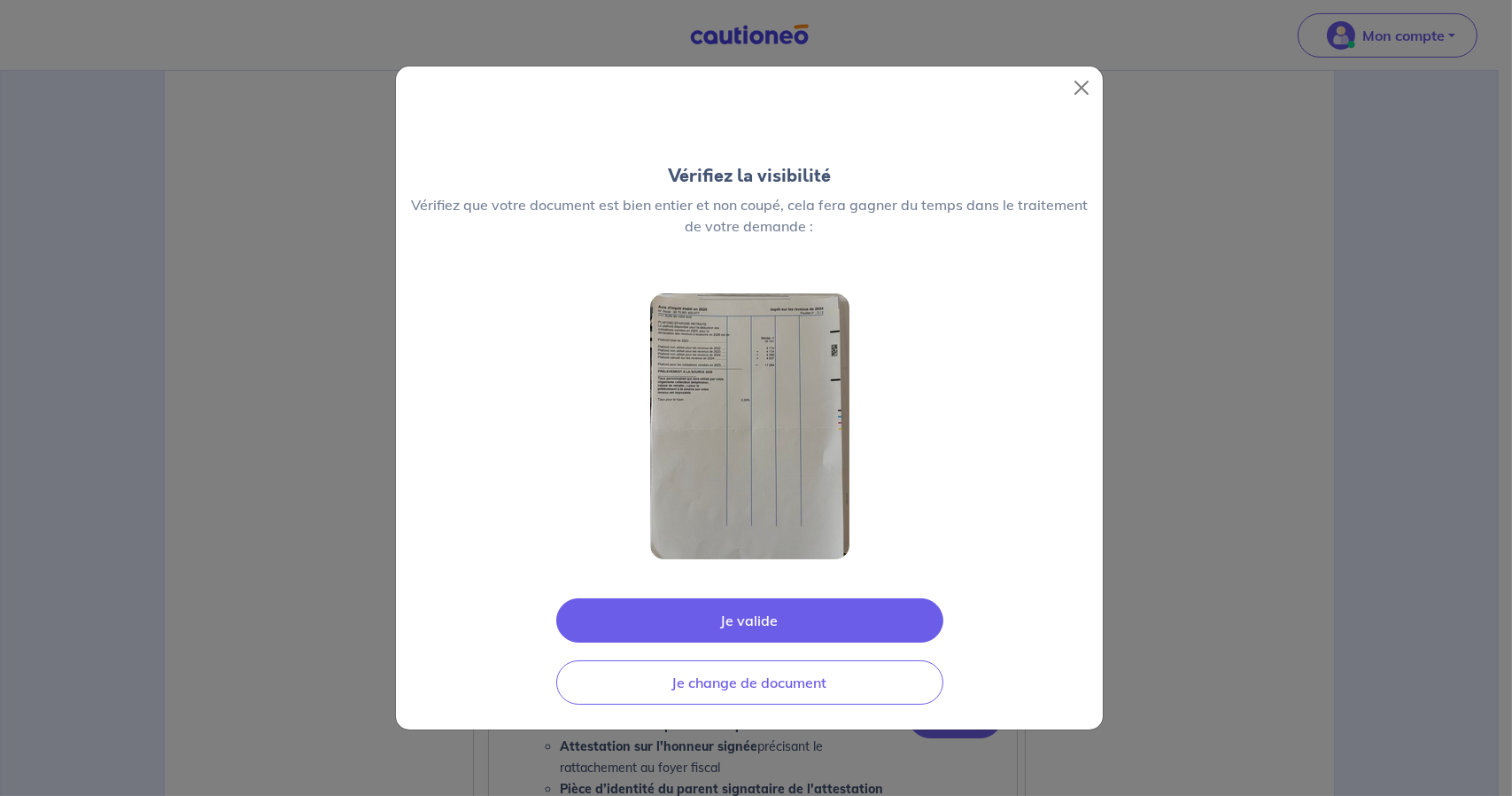
click at [400, 440] on div at bounding box center [748, 426] width 707 height 294
click at [351, 466] on div "Vérifiez la visibilité Vérifiez que votre document est bien entier et non coupé…" at bounding box center [756, 398] width 1512 height 796
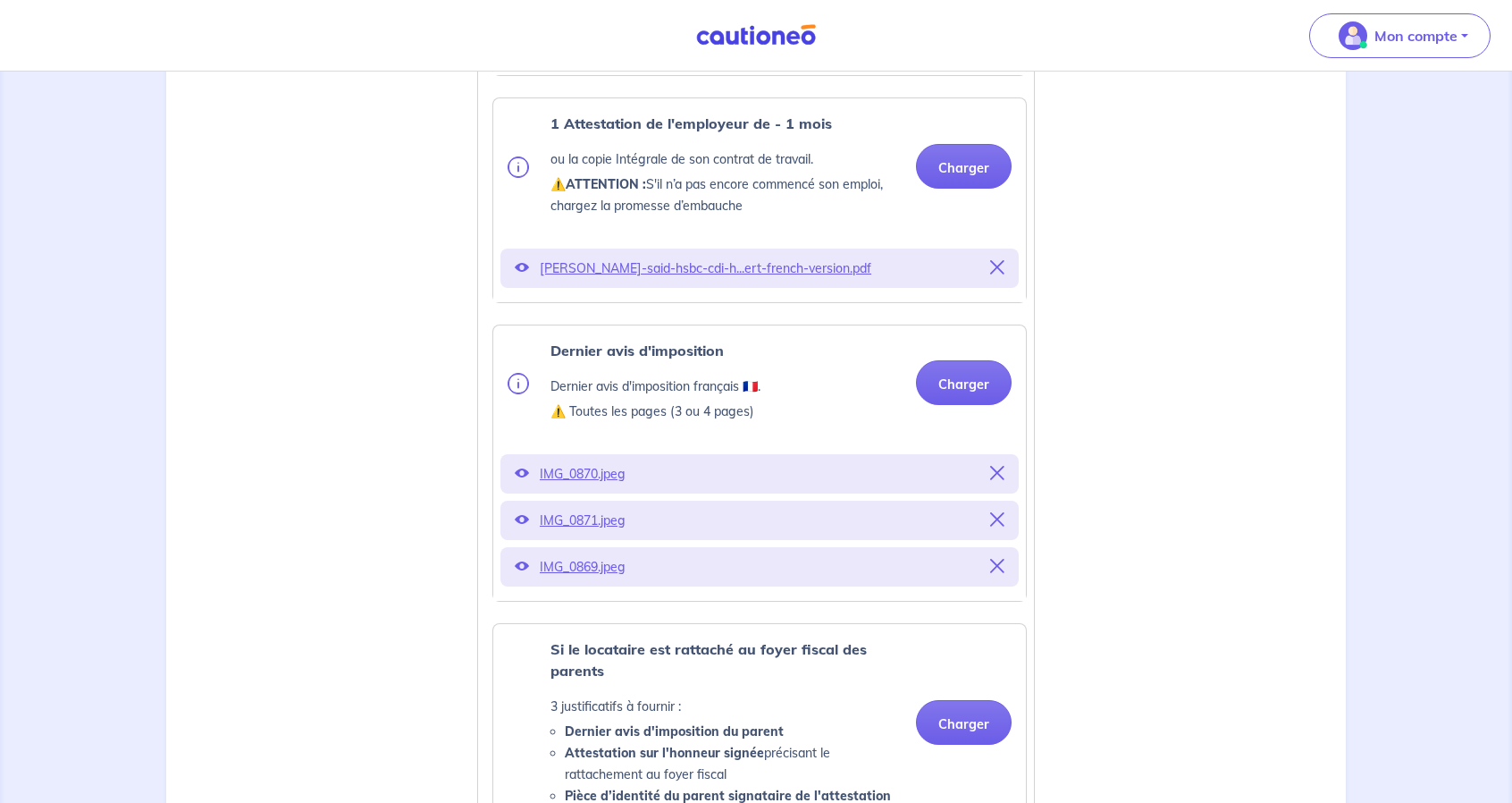
click at [514, 579] on button at bounding box center [521, 567] width 15 height 25
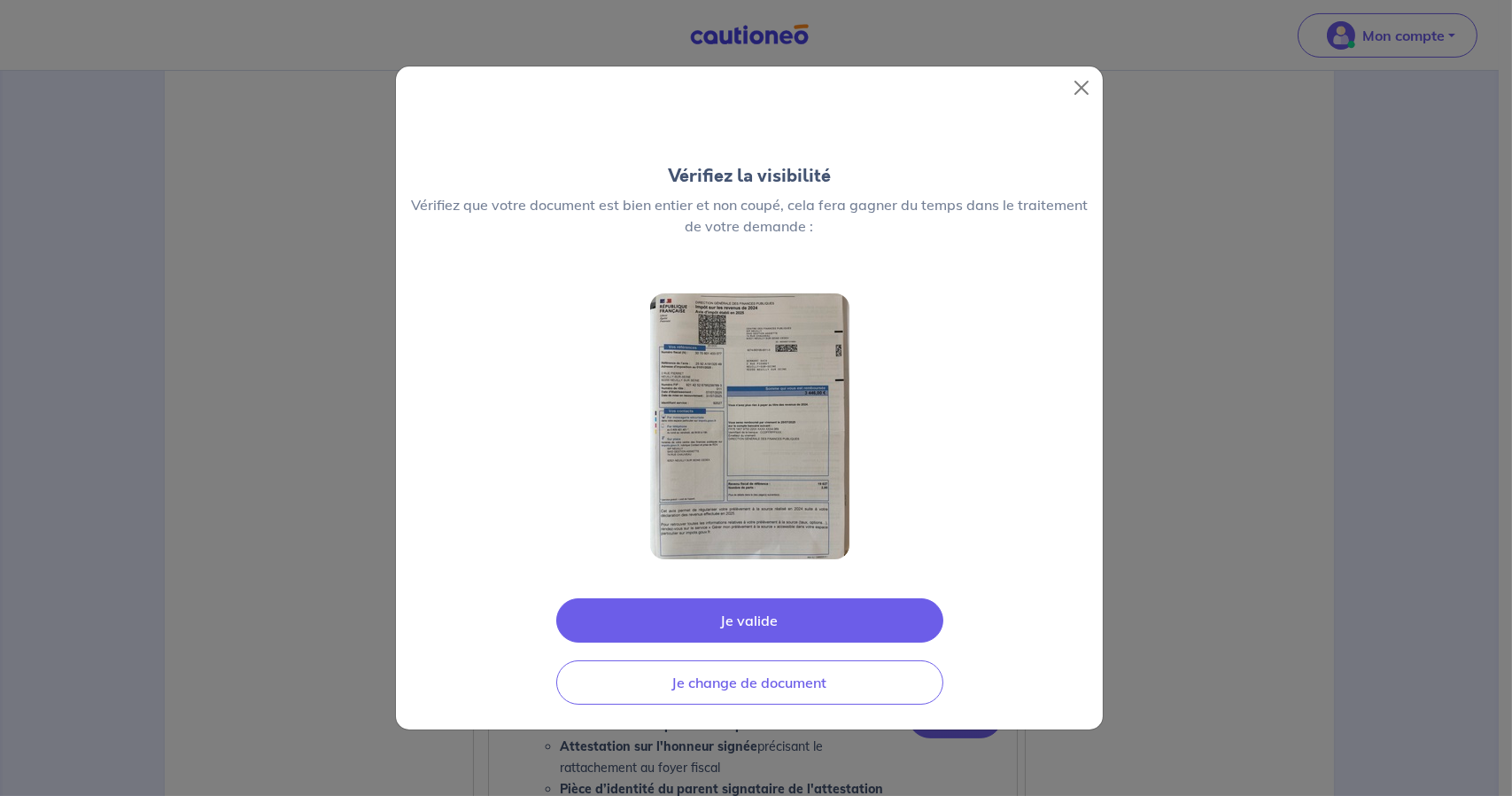
click at [367, 537] on div "Vérifiez la visibilité Vérifiez que votre document est bien entier et non coupé…" at bounding box center [756, 398] width 1512 height 796
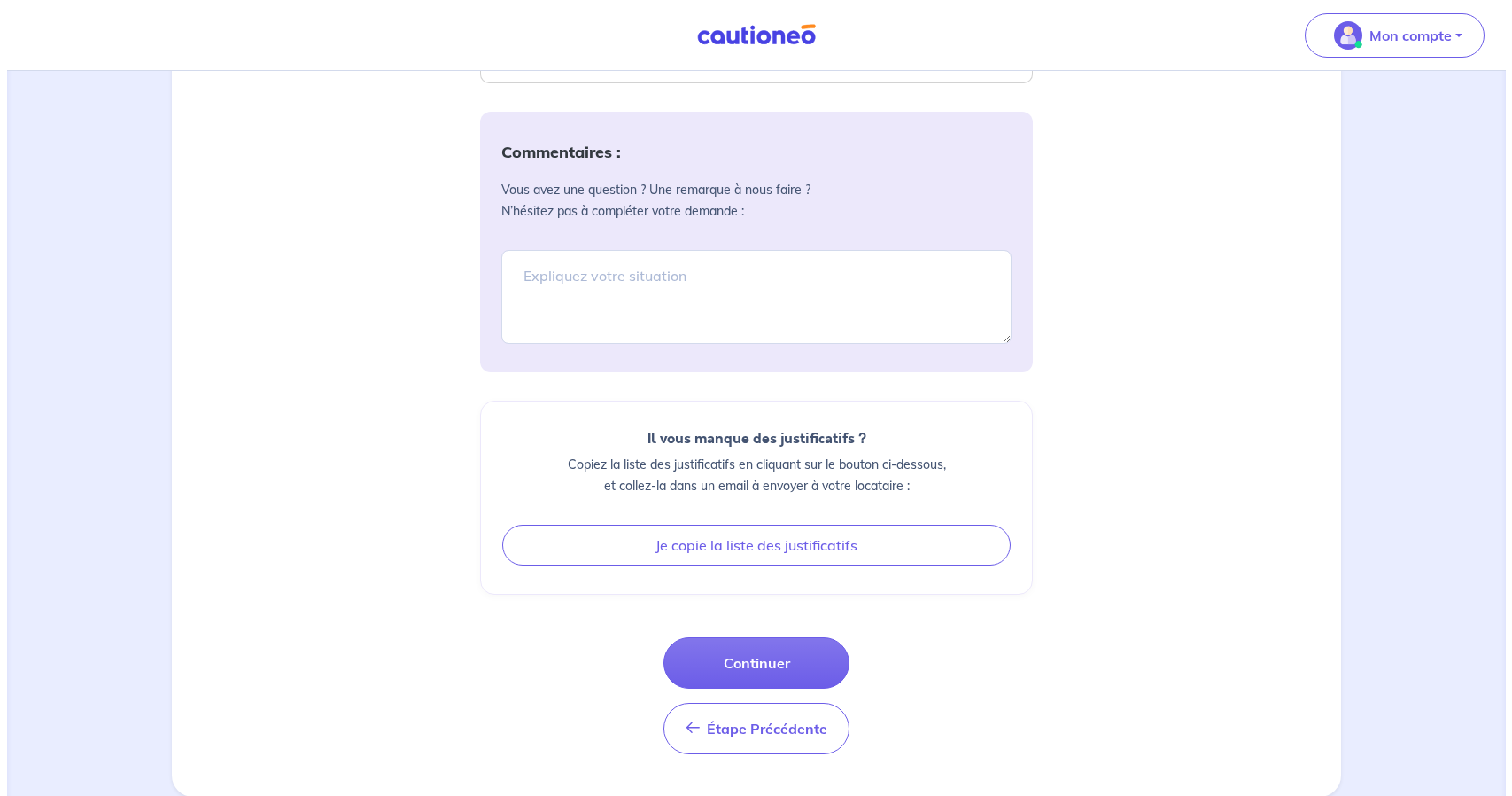
scroll to position [2302, 0]
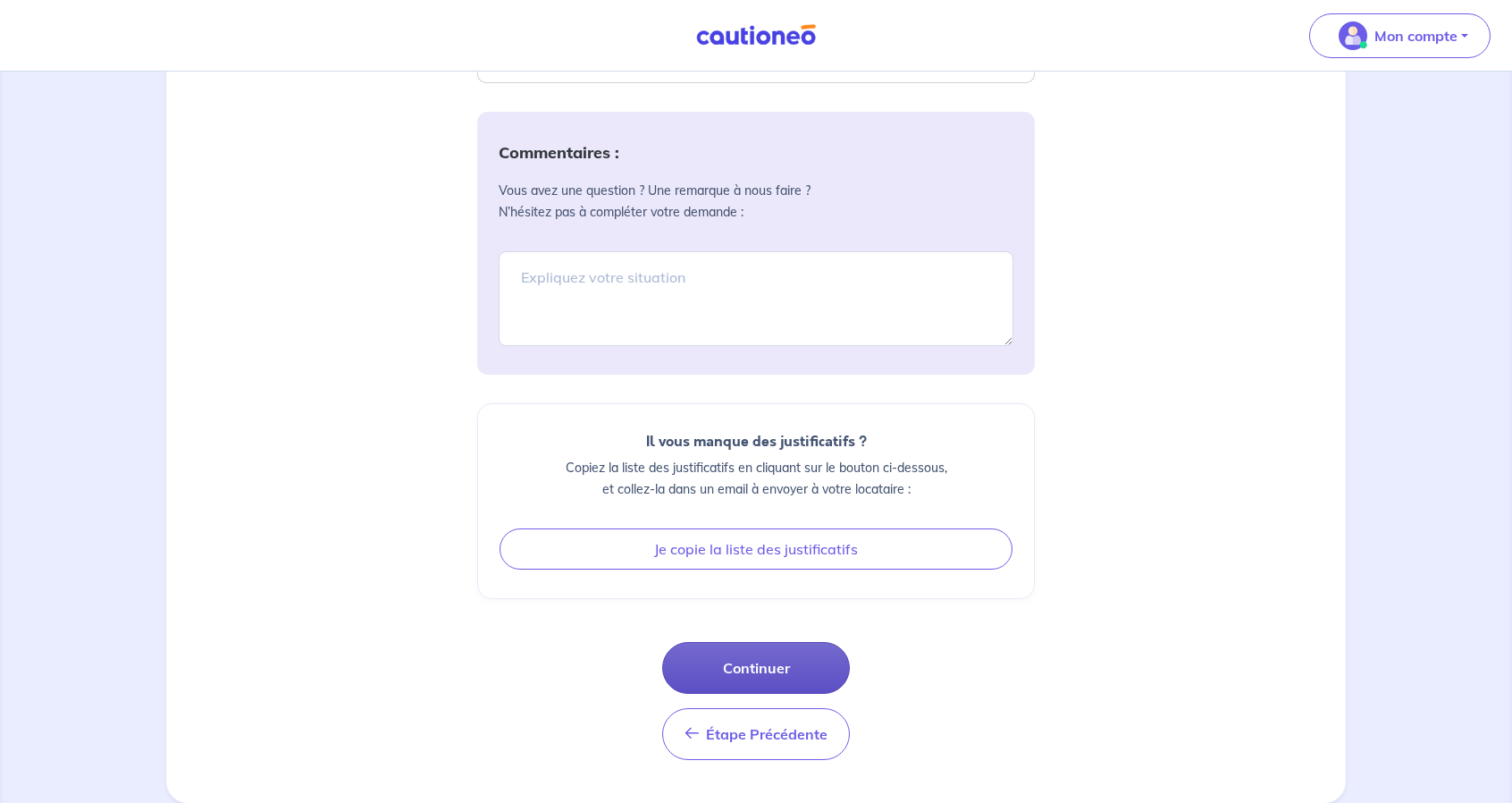
click at [737, 671] on button "Continuer" at bounding box center [756, 667] width 188 height 52
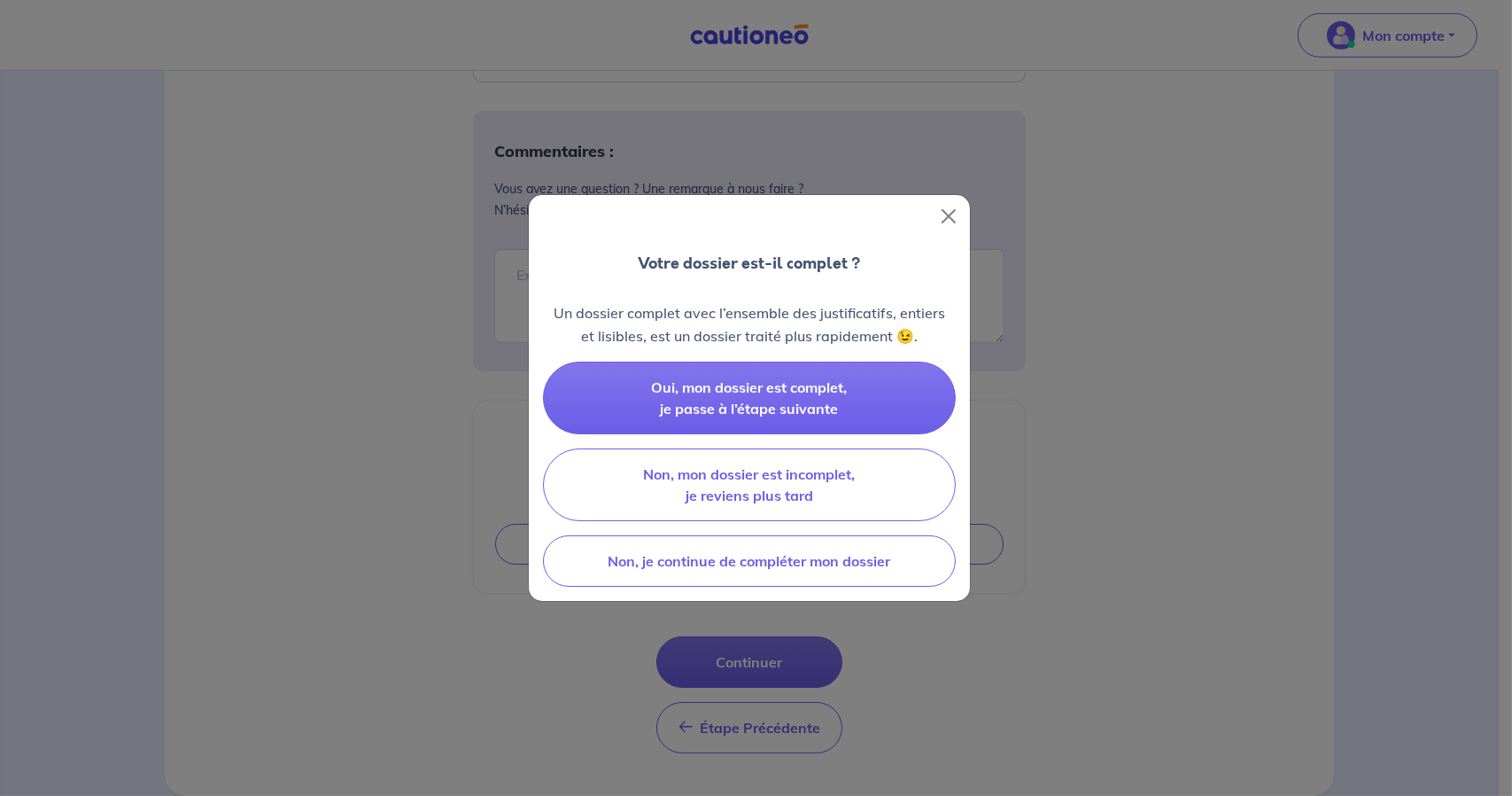
click at [771, 311] on p "Un dossier complet avec l’ensemble des justificatifs, entiers et lisibles, est …" at bounding box center [749, 325] width 413 height 47
click at [786, 329] on p "Un dossier complet avec l’ensemble des justificatifs, entiers et lisibles, est …" at bounding box center [749, 325] width 413 height 47
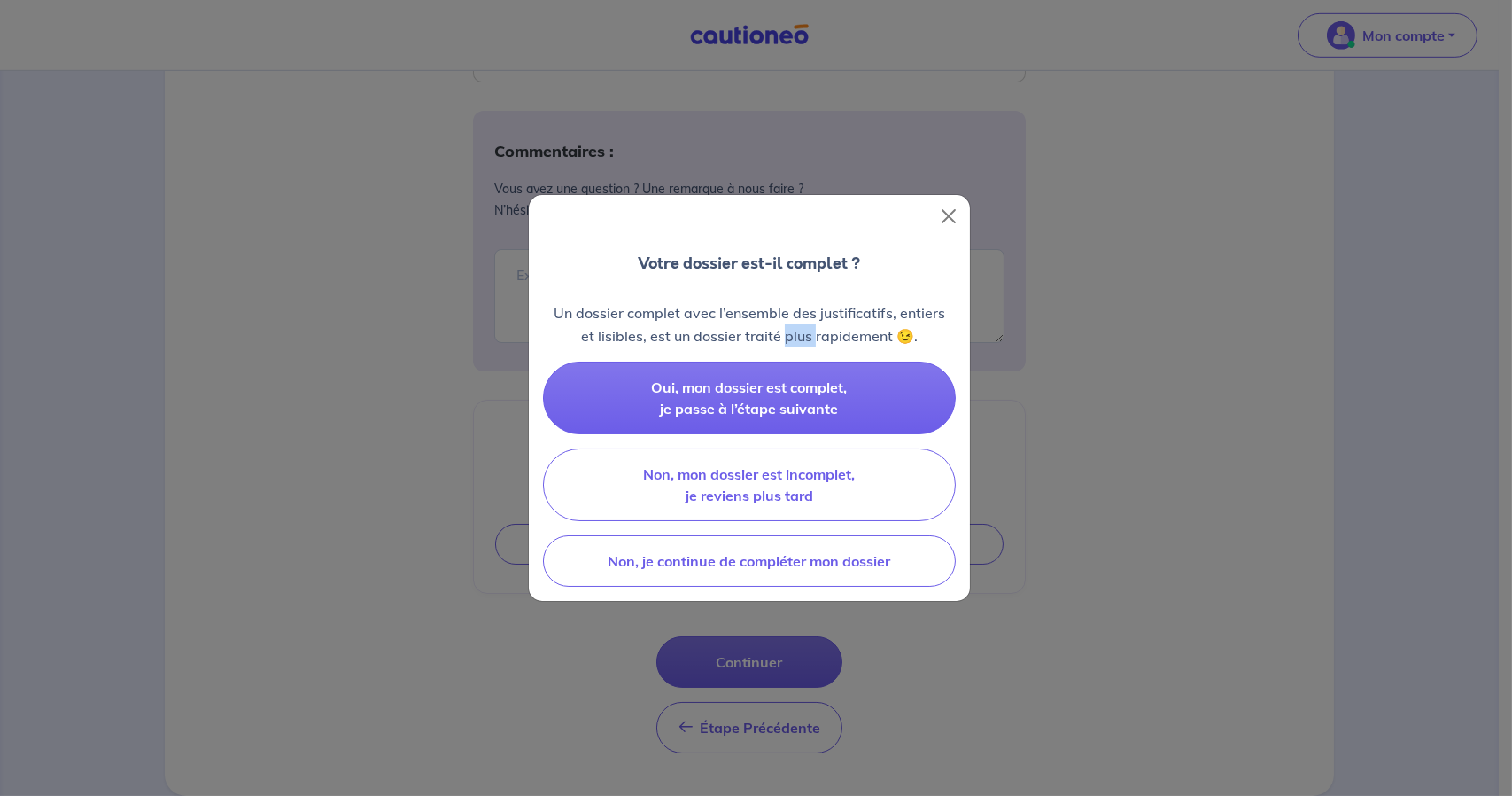
click at [786, 329] on p "Un dossier complet avec l’ensemble des justificatifs, entiers et lisibles, est …" at bounding box center [749, 325] width 413 height 47
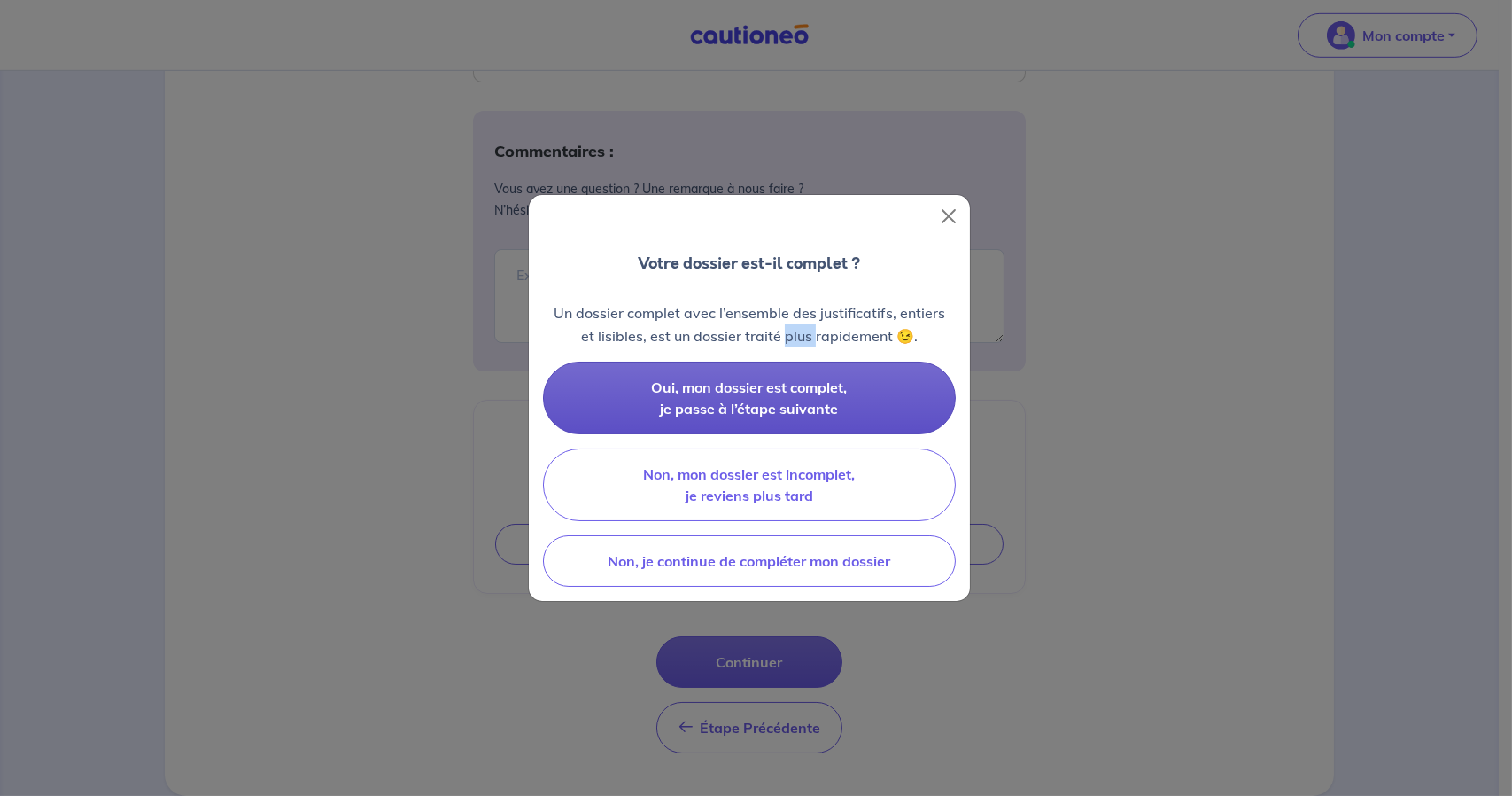
click at [795, 415] on span "Oui, mon dossier est complet, je passe à l’étape suivante" at bounding box center [750, 398] width 196 height 39
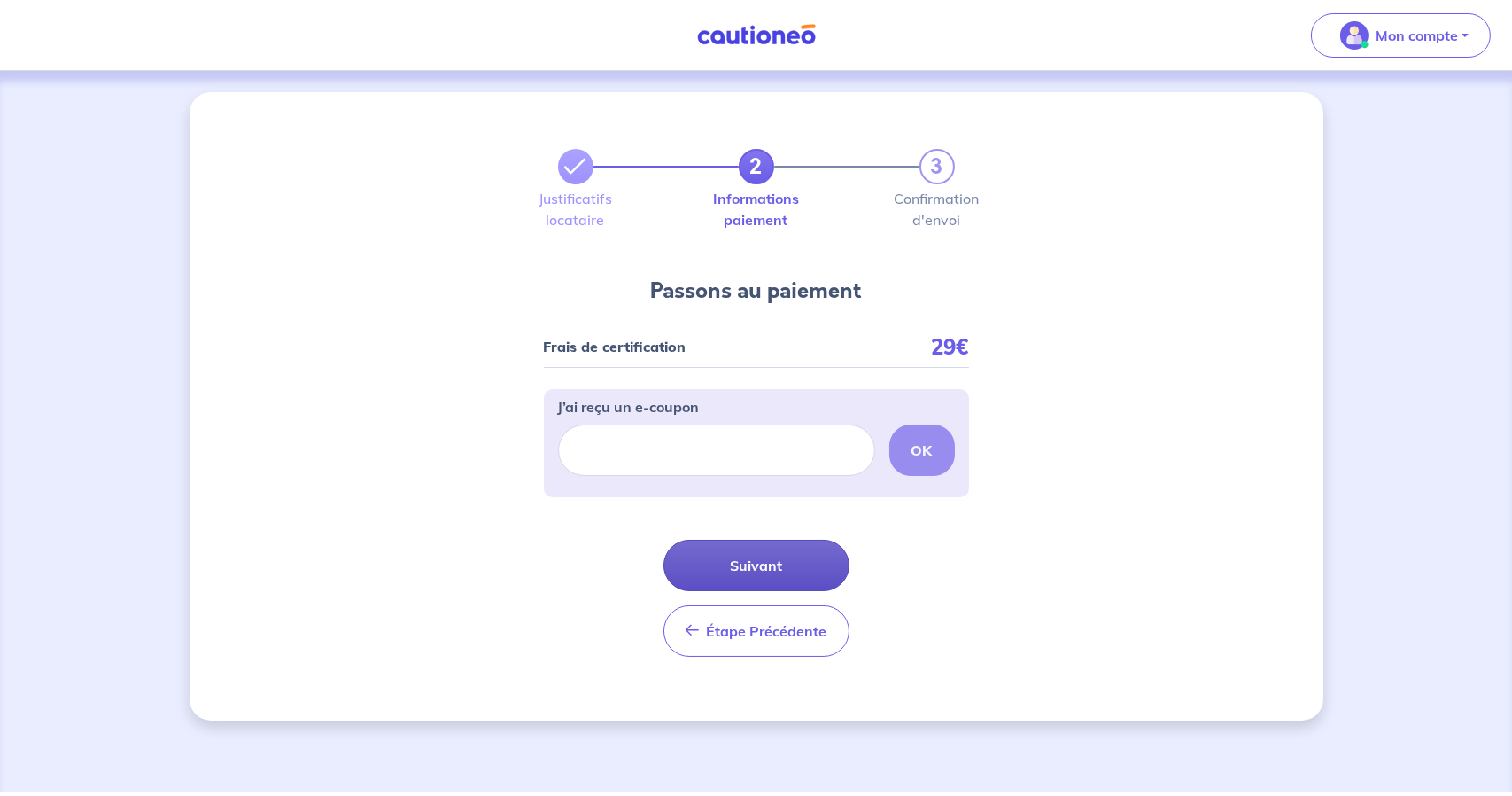
click at [750, 568] on button "Suivant" at bounding box center [756, 565] width 186 height 51
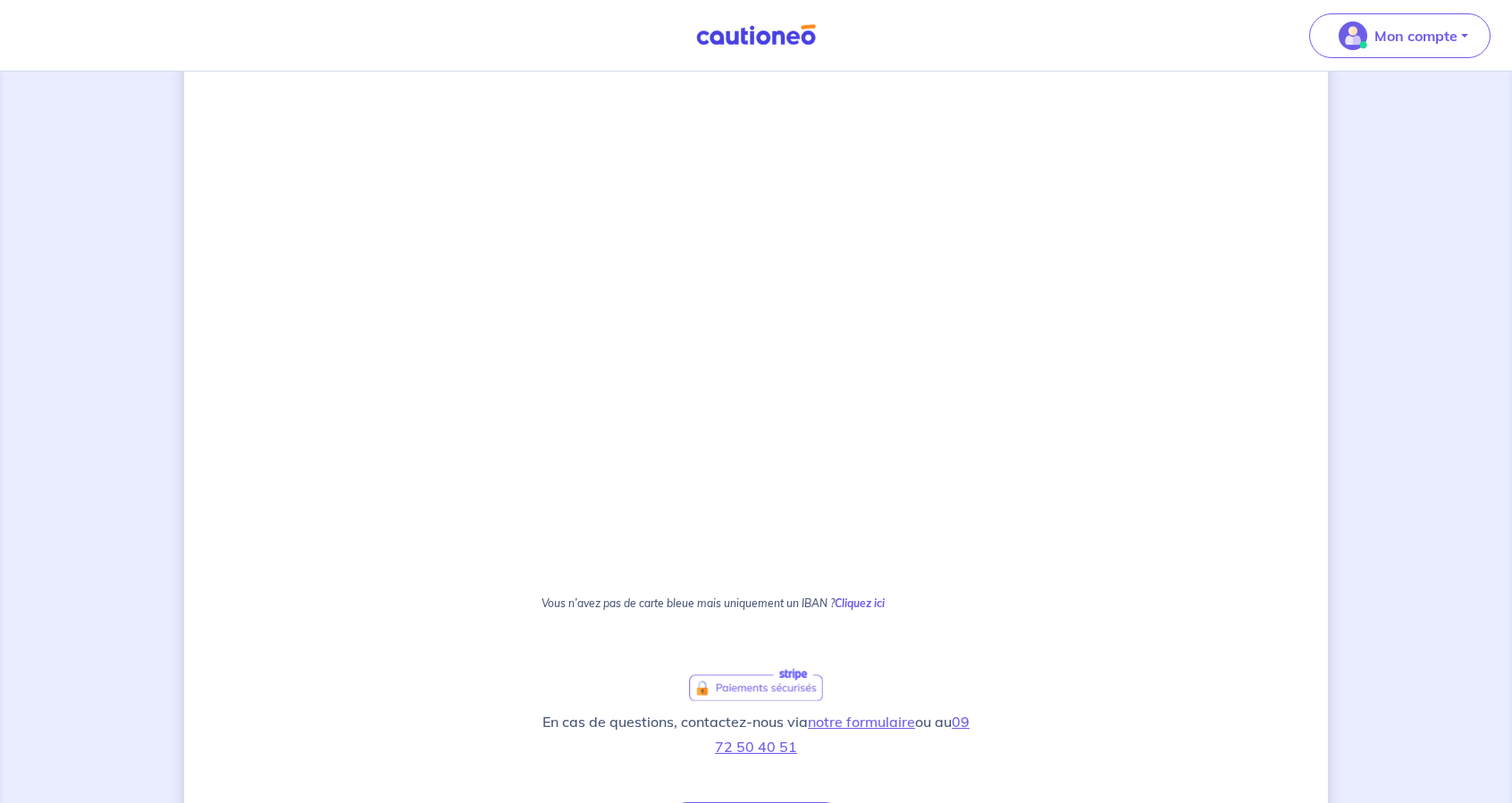
scroll to position [964, 0]
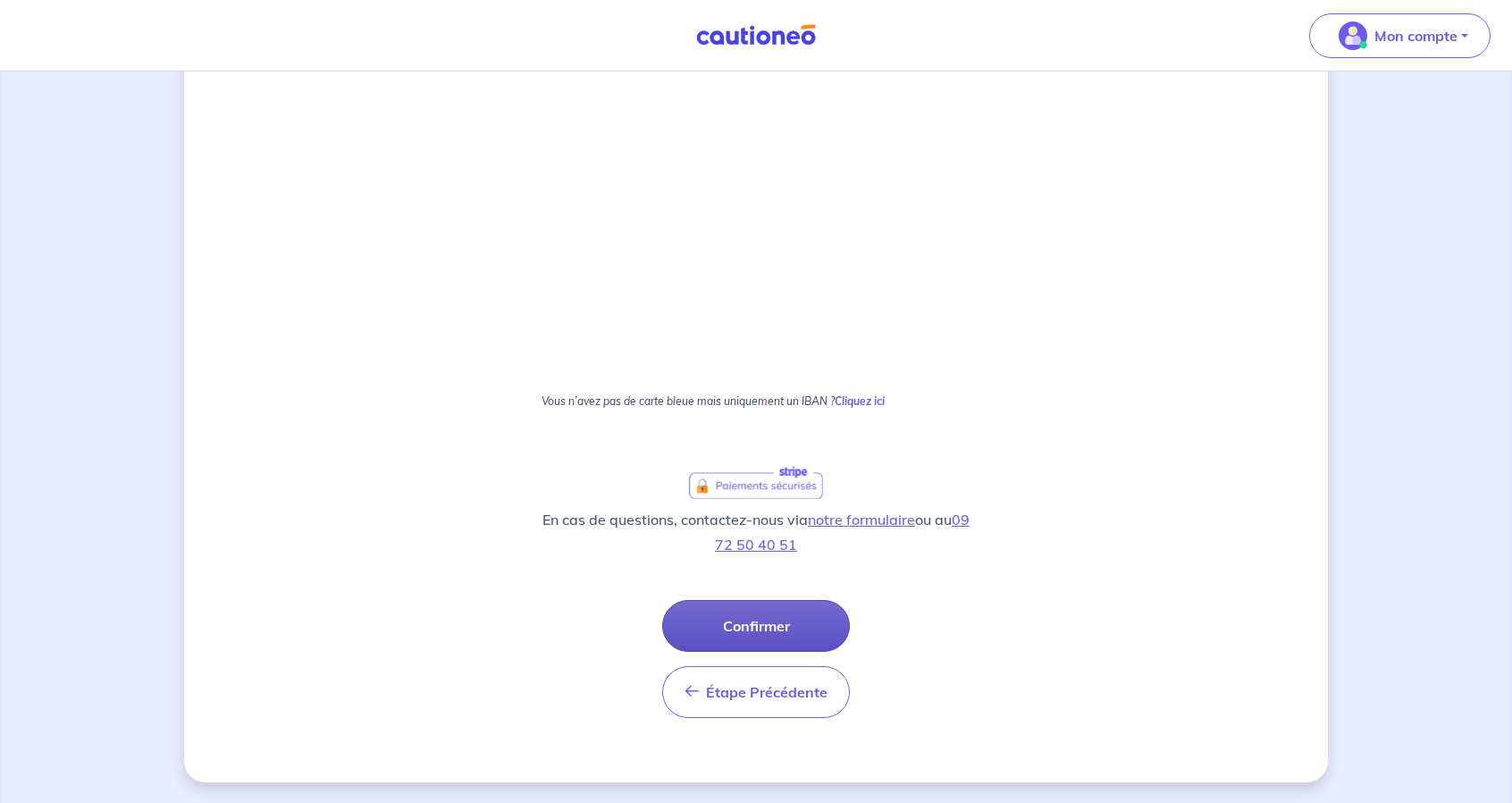
click at [772, 632] on button "Confirmer" at bounding box center [756, 625] width 188 height 52
click at [718, 622] on div "Étape Précédente Précédent Confirmer Confirmer" at bounding box center [756, 658] width 188 height 118
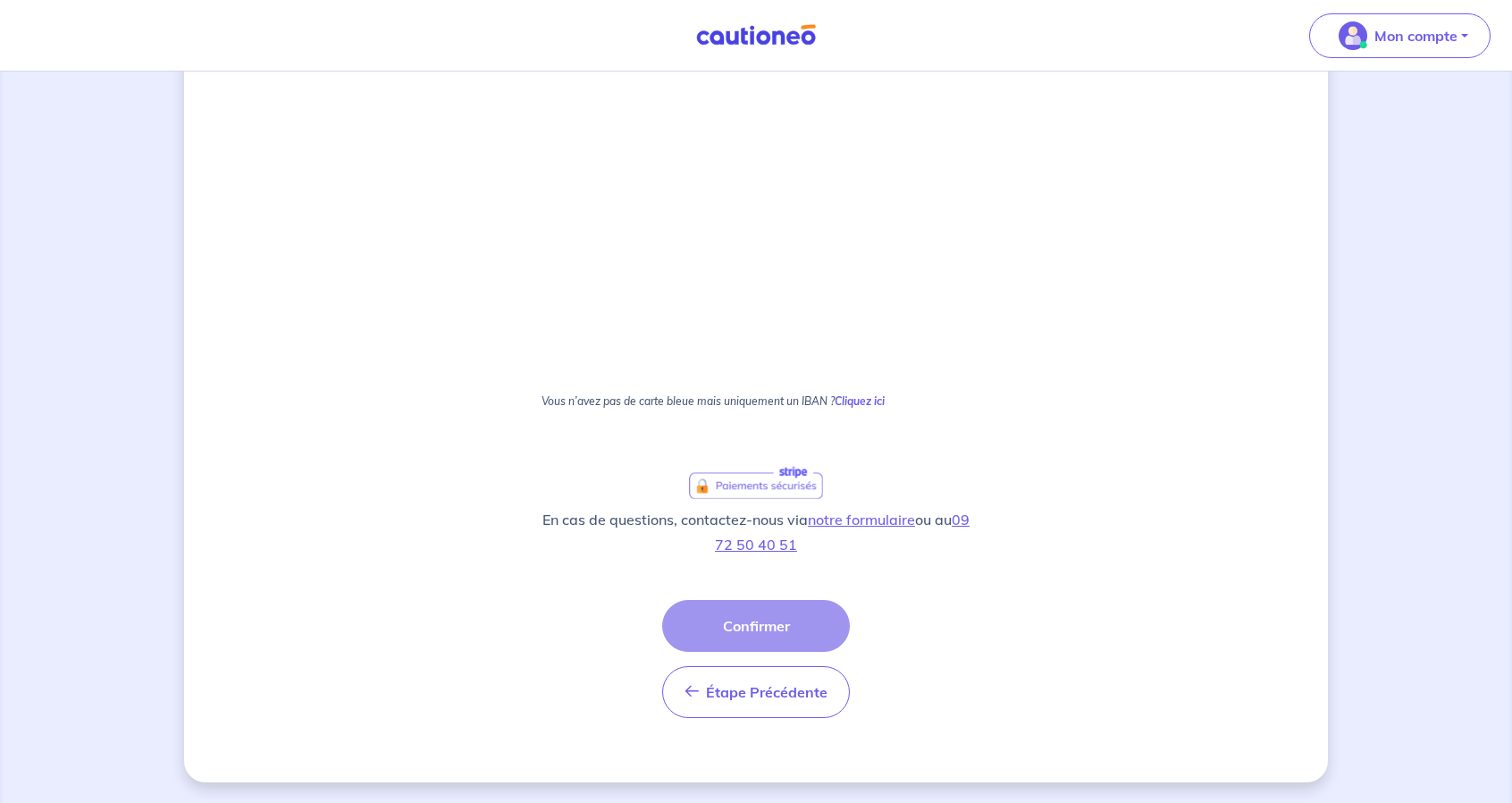
click at [718, 622] on div "Étape Précédente Précédent Confirmer Confirmer" at bounding box center [756, 658] width 188 height 118
click at [679, 407] on p "Vous n’avez pas de carte bleue mais uniquement un IBAN ? Cliquez ici" at bounding box center [756, 408] width 429 height 26
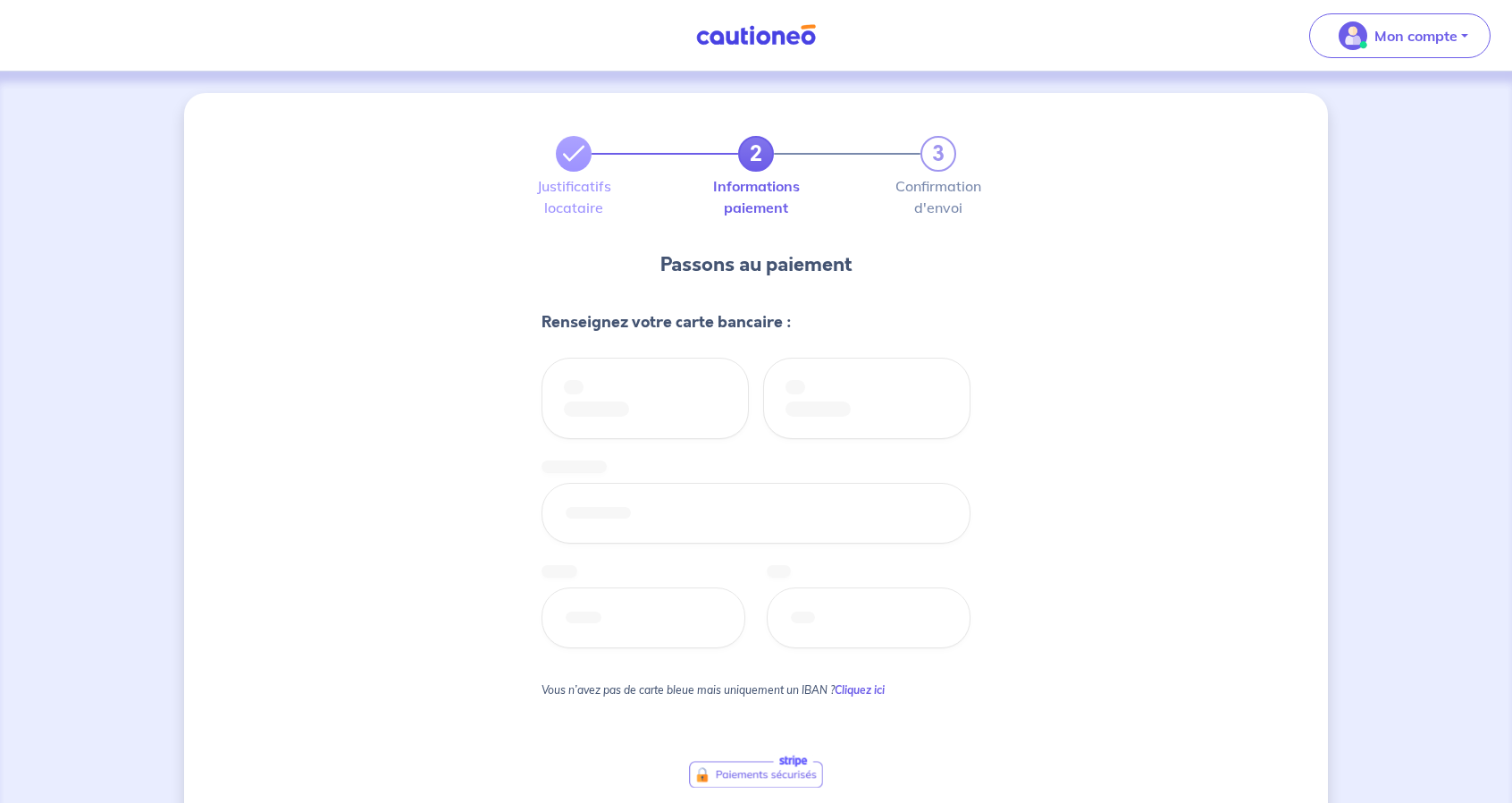
click at [678, 406] on div at bounding box center [756, 513] width 429 height 319
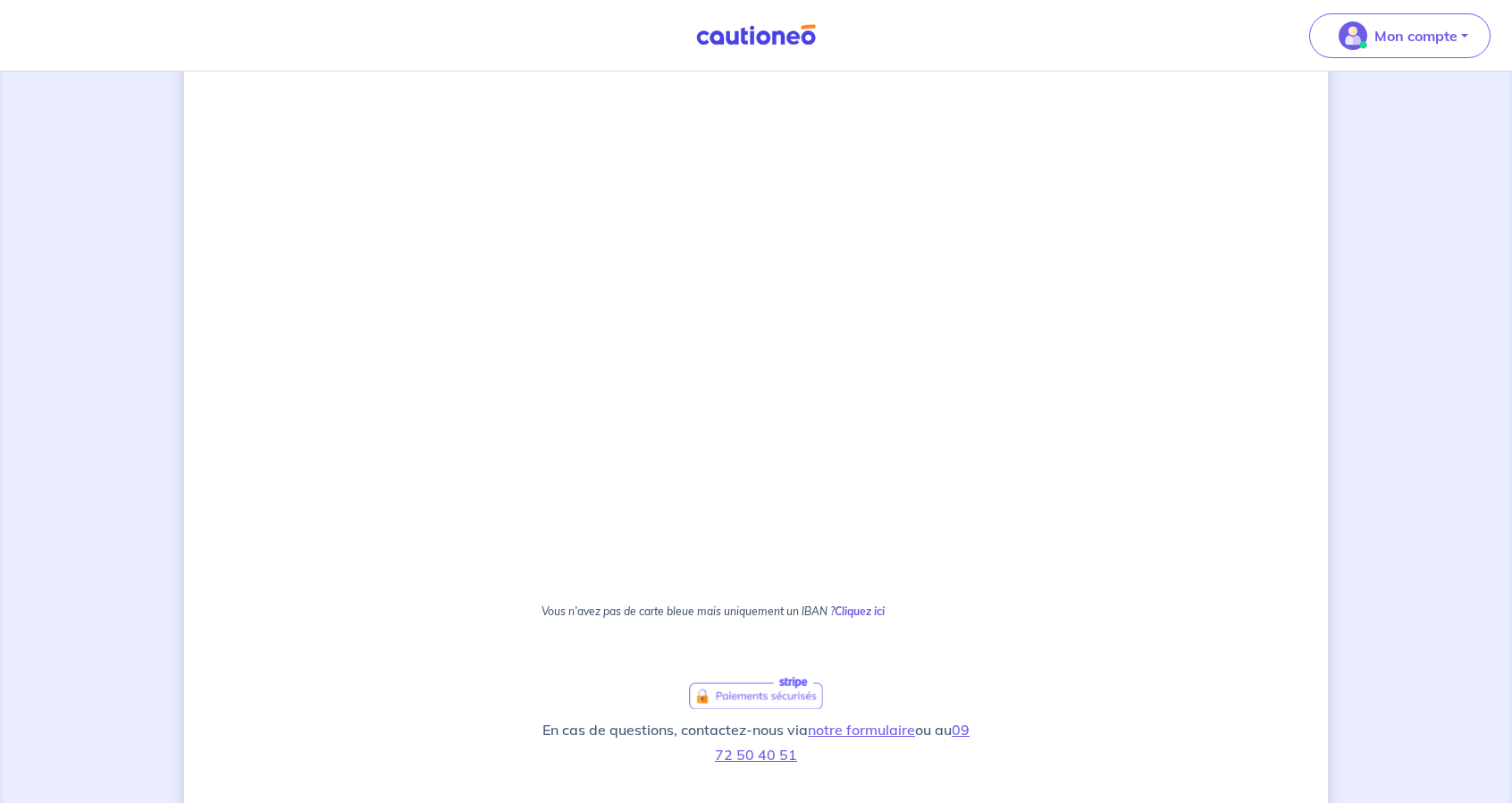
scroll to position [567, 0]
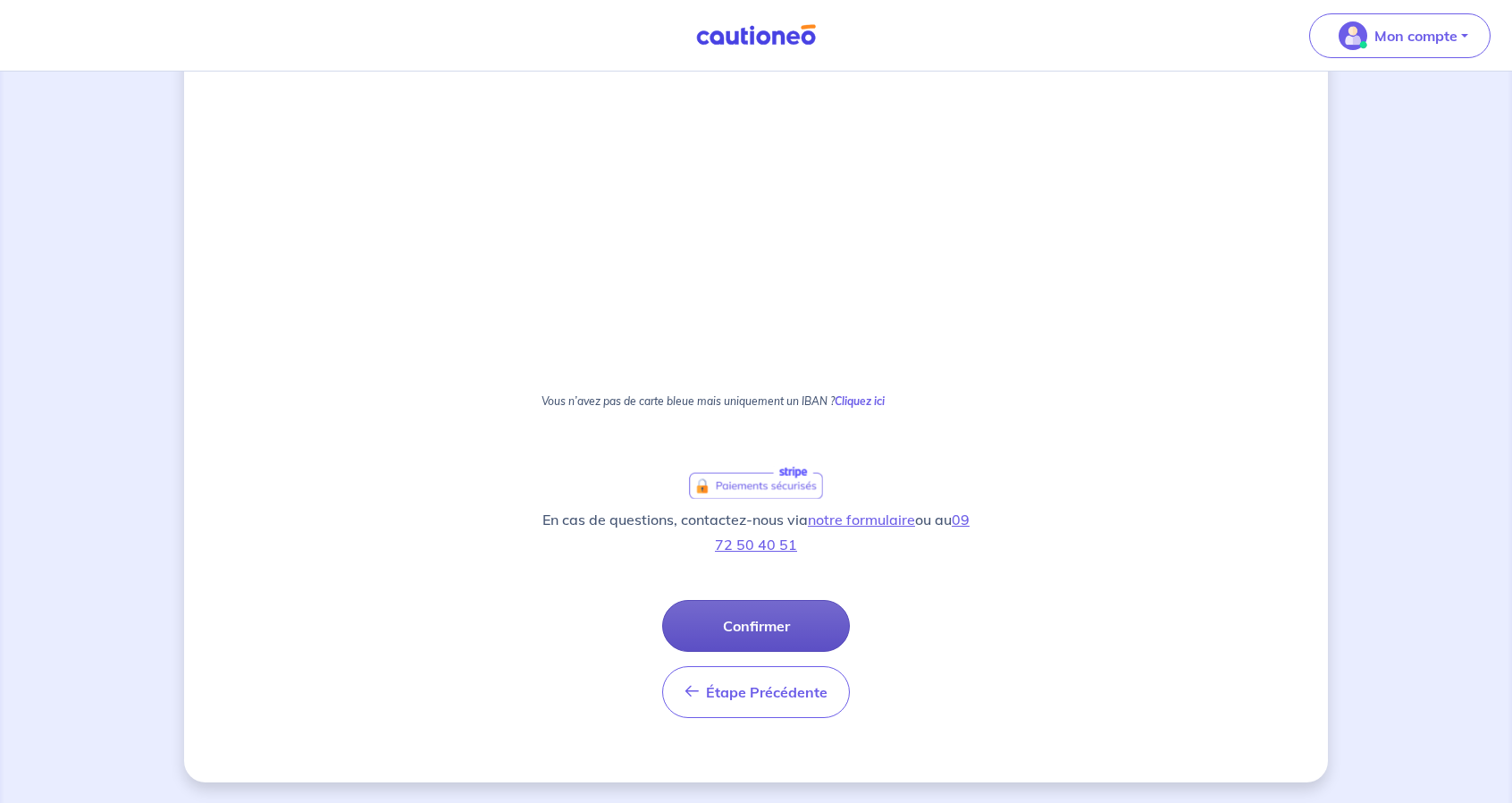
click at [740, 614] on button "Confirmer" at bounding box center [756, 625] width 188 height 52
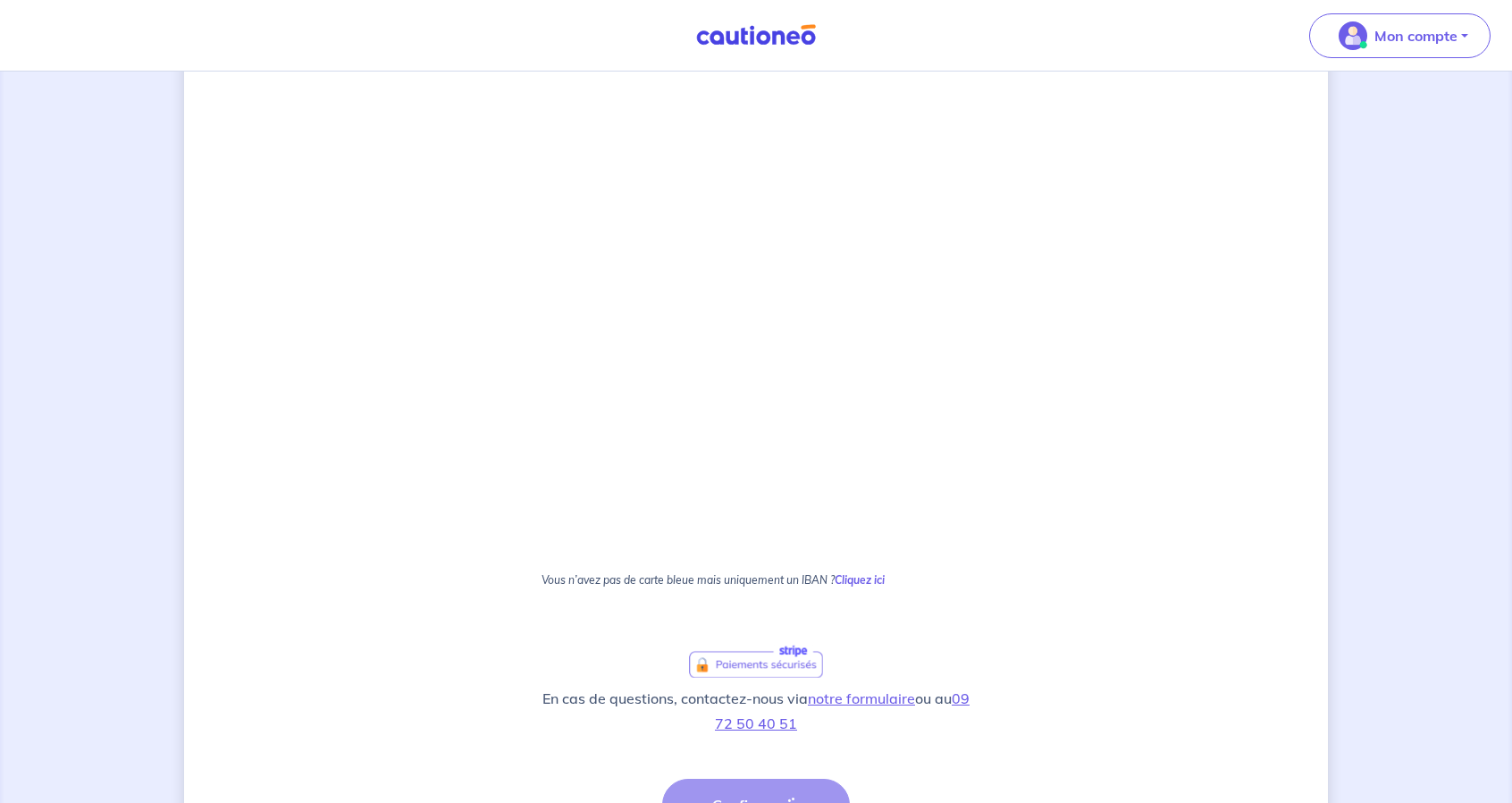
scroll to position [210, 0]
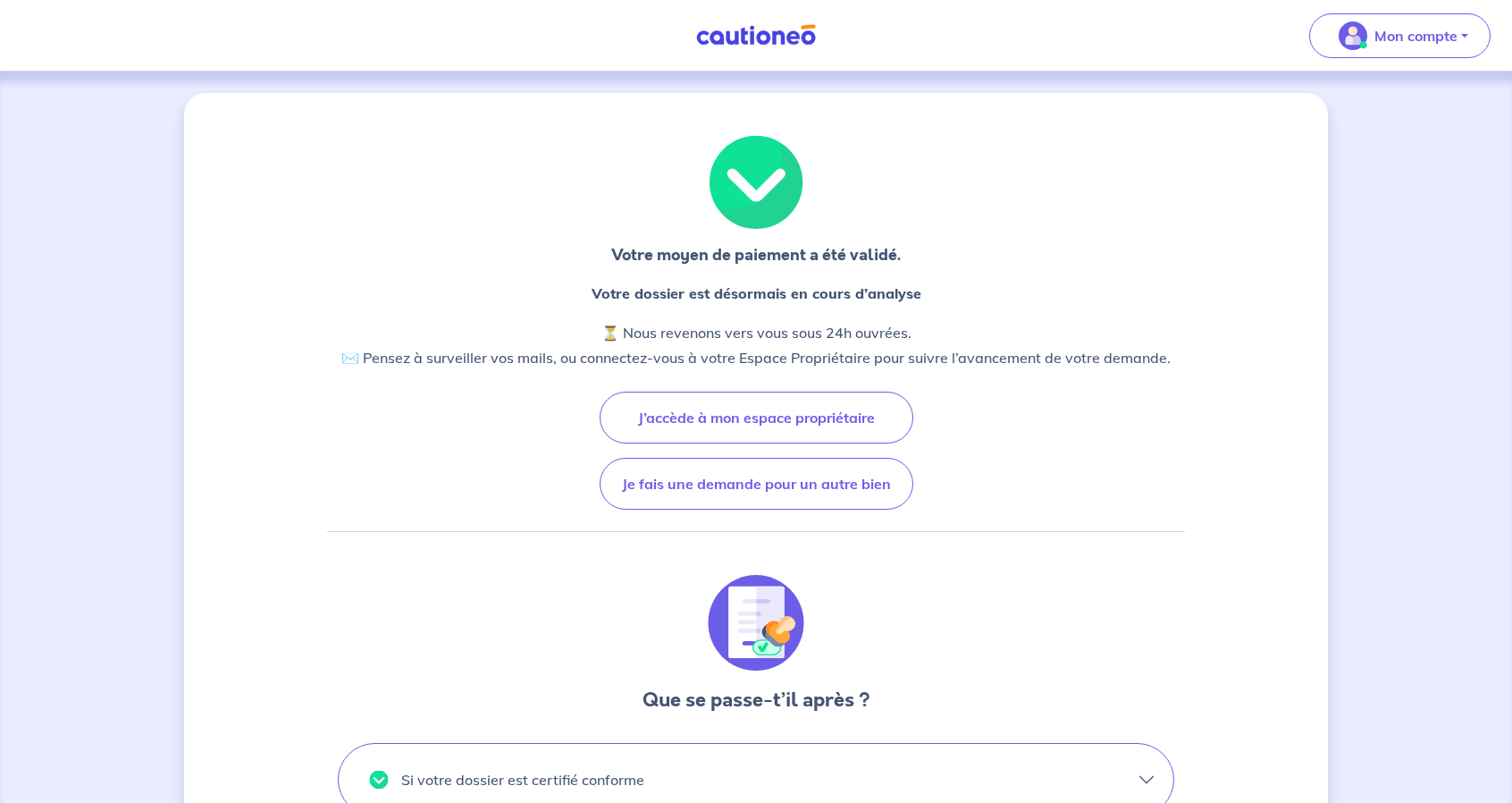
click at [780, 279] on div "Votre moyen de paiement a été validé." at bounding box center [756, 262] width 289 height 37
click at [773, 303] on p "Votre dossier est désormais en cours d’analyse" at bounding box center [756, 293] width 829 height 25
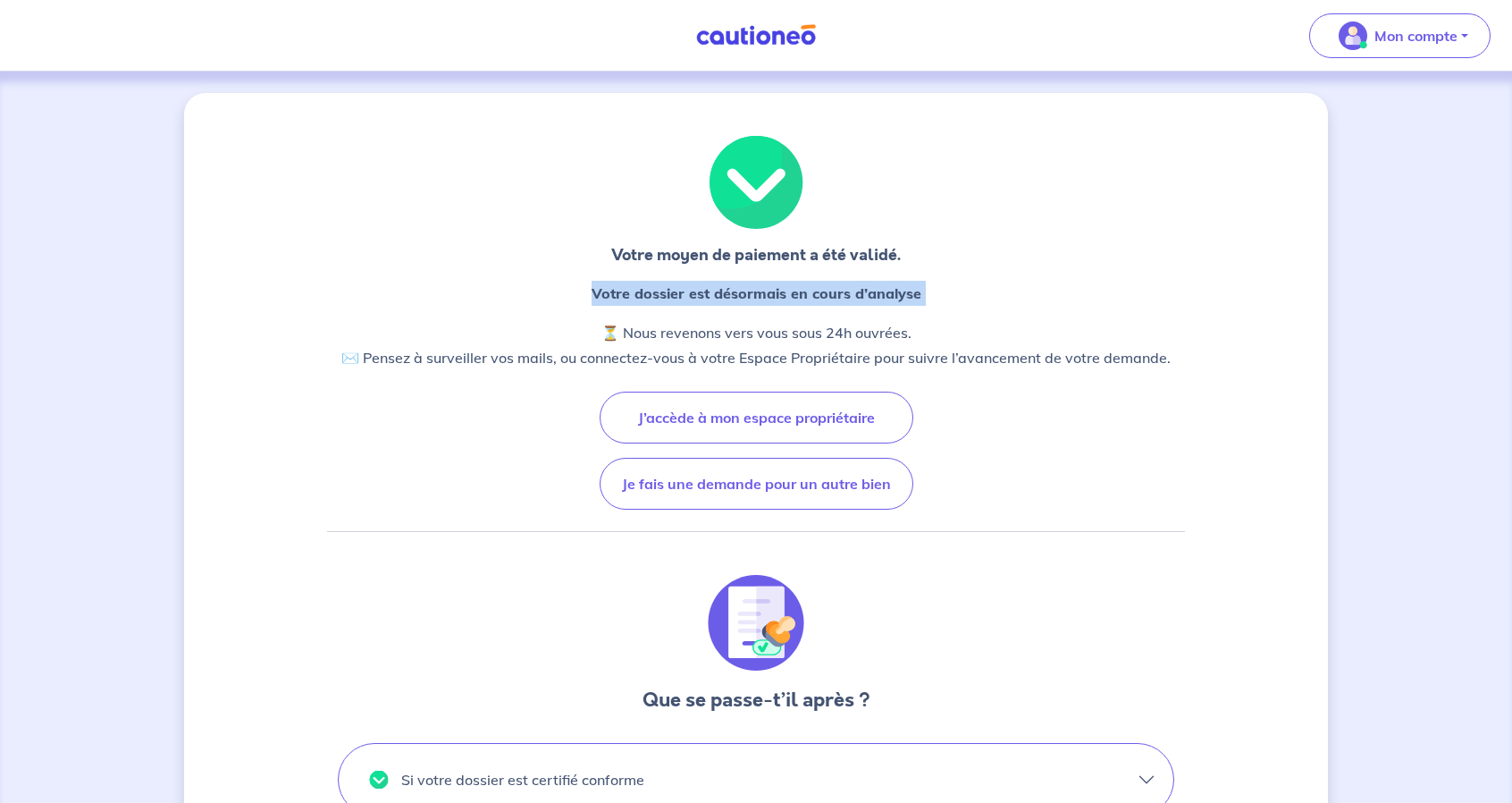
click at [773, 303] on p "Votre dossier est désormais en cours d’analyse" at bounding box center [756, 293] width 829 height 25
click at [750, 373] on div "Votre dossier est désormais en cours d’analyse ⏳ Nous revenons vers vous sous 2…" at bounding box center [755, 333] width 858 height 104
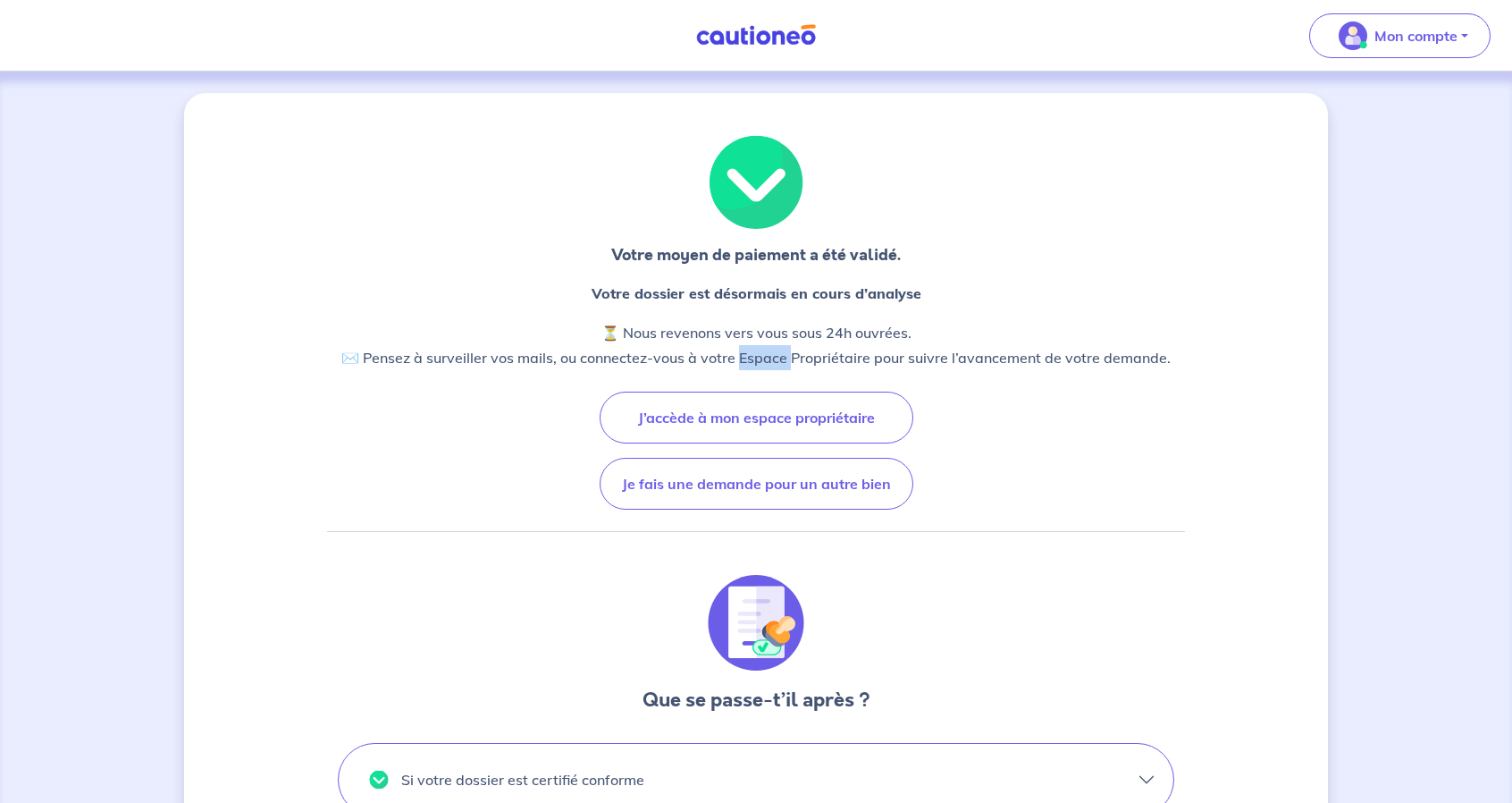
click at [750, 373] on div "Votre dossier est désormais en cours d’analyse ⏳ Nous revenons vers vous sous 2…" at bounding box center [755, 333] width 858 height 104
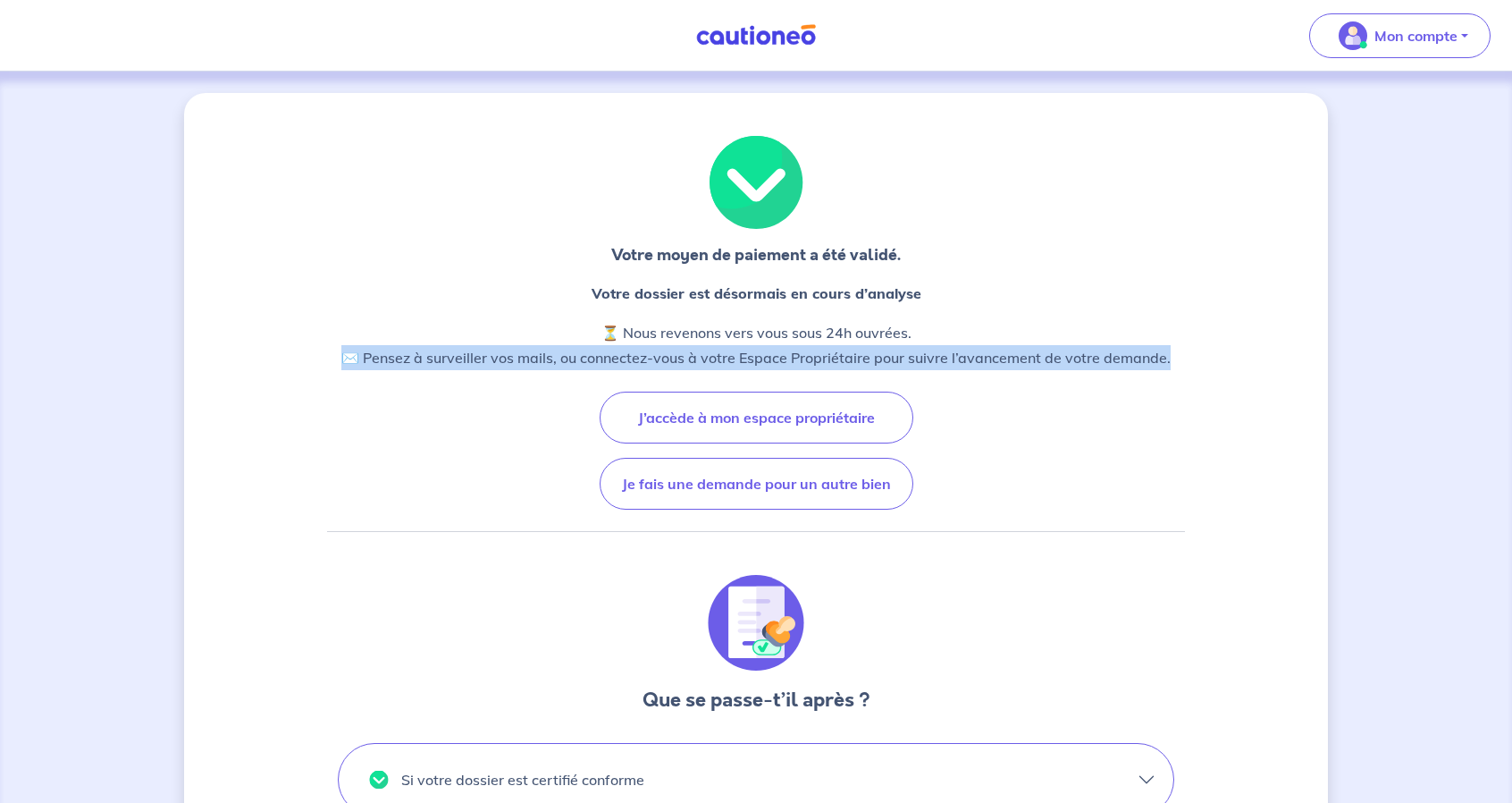
click at [750, 373] on div "Votre dossier est désormais en cours d’analyse ⏳ Nous revenons vers vous sous 2…" at bounding box center [755, 333] width 858 height 104
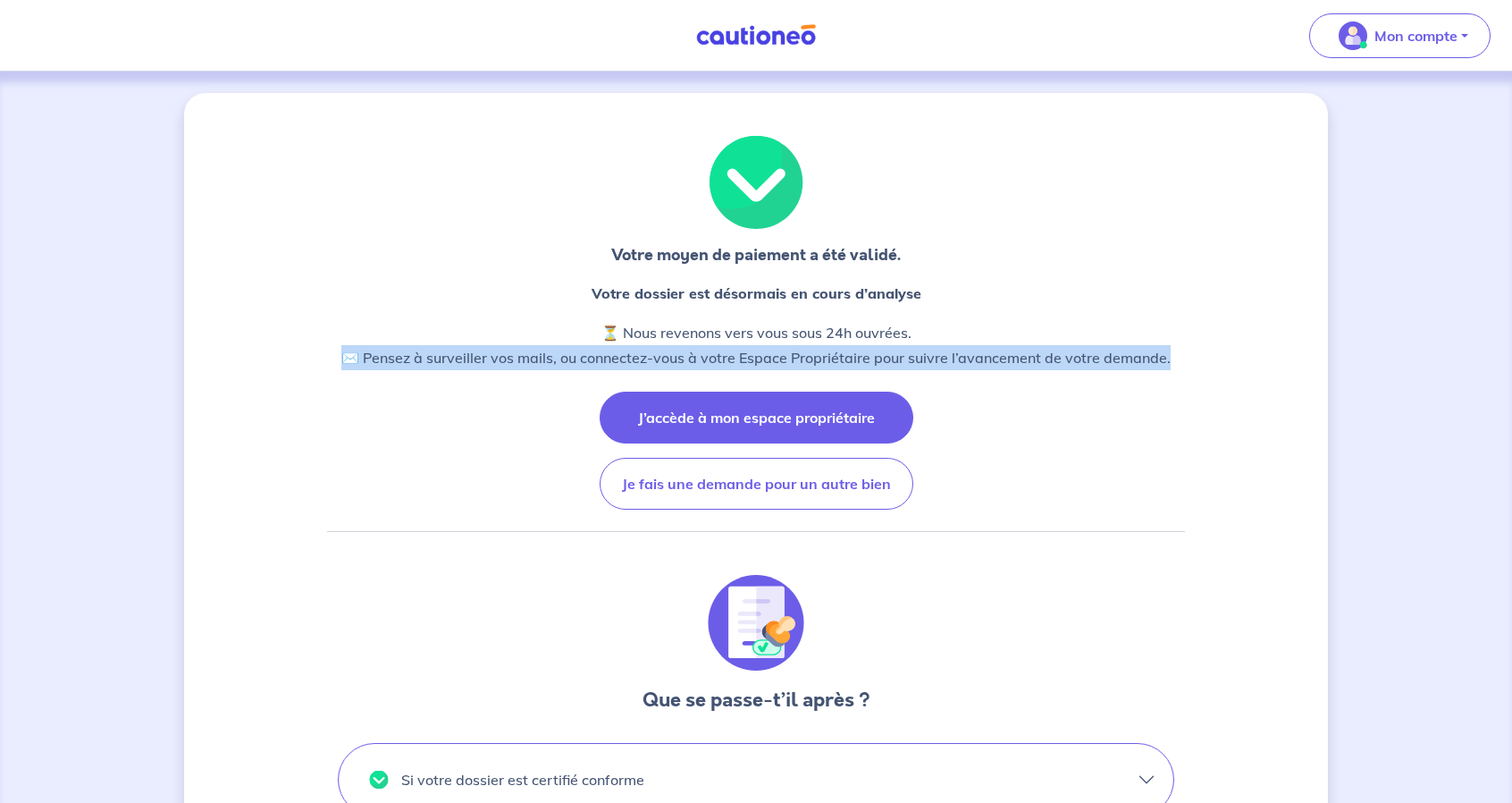
click at [750, 427] on button "J’accède à mon espace propriétaire" at bounding box center [756, 417] width 314 height 52
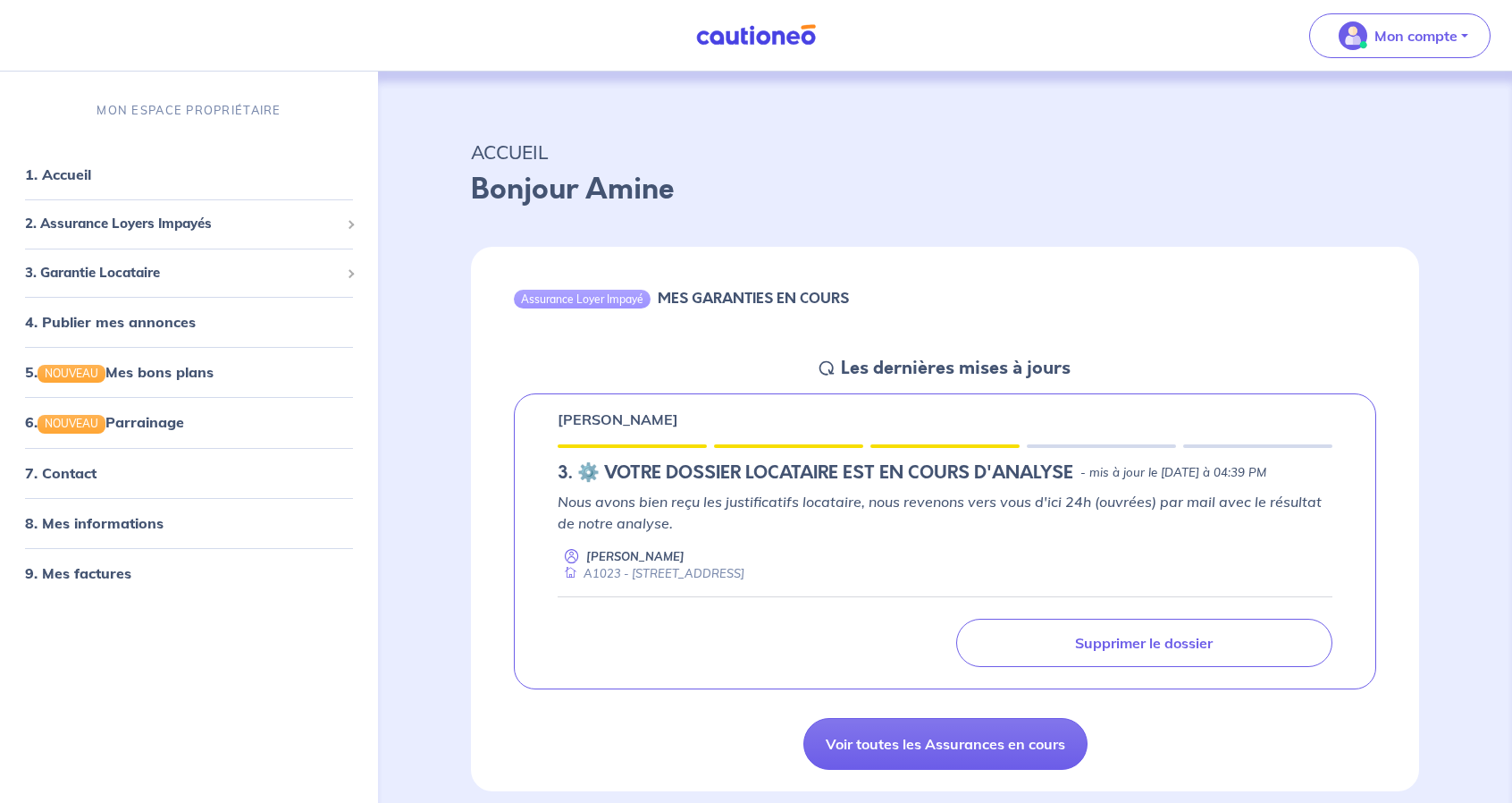
click at [839, 472] on h5 "3.︎ ⚙️ VOTRE DOSSIER LOCATAIRE EST EN COURS D'ANALYSE" at bounding box center [815, 472] width 515 height 22
click at [818, 522] on p "Nous avons bien reçu les justificatifs locataire, nous revenons vers vous d'ici…" at bounding box center [945, 513] width 775 height 43
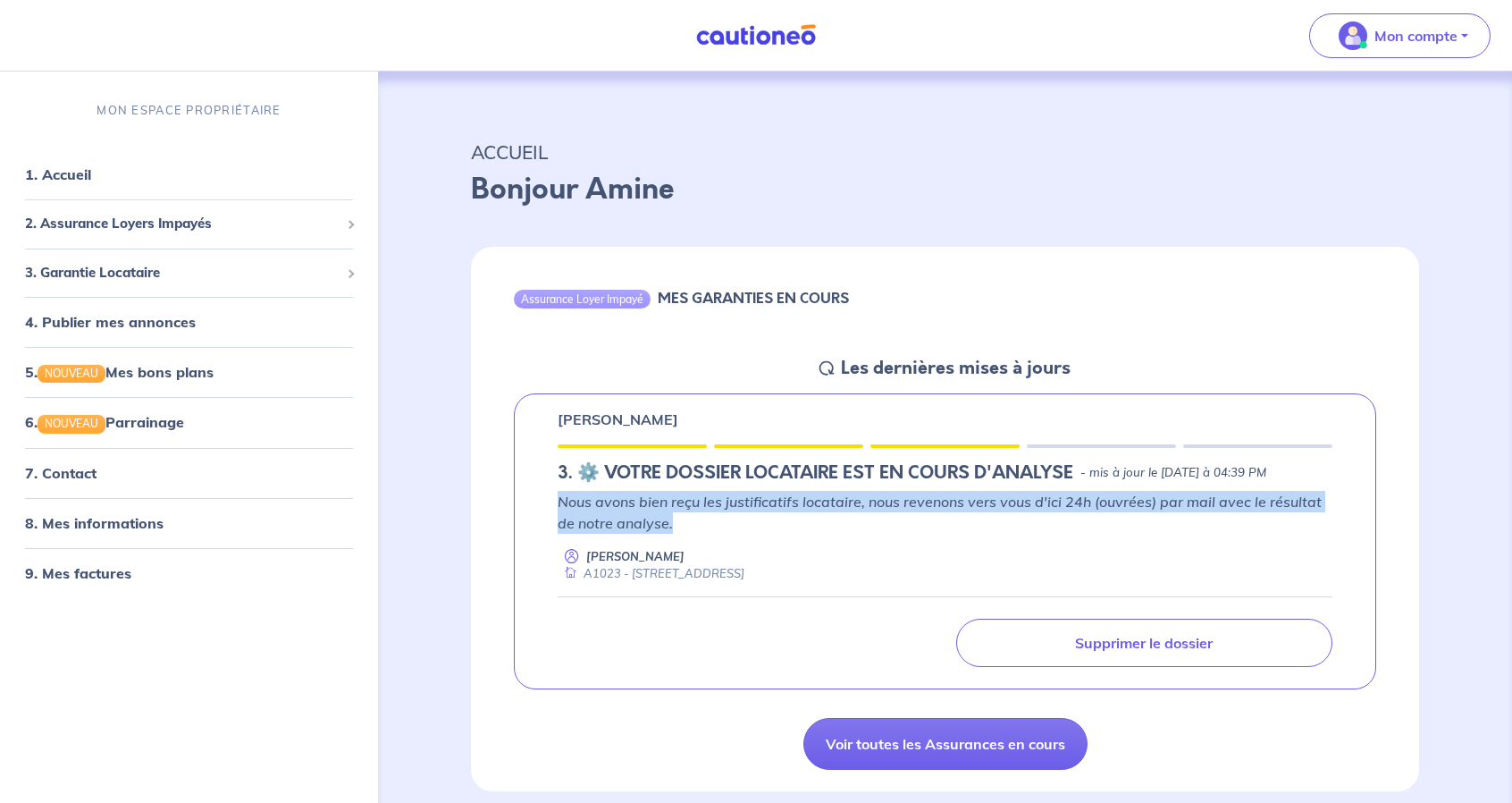
click at [818, 522] on p "Nous avons bien reçu les justificatifs locataire, nous revenons vers vous d'ici…" at bounding box center [945, 513] width 775 height 43
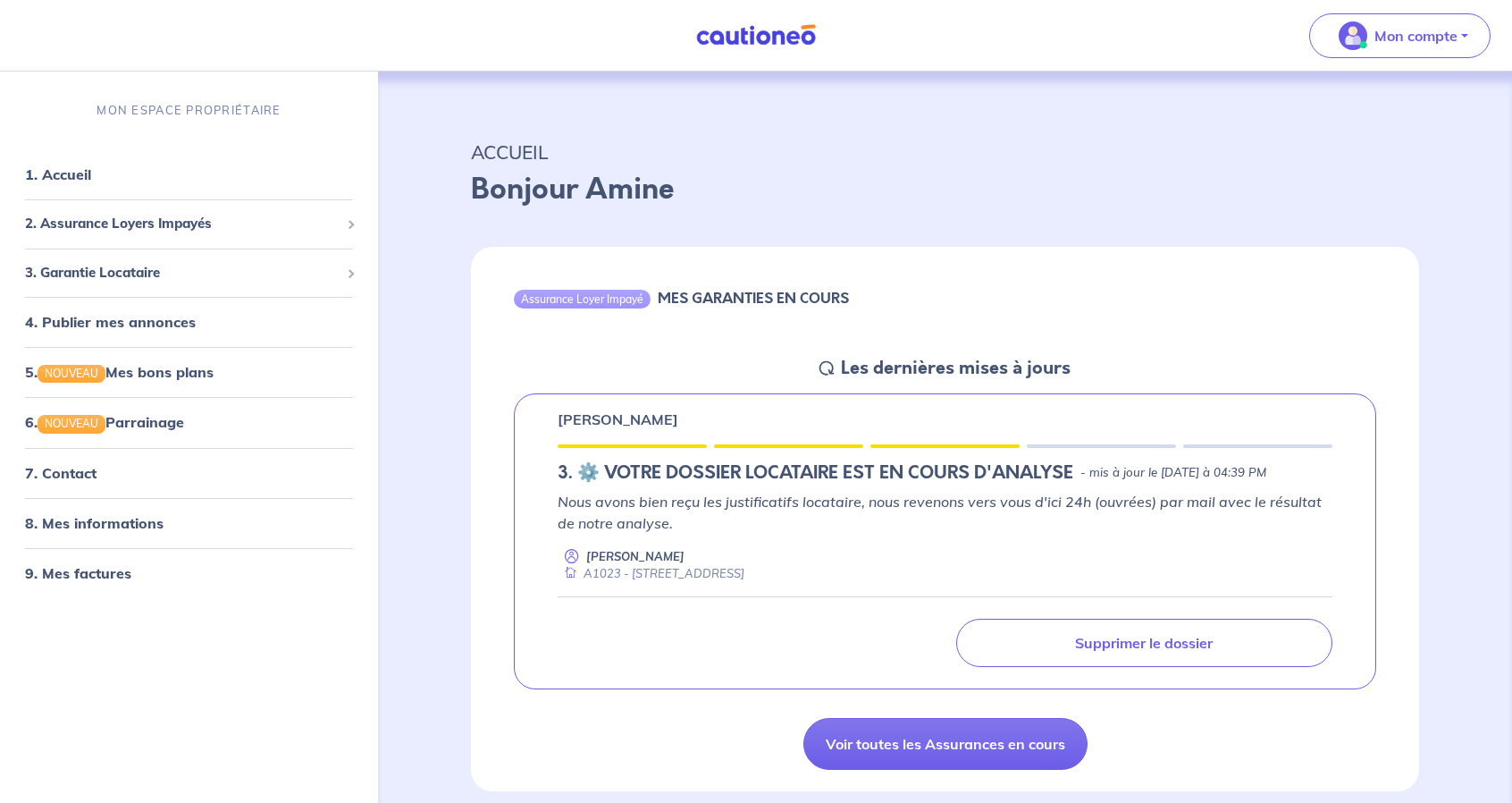
click at [790, 483] on h5 "3.︎ ⚙️ VOTRE DOSSIER LOCATAIRE EST EN COURS D'ANALYSE" at bounding box center [815, 472] width 515 height 22
click at [781, 525] on p "Nous avons bien reçu les justificatifs locataire, nous revenons vers vous d'ici…" at bounding box center [945, 513] width 775 height 43
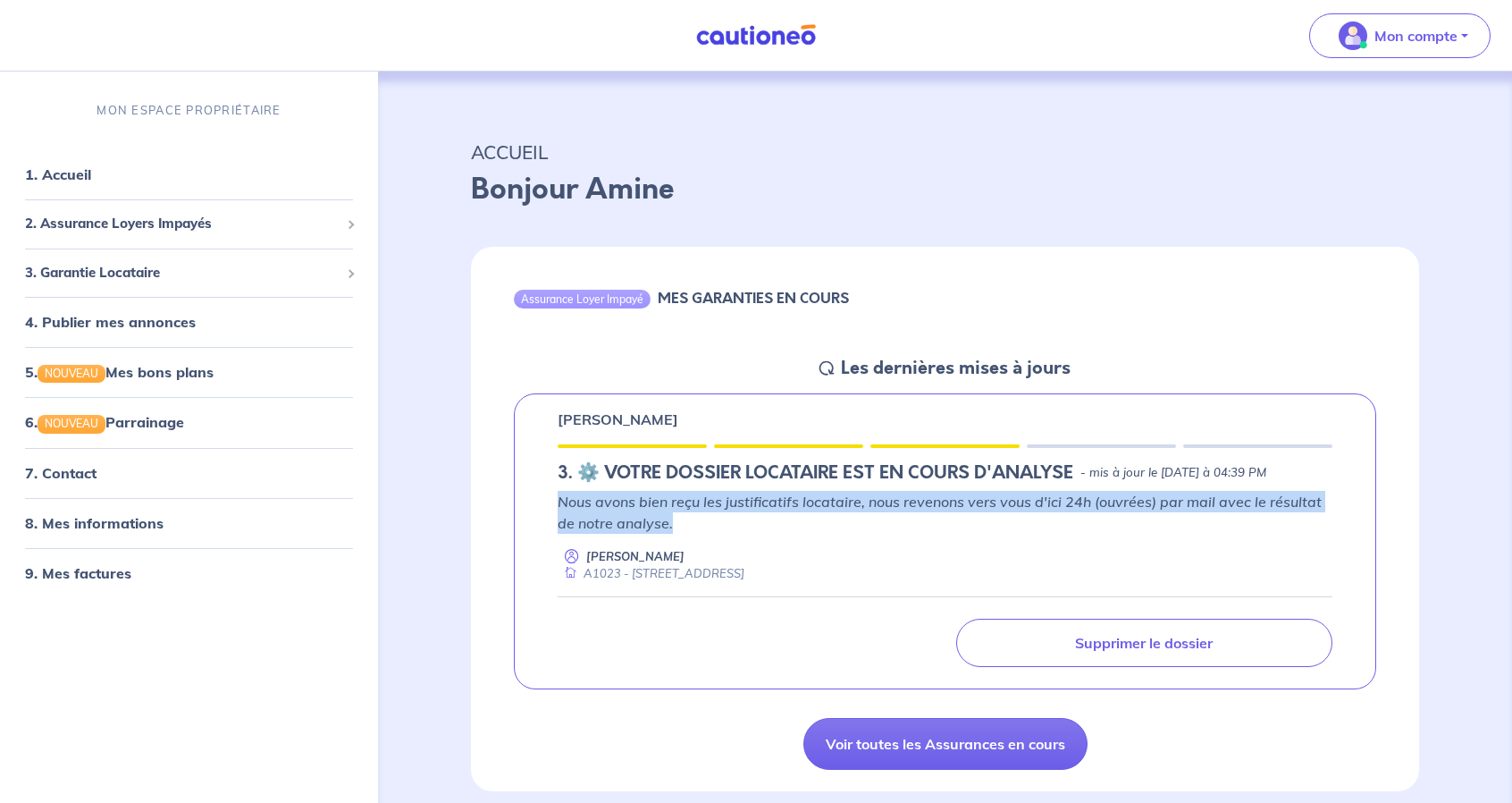
click at [781, 525] on p "Nous avons bien reçu les justificatifs locataire, nous revenons vers vous d'ici…" at bounding box center [945, 513] width 775 height 43
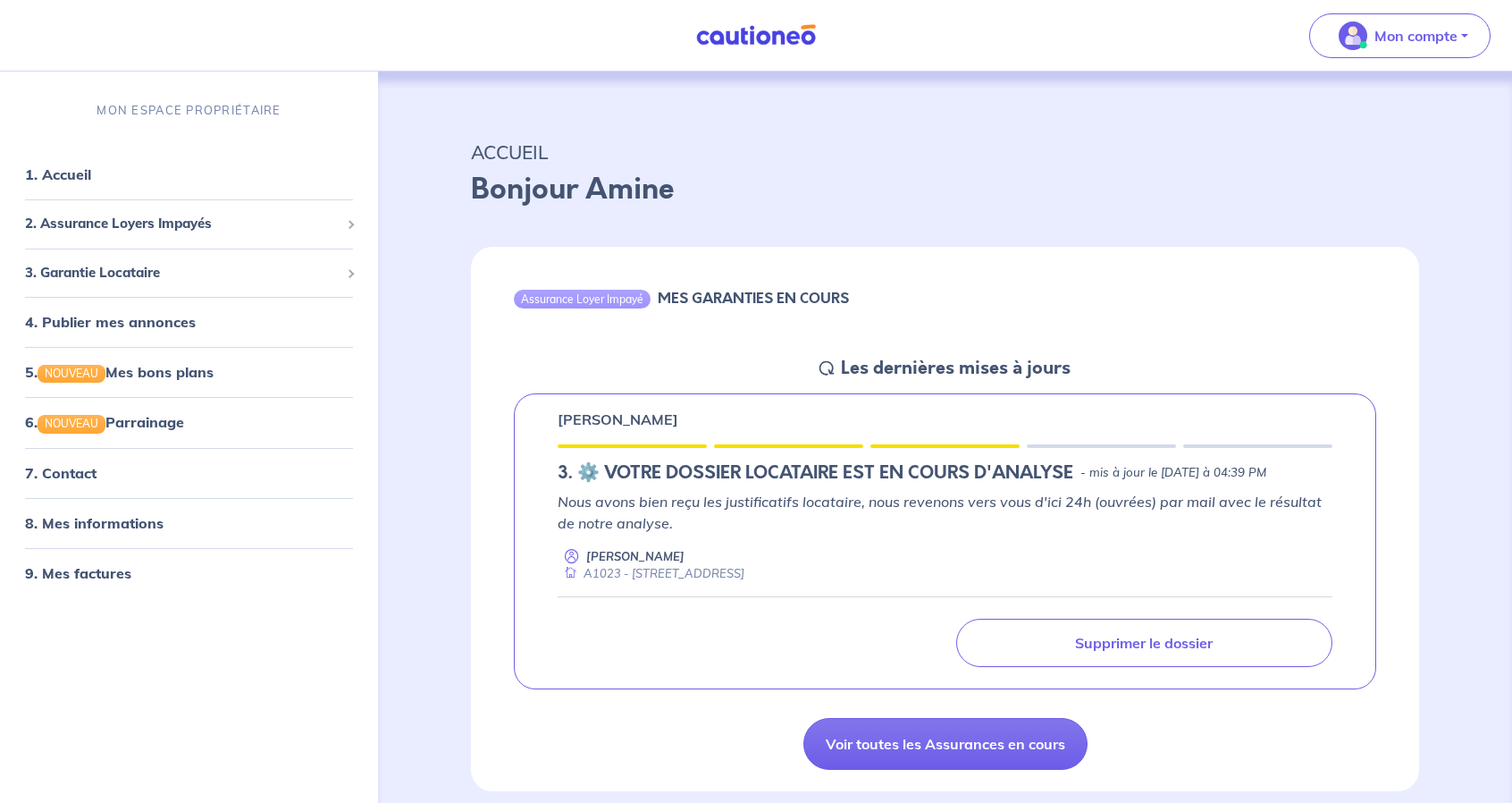
click at [728, 582] on div "A1023 - 29 Avenue de la Paix 92600 Asnières-sur-Seine" at bounding box center [650, 573] width 187 height 17
click at [696, 528] on p "Nous avons bien reçu les justificatifs locataire, nous revenons vers vous d'ici…" at bounding box center [945, 513] width 775 height 43
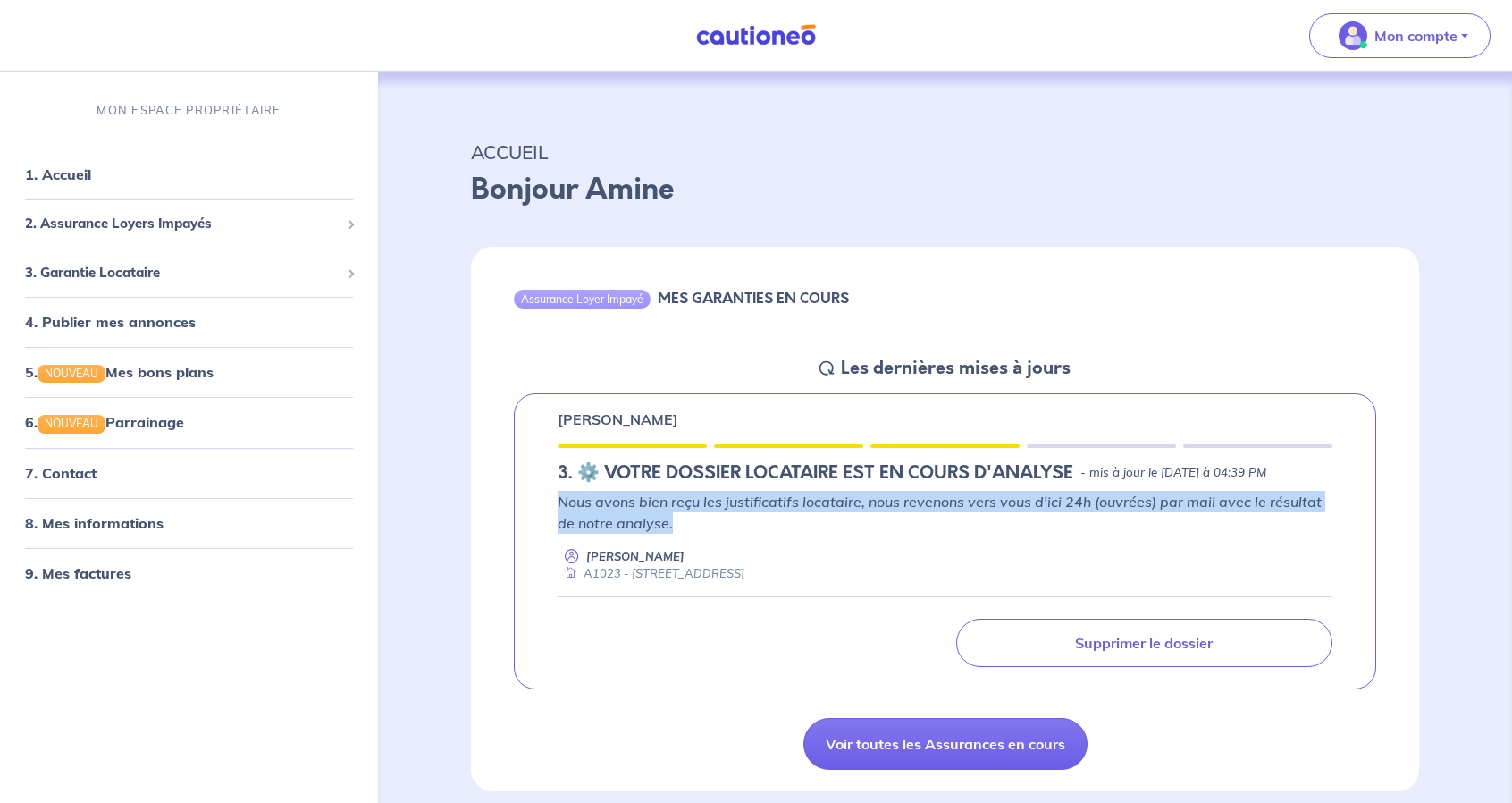
click at [696, 528] on p "Nous avons bien reçu les justificatifs locataire, nous revenons vers vous d'ici…" at bounding box center [945, 513] width 775 height 43
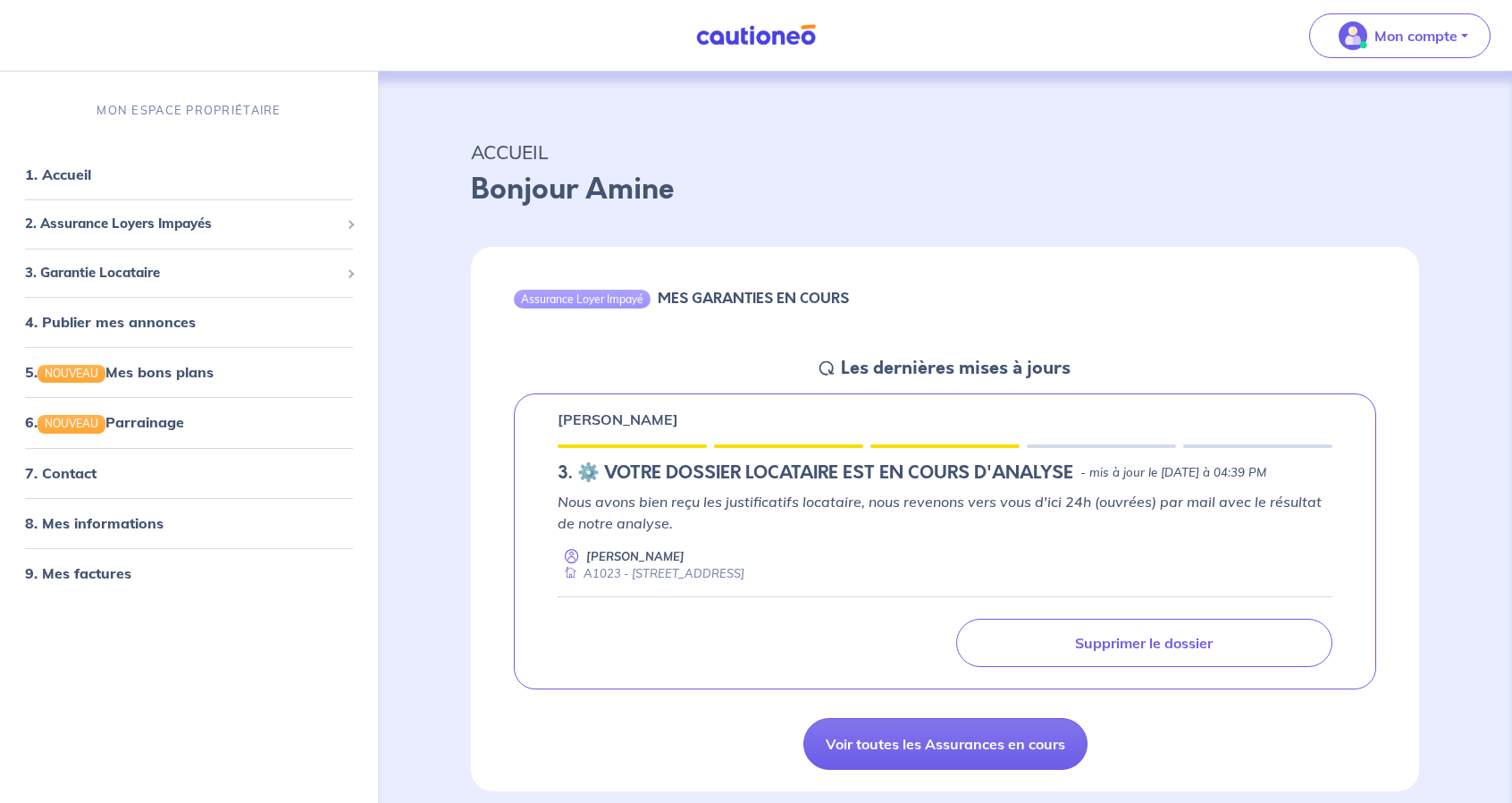
click at [743, 582] on div "A1023 - 29 Avenue de la Paix 92600 Asnières-sur-Seine" at bounding box center [650, 573] width 187 height 17
click at [797, 483] on h5 "3.︎ ⚙️ VOTRE DOSSIER LOCATAIRE EST EN COURS D'ANALYSE" at bounding box center [815, 472] width 515 height 22
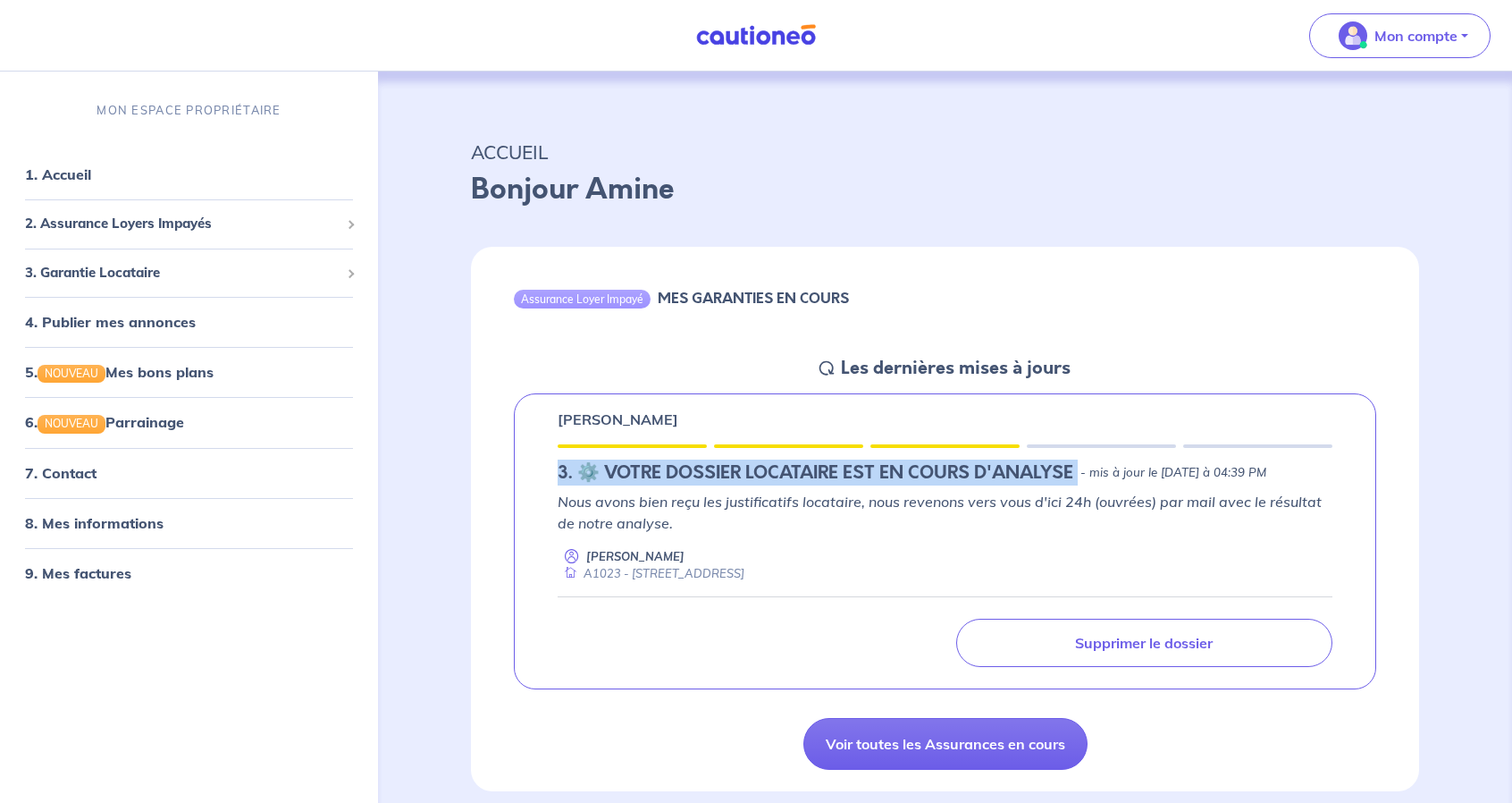
click at [797, 483] on h5 "3.︎ ⚙️ VOTRE DOSSIER LOCATAIRE EST EN COURS D'ANALYSE" at bounding box center [815, 472] width 515 height 22
click at [793, 529] on p "Nous avons bien reçu les justificatifs locataire, nous revenons vers vous d'ici…" at bounding box center [945, 513] width 775 height 43
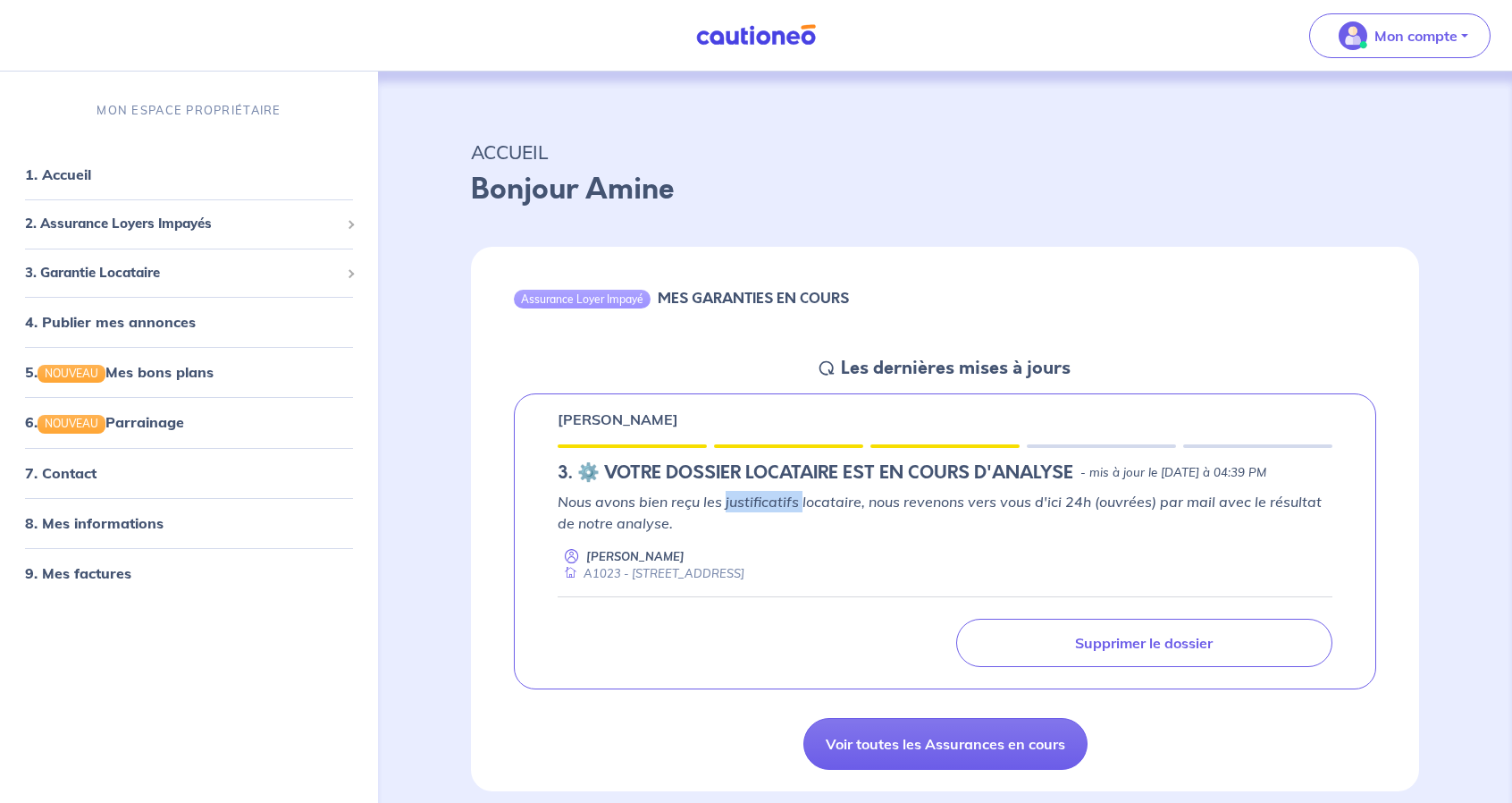
click at [793, 529] on p "Nous avons bien reçu les justificatifs locataire, nous revenons vers vous d'ici…" at bounding box center [945, 513] width 775 height 43
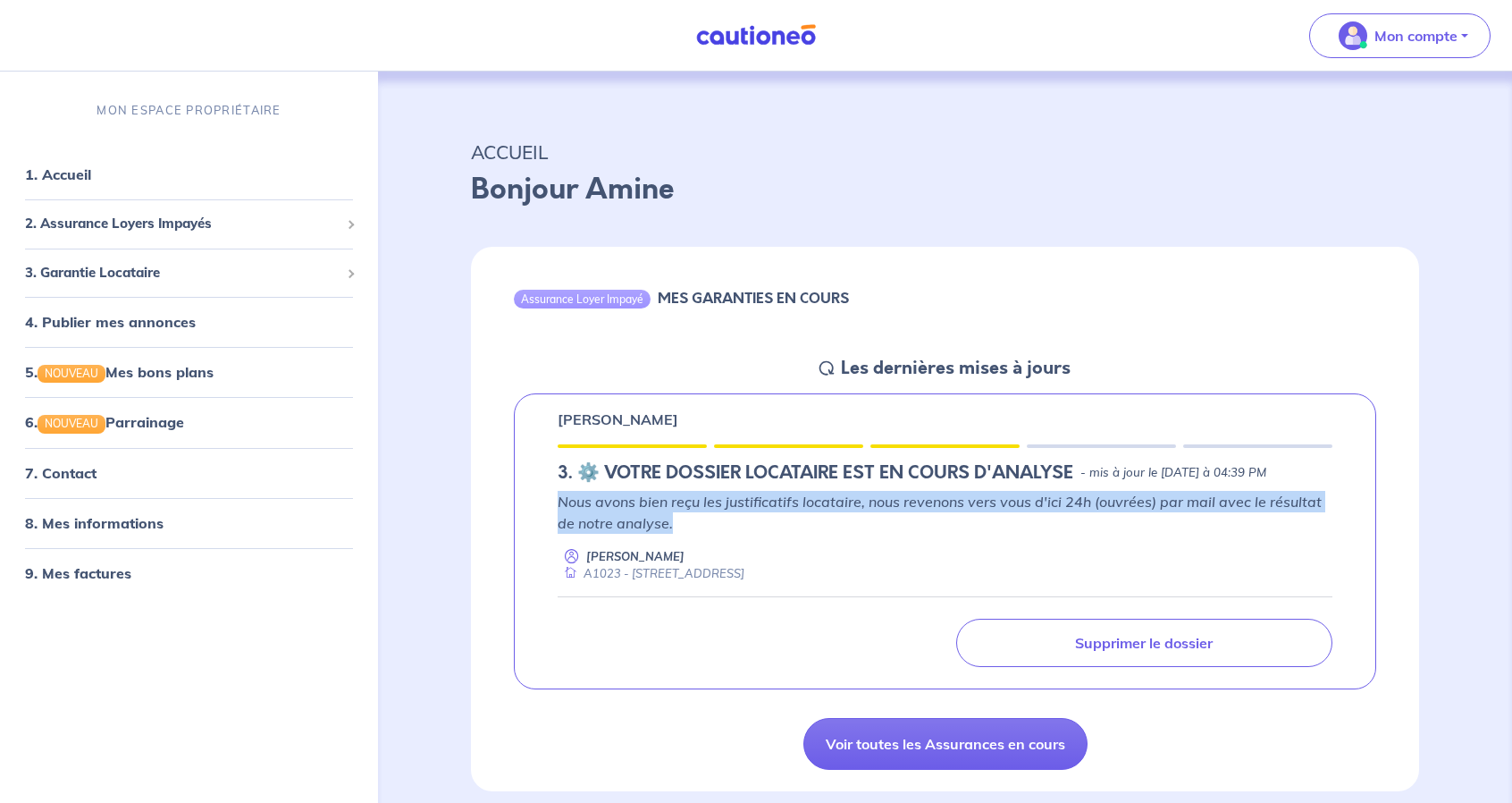
click at [793, 529] on p "Nous avons bien reçu les justificatifs locataire, nous revenons vers vous d'ici…" at bounding box center [945, 513] width 775 height 43
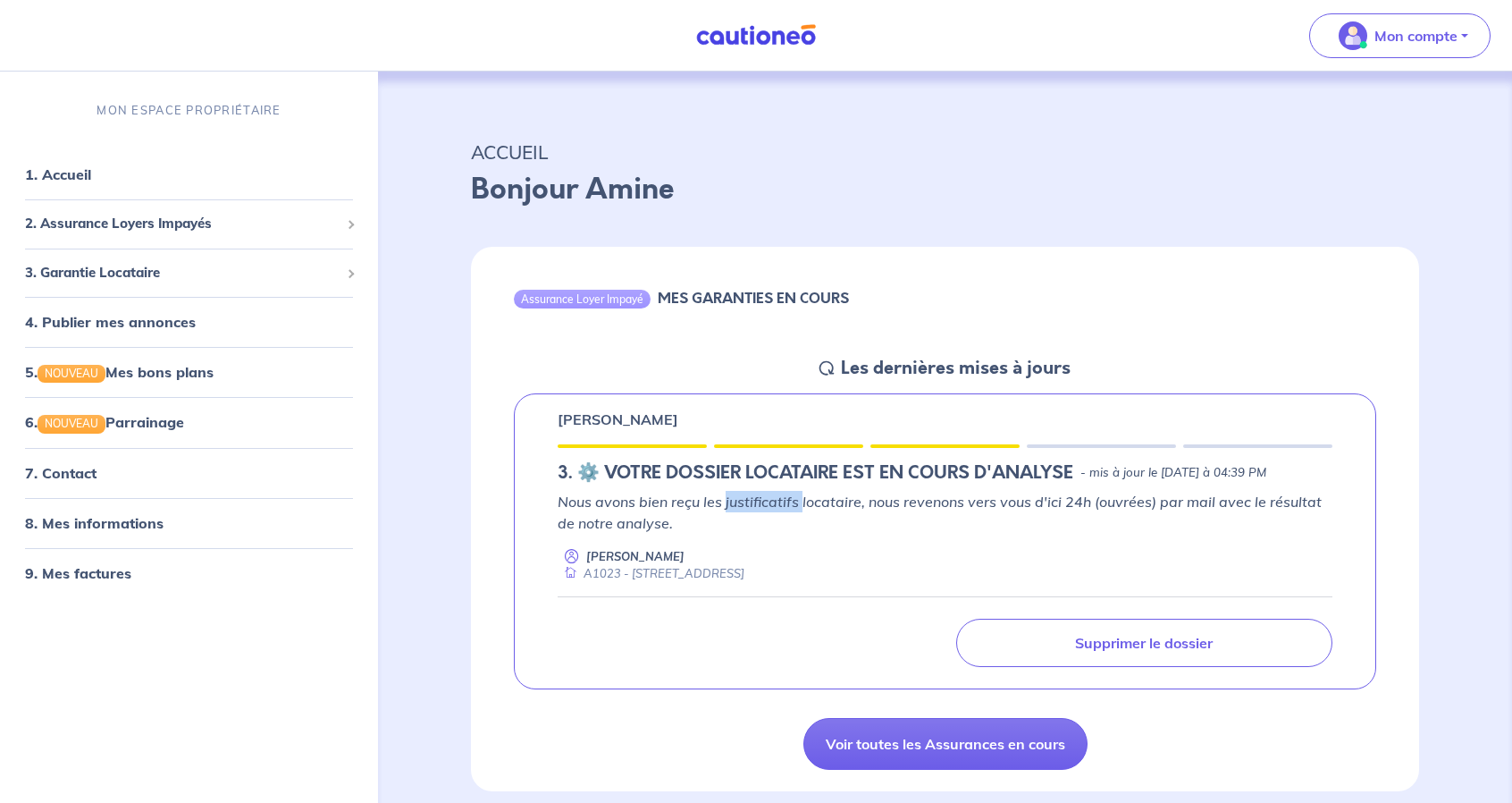
click at [793, 529] on p "Nous avons bien reçu les justificatifs locataire, nous revenons vers vous d'ici…" at bounding box center [945, 513] width 775 height 43
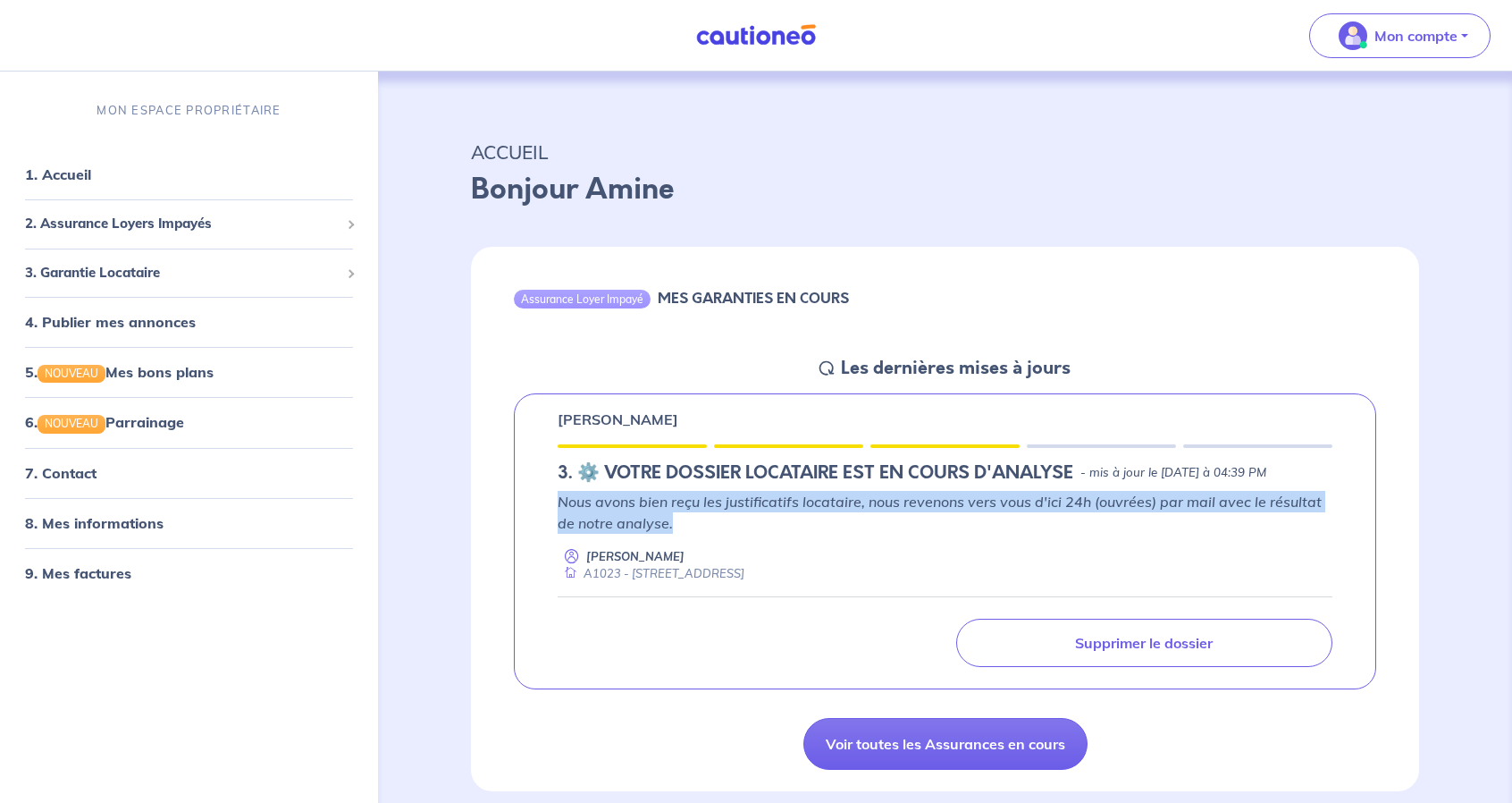
click at [793, 529] on p "Nous avons bien reçu les justificatifs locataire, nous revenons vers vous d'ici…" at bounding box center [945, 513] width 775 height 43
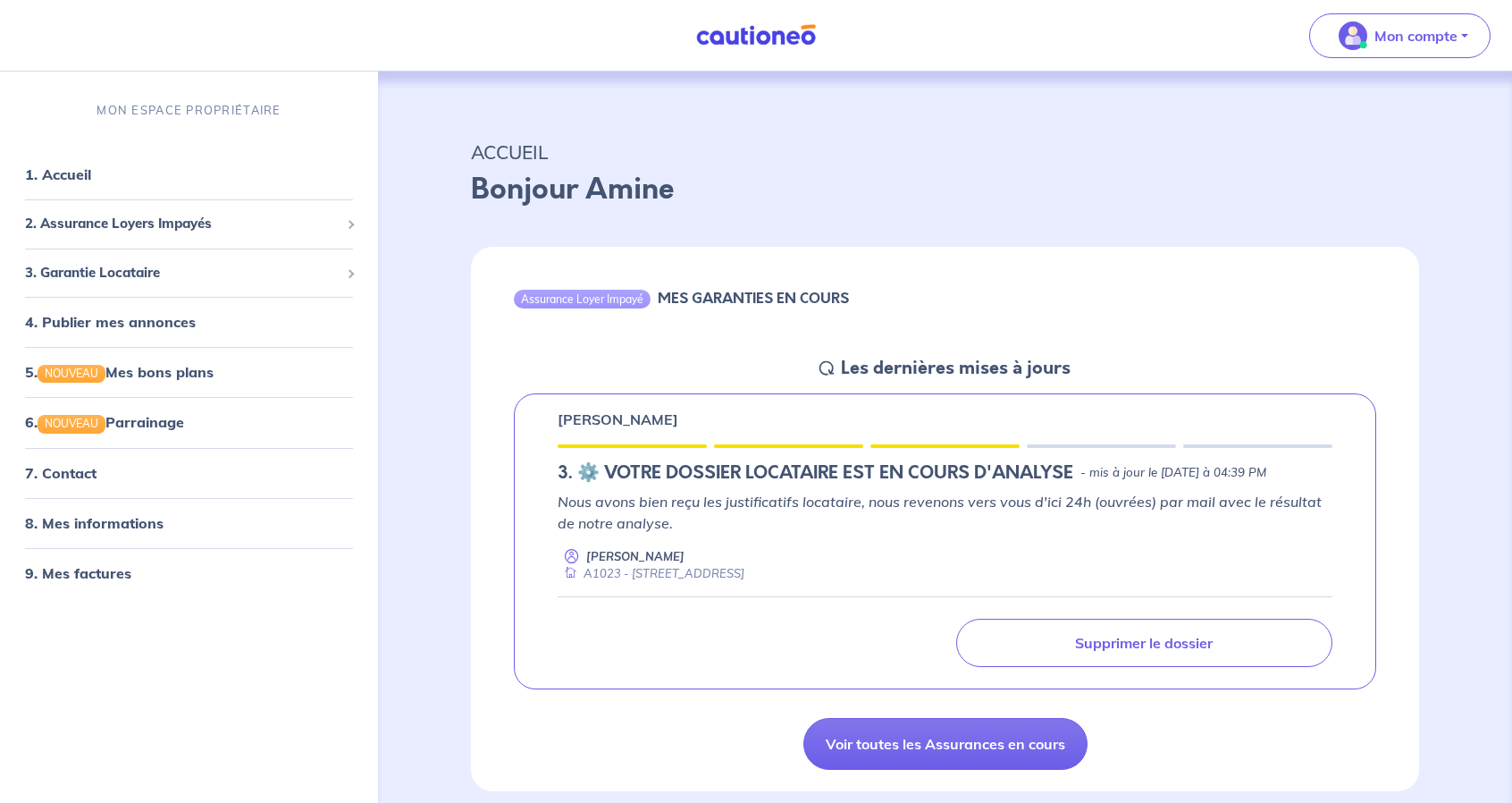
click at [576, 421] on p "Said Bennani" at bounding box center [617, 420] width 120 height 22
click at [641, 428] on p "Said Bennani" at bounding box center [617, 420] width 120 height 22
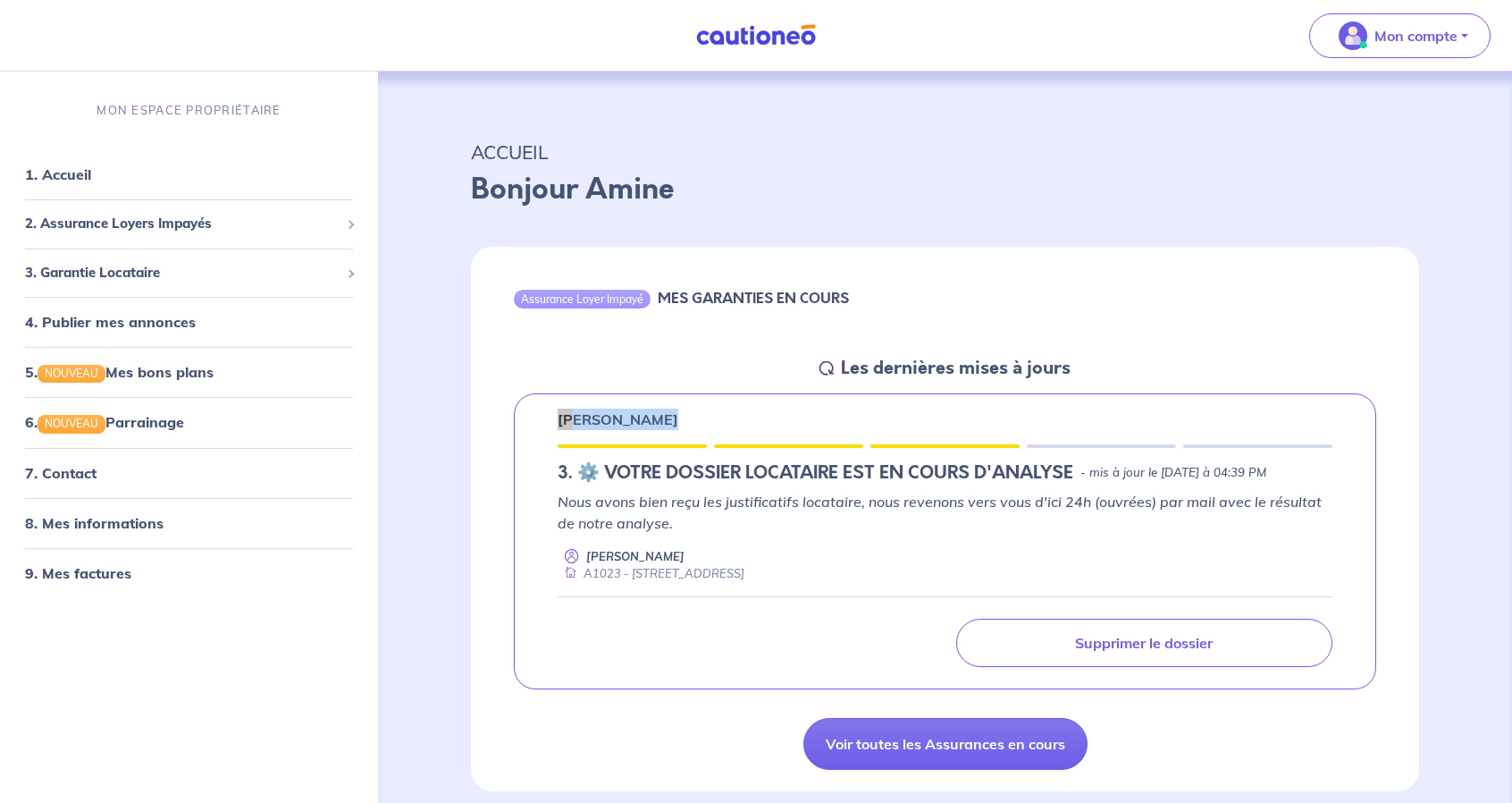
click at [641, 428] on p "Said Bennani" at bounding box center [617, 420] width 120 height 22
click at [669, 507] on div "Said Bennani 3.︎ ⚙️ VOTRE DOSSIER LOCATAIRE EST EN COURS D'ANALYSE - mis à jour…" at bounding box center [945, 541] width 863 height 296
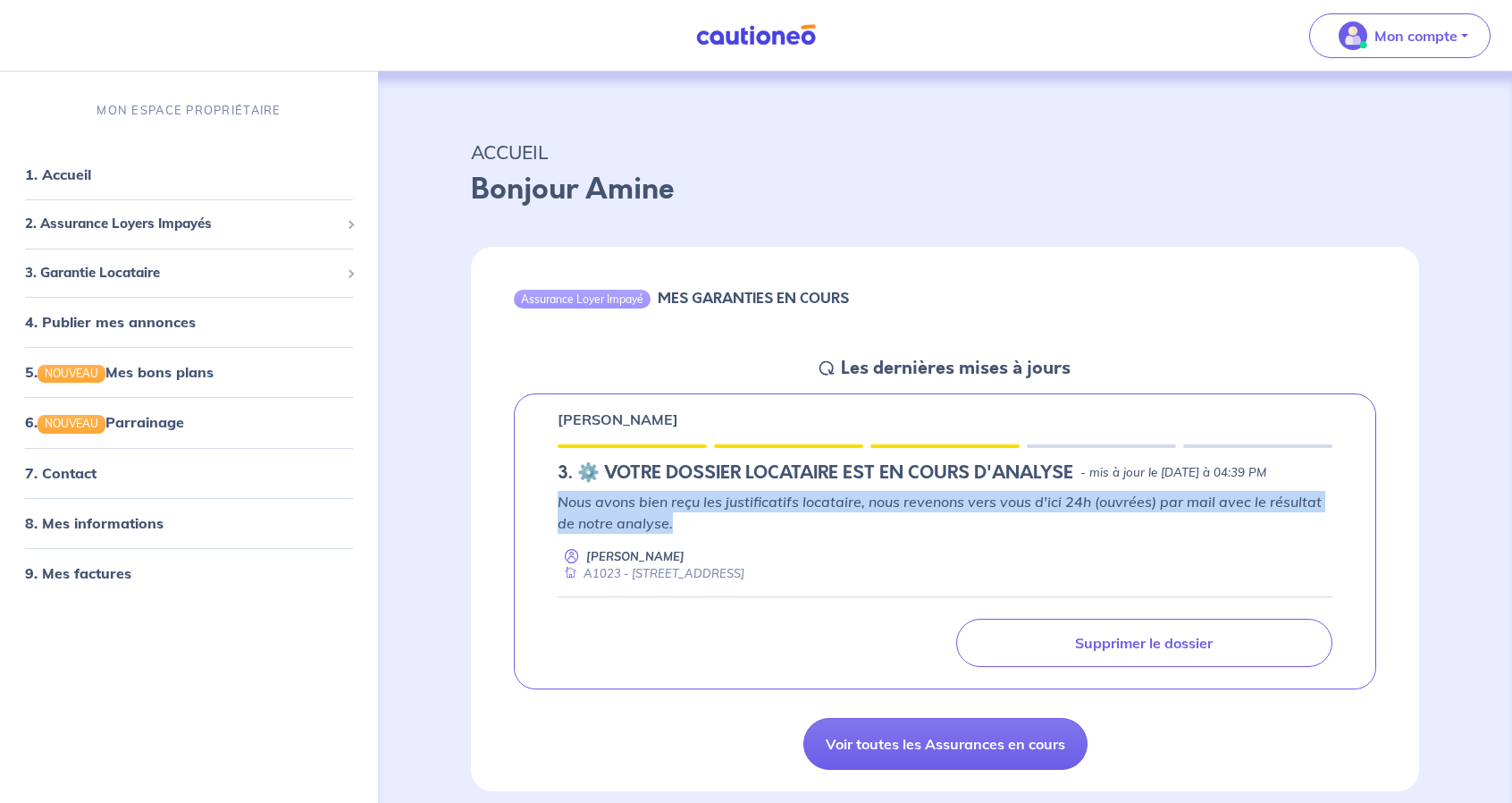
click at [669, 507] on div "Said Bennani 3.︎ ⚙️ VOTRE DOSSIER LOCATAIRE EST EN COURS D'ANALYSE - mis à jour…" at bounding box center [945, 541] width 863 height 296
click at [676, 534] on p "Nous avons bien reçu les justificatifs locataire, nous revenons vers vous d'ici…" at bounding box center [945, 513] width 775 height 43
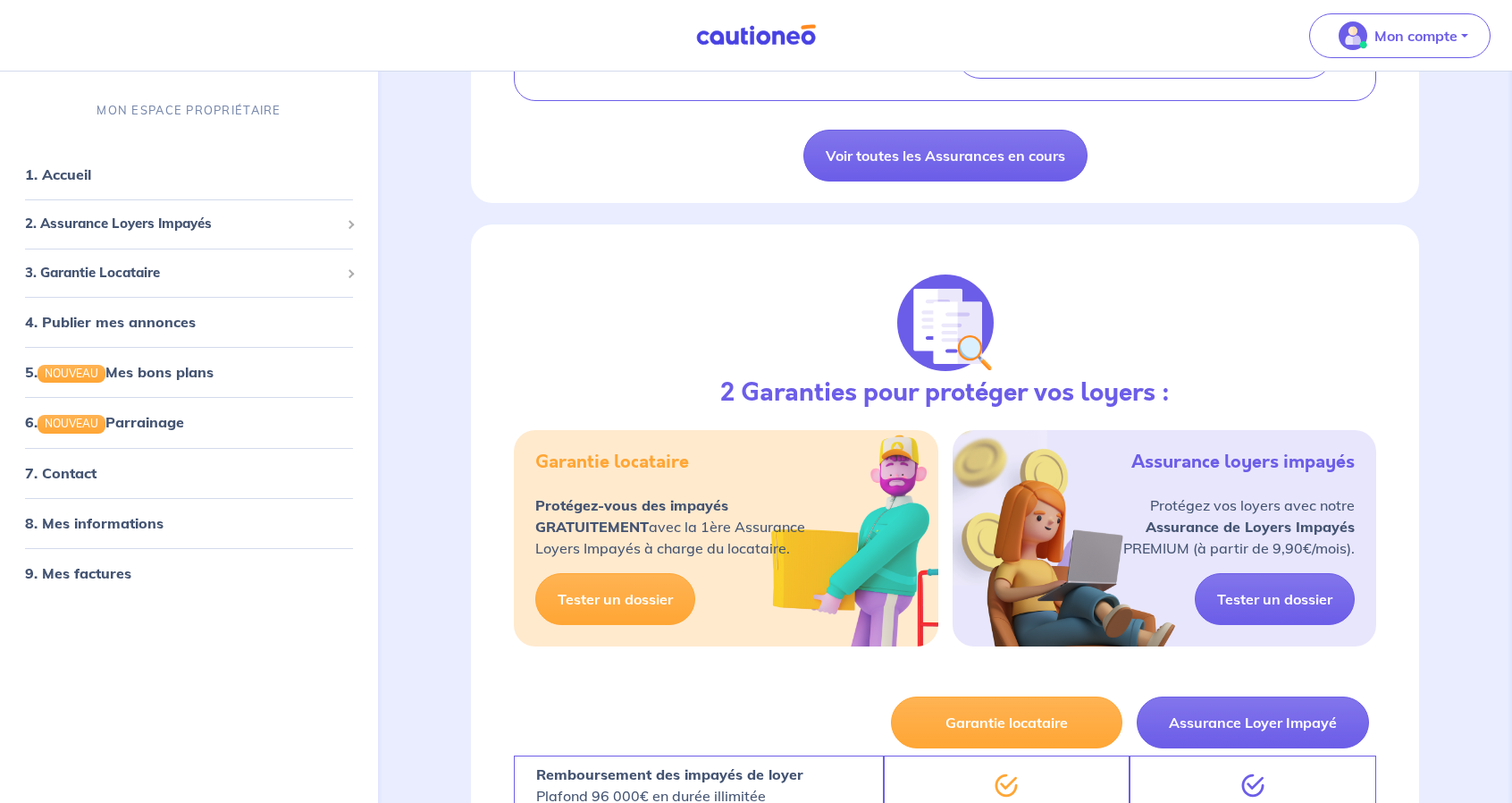
scroll to position [179, 0]
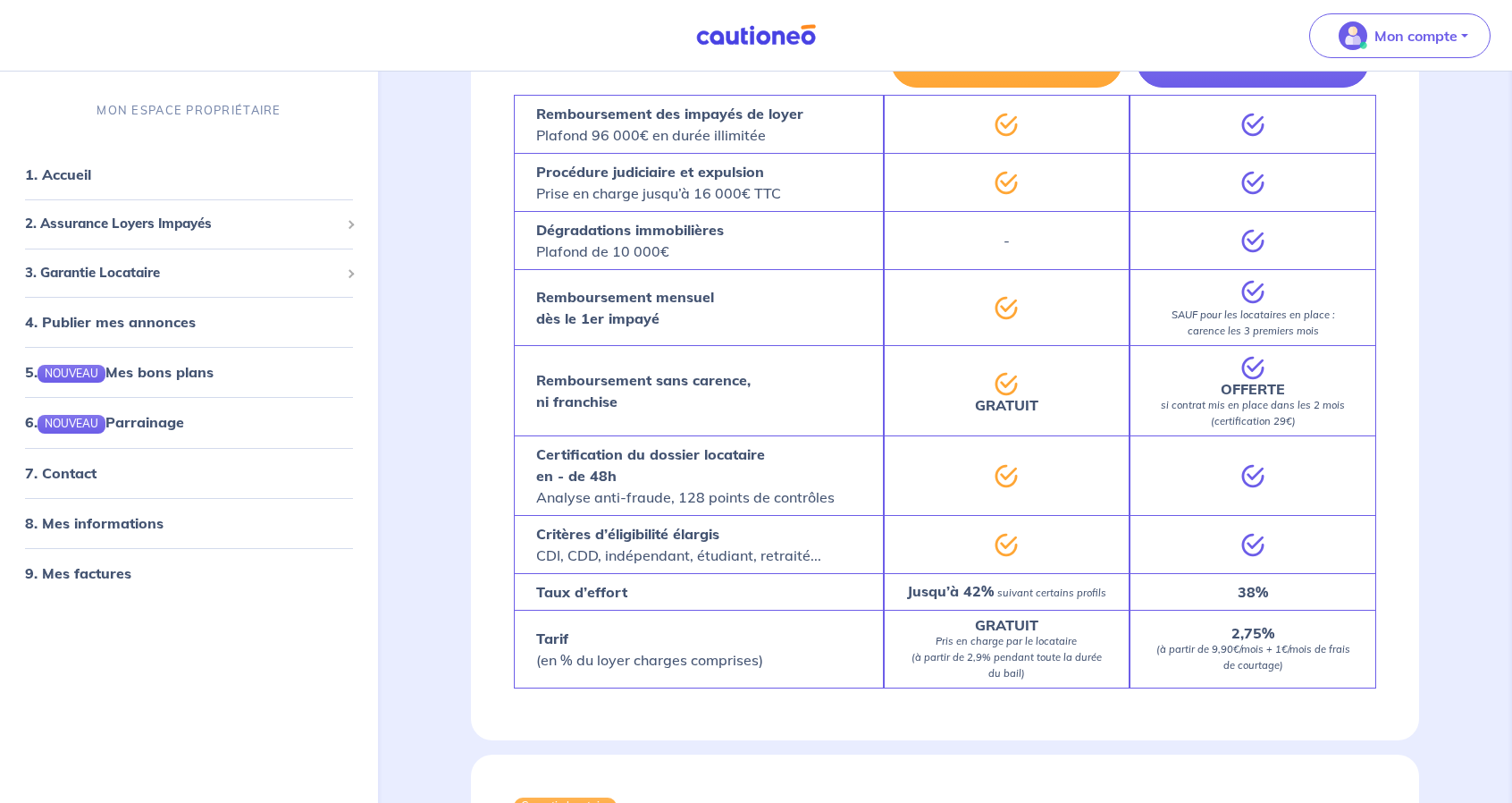
scroll to position [1341, 0]
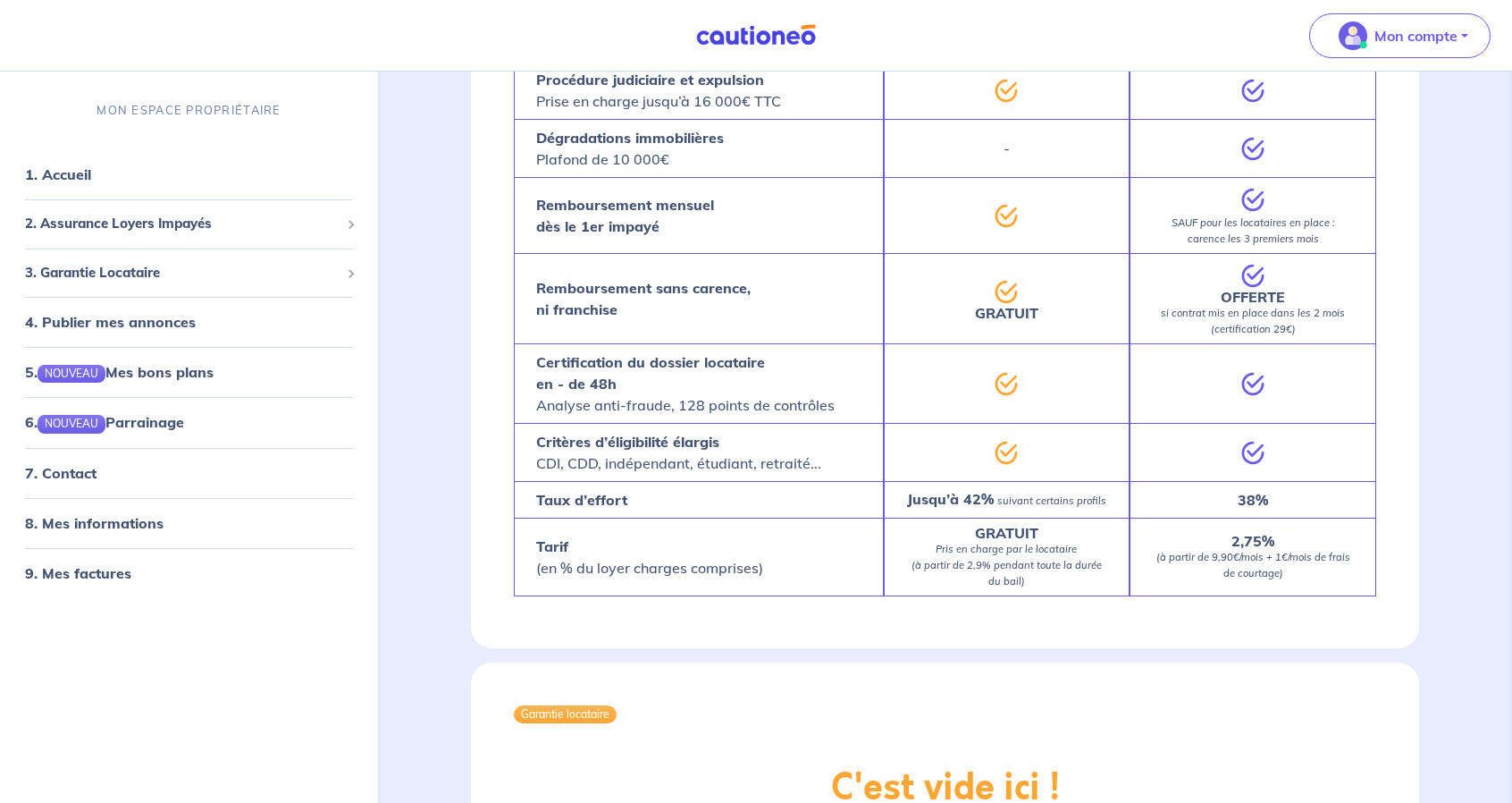
click at [1421, 13] on div "Mon compte" at bounding box center [1406, 35] width 210 height 73
click at [1416, 27] on p "Mon compte" at bounding box center [1415, 36] width 83 height 22
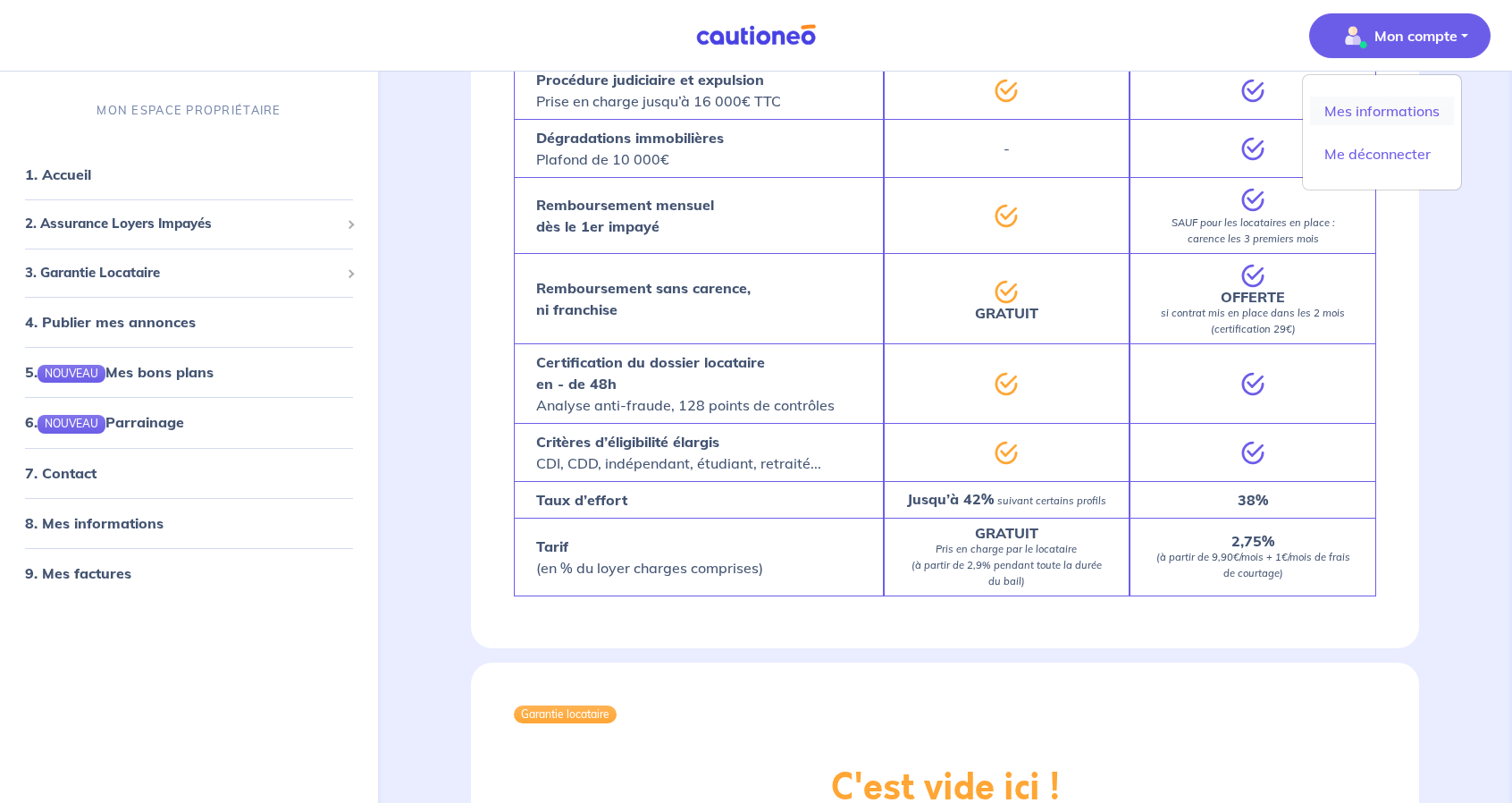
click at [1389, 107] on link "Mes informations" at bounding box center [1382, 111] width 144 height 28
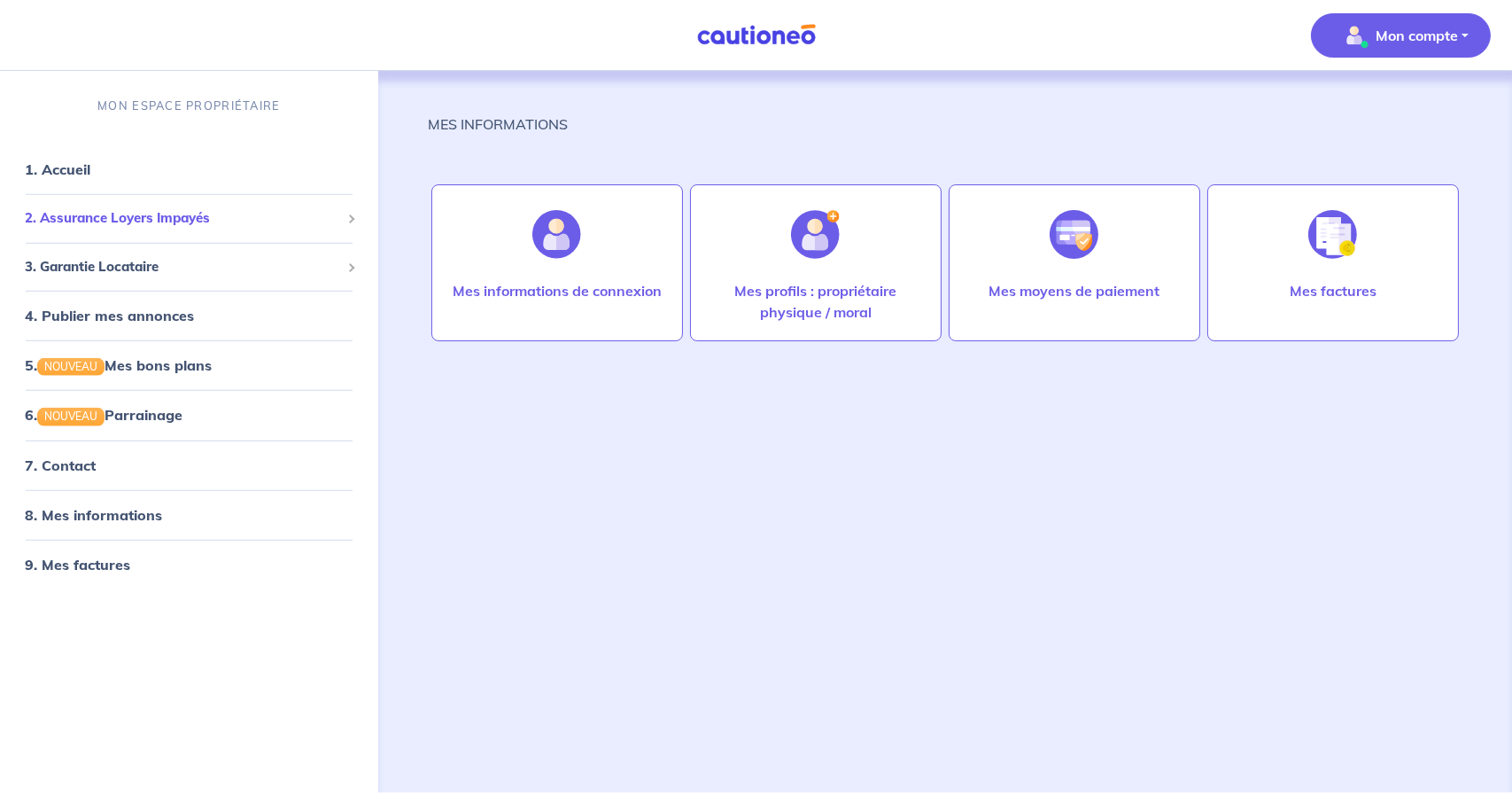
click at [228, 225] on span "2. Assurance Loyers Impayés" at bounding box center [182, 218] width 315 height 20
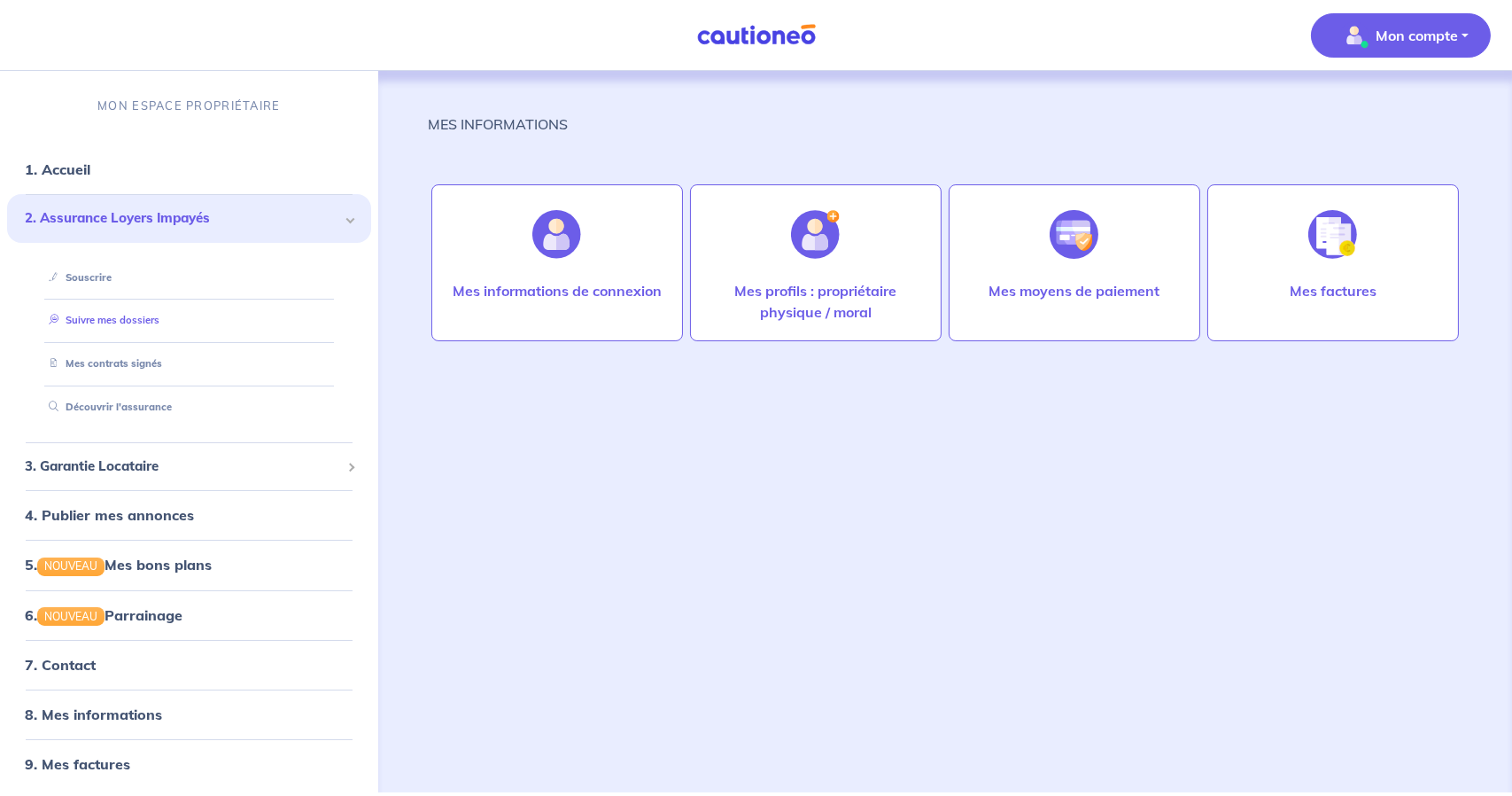
click at [112, 322] on link "Suivre mes dossiers" at bounding box center [101, 319] width 118 height 13
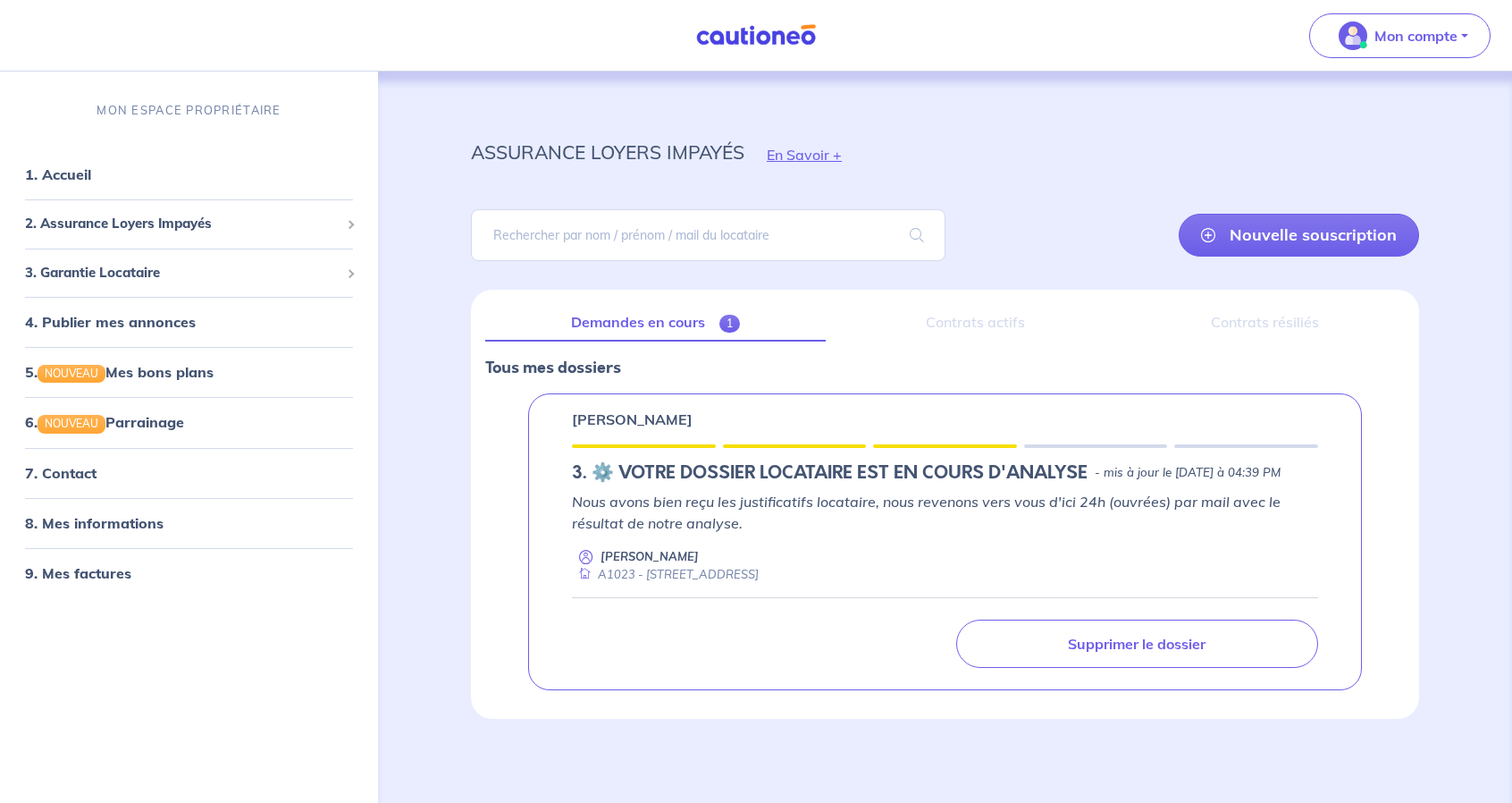
click at [993, 320] on div "Contrats actifs" at bounding box center [975, 323] width 271 height 37
click at [924, 513] on p "Nous avons bien reçu les justificatifs locataire, nous revenons vers vous d'ici…" at bounding box center [945, 511] width 746 height 43
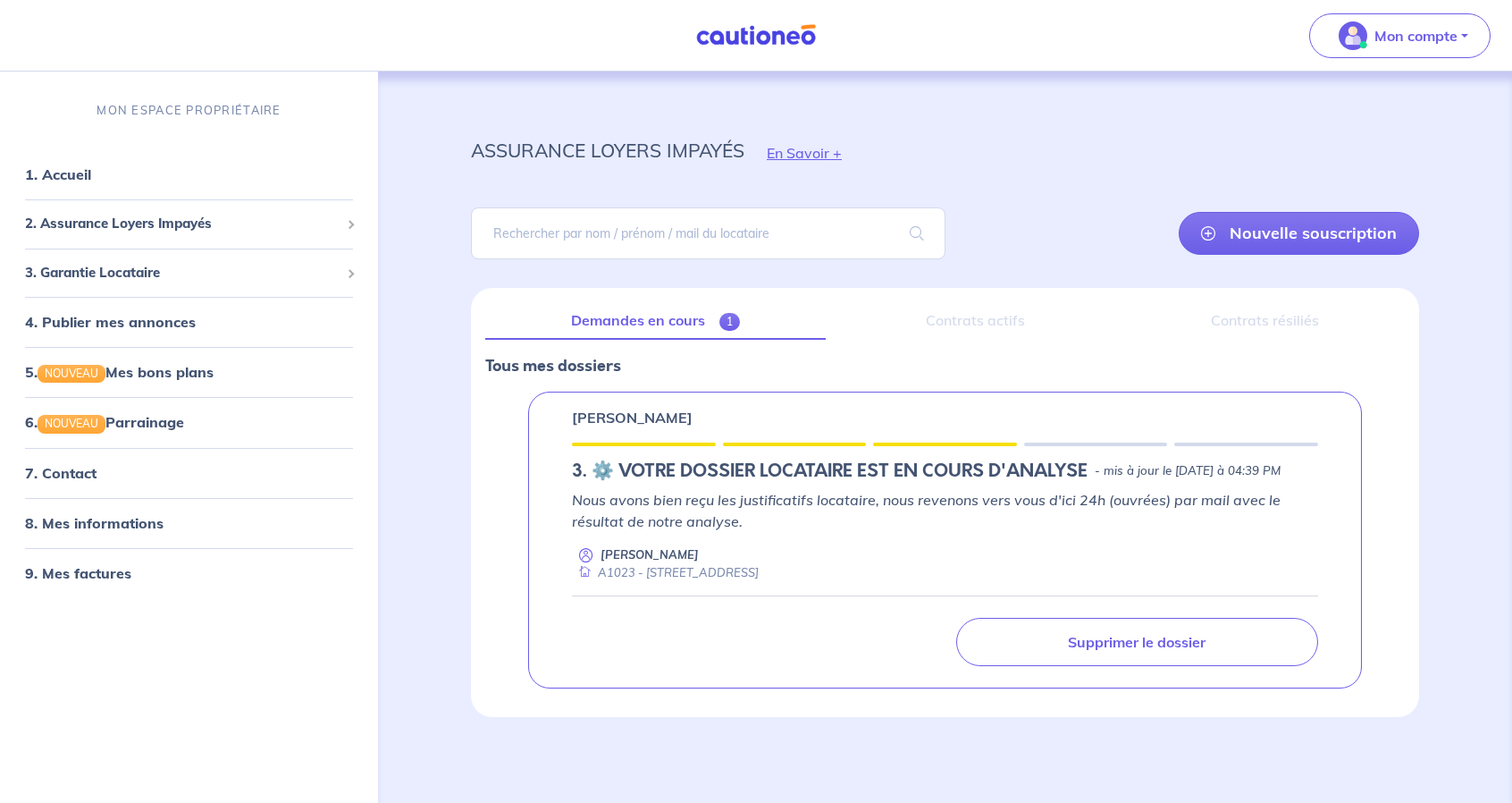
click at [924, 513] on p "Nous avons bien reçu les justificatifs locataire, nous revenons vers vous d'ici…" at bounding box center [945, 511] width 746 height 43
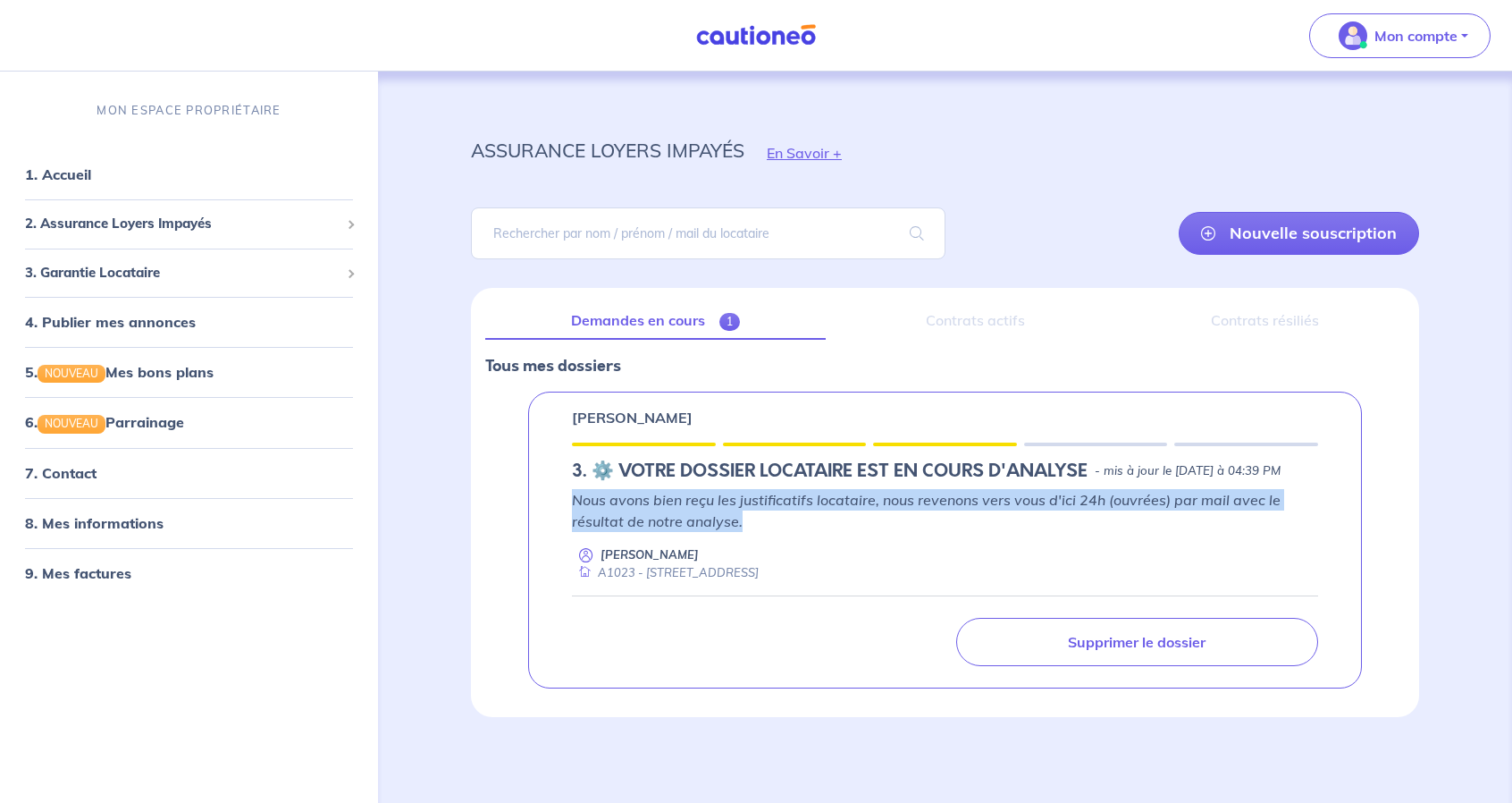
click at [924, 513] on p "Nous avons bien reçu les justificatifs locataire, nous revenons vers vous d'ici…" at bounding box center [945, 511] width 746 height 43
click at [991, 495] on p "Nous avons bien reçu les justificatifs locataire, nous revenons vers vous d'ici…" at bounding box center [945, 511] width 746 height 43
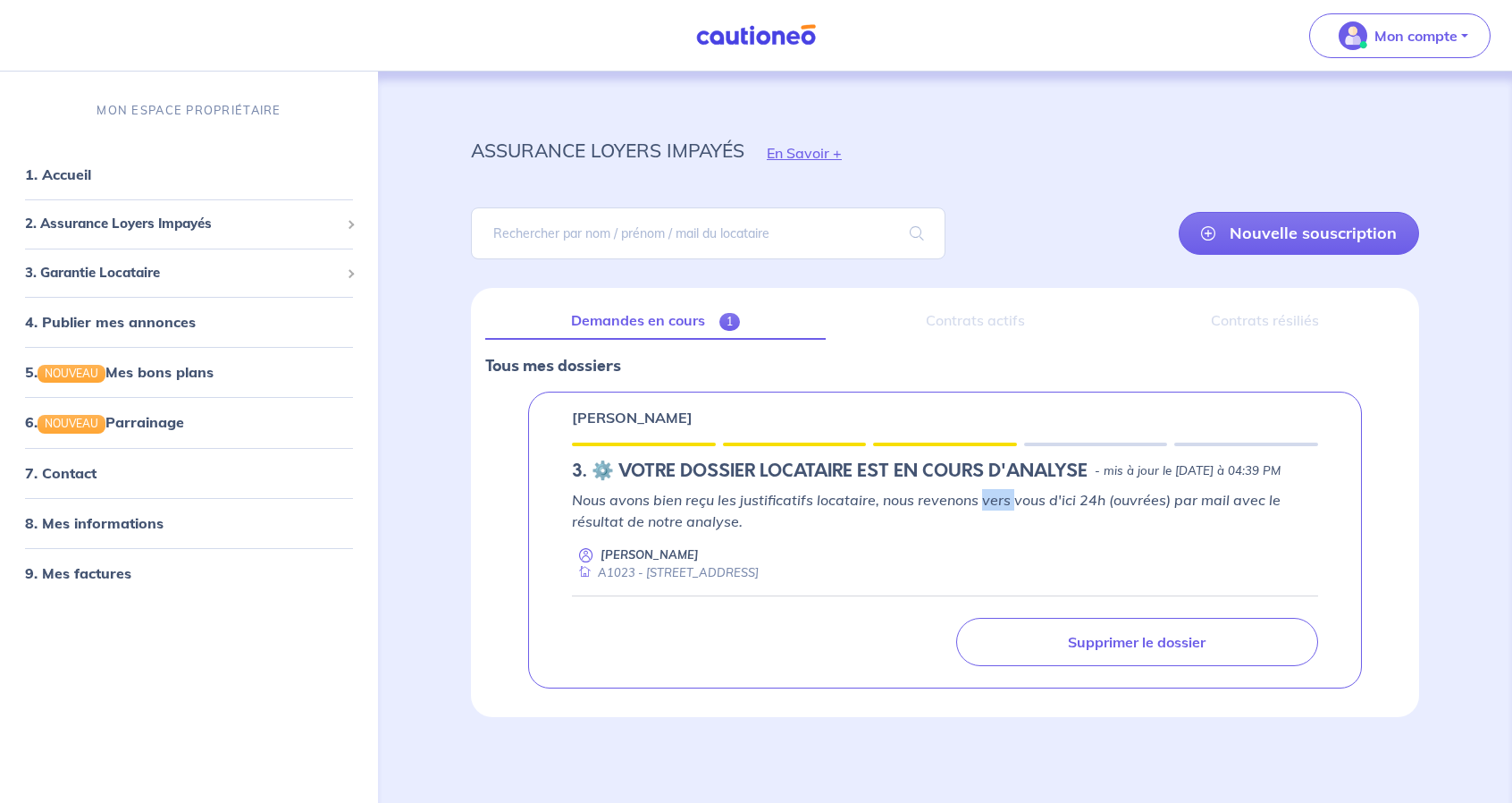
click at [991, 495] on p "Nous avons bien reçu les justificatifs locataire, nous revenons vers vous d'ici…" at bounding box center [945, 511] width 746 height 43
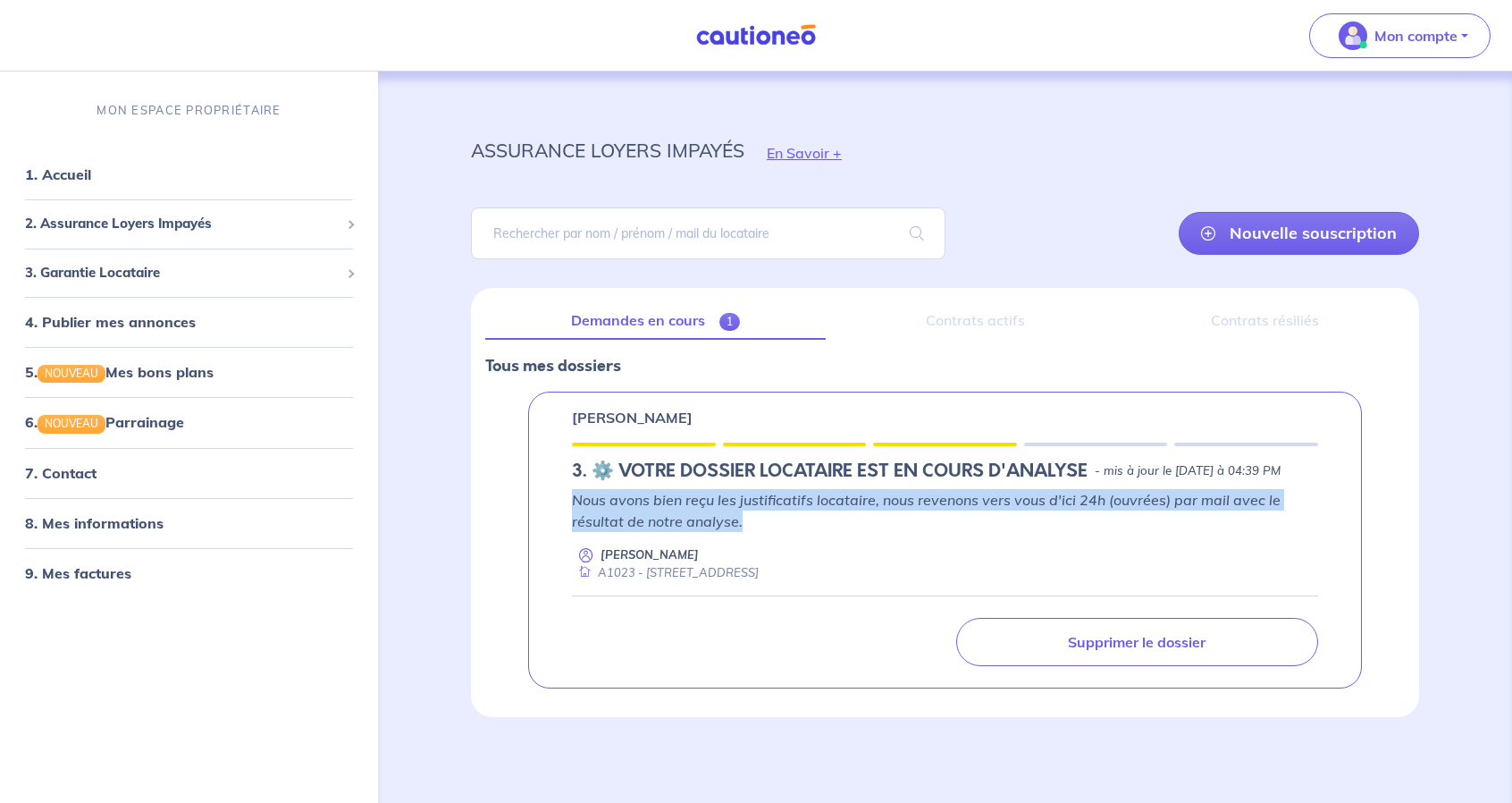
click at [991, 495] on p "Nous avons bien reçu les justificatifs locataire, nous revenons vers vous d'ici…" at bounding box center [945, 511] width 746 height 43
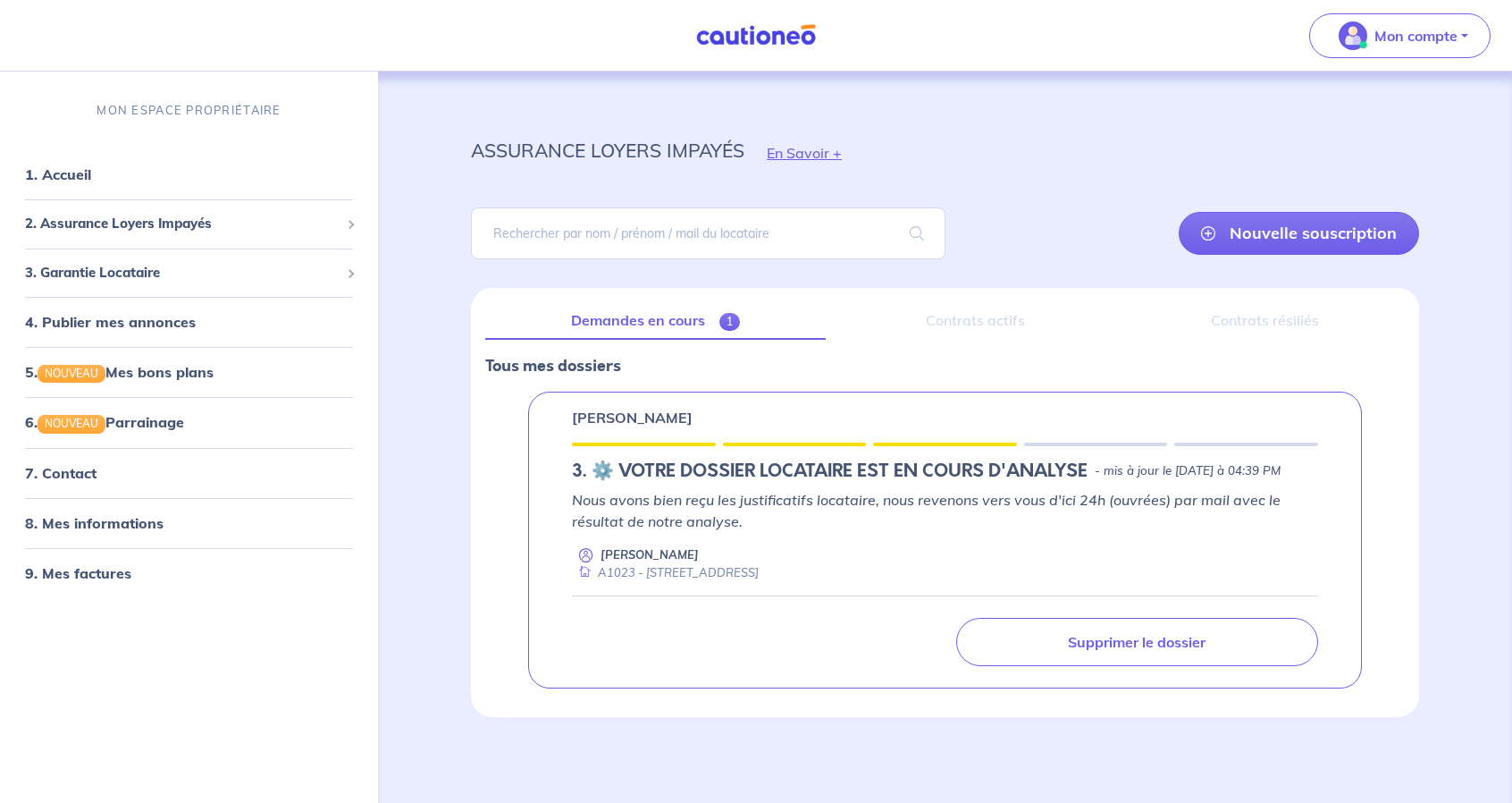
click at [716, 567] on div "A1023 - [STREET_ADDRESS]" at bounding box center [665, 572] width 187 height 17
click at [630, 220] on input "search" at bounding box center [708, 233] width 474 height 52
click at [344, 233] on div "2. Assurance Loyers Impayés" at bounding box center [189, 224] width 364 height 35
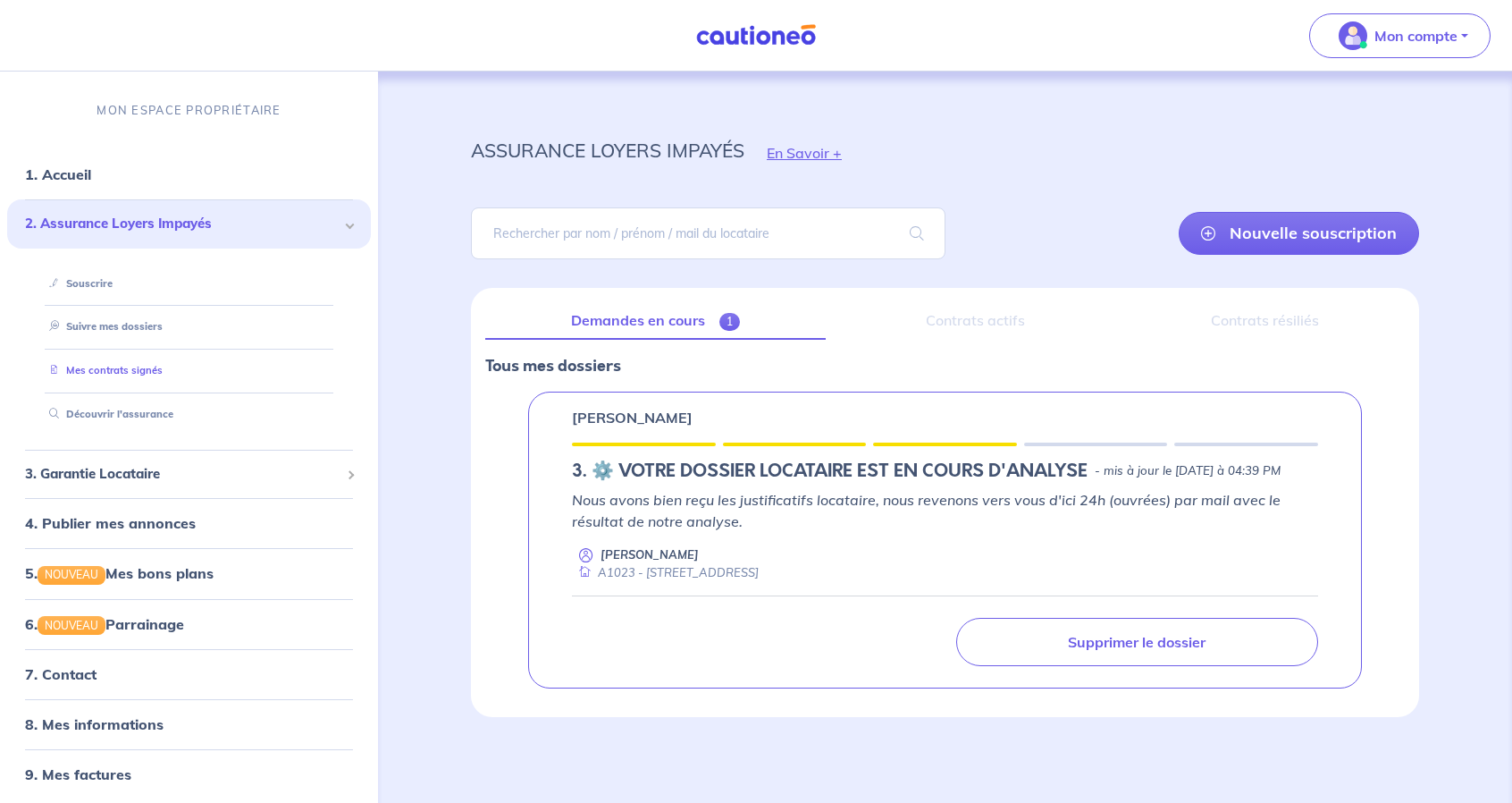
click at [119, 374] on link "Mes contrats signés" at bounding box center [102, 370] width 120 height 13
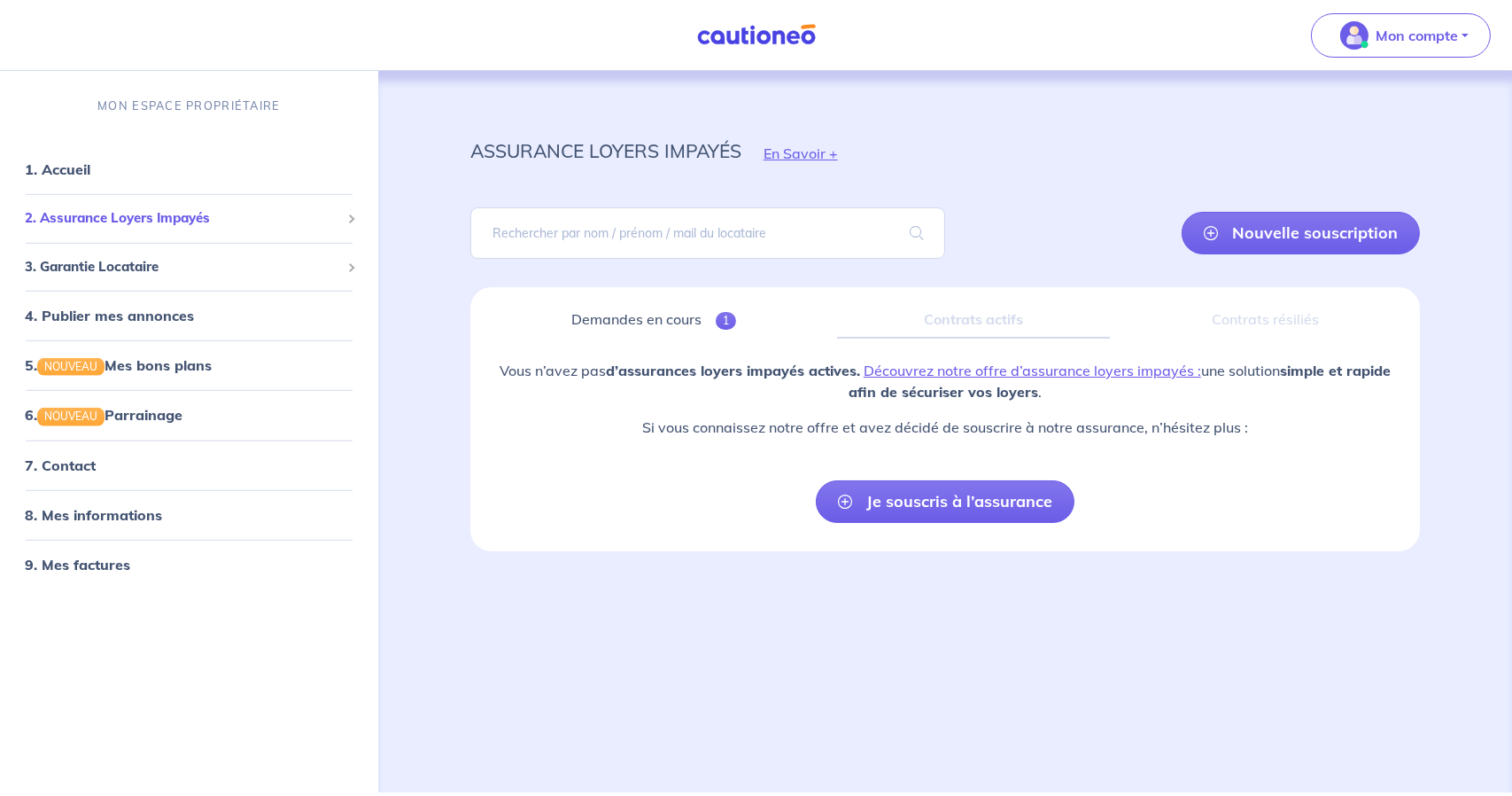
click at [141, 208] on span "2. Assurance Loyers Impayés" at bounding box center [182, 218] width 315 height 20
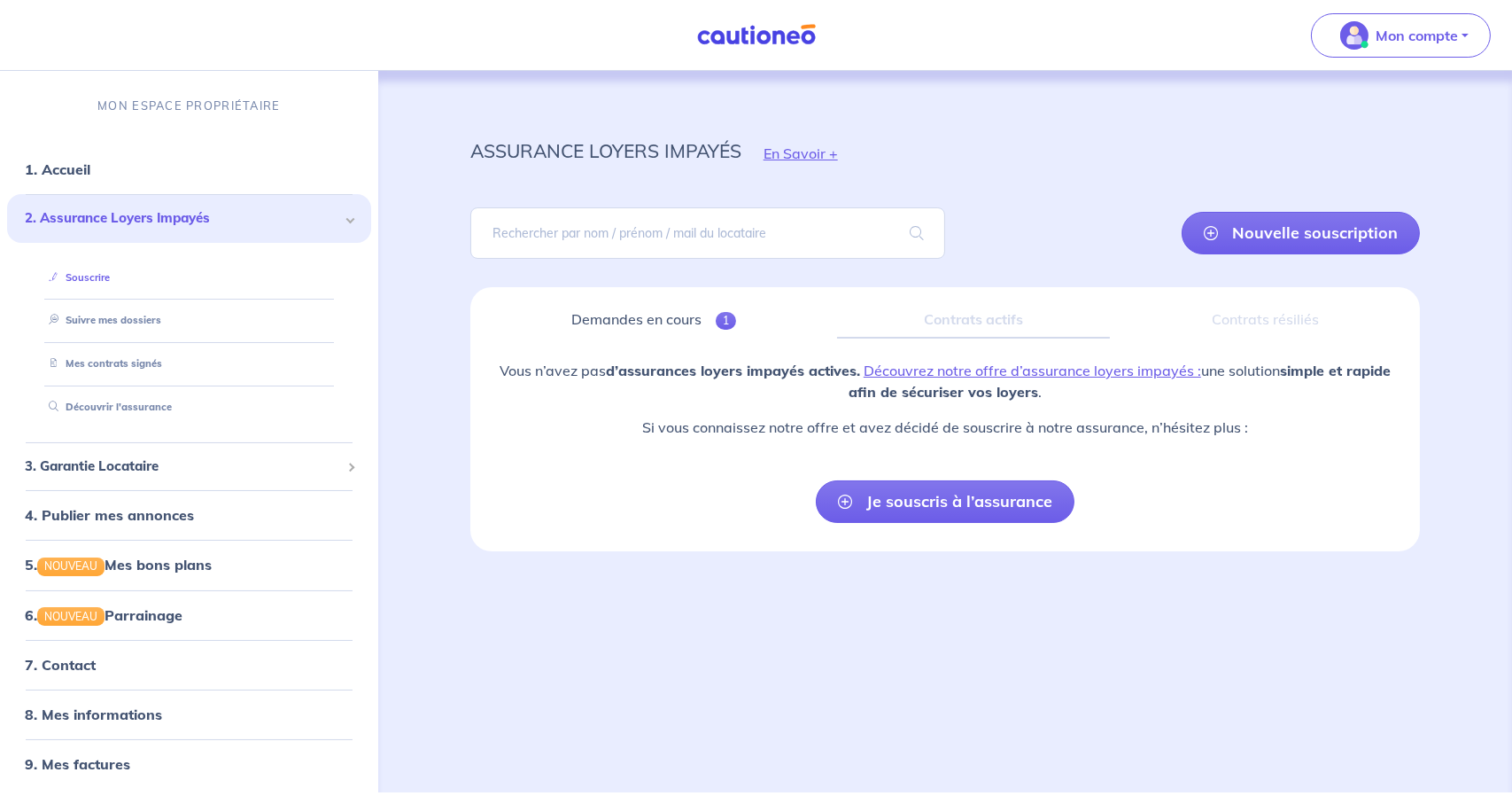
click at [104, 274] on link "Souscrire" at bounding box center [76, 277] width 68 height 13
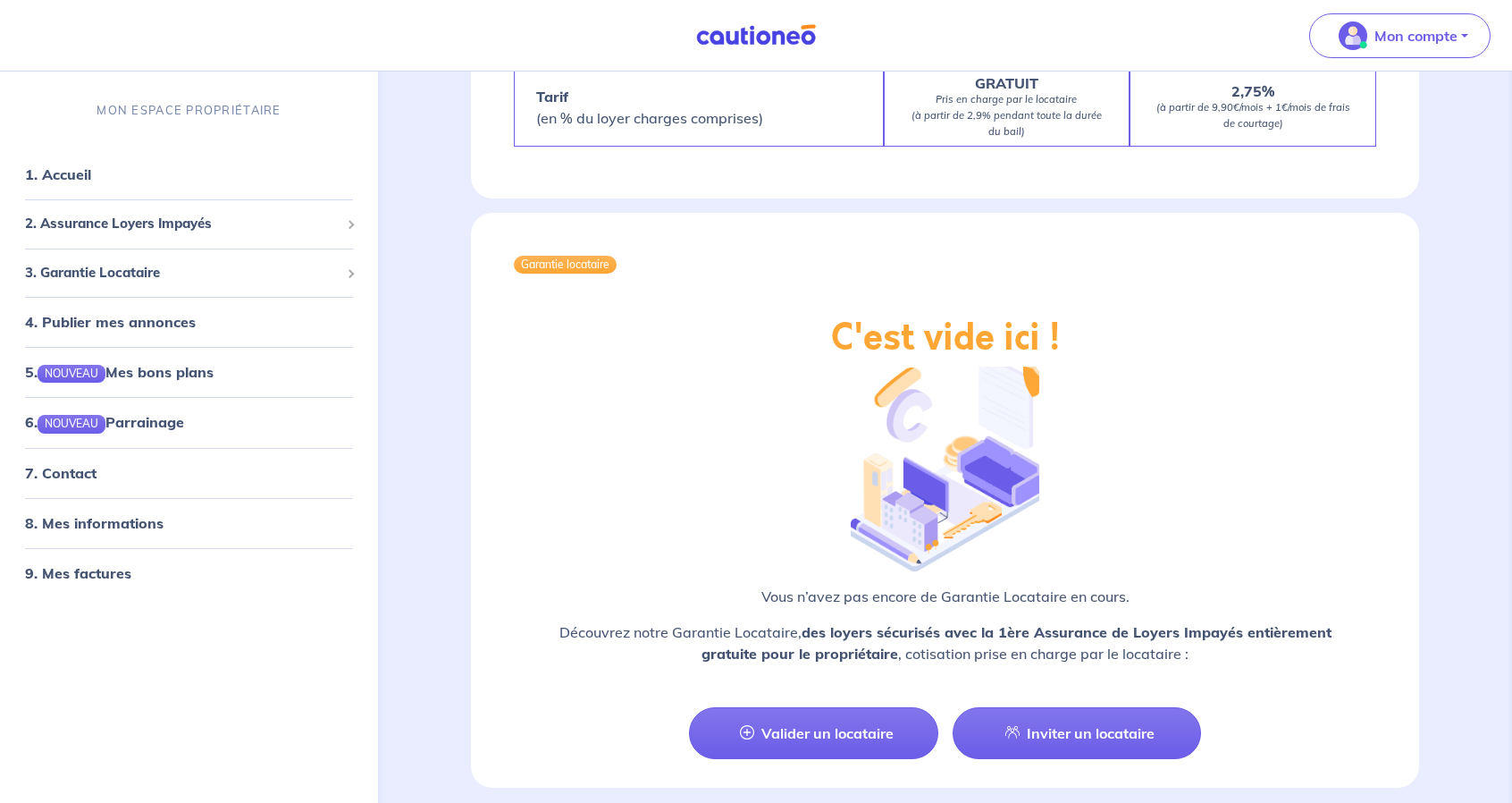
scroll to position [1877, 0]
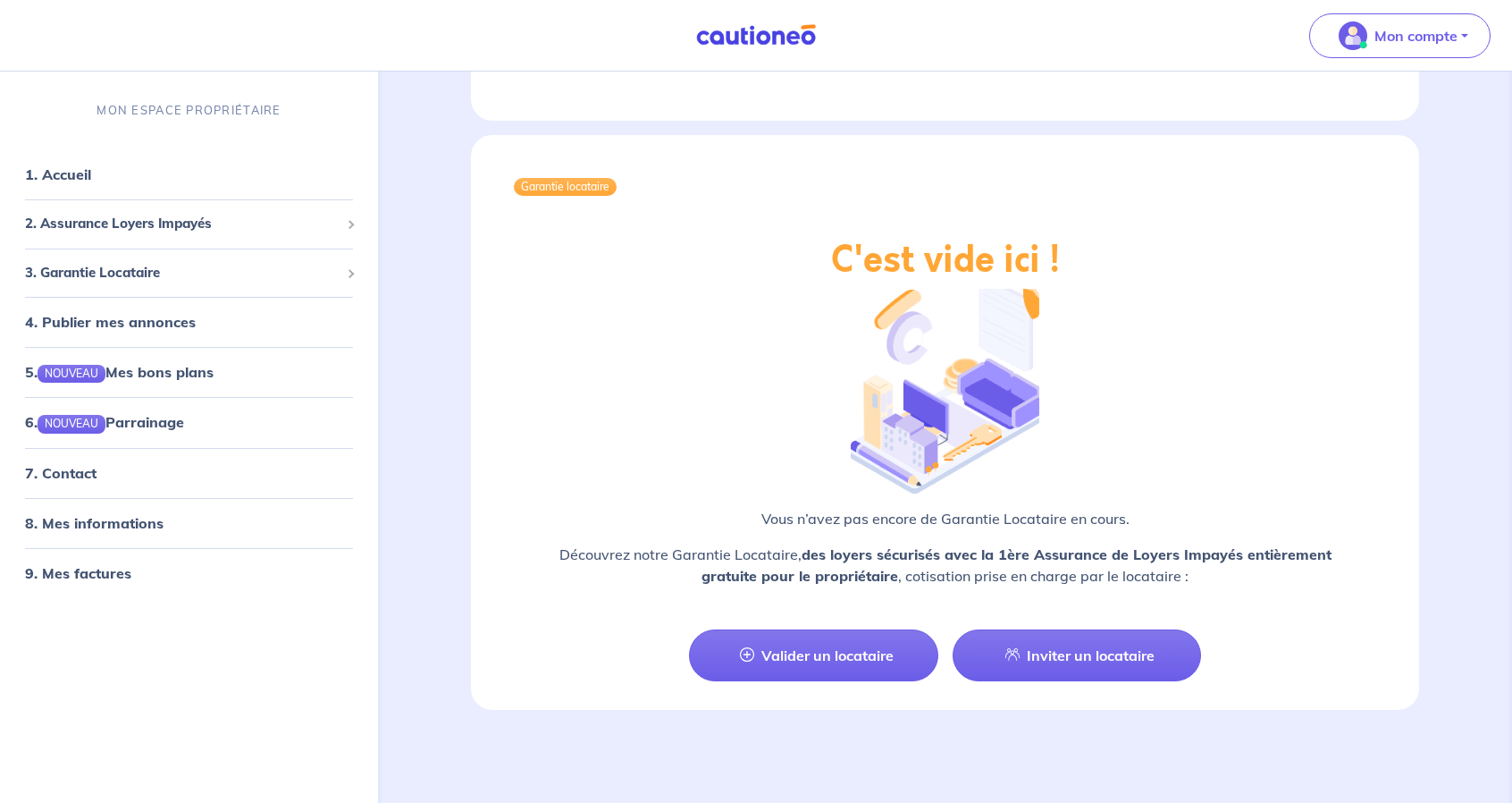
click at [819, 567] on strong "des loyers sécurisés avec la 1ère Assurance de Loyers Impayés entièrement gratu…" at bounding box center [1016, 564] width 630 height 39
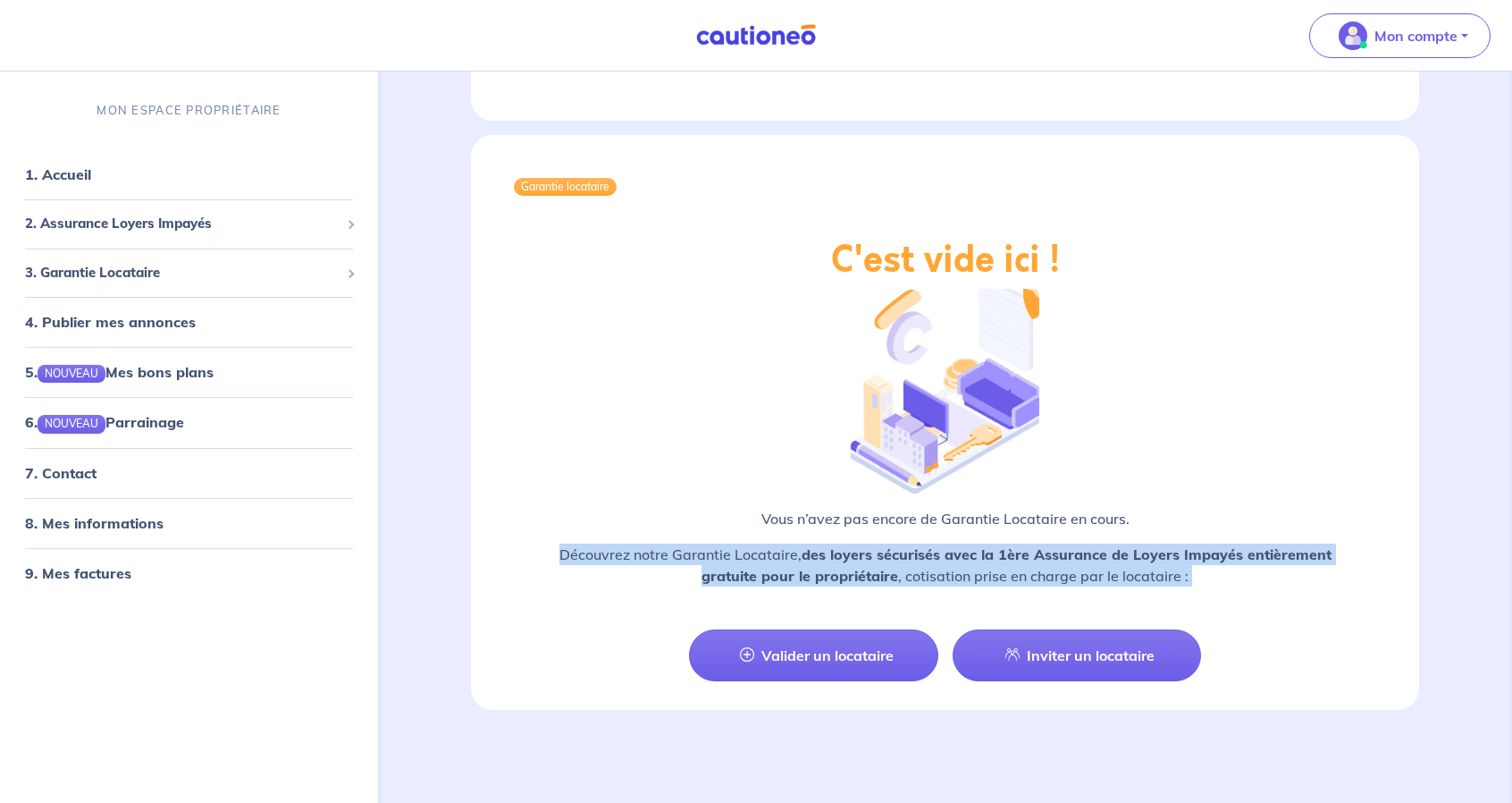
click at [819, 567] on strong "des loyers sécurisés avec la 1ère Assurance de Loyers Impayés entièrement gratu…" at bounding box center [1016, 564] width 630 height 39
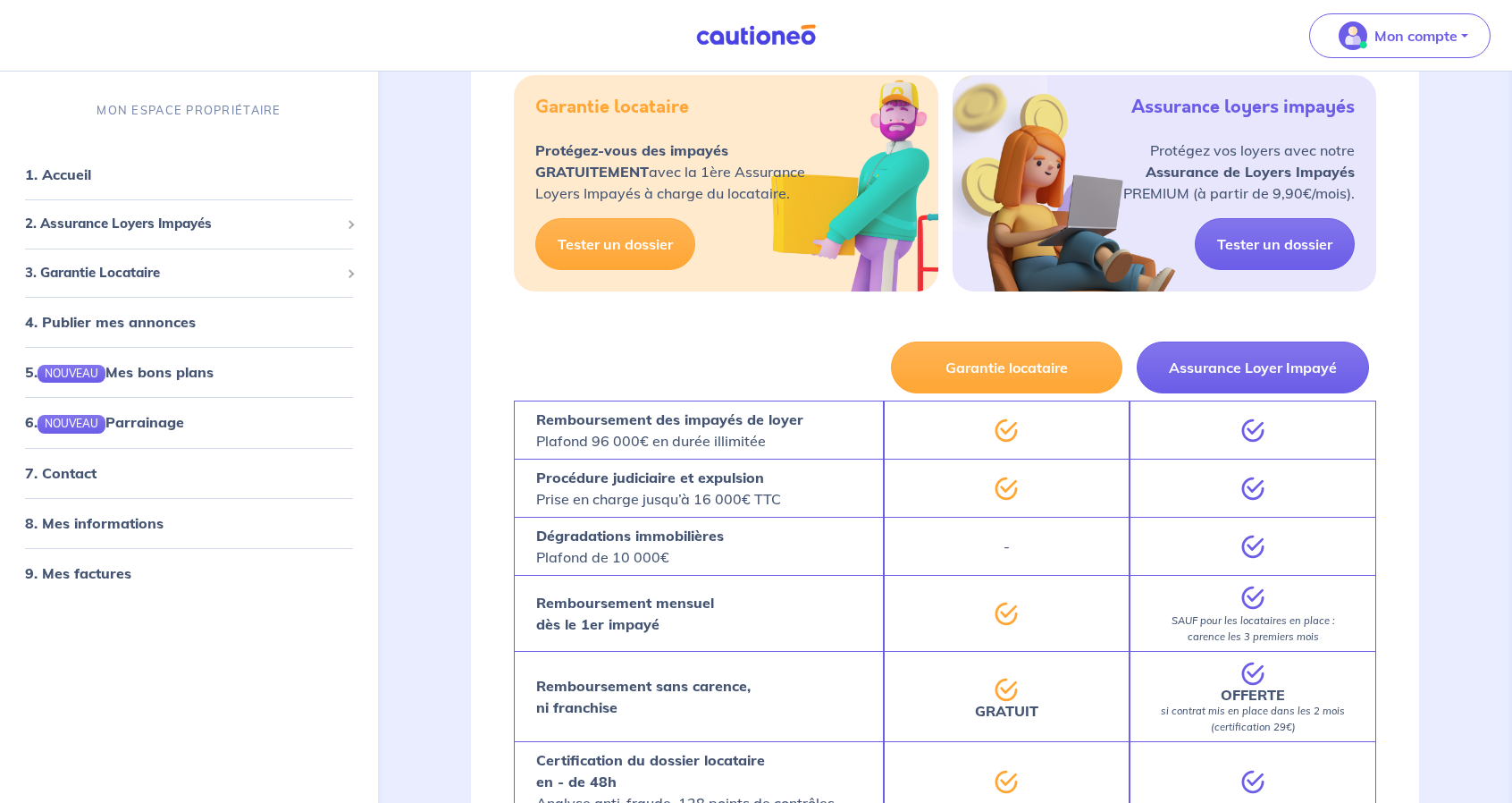
scroll to position [894, 0]
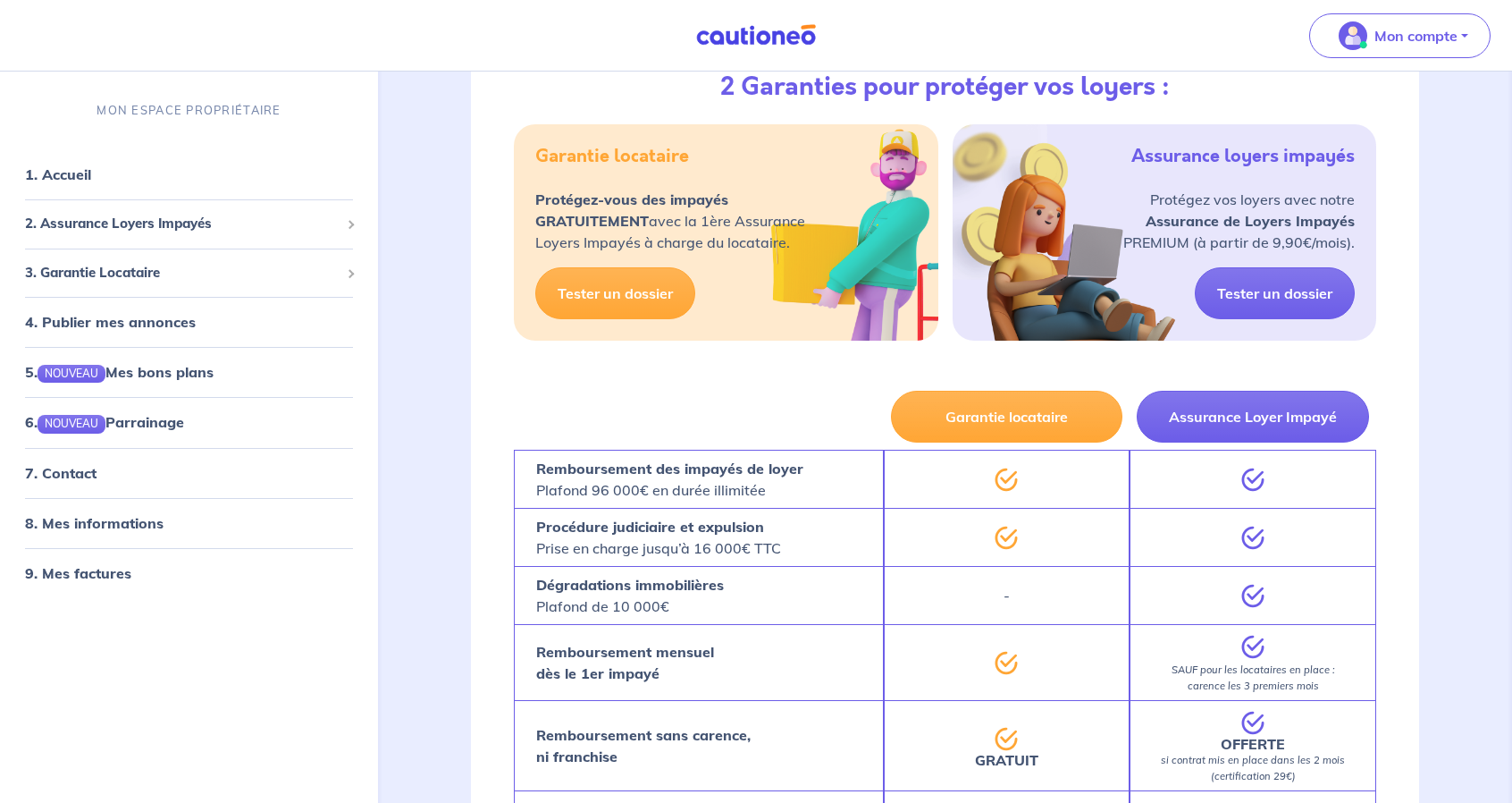
click at [1218, 231] on p "Protégez vos loyers avec notre Assurance de Loyers Impayés PREMIUM (à partir de…" at bounding box center [1239, 221] width 232 height 65
click at [1204, 253] on p "Protégez vos loyers avec notre Assurance de Loyers Impayés PREMIUM (à partir de…" at bounding box center [1239, 221] width 232 height 65
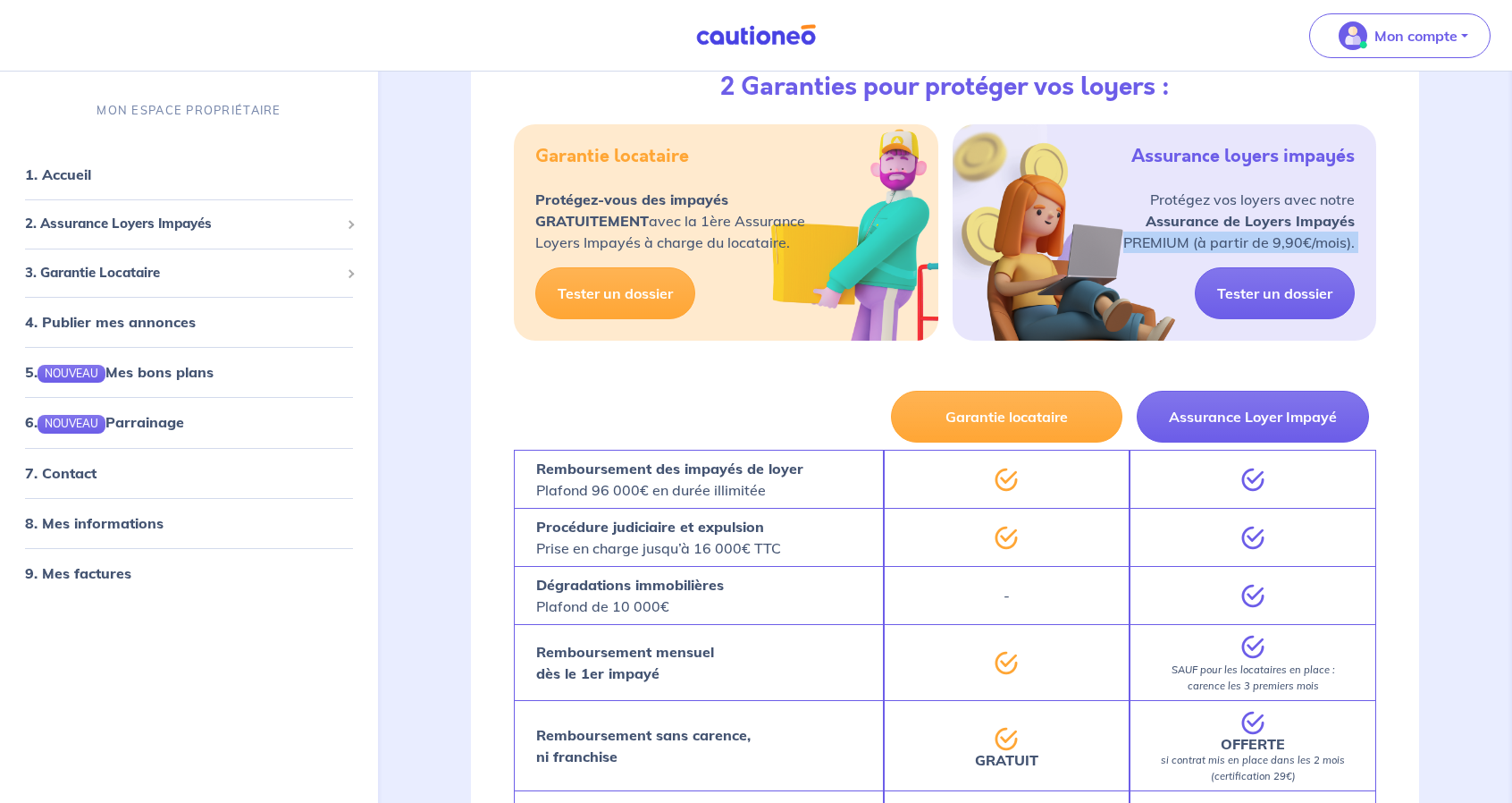
click at [1204, 253] on p "Protégez vos loyers avec notre Assurance de Loyers Impayés PREMIUM (à partir de…" at bounding box center [1239, 221] width 232 height 65
click at [1213, 230] on strong "Assurance de Loyers Impayés" at bounding box center [1251, 221] width 209 height 18
click at [1171, 253] on p "Protégez vos loyers avec notre Assurance de Loyers Impayés PREMIUM (à partir de…" at bounding box center [1239, 221] width 232 height 65
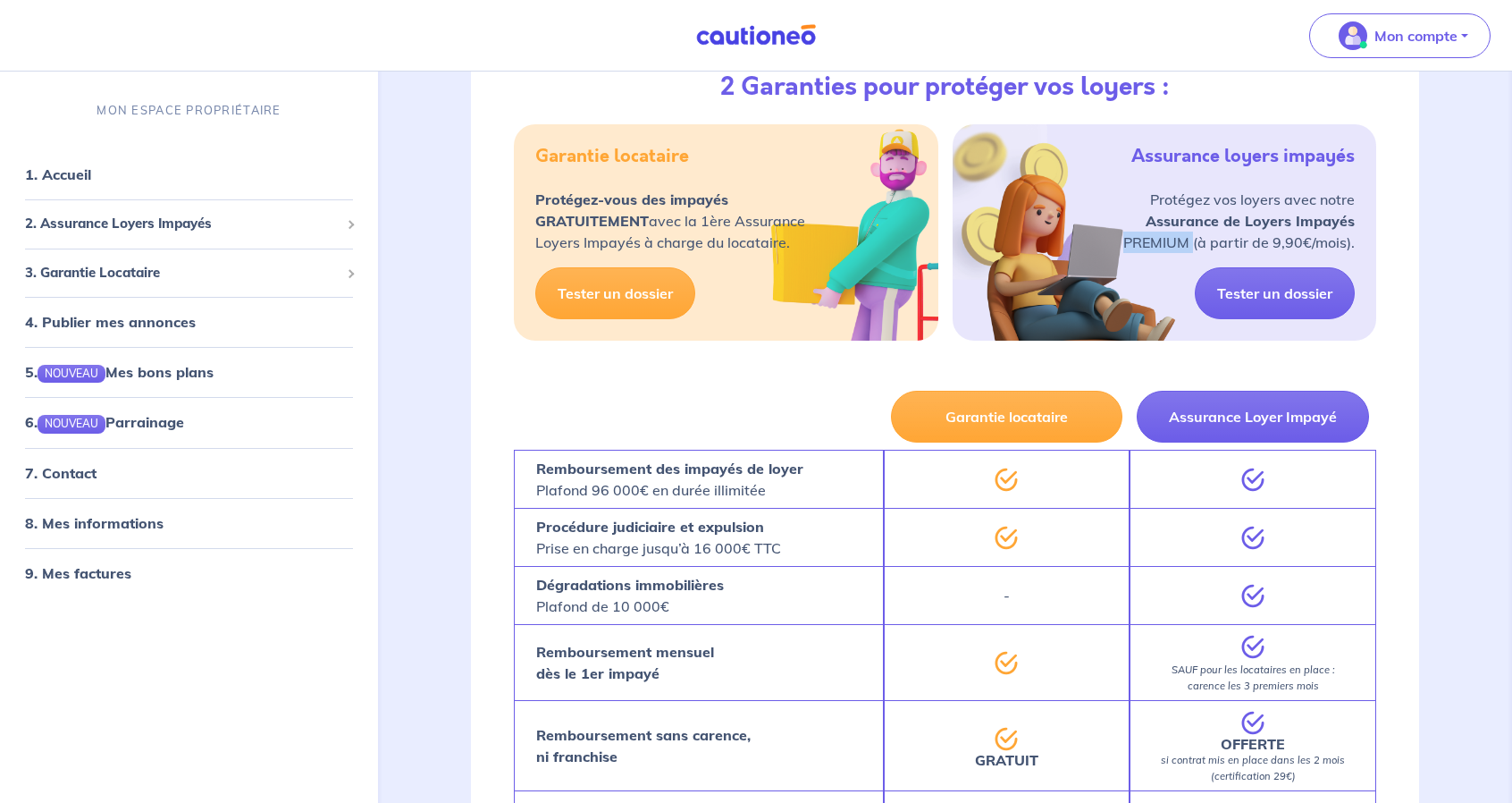
click at [1171, 253] on p "Protégez vos loyers avec notre Assurance de Loyers Impayés PREMIUM (à partir de…" at bounding box center [1239, 221] width 232 height 65
click at [703, 226] on strong "Protégez-vous des impayés GRATUITEMENT" at bounding box center [631, 210] width 193 height 39
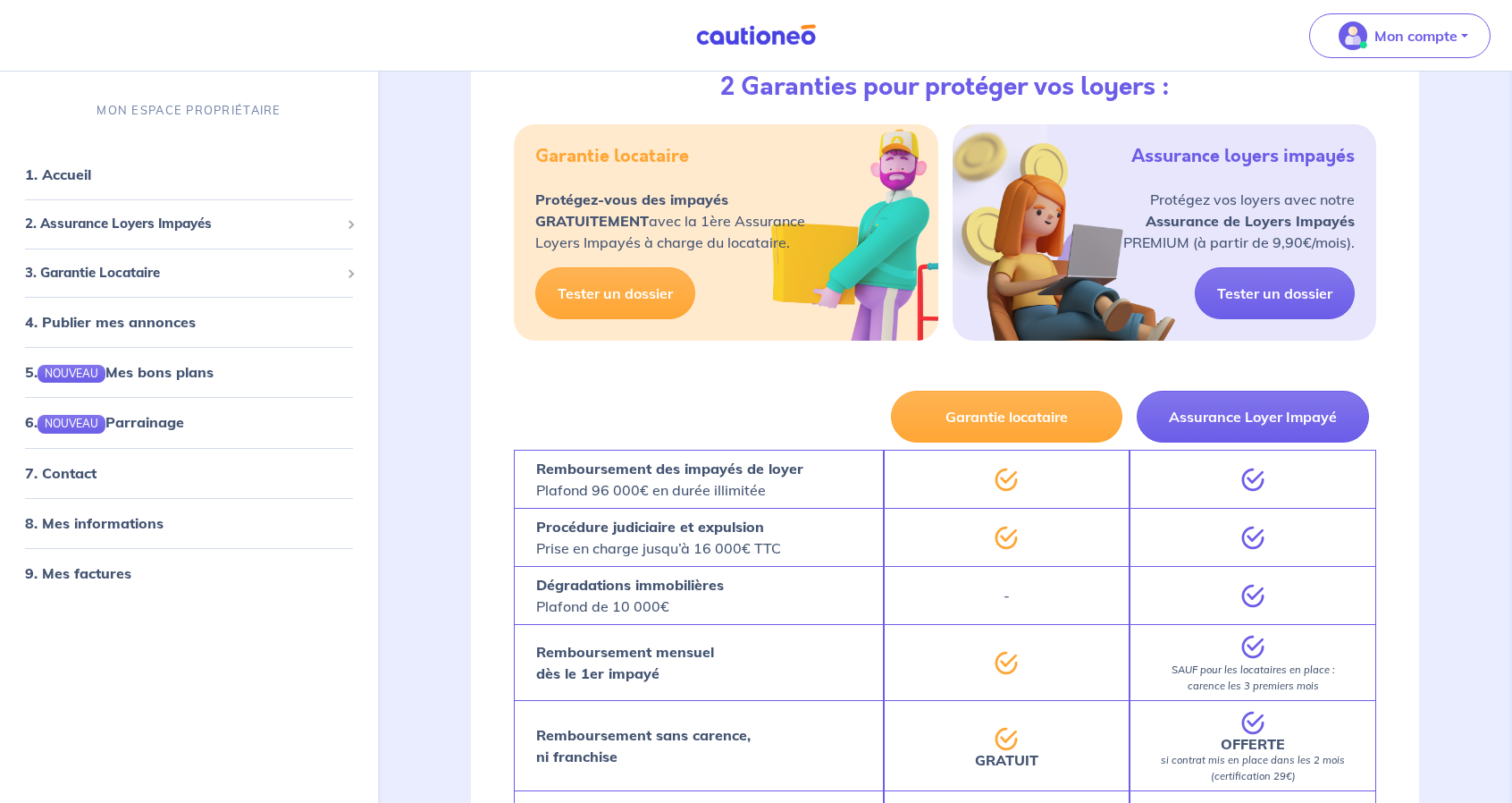
click at [703, 240] on p "Protégez-vous des impayés GRATUITEMENT avec la 1ère Assurance Loyers Impayés à …" at bounding box center [670, 221] width 270 height 65
click at [732, 240] on p "Protégez-vous des impayés GRATUITEMENT avec la 1ère Assurance Loyers Impayés à …" at bounding box center [670, 221] width 270 height 65
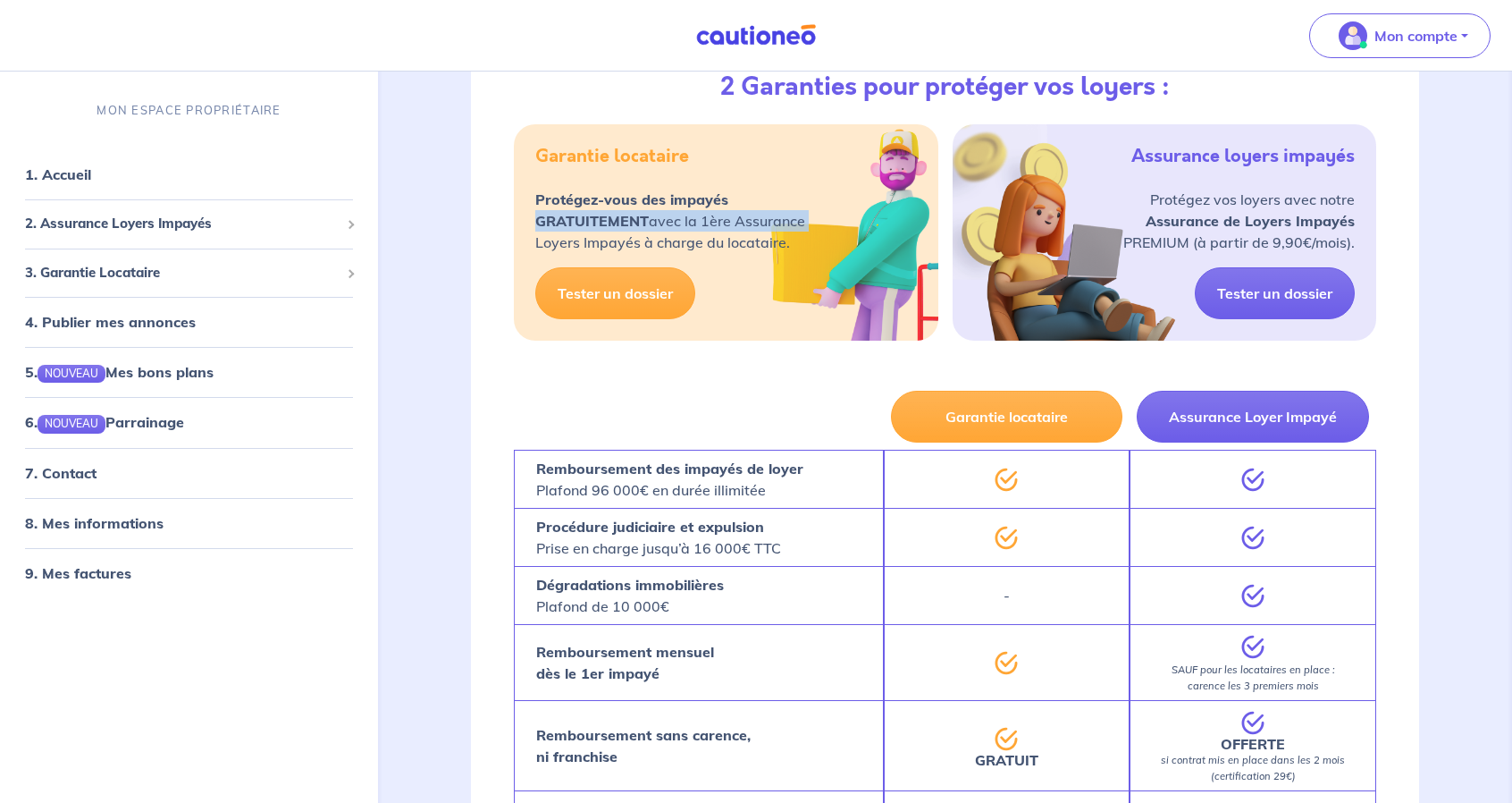
click at [732, 240] on p "Protégez-vous des impayés GRATUITEMENT avec la 1ère Assurance Loyers Impayés à …" at bounding box center [670, 221] width 270 height 65
click at [640, 167] on h5 "Garantie locataire" at bounding box center [611, 156] width 154 height 22
click at [689, 267] on div "Protégez-vous des impayés GRATUITEMENT avec la 1ère Assurance Loyers Impayés à …" at bounding box center [670, 228] width 270 height 78
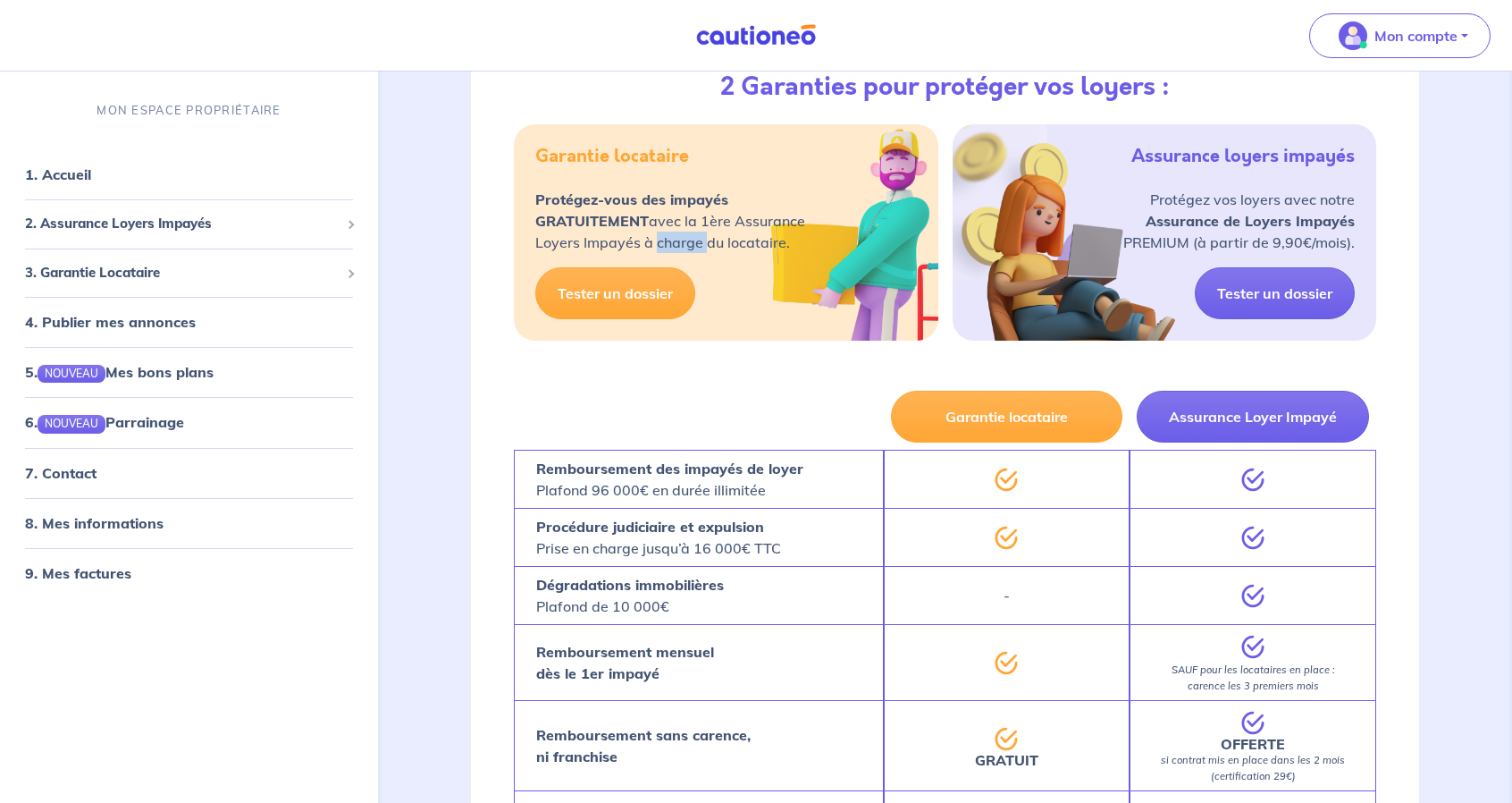
click at [689, 267] on div "Protégez-vous des impayés GRATUITEMENT avec la 1ère Assurance Loyers Impayés à …" at bounding box center [670, 228] width 270 height 78
click at [710, 253] on p "Protégez-vous des impayés GRATUITEMENT avec la 1ère Assurance Loyers Impayés à …" at bounding box center [670, 221] width 270 height 65
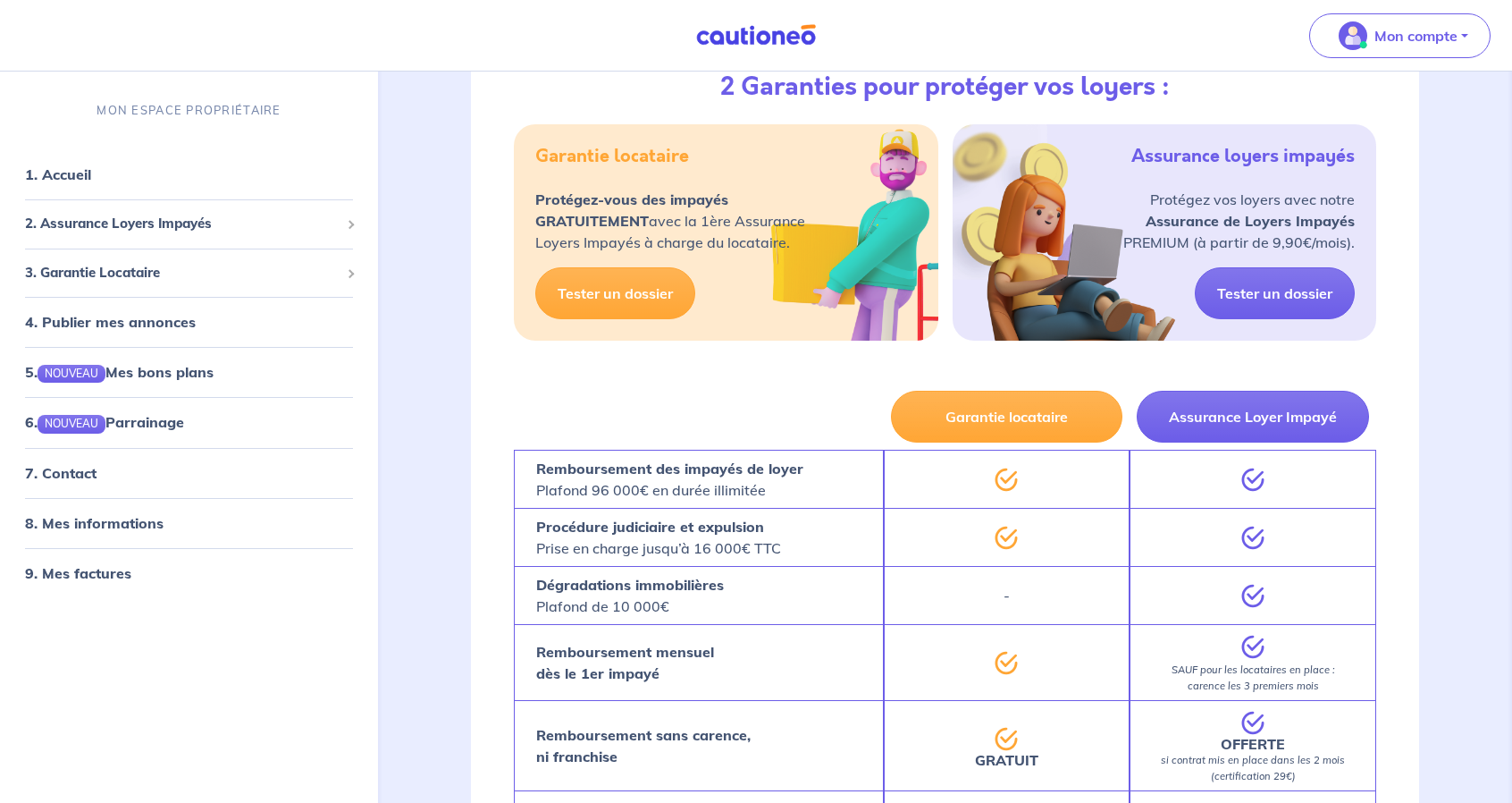
click at [718, 241] on p "Protégez-vous des impayés GRATUITEMENT avec la 1ère Assurance Loyers Impayés à …" at bounding box center [670, 221] width 270 height 65
click at [736, 253] on p "Protégez-vous des impayés GRATUITEMENT avec la 1ère Assurance Loyers Impayés à …" at bounding box center [670, 221] width 270 height 65
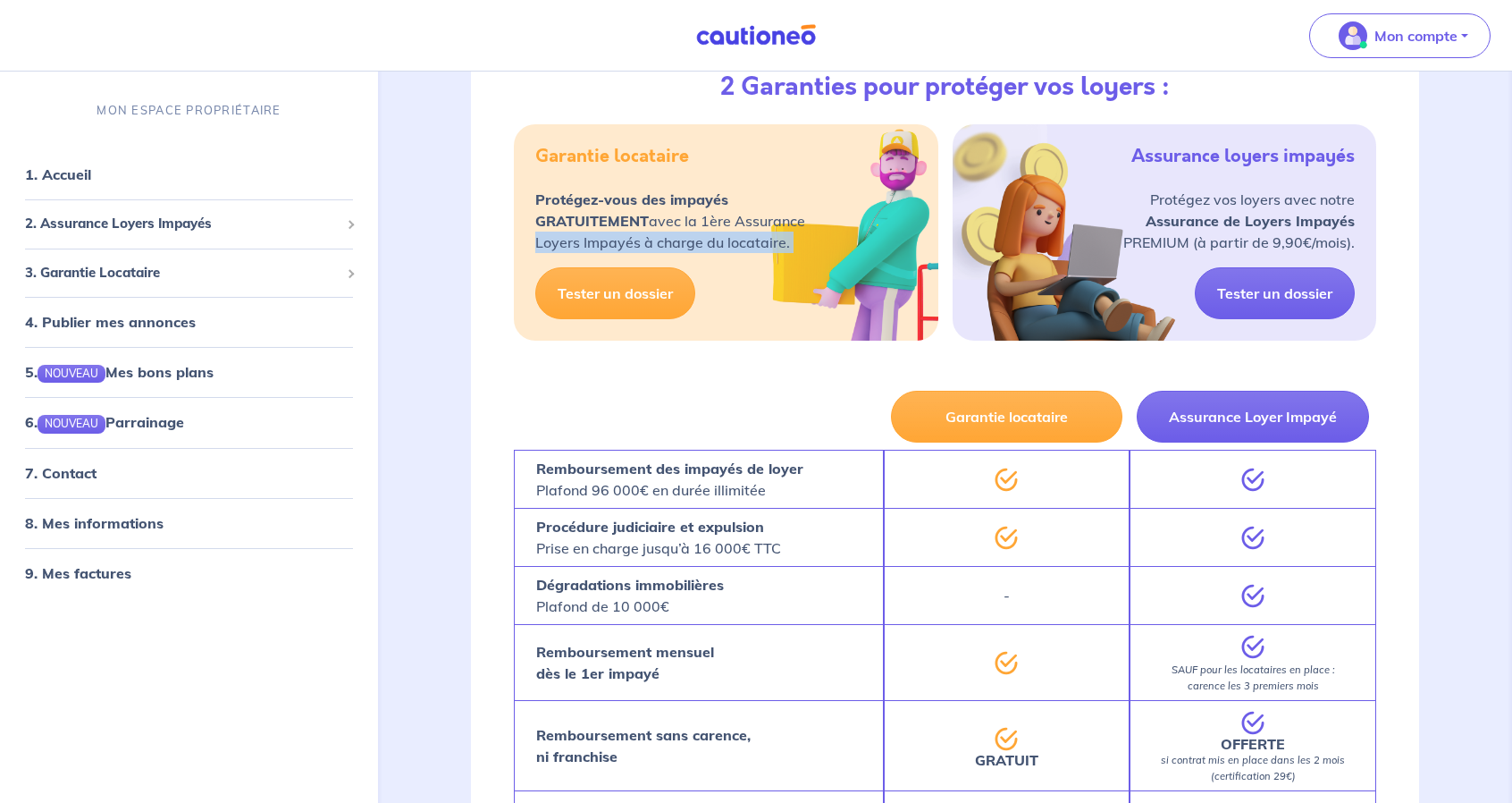
drag, startPoint x: 736, startPoint y: 264, endPoint x: 734, endPoint y: 278, distance: 14.1
click at [736, 253] on p "Protégez-vous des impayés GRATUITEMENT avec la 1ère Assurance Loyers Impayés à …" at bounding box center [670, 221] width 270 height 65
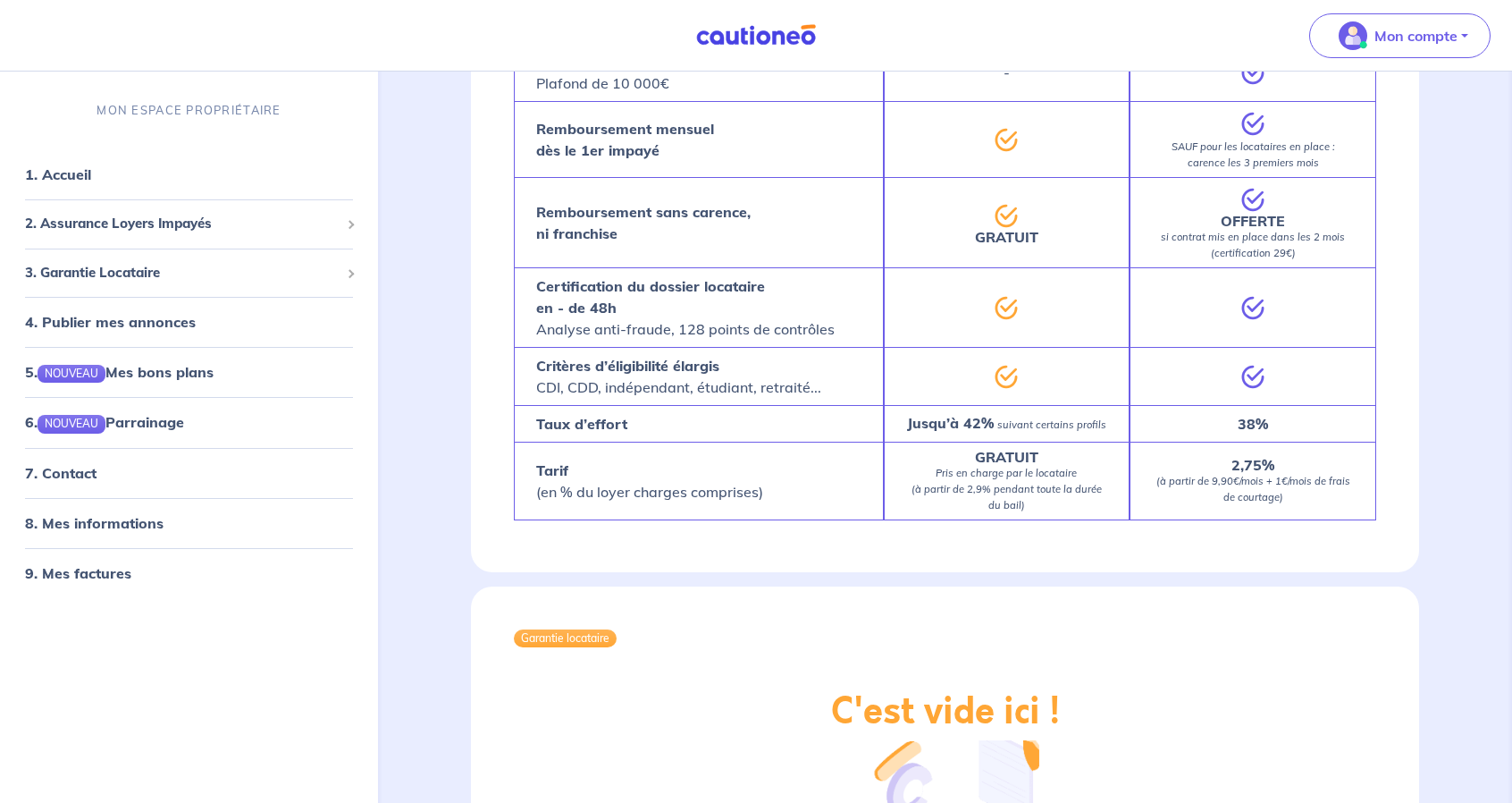
scroll to position [1430, 0]
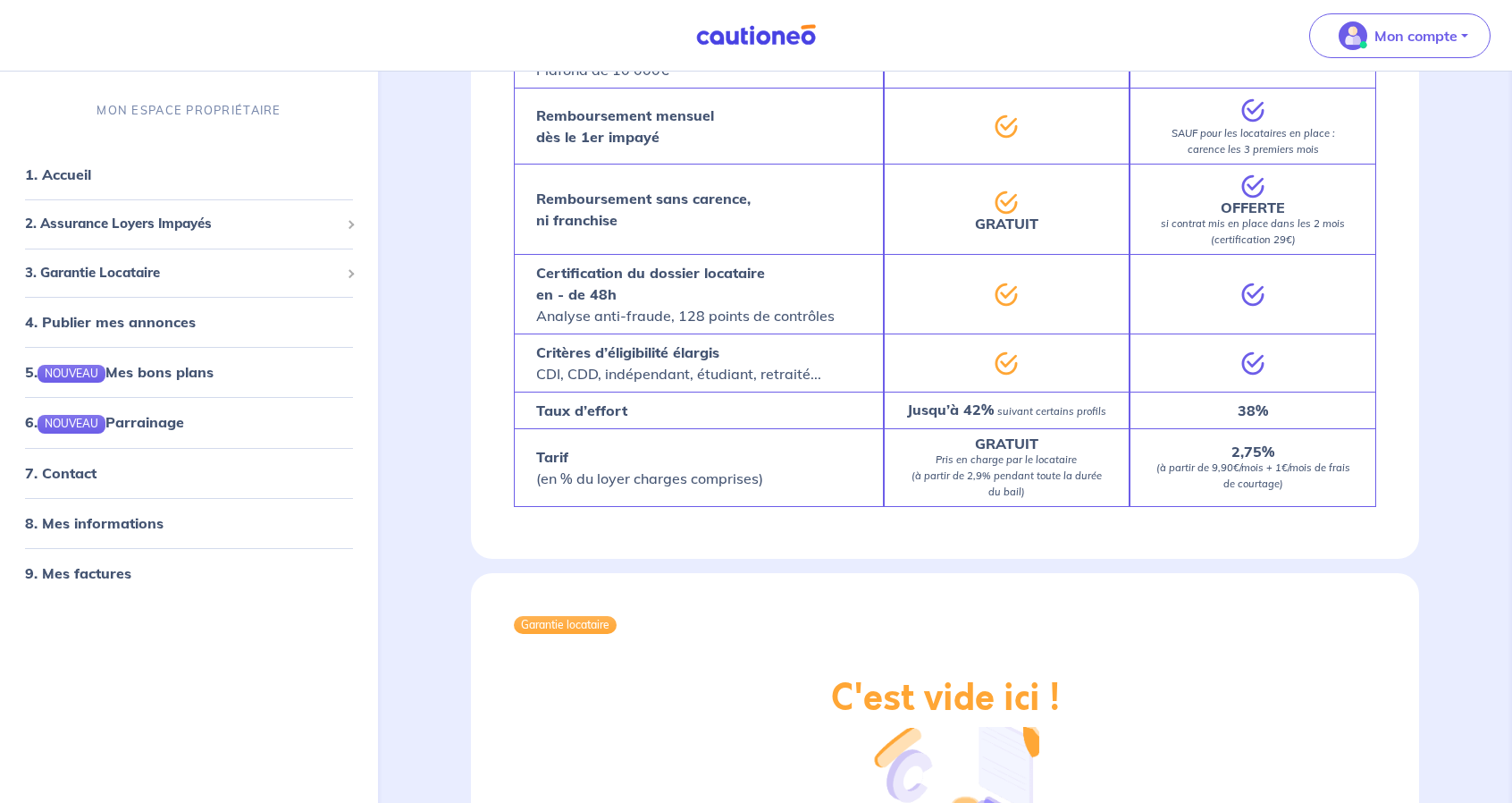
click at [714, 361] on strong "Critères d’éligibilité élargis" at bounding box center [627, 352] width 183 height 18
click at [728, 384] on p "Critères d’éligibilité élargis CDI, CDD, indépendant, étudiant, retraité..." at bounding box center [679, 363] width 286 height 43
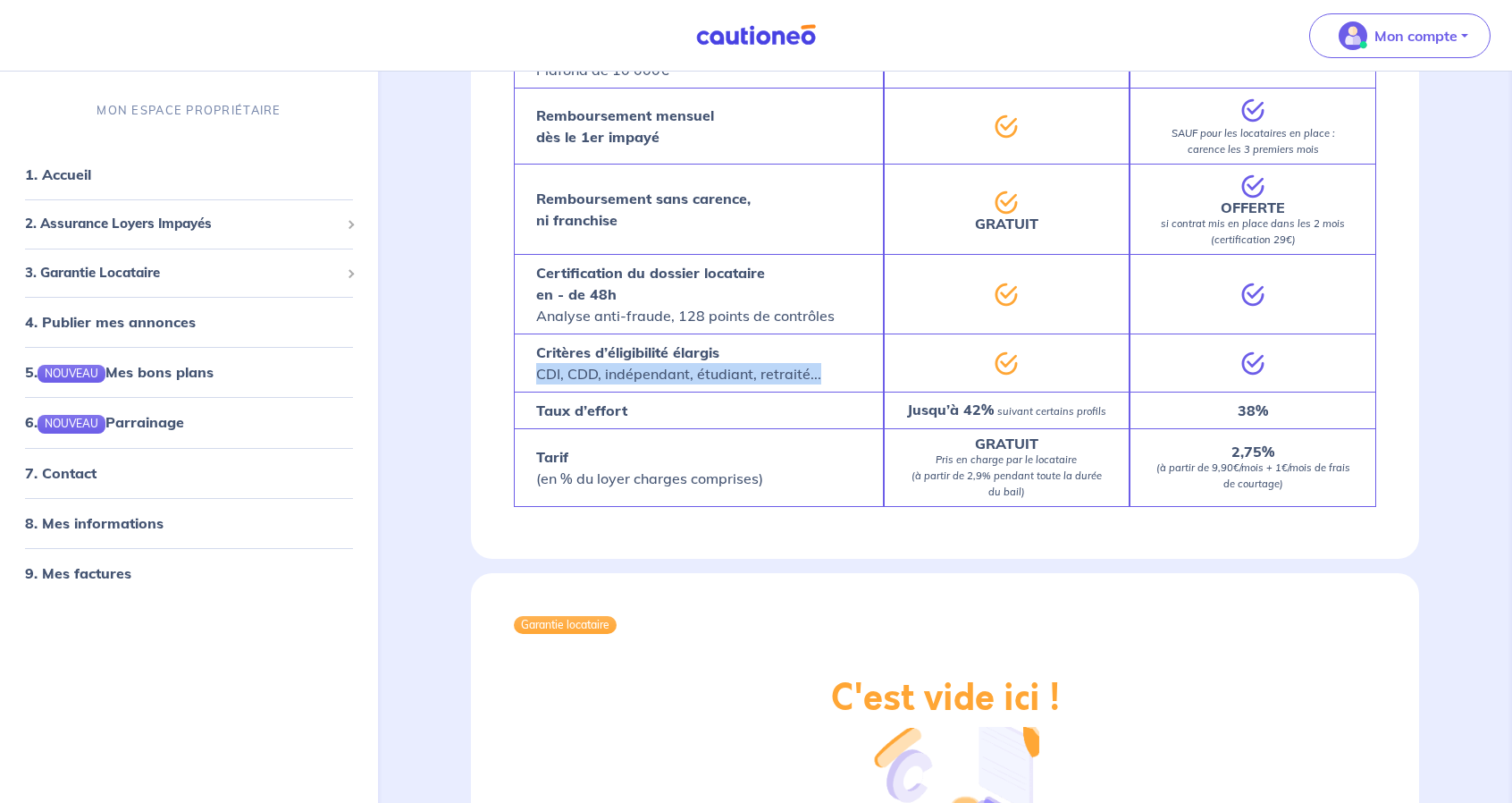
click at [728, 384] on p "Critères d’éligibilité élargis CDI, CDD, indépendant, étudiant, retraité..." at bounding box center [679, 363] width 286 height 43
click at [586, 420] on strong "Taux d’effort" at bounding box center [581, 410] width 91 height 18
click at [1006, 419] on div "Jusqu’à 42% suivant certains profils" at bounding box center [1007, 409] width 246 height 36
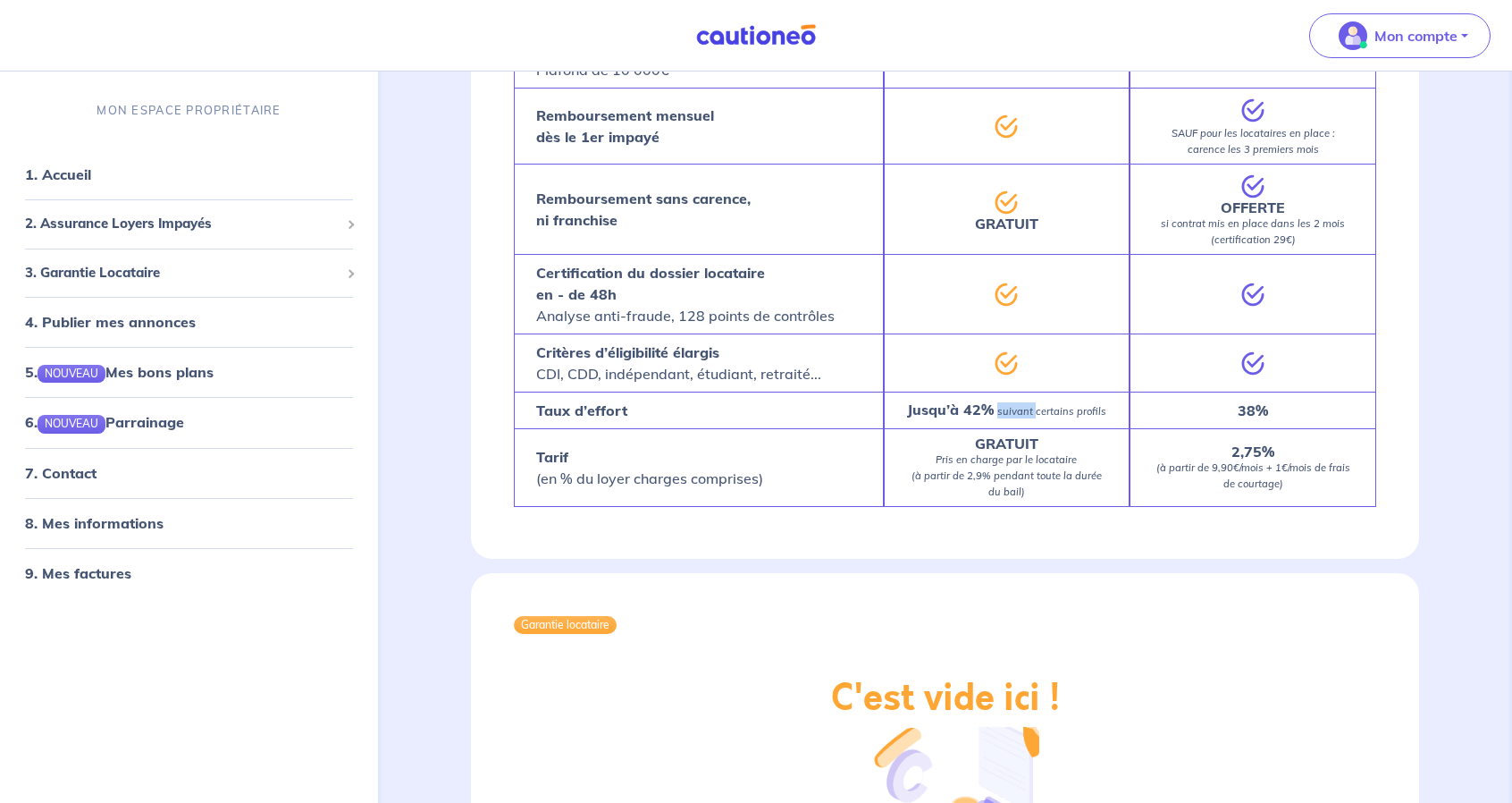
click at [1006, 419] on div "Jusqu’à 42% suivant certains profils" at bounding box center [1007, 409] width 246 height 36
click at [1004, 471] on p "GRATUIT Pris en charge par le locataire (à partir de 2,9% pendant toute la duré…" at bounding box center [1007, 468] width 202 height 63
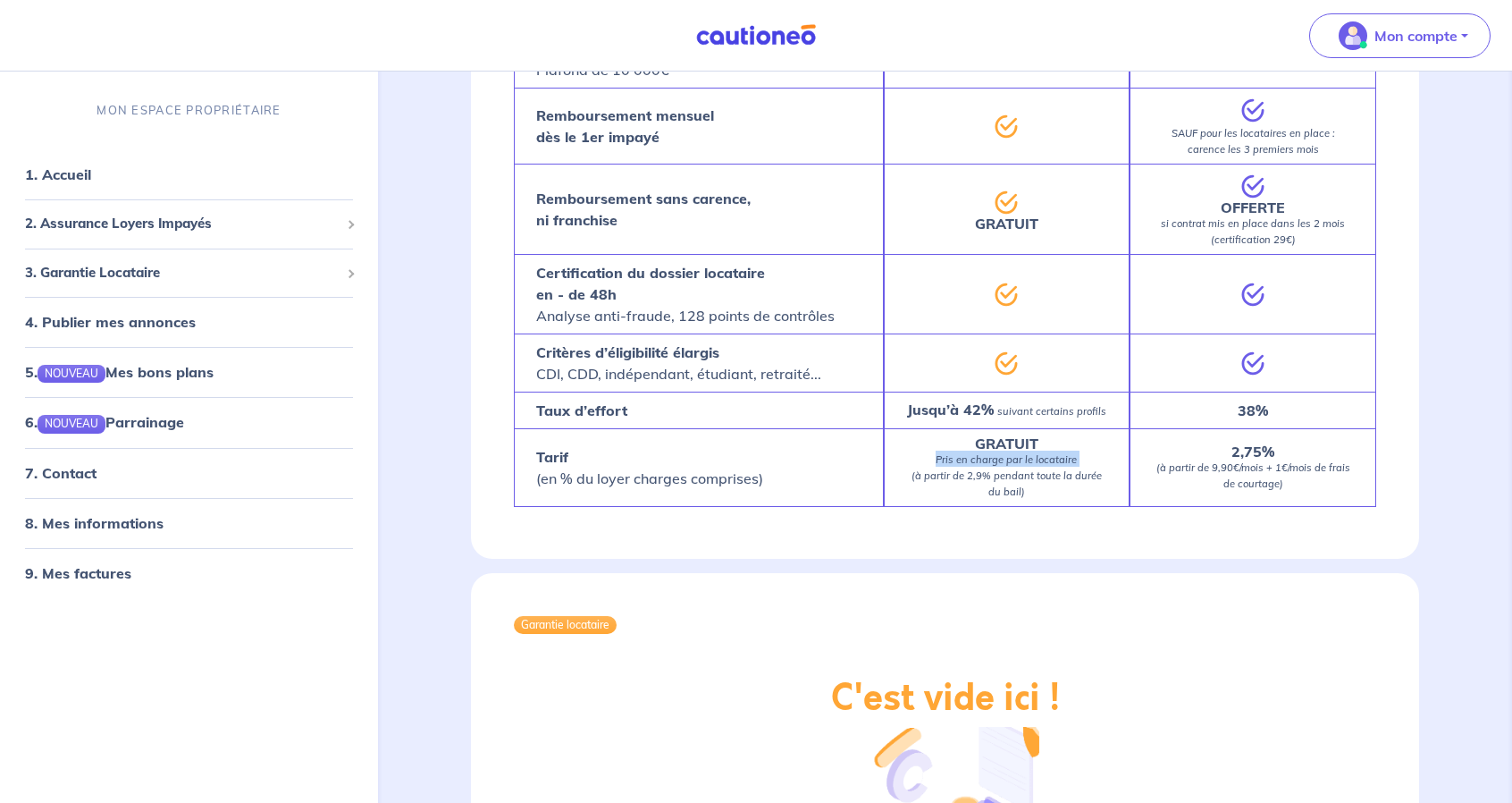
click at [1004, 471] on p "GRATUIT Pris en charge par le locataire (à partir de 2,9% pendant toute la duré…" at bounding box center [1007, 468] width 202 height 63
click at [1002, 418] on em "suivant certains profils" at bounding box center [1051, 411] width 109 height 13
click at [1196, 482] on em "(à partir de 9,90€/mois + 1€/mois de frais de courtage)" at bounding box center [1253, 475] width 194 height 28
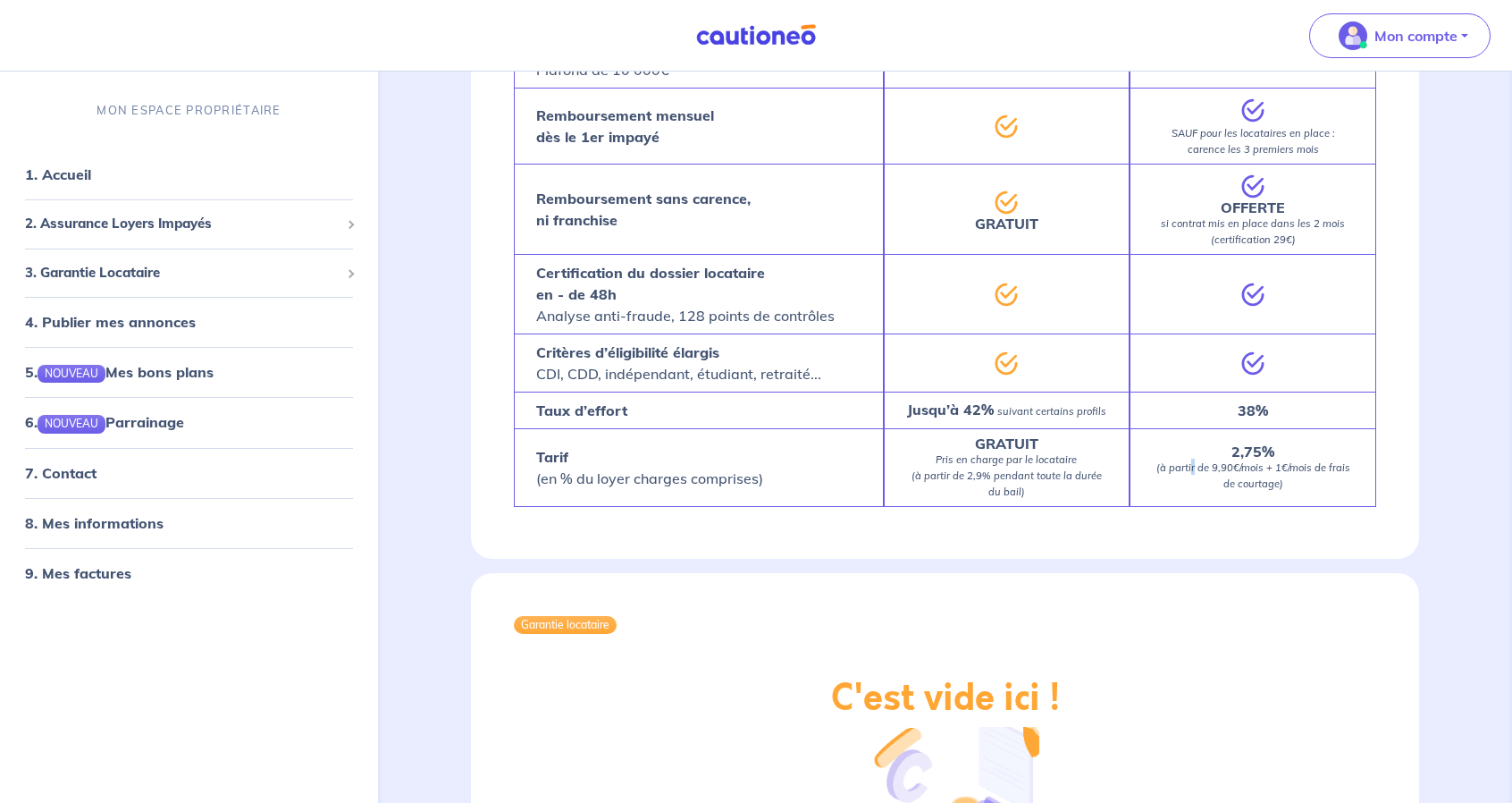
click at [1196, 482] on em "(à partir de 9,90€/mois + 1€/mois de frais de courtage)" at bounding box center [1253, 475] width 194 height 28
click at [1242, 461] on strong "2,75%" at bounding box center [1253, 451] width 43 height 18
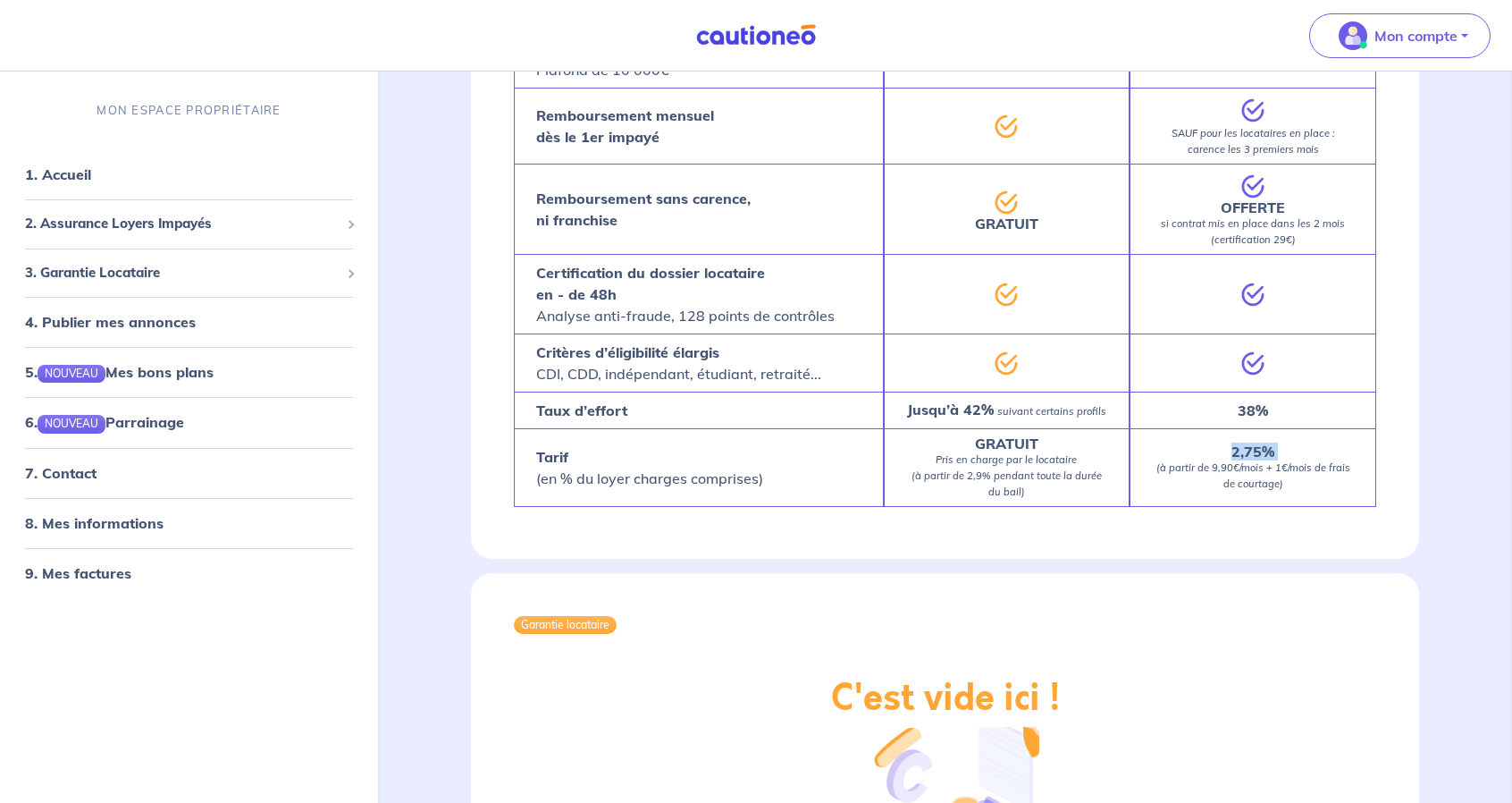
click at [1242, 461] on strong "2,75%" at bounding box center [1253, 451] width 43 height 18
click at [1250, 485] on em "(à partir de 9,90€/mois + 1€/mois de frais de courtage)" at bounding box center [1253, 475] width 194 height 28
click at [1335, 482] on em "(à partir de 9,90€/mois + 1€/mois de frais de courtage)" at bounding box center [1253, 475] width 194 height 28
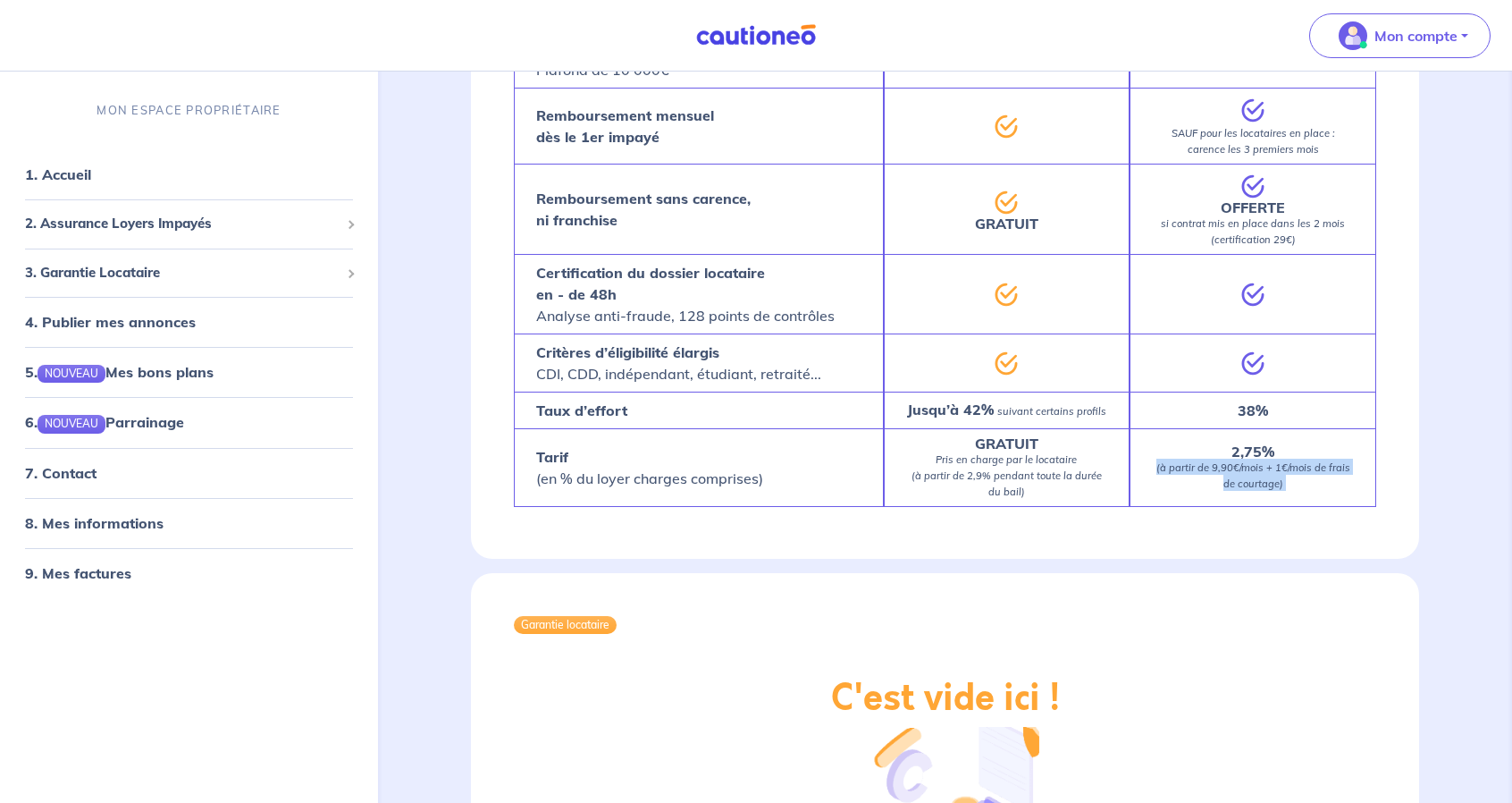
click at [1335, 482] on em "(à partir de 9,90€/mois + 1€/mois de frais de courtage)" at bounding box center [1253, 475] width 194 height 28
click at [1309, 486] on em "(à partir de 9,90€/mois + 1€/mois de frais de courtage)" at bounding box center [1253, 475] width 194 height 28
click at [1284, 487] on em "(à partir de 9,90€/mois + 1€/mois de frais de courtage)" at bounding box center [1253, 475] width 194 height 28
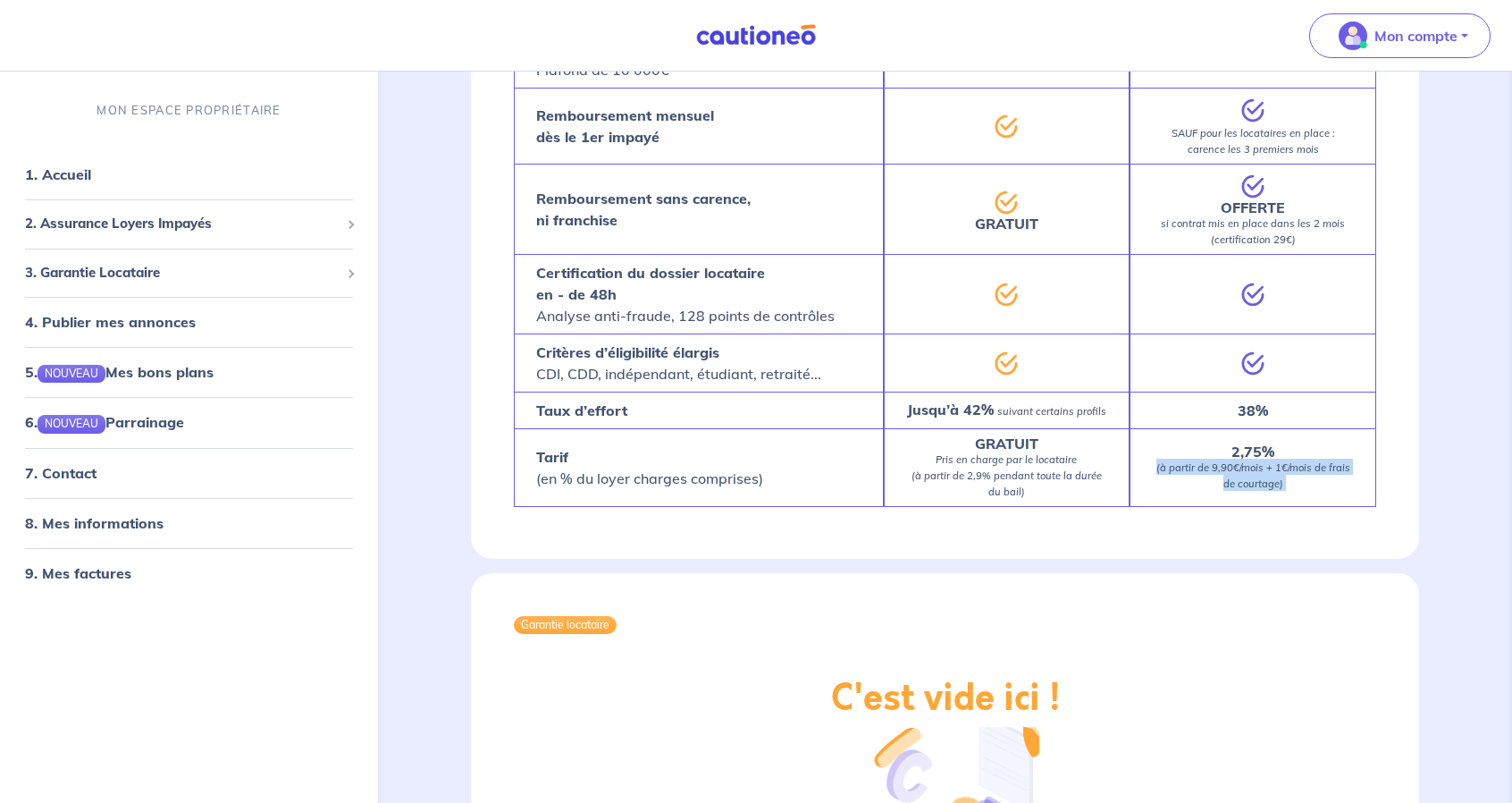
click at [1266, 487] on em "(à partir de 9,90€/mois + 1€/mois de frais de courtage)" at bounding box center [1253, 475] width 194 height 28
drag, startPoint x: 1270, startPoint y: 486, endPoint x: 1300, endPoint y: 503, distance: 34.5
click at [1300, 491] on p "2,75% (à partir de 9,90€/mois + 1€/mois de frais de courtage)" at bounding box center [1253, 468] width 202 height 47
click at [1297, 485] on em "(à partir de 9,90€/mois + 1€/mois de frais de courtage)" at bounding box center [1253, 475] width 194 height 28
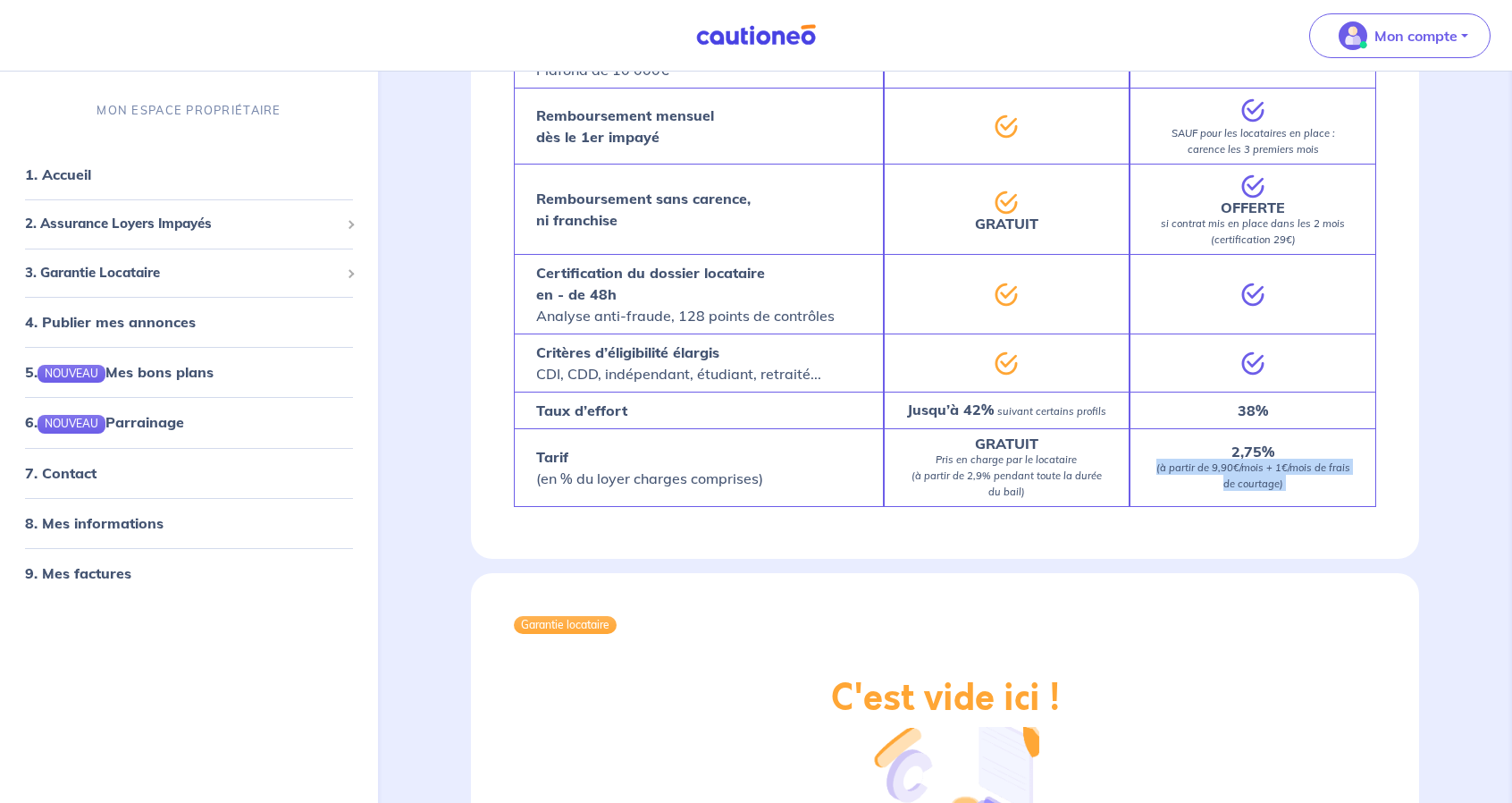
click at [1297, 485] on em "(à partir de 9,90€/mois + 1€/mois de frais de courtage)" at bounding box center [1253, 475] width 194 height 28
click at [1201, 491] on p "2,75% (à partir de 9,90€/mois + 1€/mois de frais de courtage)" at bounding box center [1253, 468] width 202 height 47
click at [1204, 491] on p "2,75% (à partir de 9,90€/mois + 1€/mois de frais de courtage)" at bounding box center [1253, 468] width 202 height 47
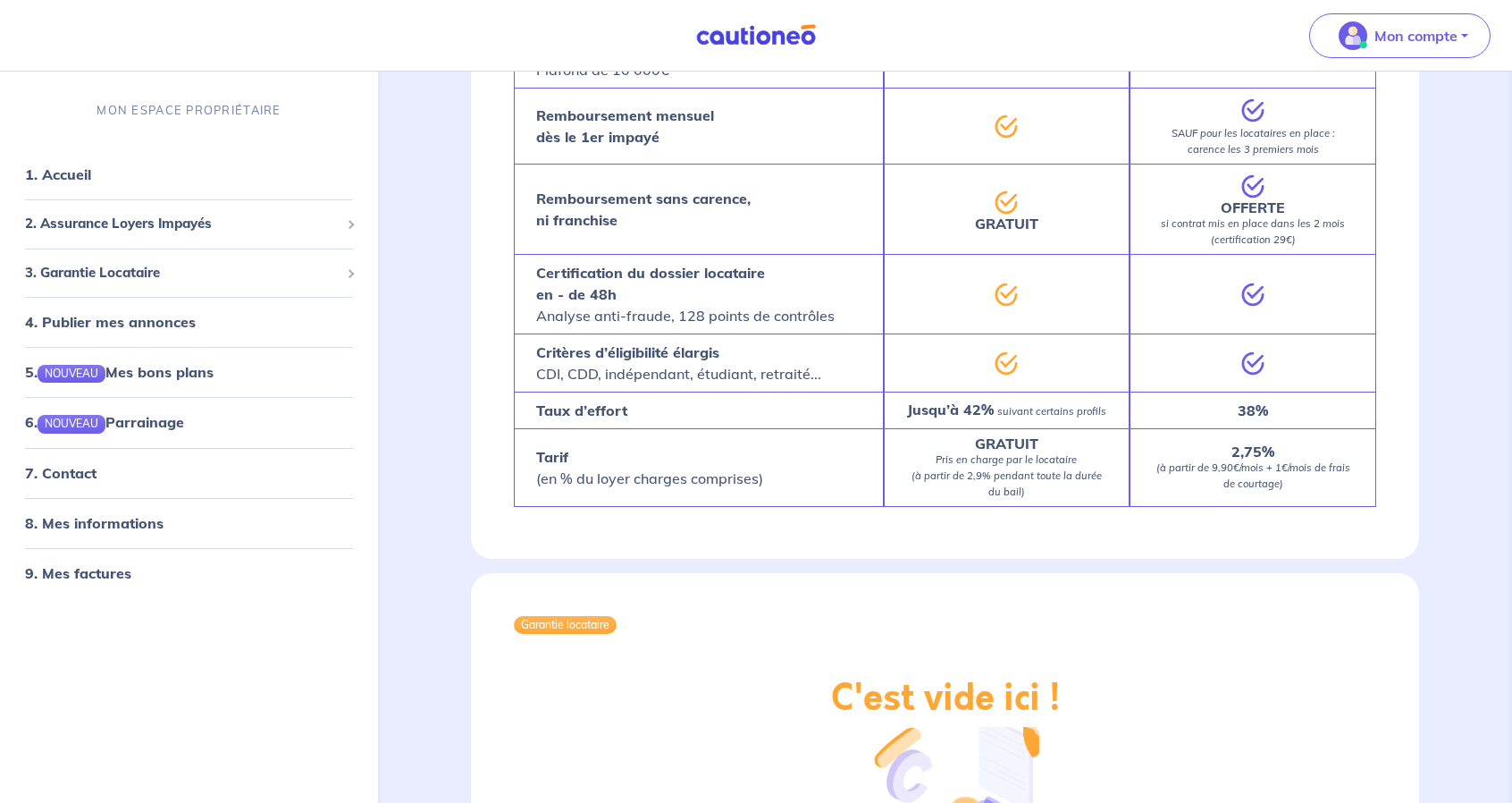
click at [1063, 496] on em "Pris en charge par le locataire (à partir de 2,9% pendant toute la durée du bai…" at bounding box center [1006, 475] width 191 height 45
click at [672, 489] on p "Tarif (en % du loyer charges comprises)" at bounding box center [649, 468] width 227 height 43
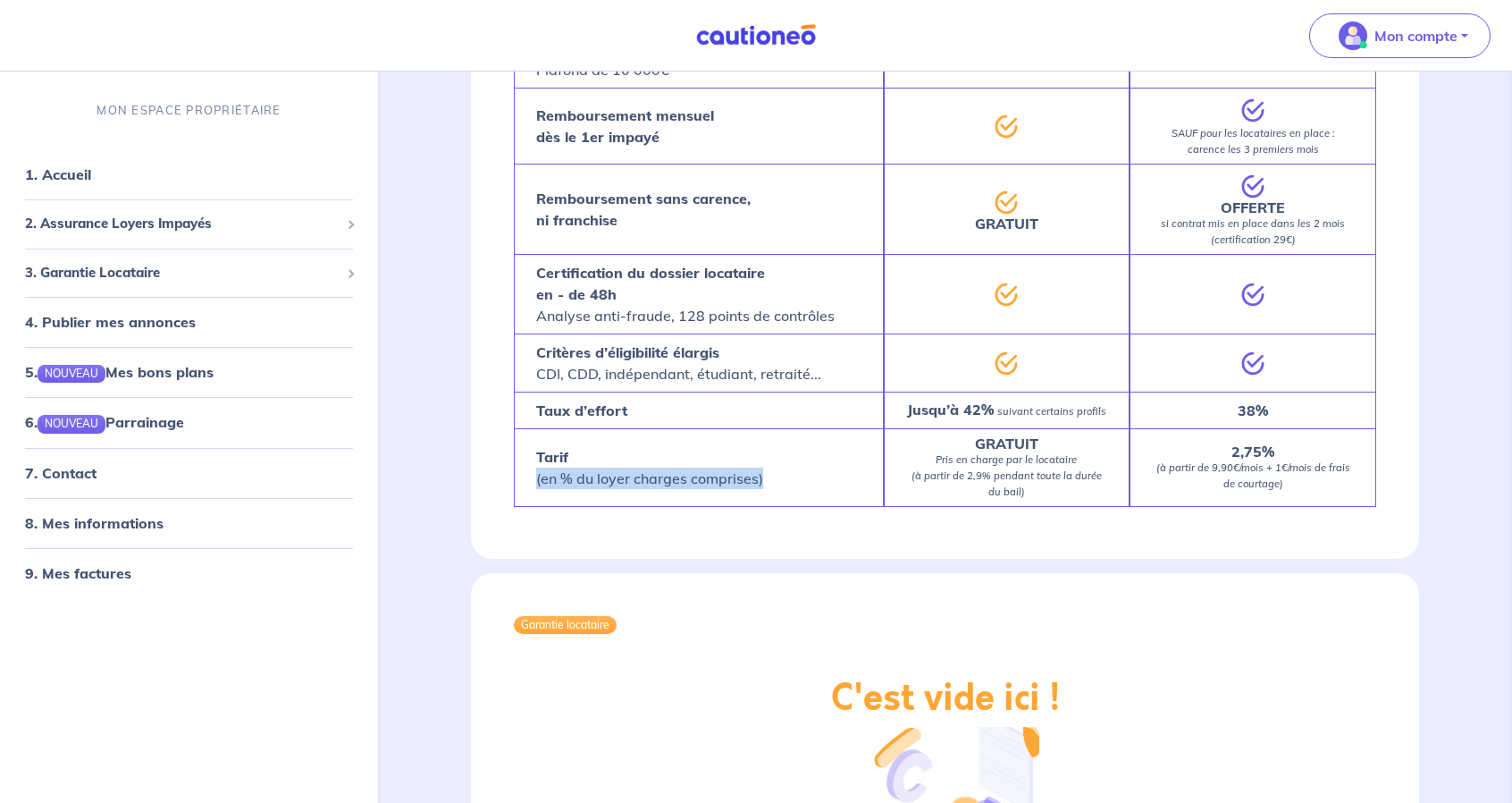
click at [672, 489] on p "Tarif (en % du loyer charges comprises)" at bounding box center [649, 468] width 227 height 43
click at [551, 466] on strong "Tarif" at bounding box center [552, 457] width 32 height 18
click at [648, 489] on p "Tarif (en % du loyer charges comprises)" at bounding box center [649, 468] width 227 height 43
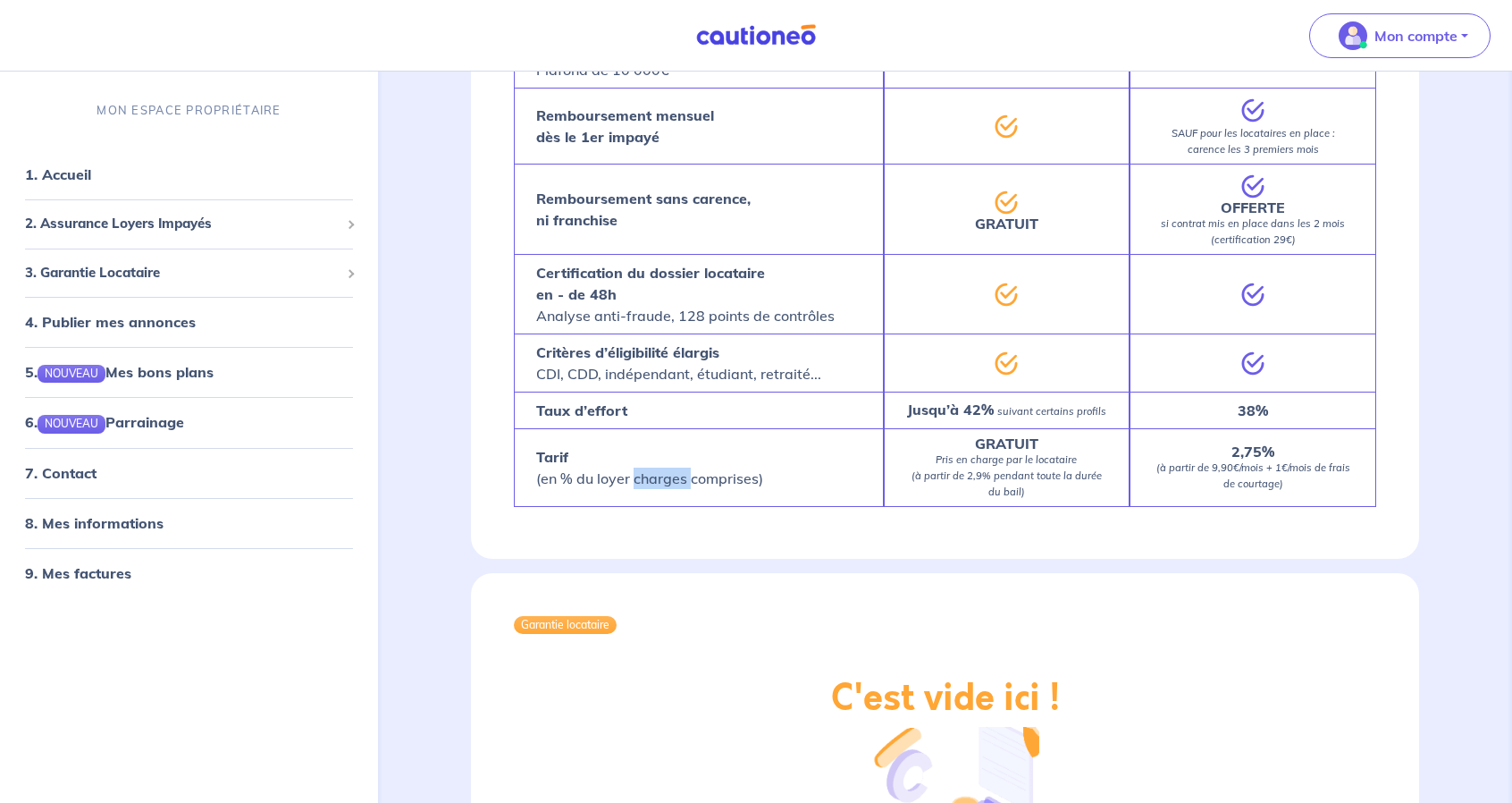
click at [648, 489] on p "Tarif (en % du loyer charges comprises)" at bounding box center [649, 468] width 227 height 43
click at [976, 452] on strong "GRATUIT" at bounding box center [1006, 443] width 64 height 18
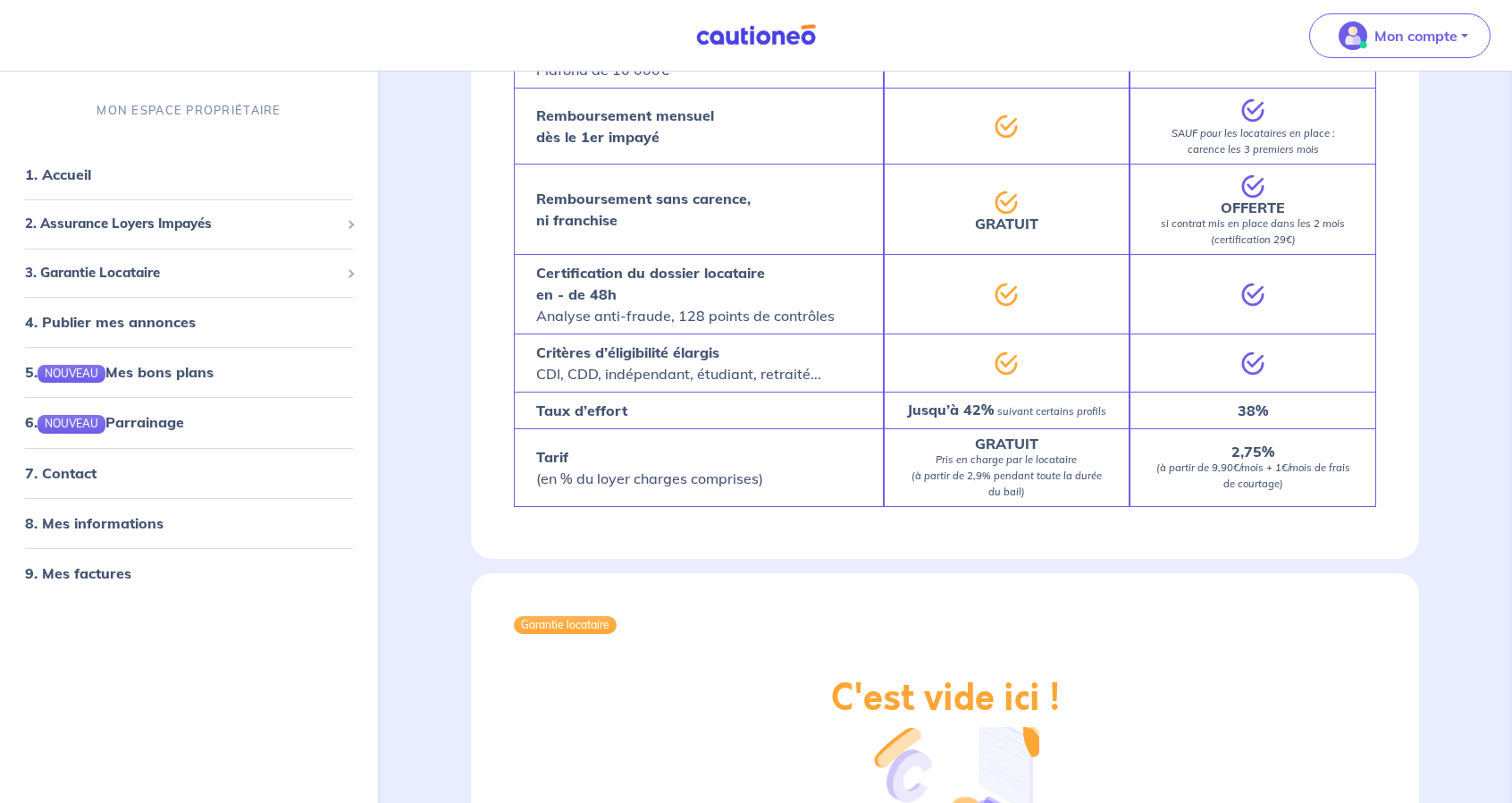
click at [992, 486] on p "GRATUIT Pris en charge par le locataire (à partir de 2,9% pendant toute la duré…" at bounding box center [1007, 468] width 202 height 63
click at [1026, 447] on div "GRATUIT Pris en charge par le locataire (à partir de 2,9% pendant toute la duré…" at bounding box center [1007, 468] width 246 height 78
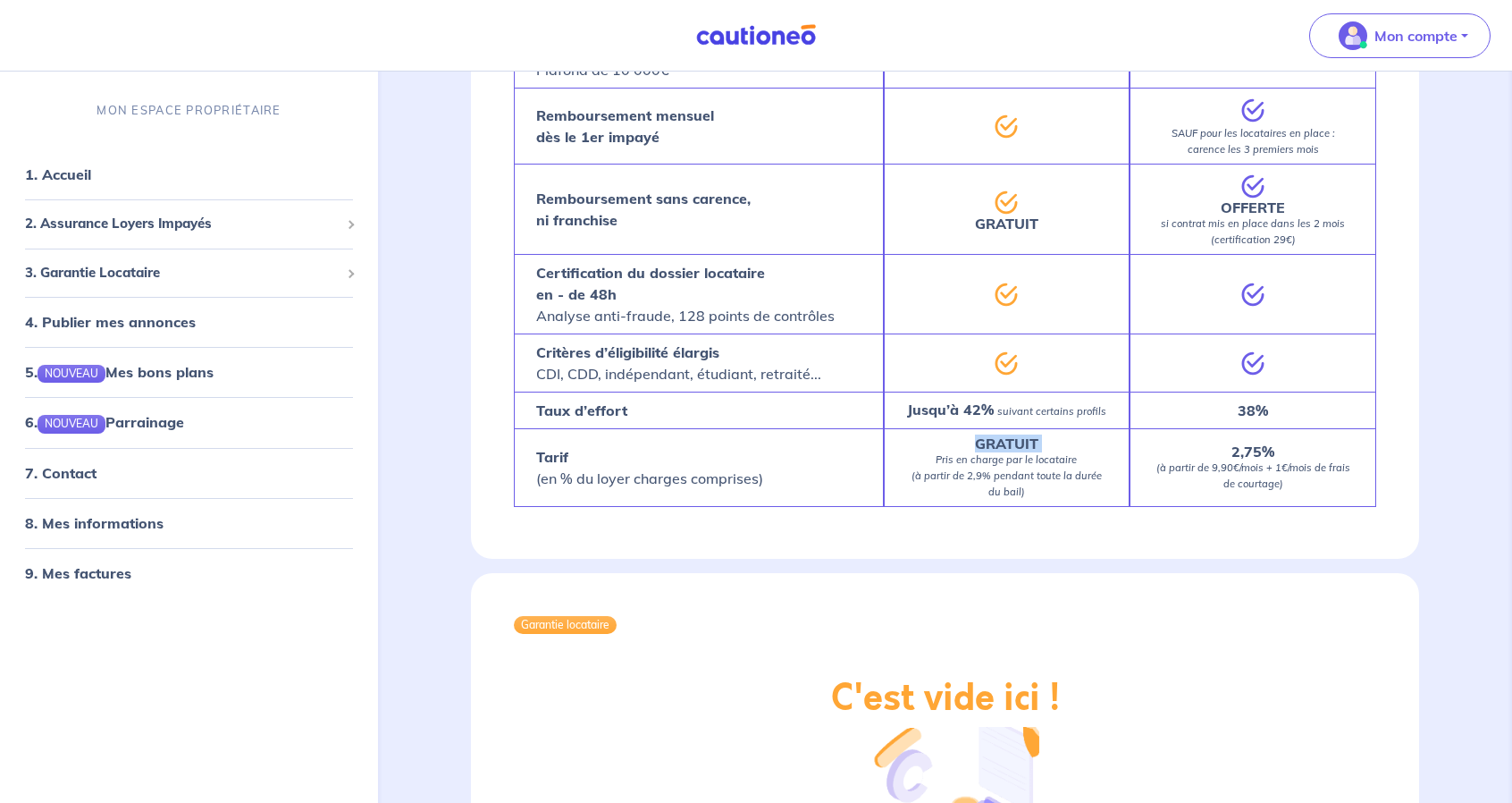
click at [1026, 447] on div "GRATUIT Pris en charge par le locataire (à partir de 2,9% pendant toute la duré…" at bounding box center [1007, 468] width 246 height 78
click at [1260, 461] on strong "2,75%" at bounding box center [1253, 451] width 43 height 18
click at [1259, 461] on strong "2,75%" at bounding box center [1253, 451] width 43 height 18
click at [1257, 461] on strong "2,75%" at bounding box center [1253, 451] width 43 height 18
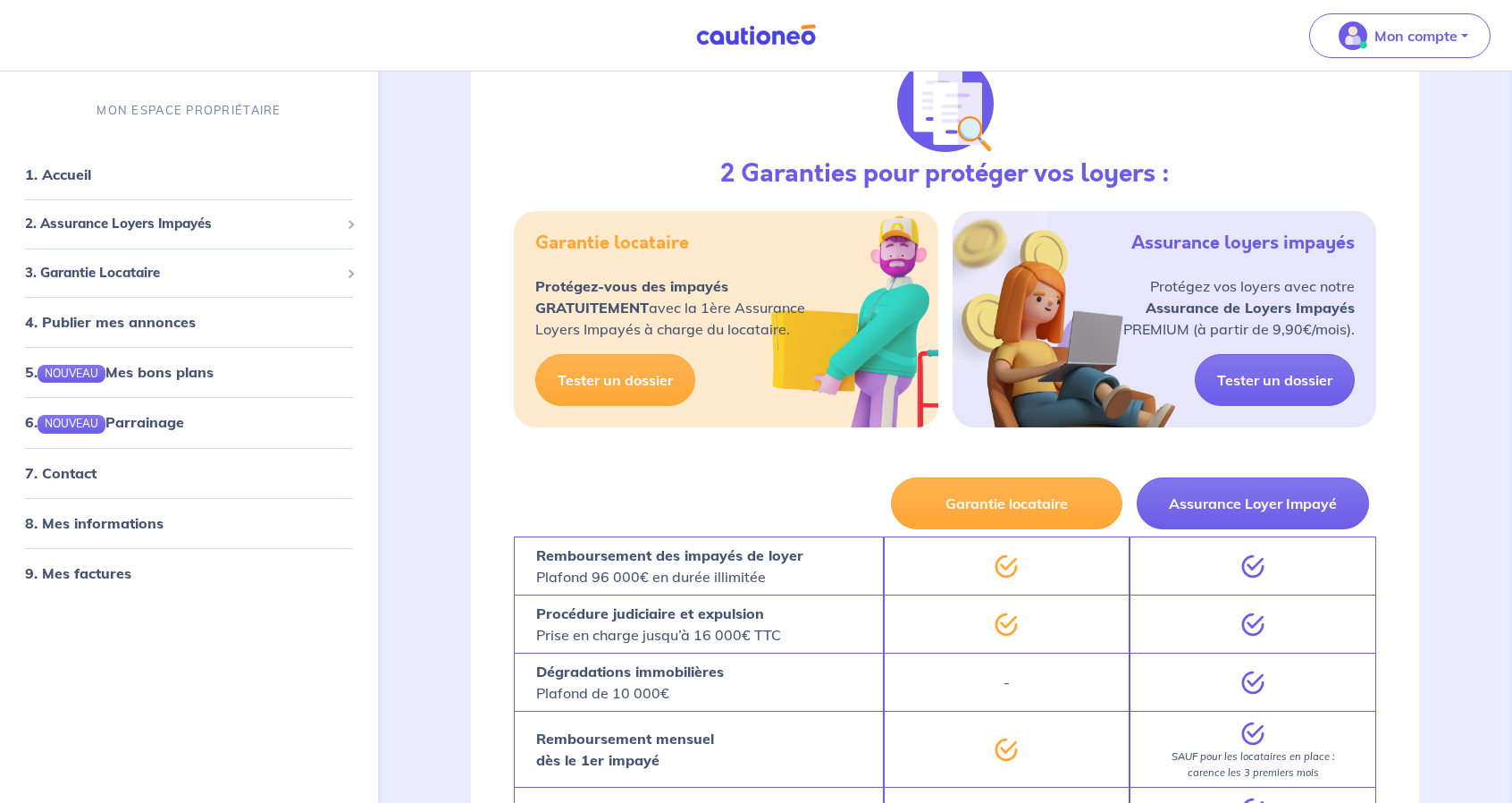
scroll to position [804, 0]
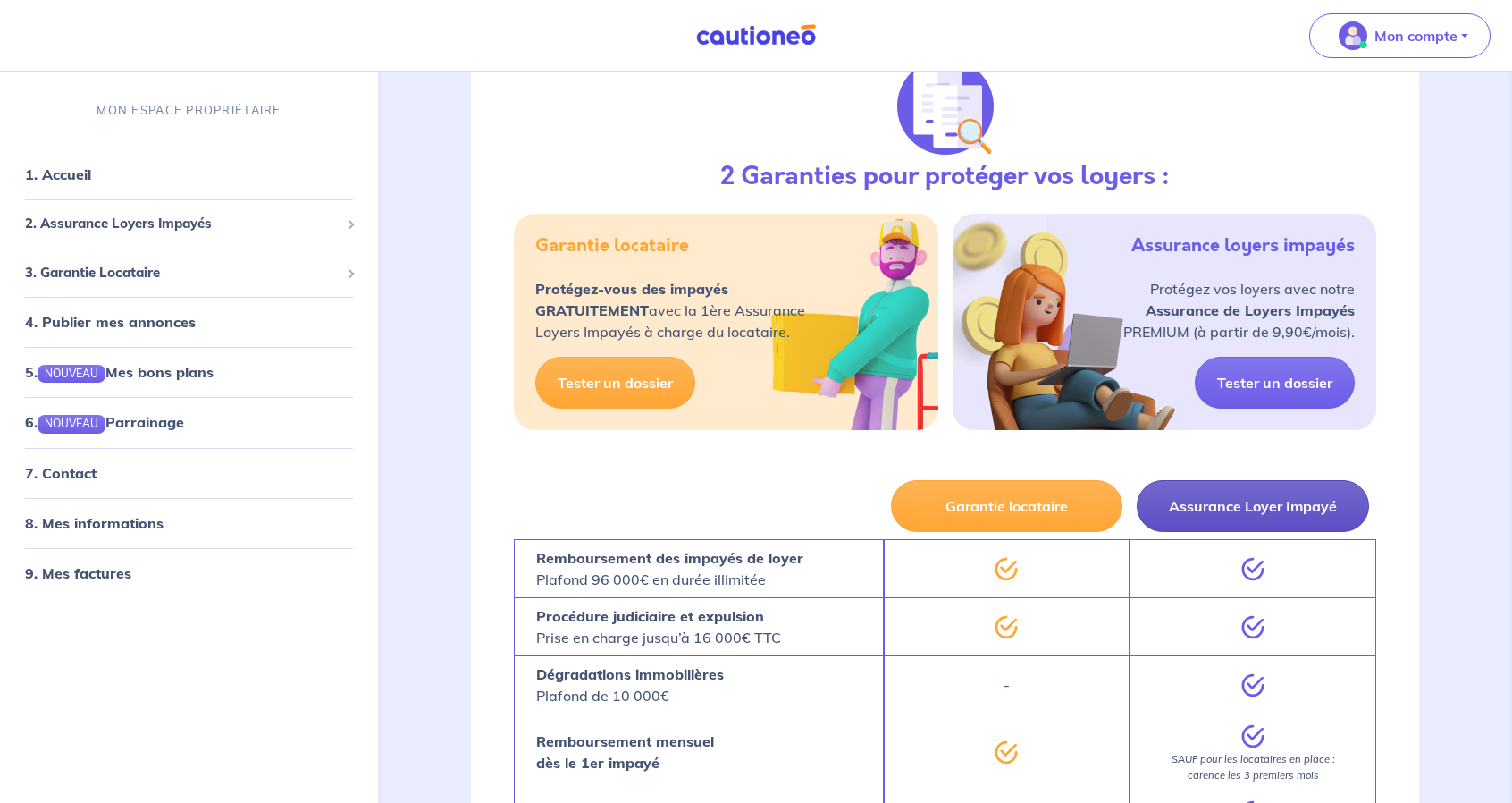
click at [1218, 530] on button "Assurance Loyer Impayé" at bounding box center [1253, 506] width 233 height 52
click at [173, 236] on div "2. Assurance Loyers Impayés" at bounding box center [189, 224] width 364 height 35
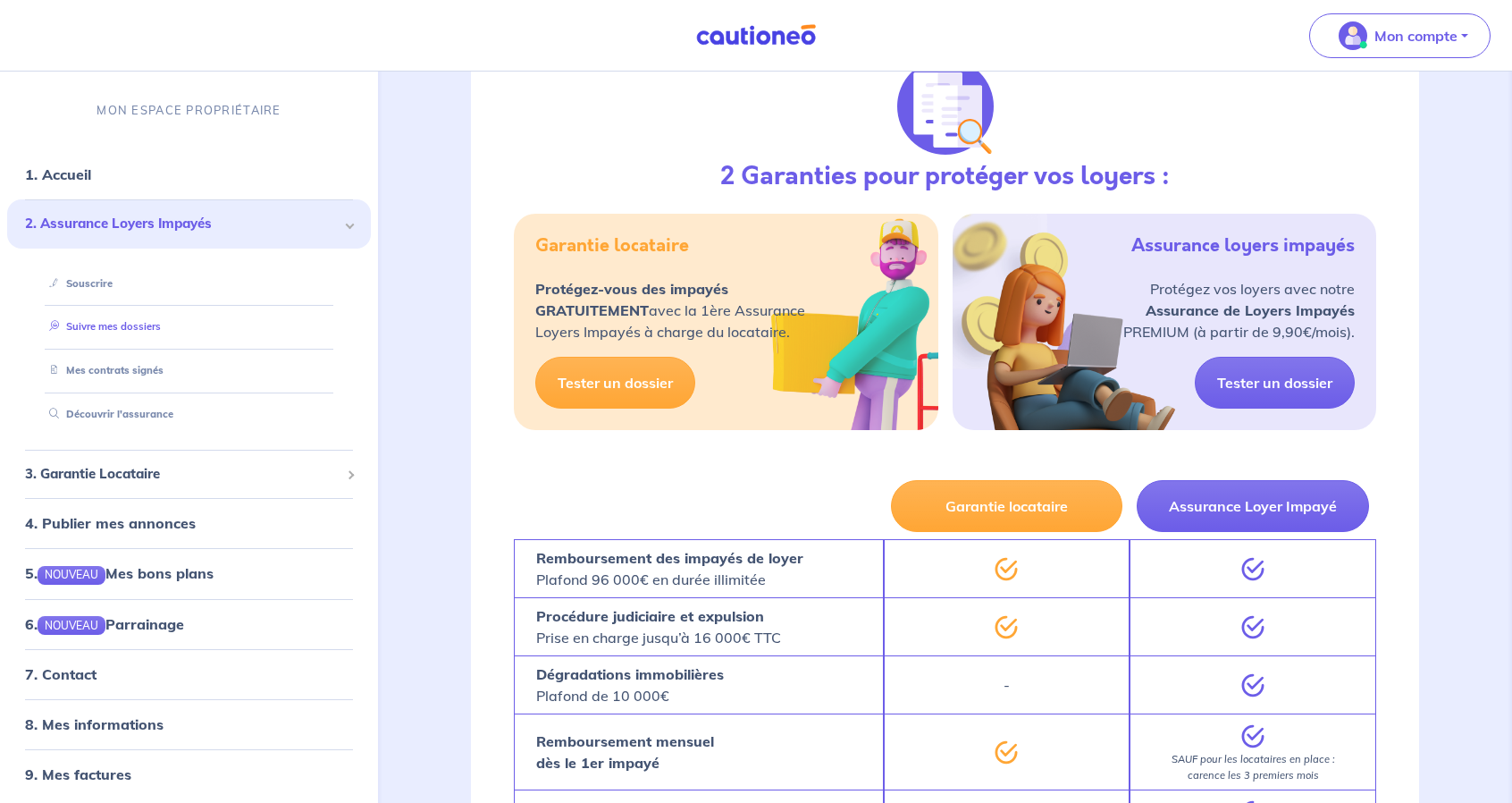
click at [139, 329] on link "Suivre mes dossiers" at bounding box center [102, 326] width 119 height 13
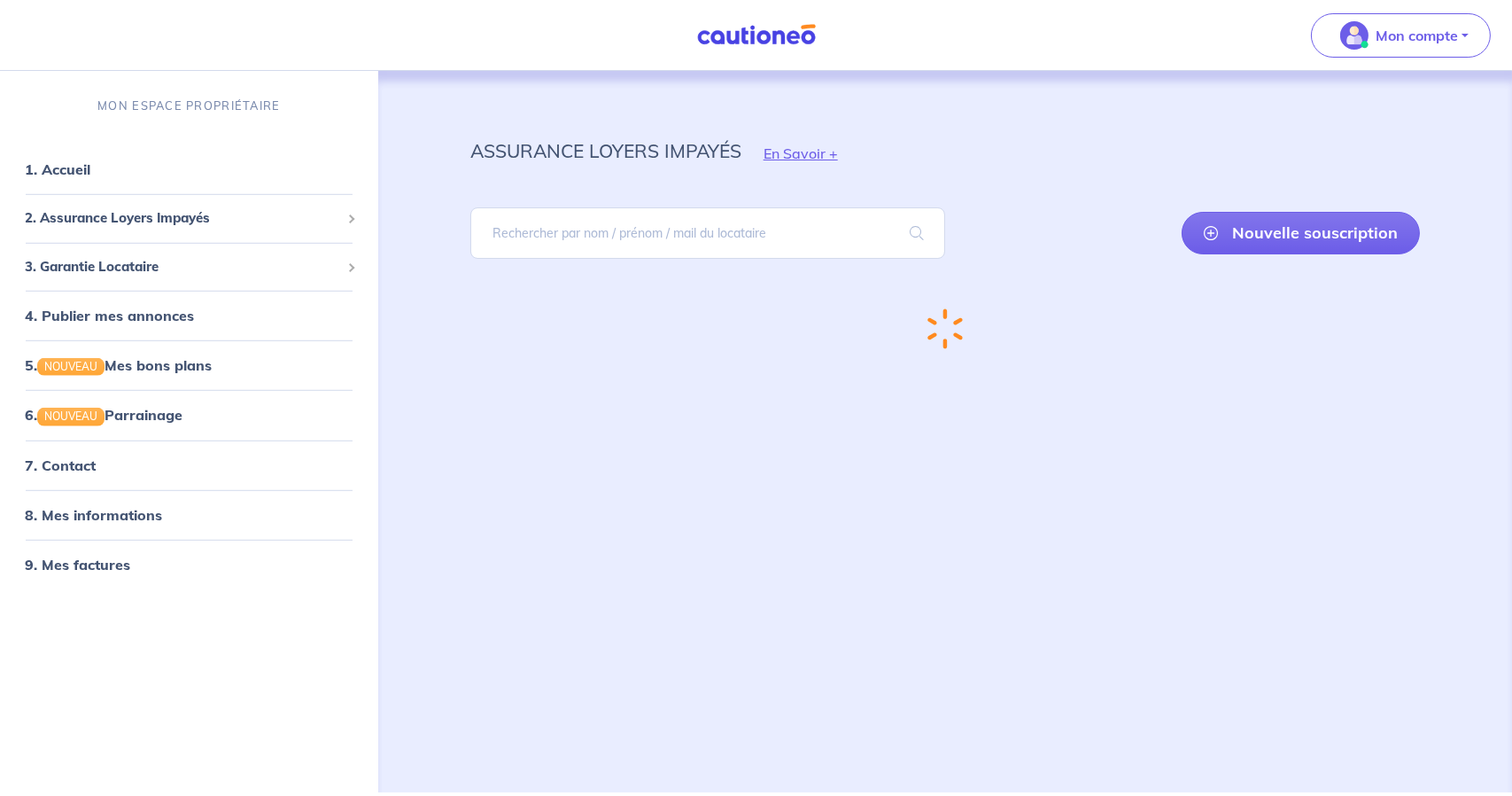
click at [146, 322] on link "4. Publier mes annonces" at bounding box center [110, 315] width 170 height 17
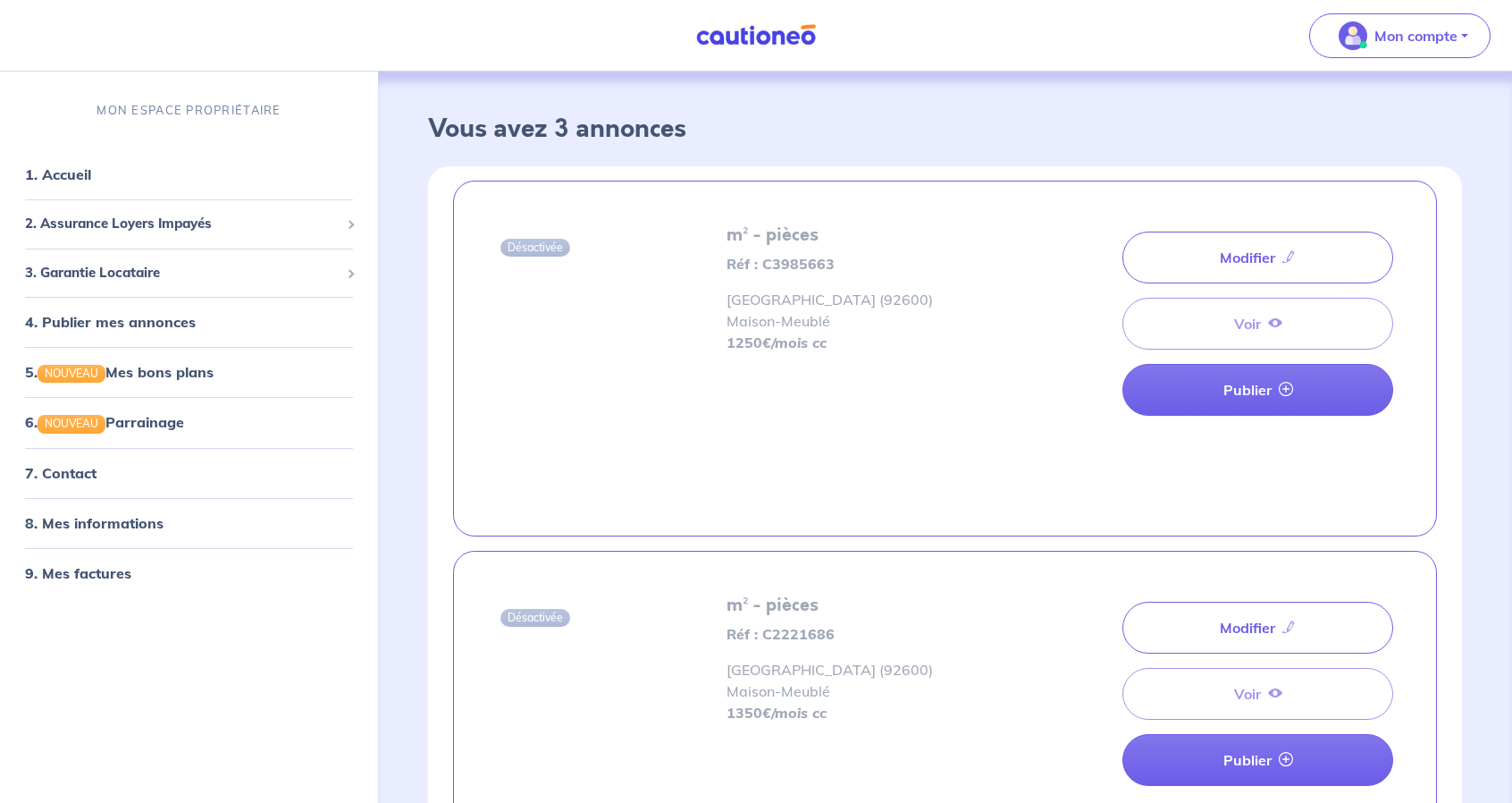
click at [775, 240] on h5 "m² - pièces" at bounding box center [868, 235] width 285 height 22
click at [791, 264] on strong "Réf : C3985663" at bounding box center [780, 263] width 109 height 18
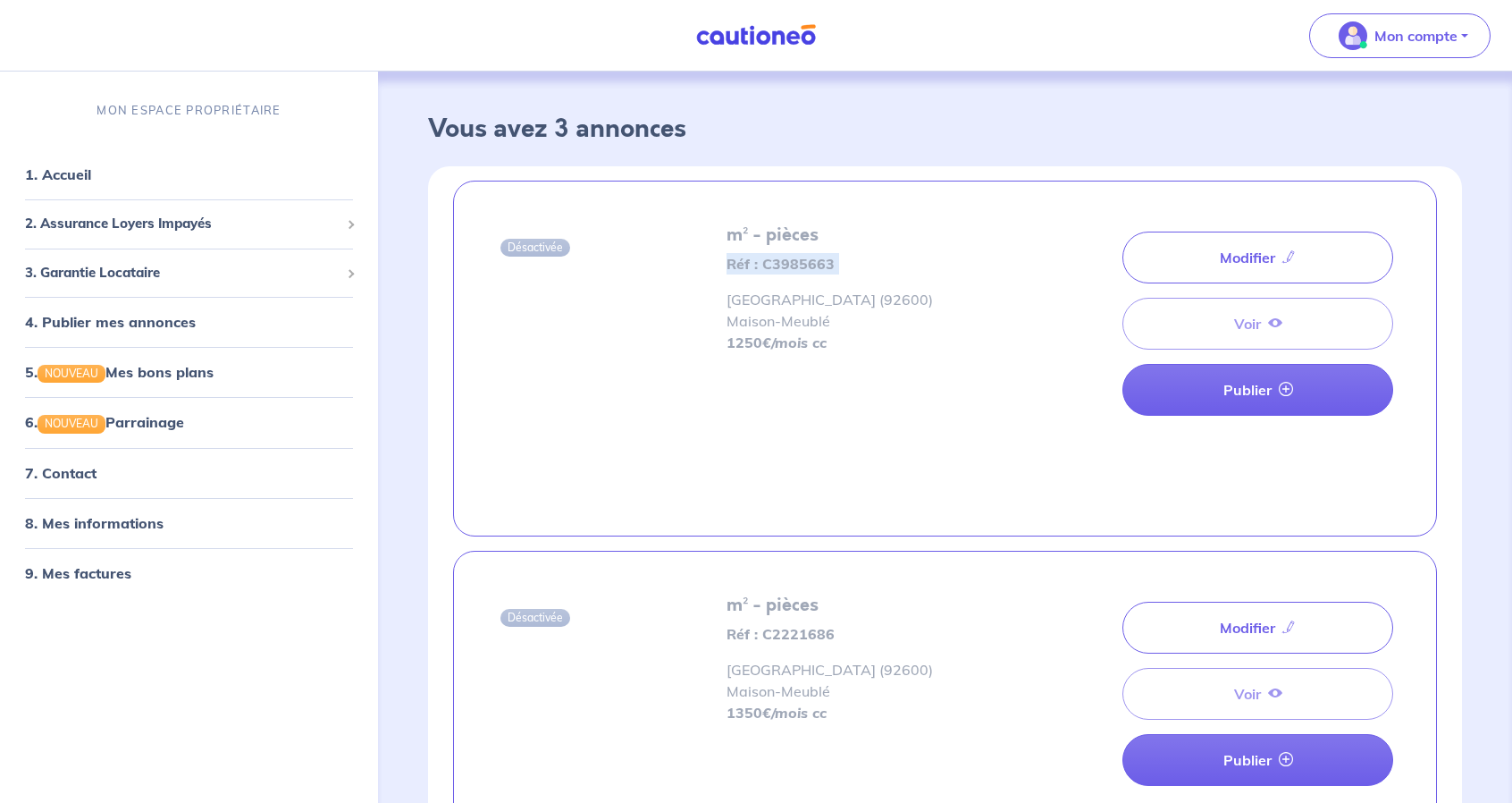
click at [791, 264] on strong "Réf : C3985663" at bounding box center [780, 263] width 109 height 18
click at [820, 309] on div "m² - pièces Réf : C3985663 Asnières-sur-Seine (92600) Maison - Meublé 1250 €/mo…" at bounding box center [868, 289] width 285 height 129
click at [820, 310] on div "m² - pièces Réf : C3985663 Asnières-sur-Seine (92600) Maison - Meublé 1250 €/mo…" at bounding box center [868, 289] width 285 height 129
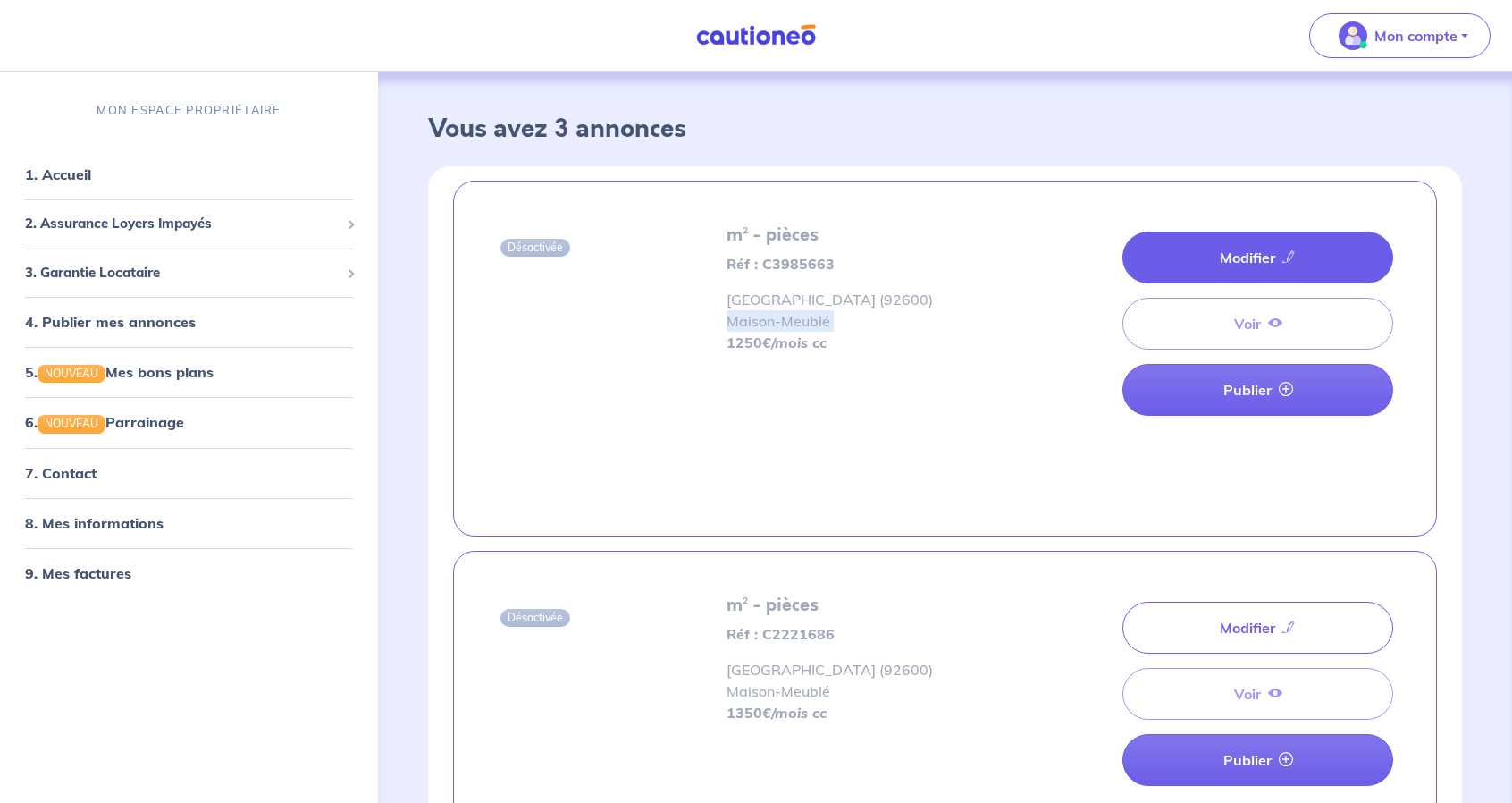
click at [1229, 252] on link "Modifier" at bounding box center [1258, 257] width 271 height 52
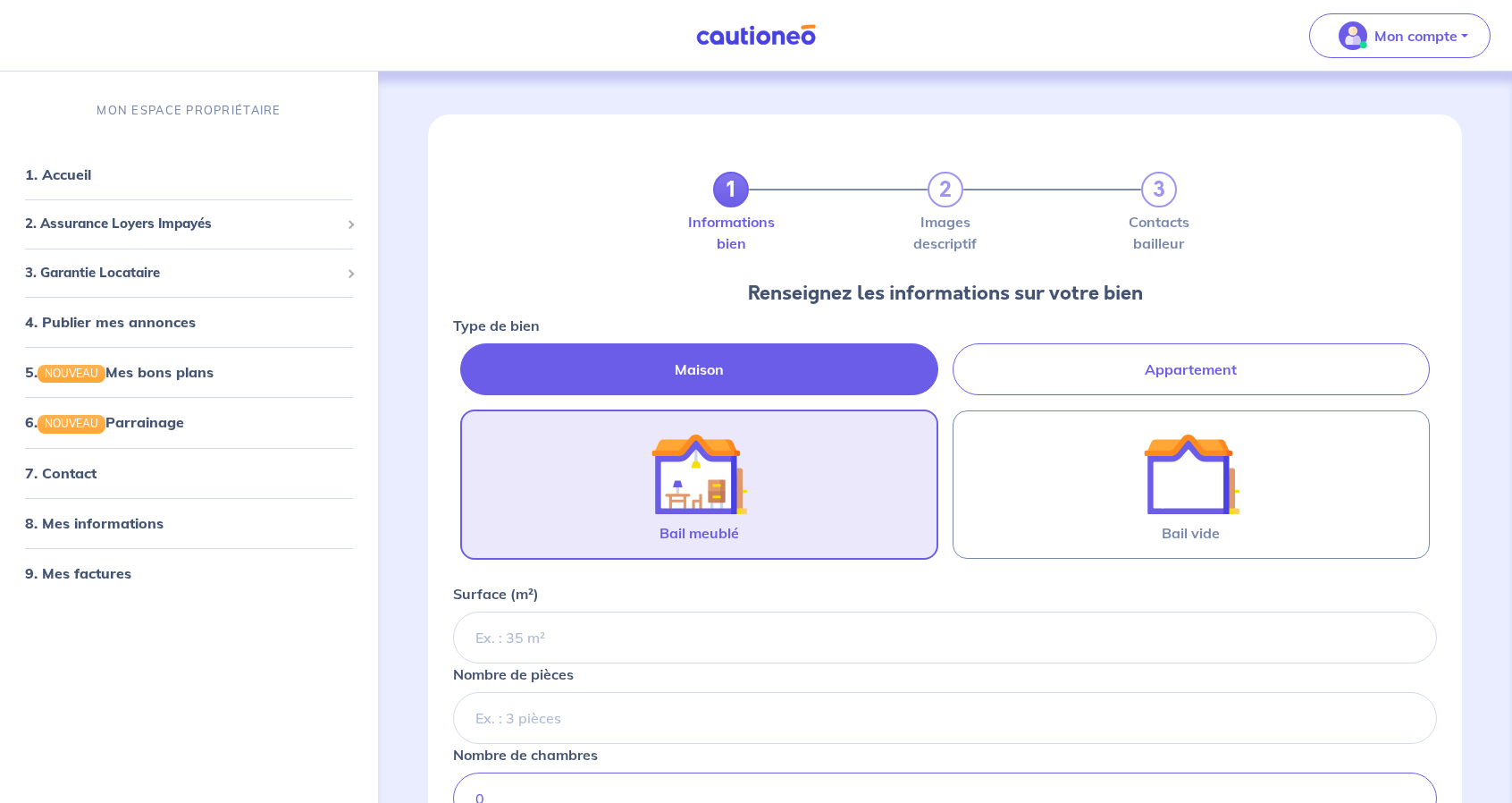
click at [980, 295] on div "Renseignez les informations sur votre bien" at bounding box center [945, 292] width 984 height 28
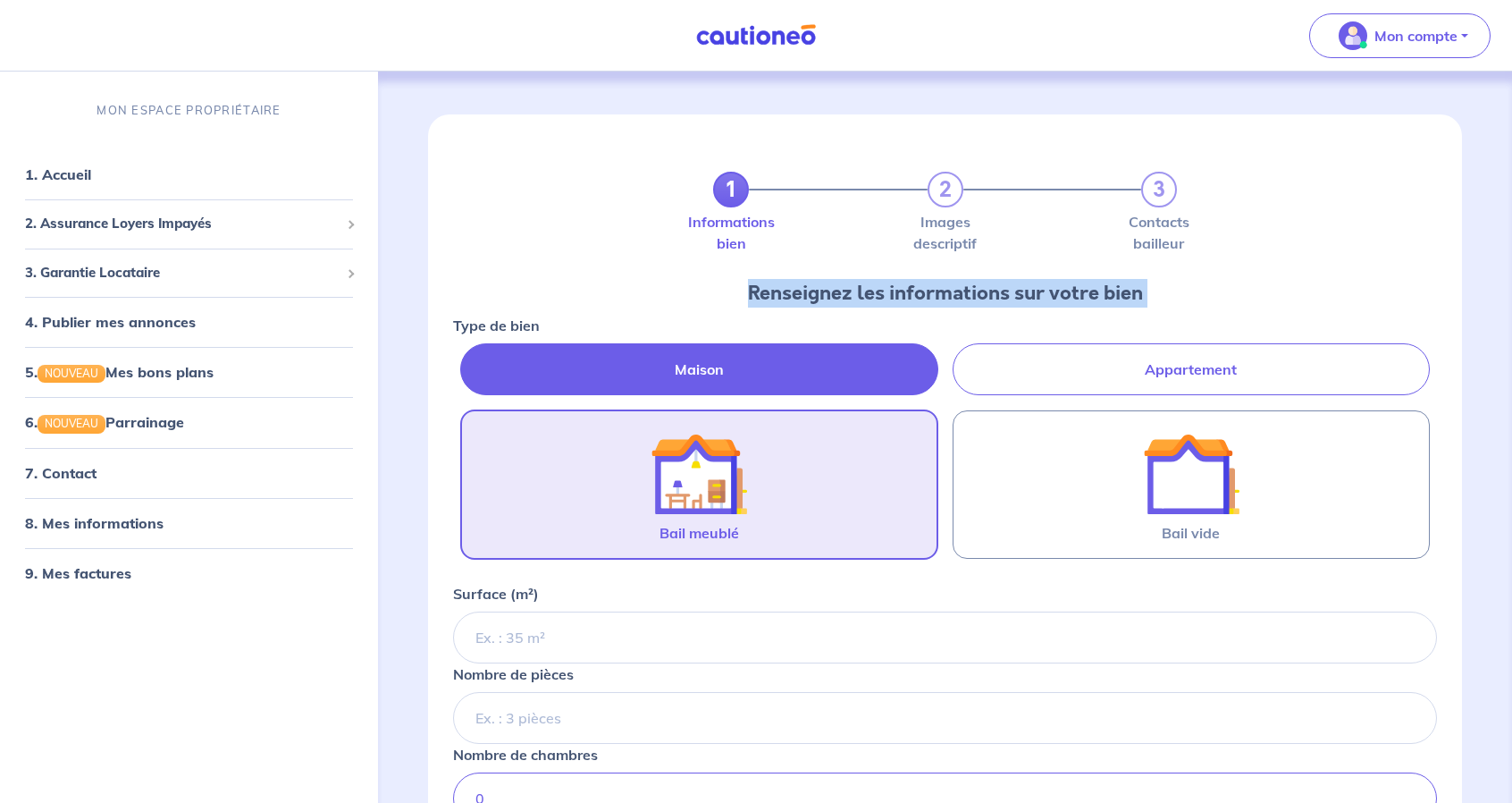
click at [980, 295] on div "Renseignez les informations sur votre bien" at bounding box center [945, 292] width 984 height 28
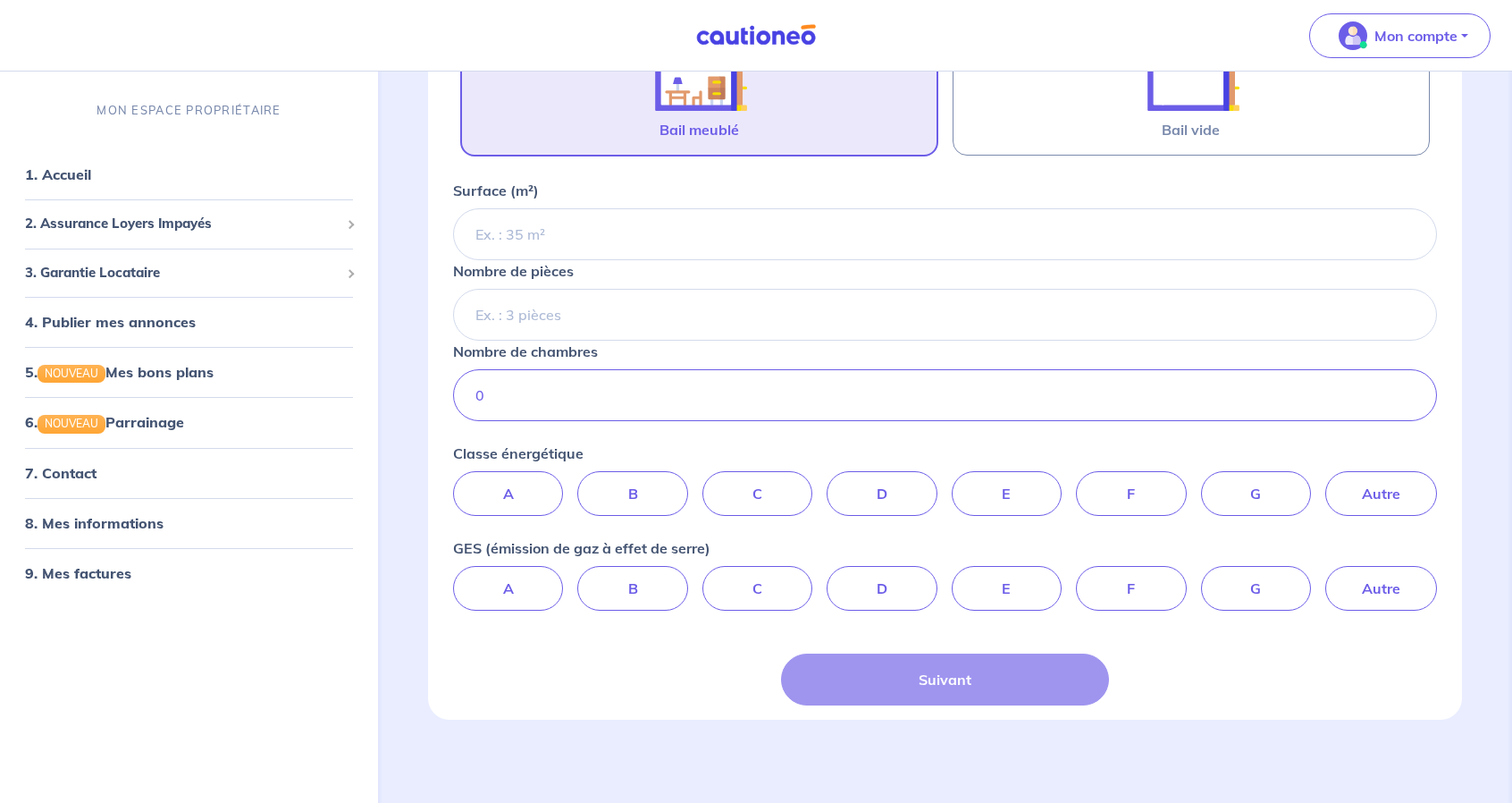
scroll to position [404, 0]
click at [291, 220] on span "2. Assurance Loyers Impayés" at bounding box center [183, 223] width 315 height 21
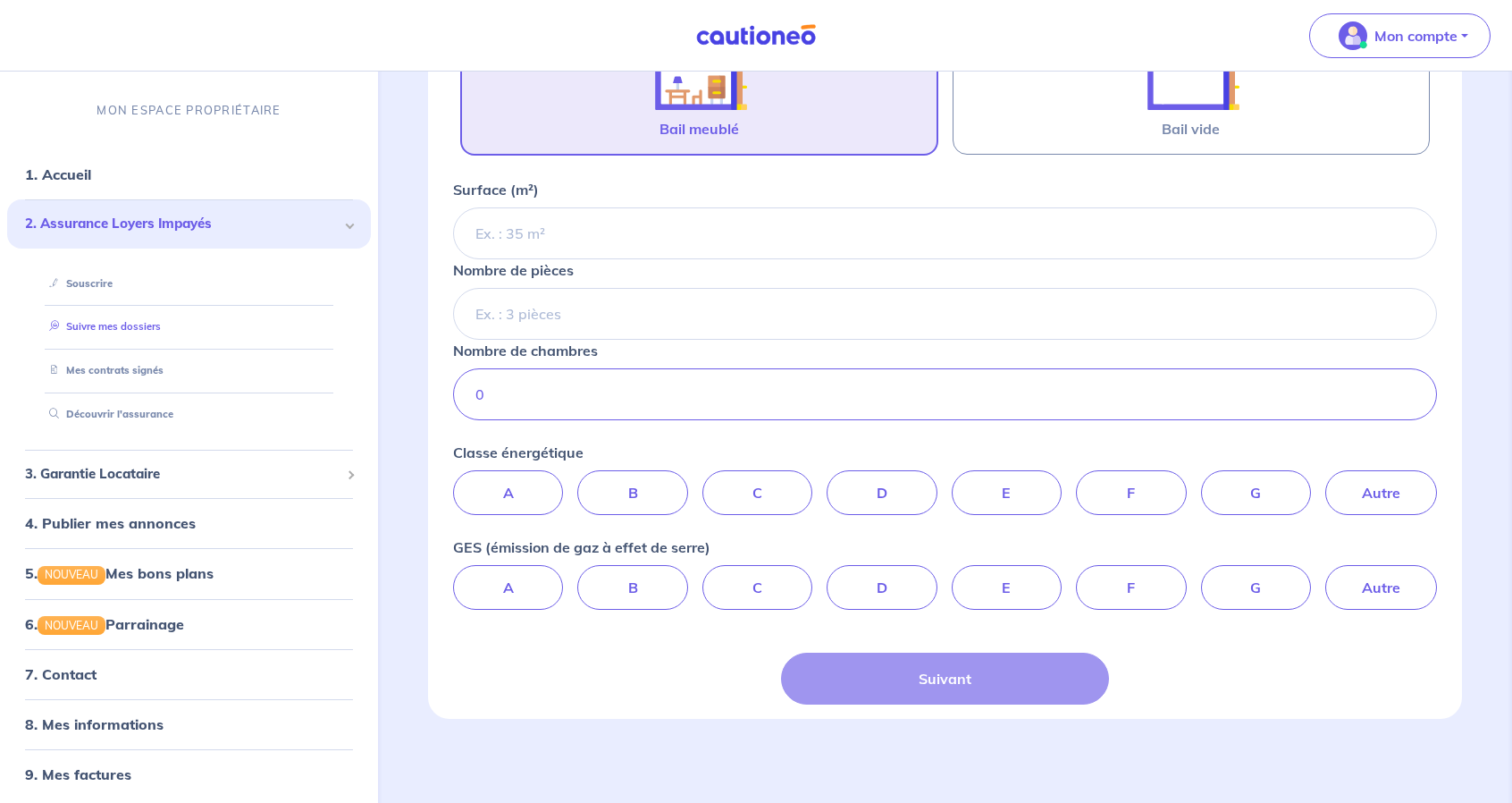
click at [113, 327] on link "Suivre mes dossiers" at bounding box center [102, 326] width 119 height 13
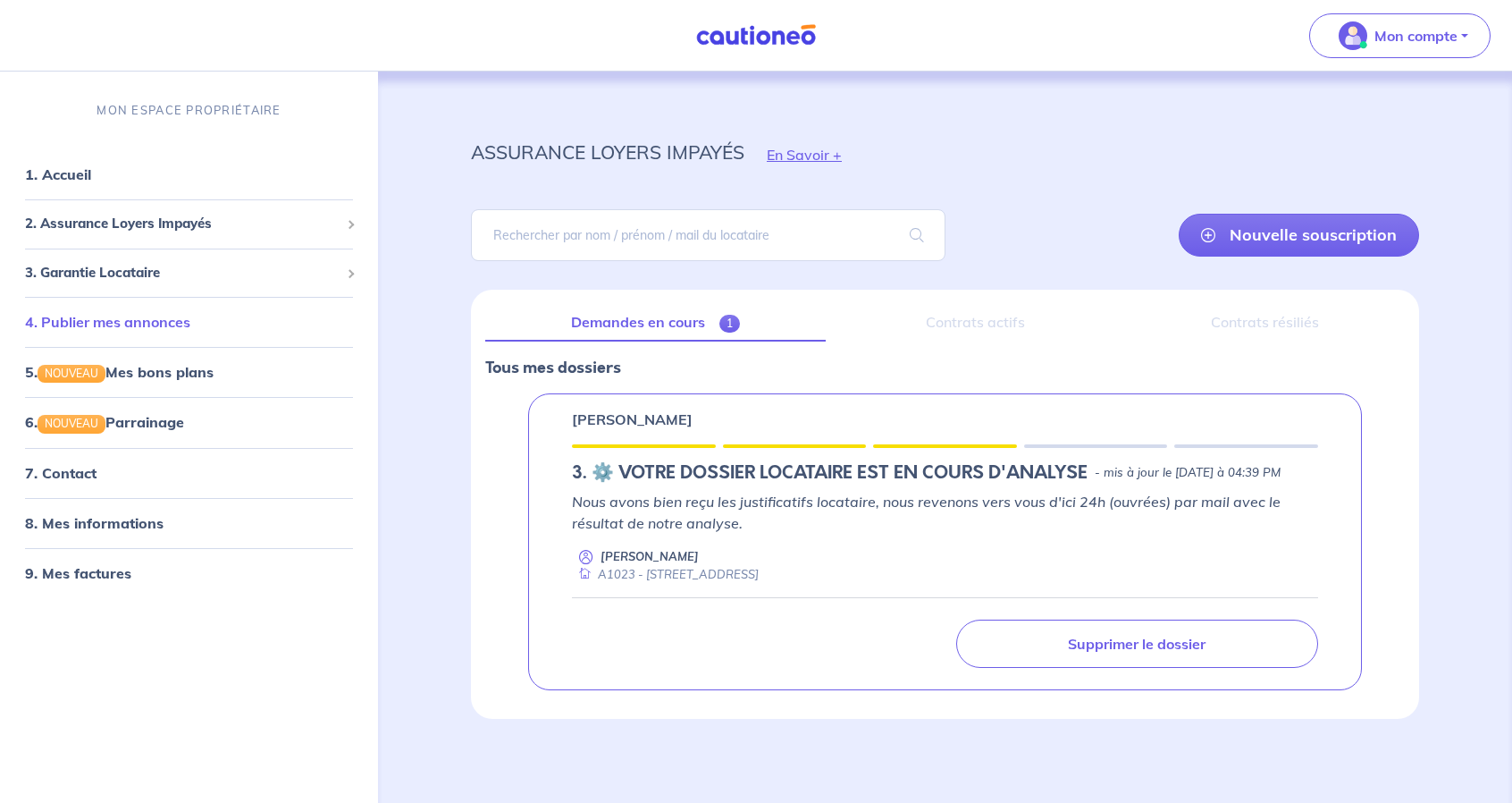
click at [175, 315] on link "4. Publier mes annonces" at bounding box center [108, 322] width 165 height 18
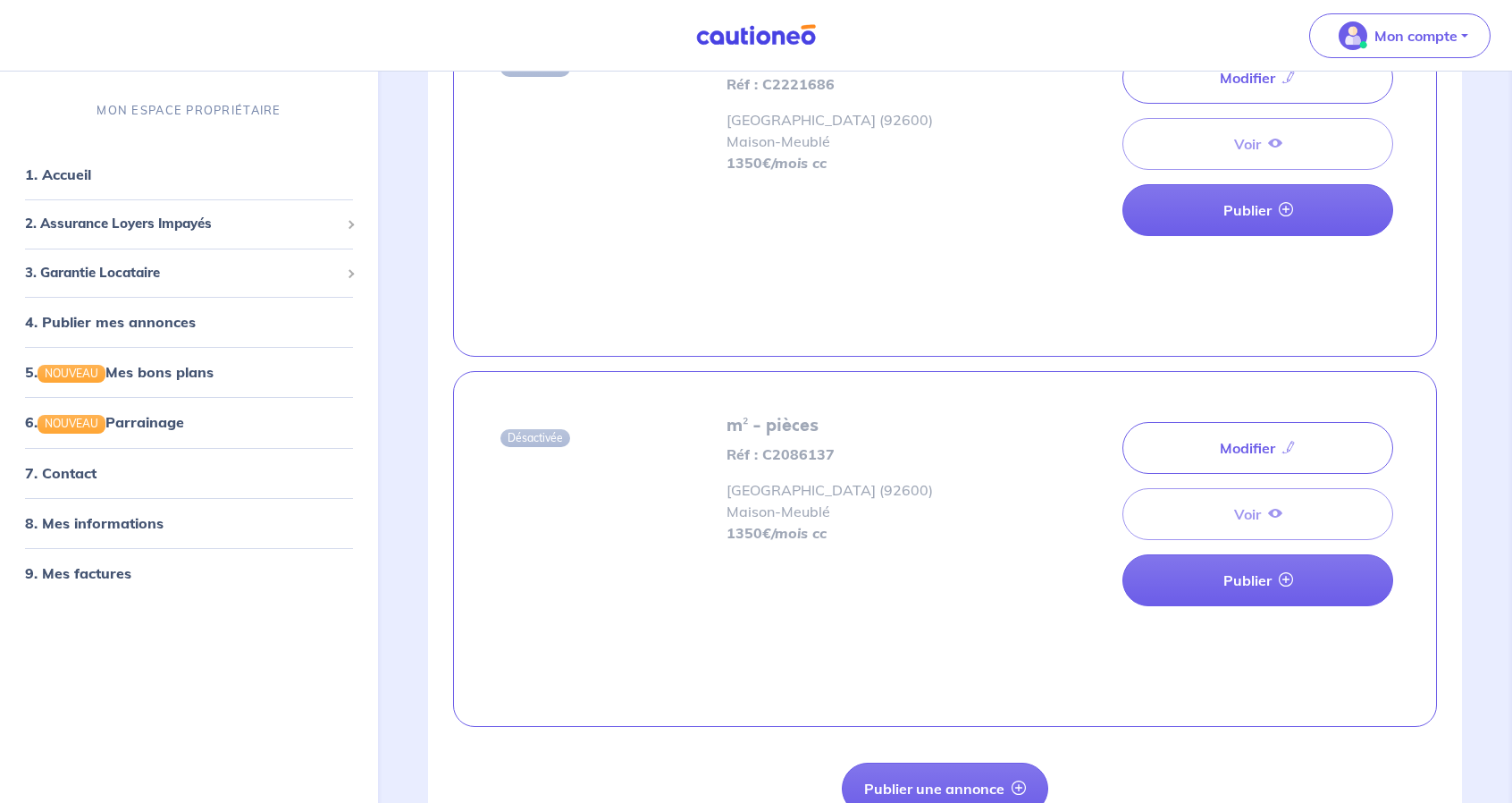
scroll to position [659, 0]
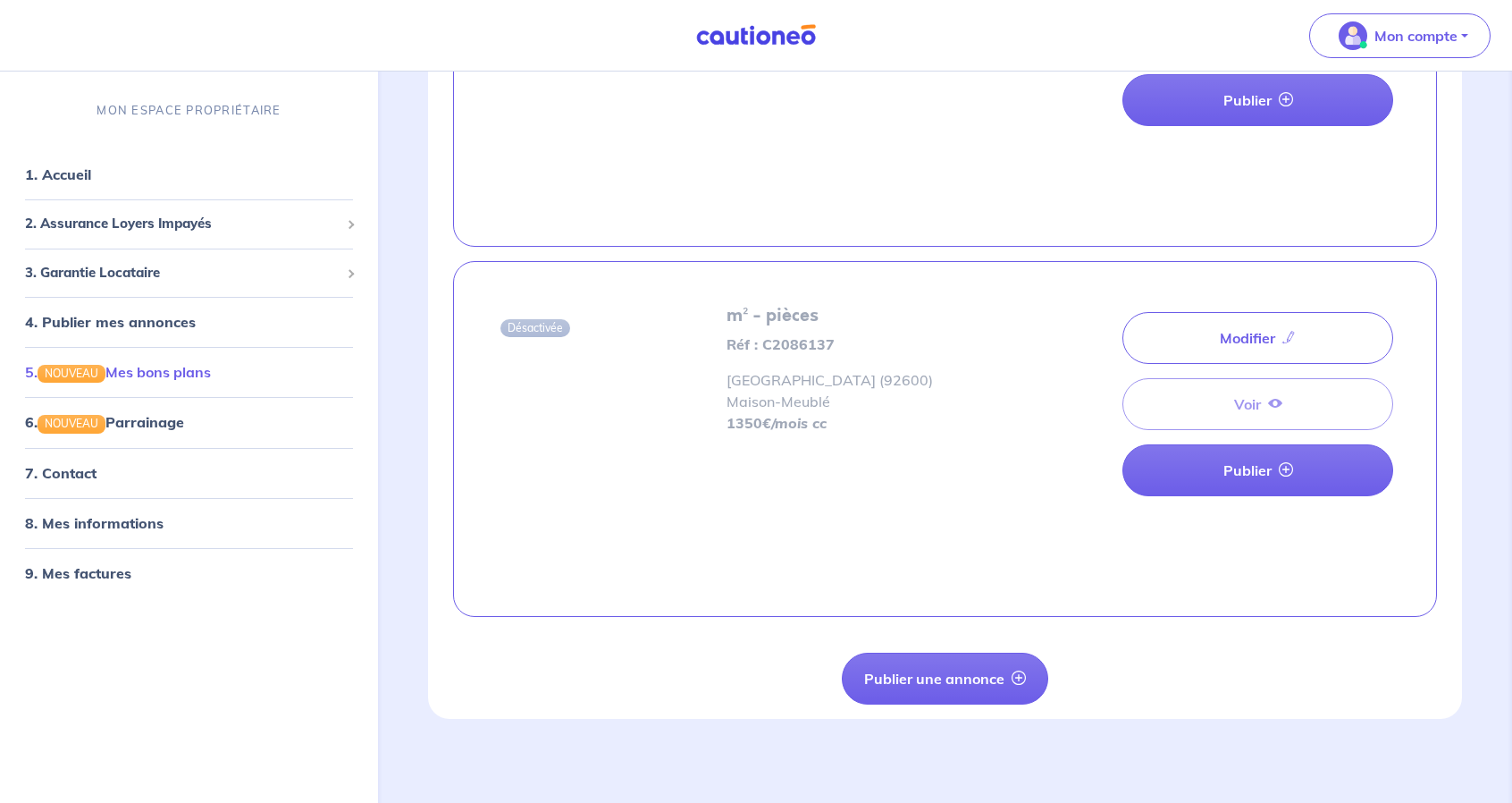
click at [179, 371] on link "5. NOUVEAU Mes bons plans" at bounding box center [118, 372] width 186 height 18
click at [171, 422] on link "6. NOUVEAU Parrainage" at bounding box center [104, 422] width 157 height 18
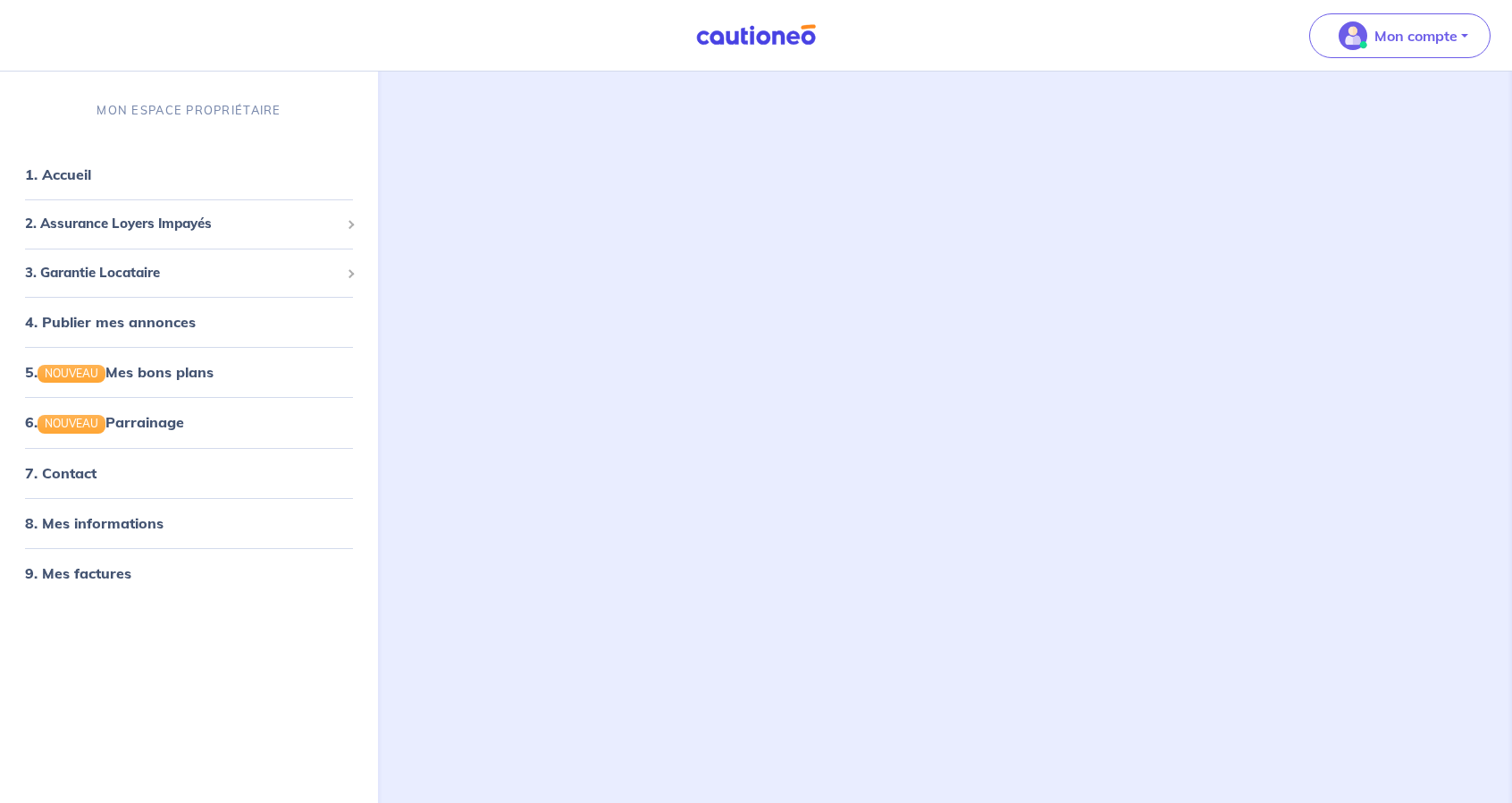
scroll to position [440, 0]
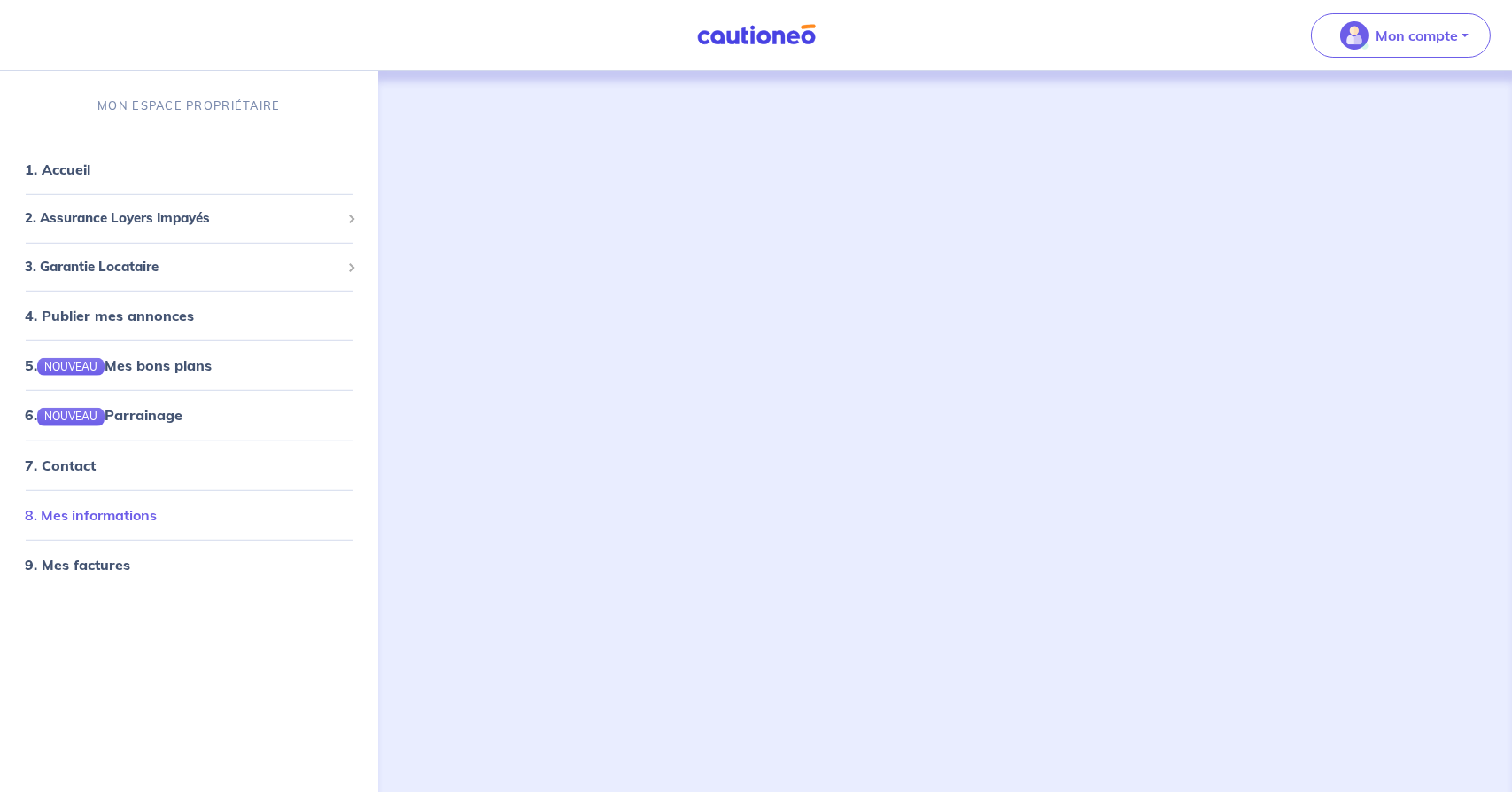
click at [129, 505] on link "8. Mes informations" at bounding box center [91, 514] width 132 height 17
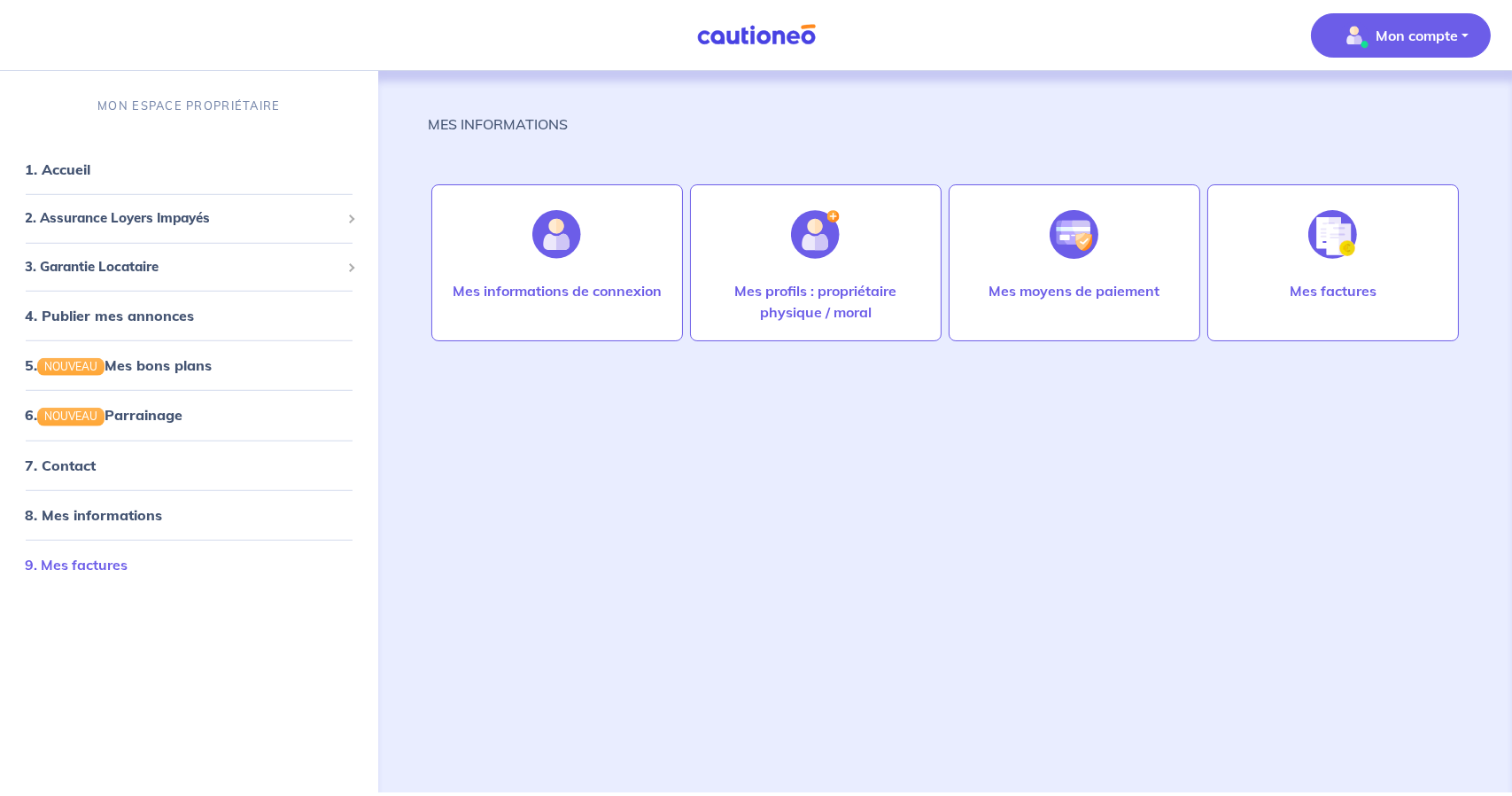
click at [117, 557] on link "9. Mes factures" at bounding box center [77, 563] width 103 height 17
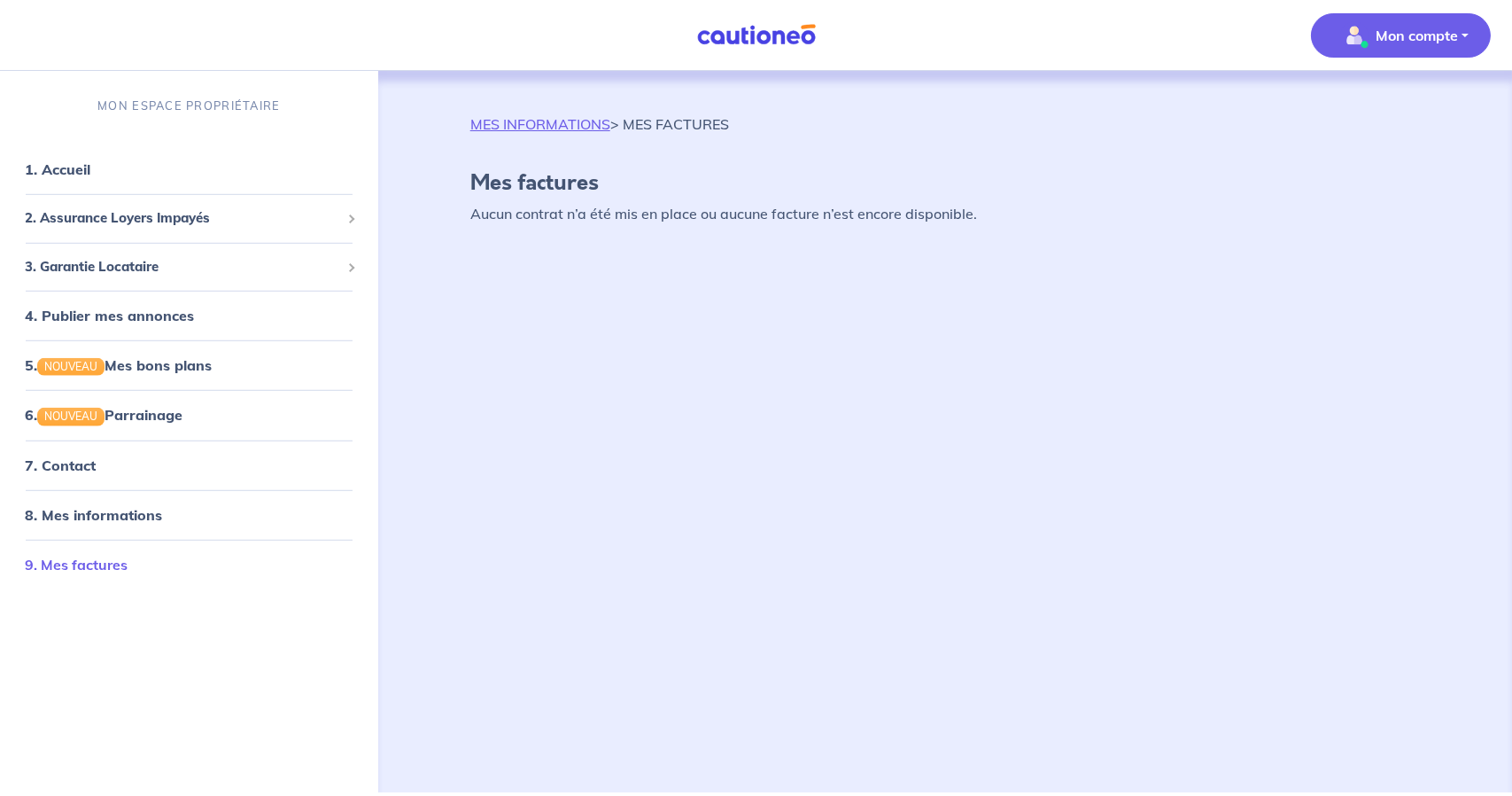
click at [133, 540] on li "9. Mes factures" at bounding box center [189, 563] width 364 height 49
click at [184, 217] on span "2. Assurance Loyers Impayés" at bounding box center [182, 218] width 315 height 20
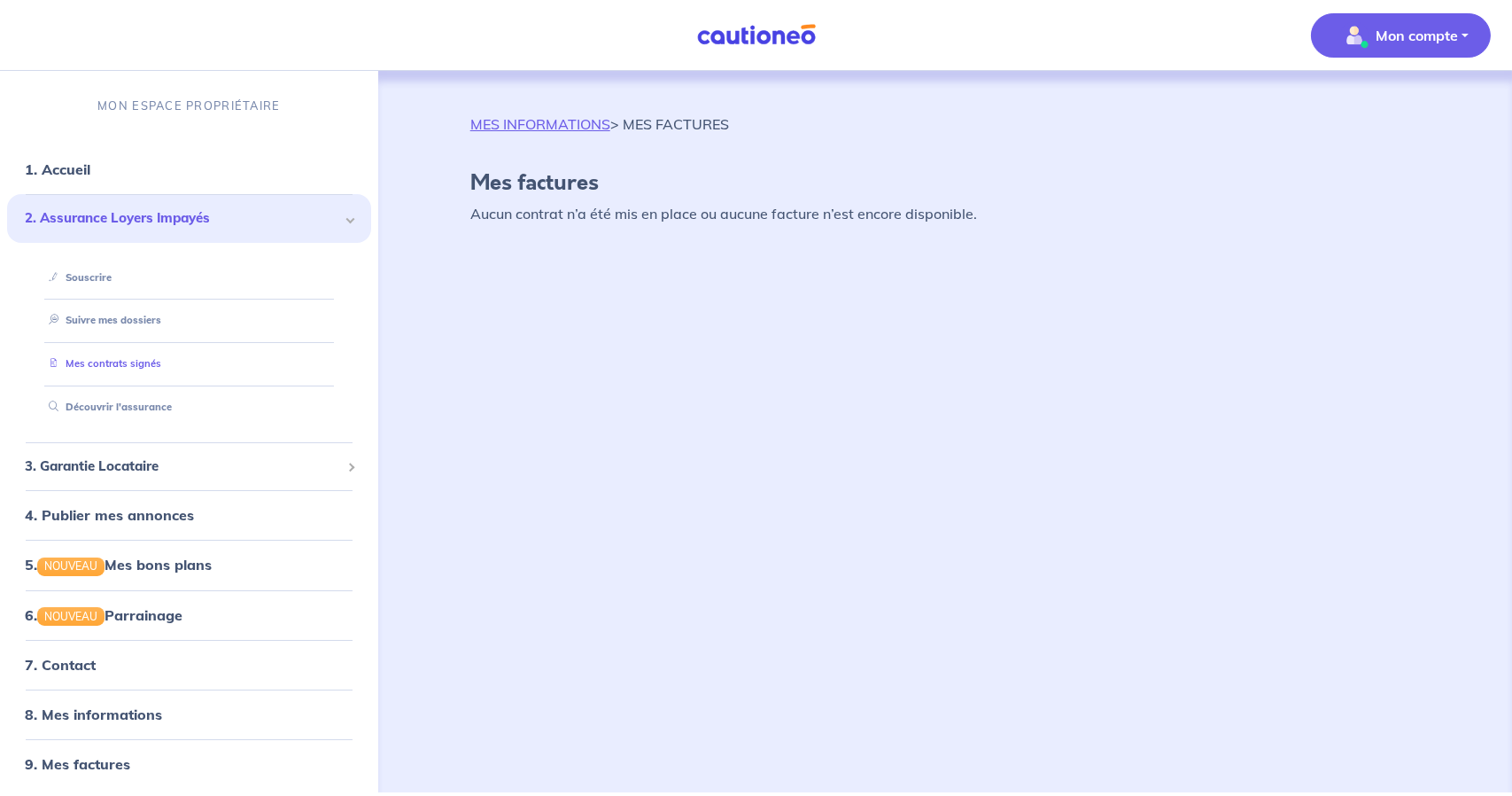
click at [129, 368] on link "Mes contrats signés" at bounding box center [101, 363] width 119 height 13
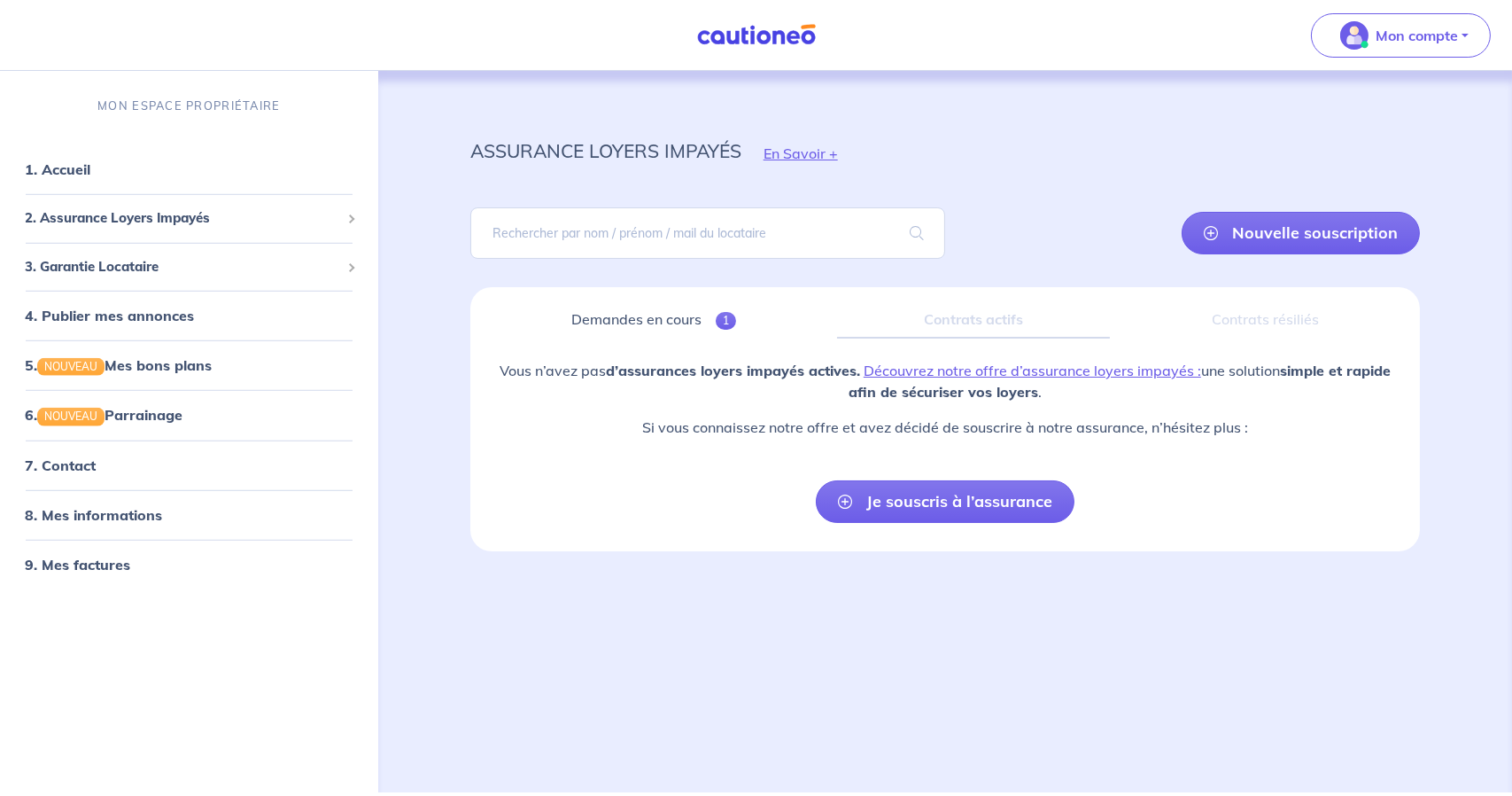
click at [673, 369] on strong "d’assurances loyers impayés actives." at bounding box center [733, 370] width 254 height 17
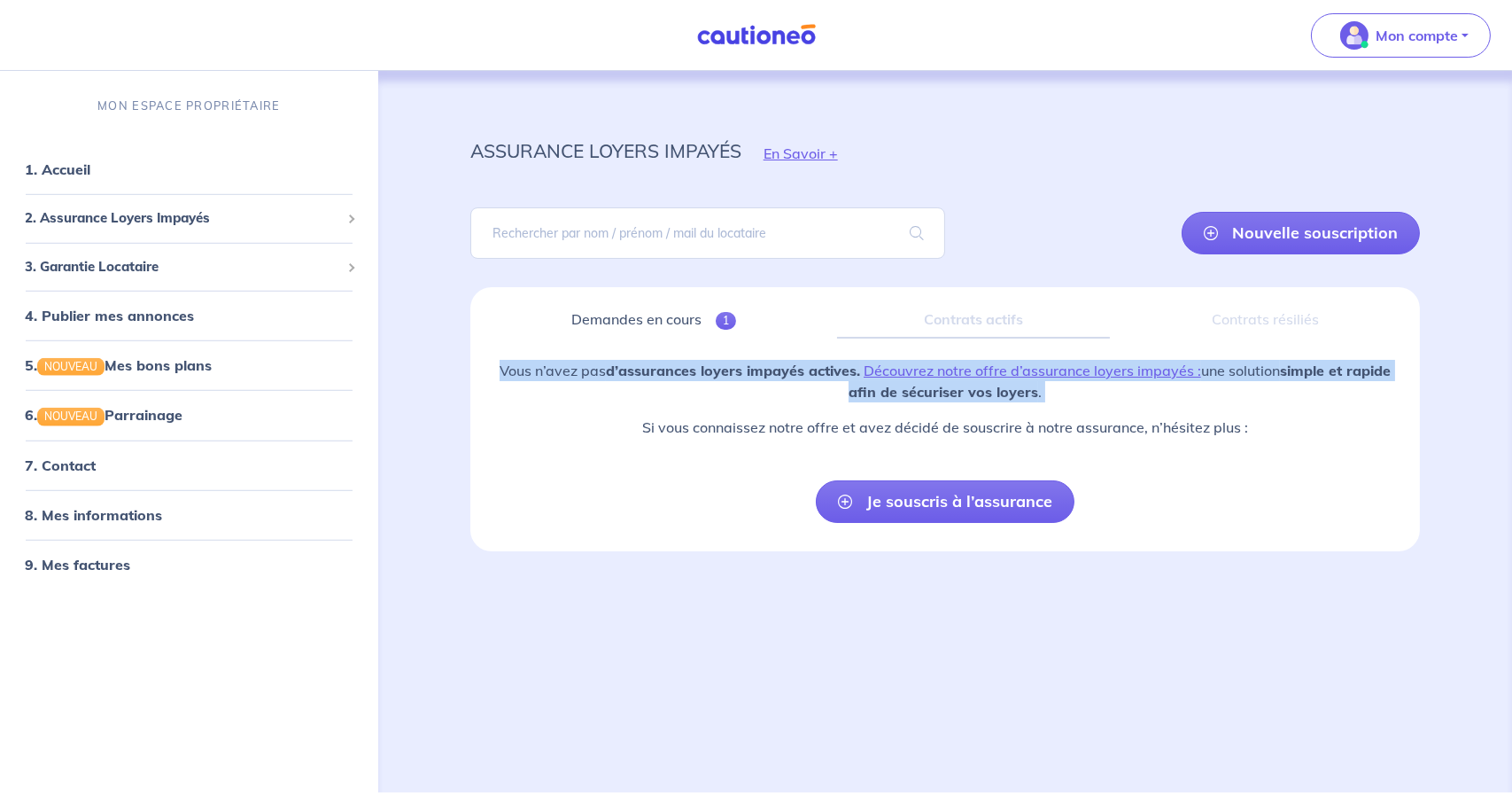
click at [673, 369] on strong "d’assurances loyers impayés actives." at bounding box center [733, 370] width 254 height 17
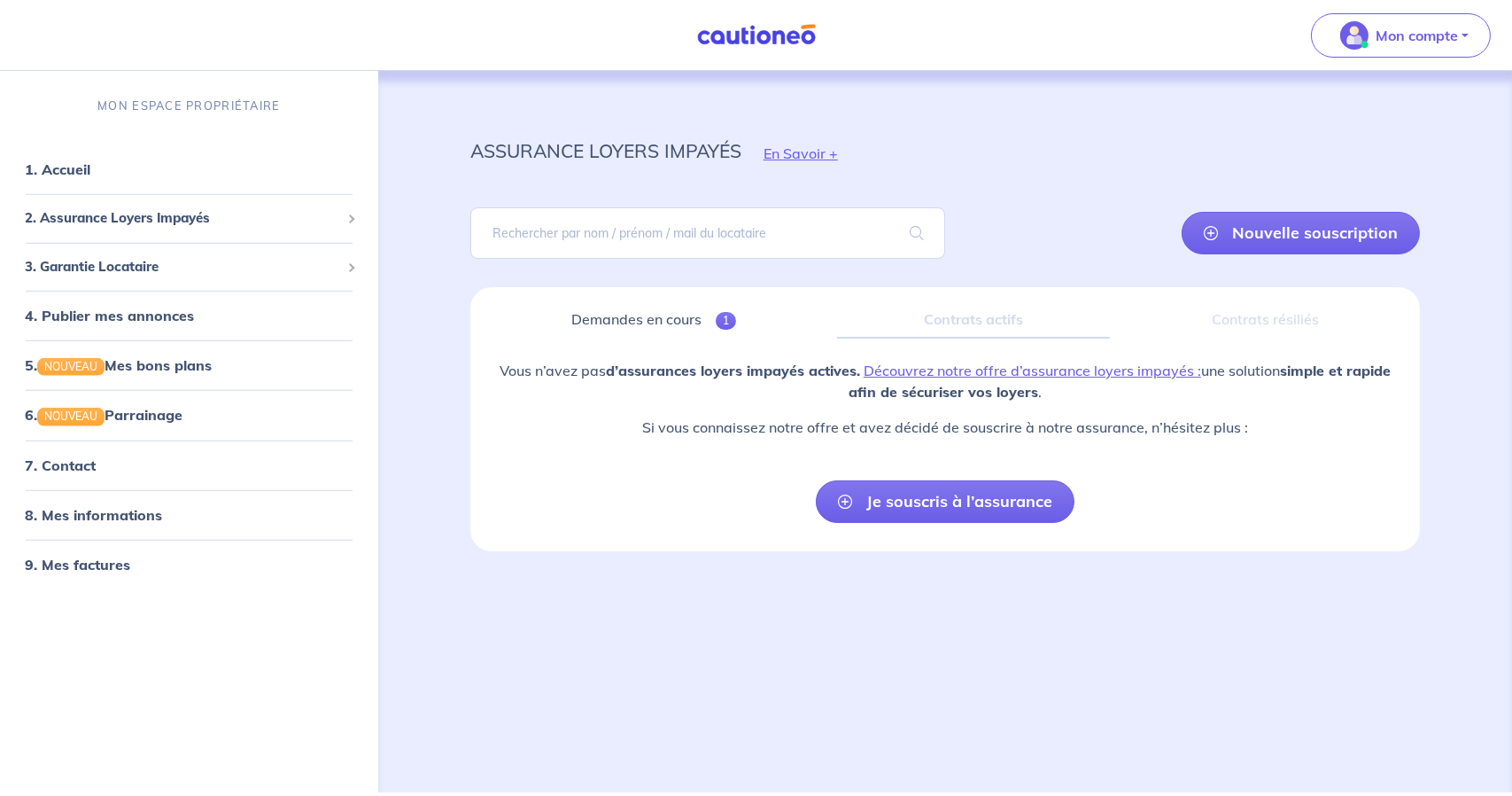
click at [766, 427] on p "Si vous connaissez notre offre et avez décidé de souscrire à notre assurance, n…" at bounding box center [945, 428] width 921 height 21
click at [952, 366] on link "Découvrez notre offre d’assurance loyers impayés :" at bounding box center [1032, 370] width 337 height 17
